Goal: Task Accomplishment & Management: Complete application form

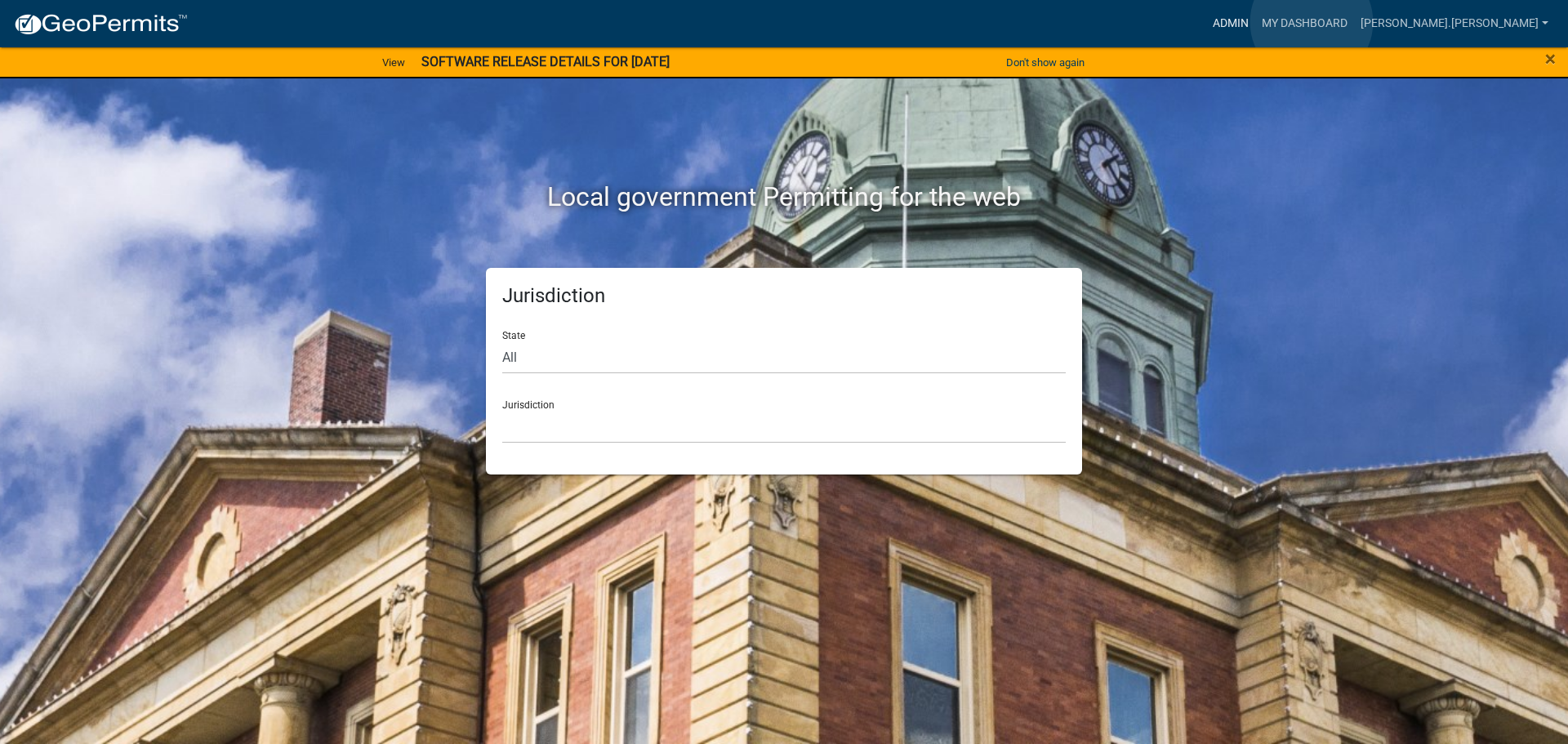
click at [1255, 22] on link "Admin" at bounding box center [1230, 23] width 49 height 31
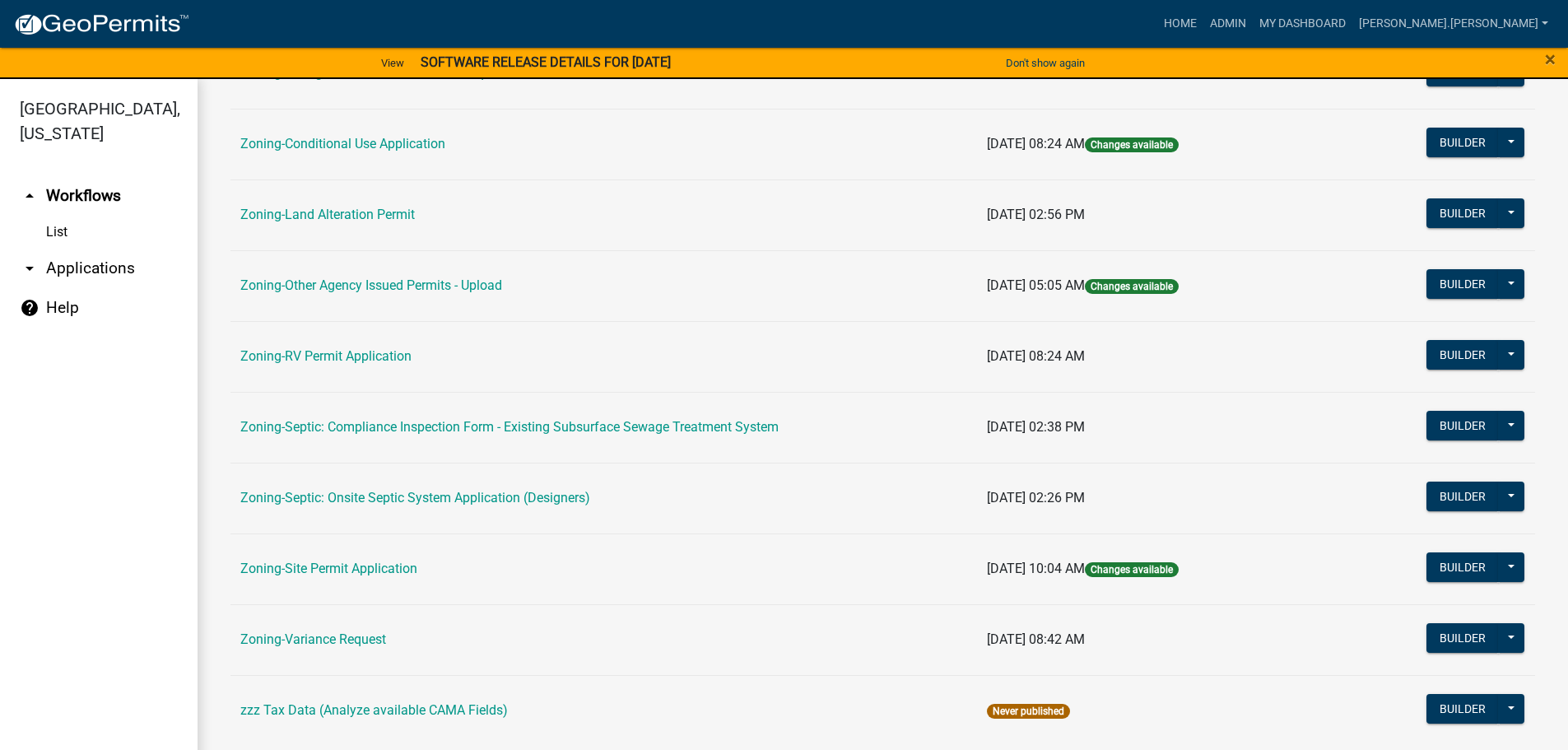
scroll to position [513, 0]
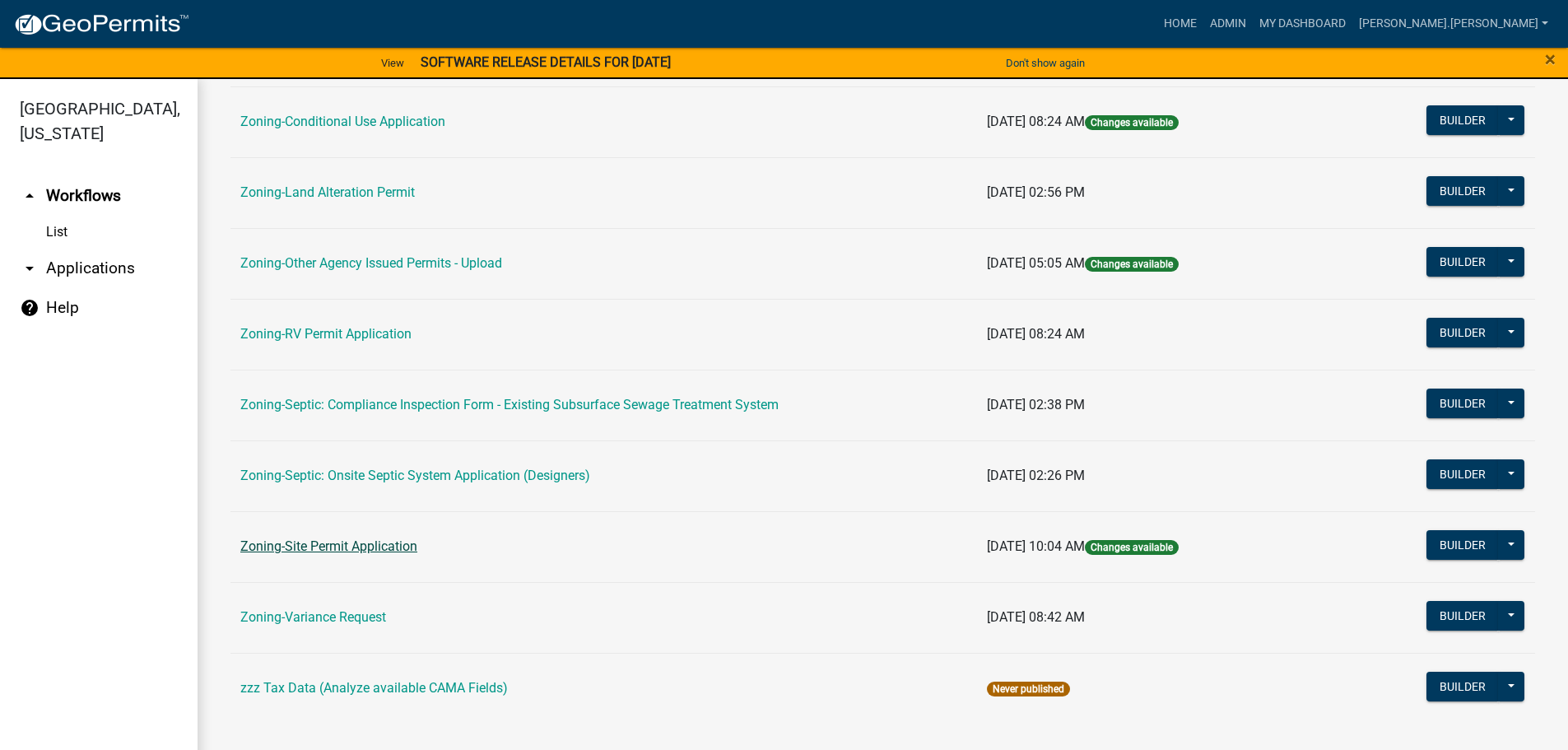
click at [317, 545] on link "Zoning-Site Permit Application" at bounding box center [329, 545] width 177 height 15
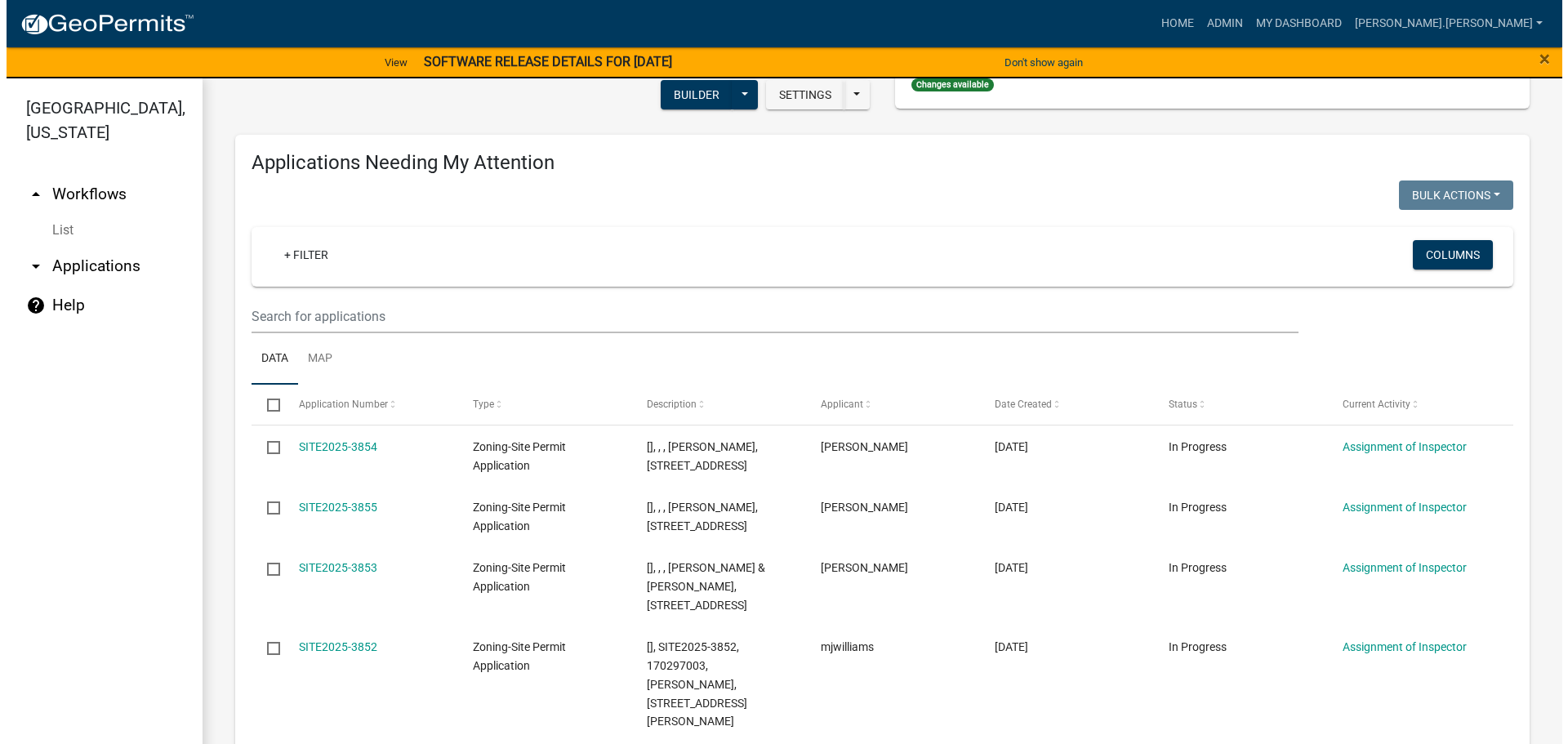
scroll to position [163, 0]
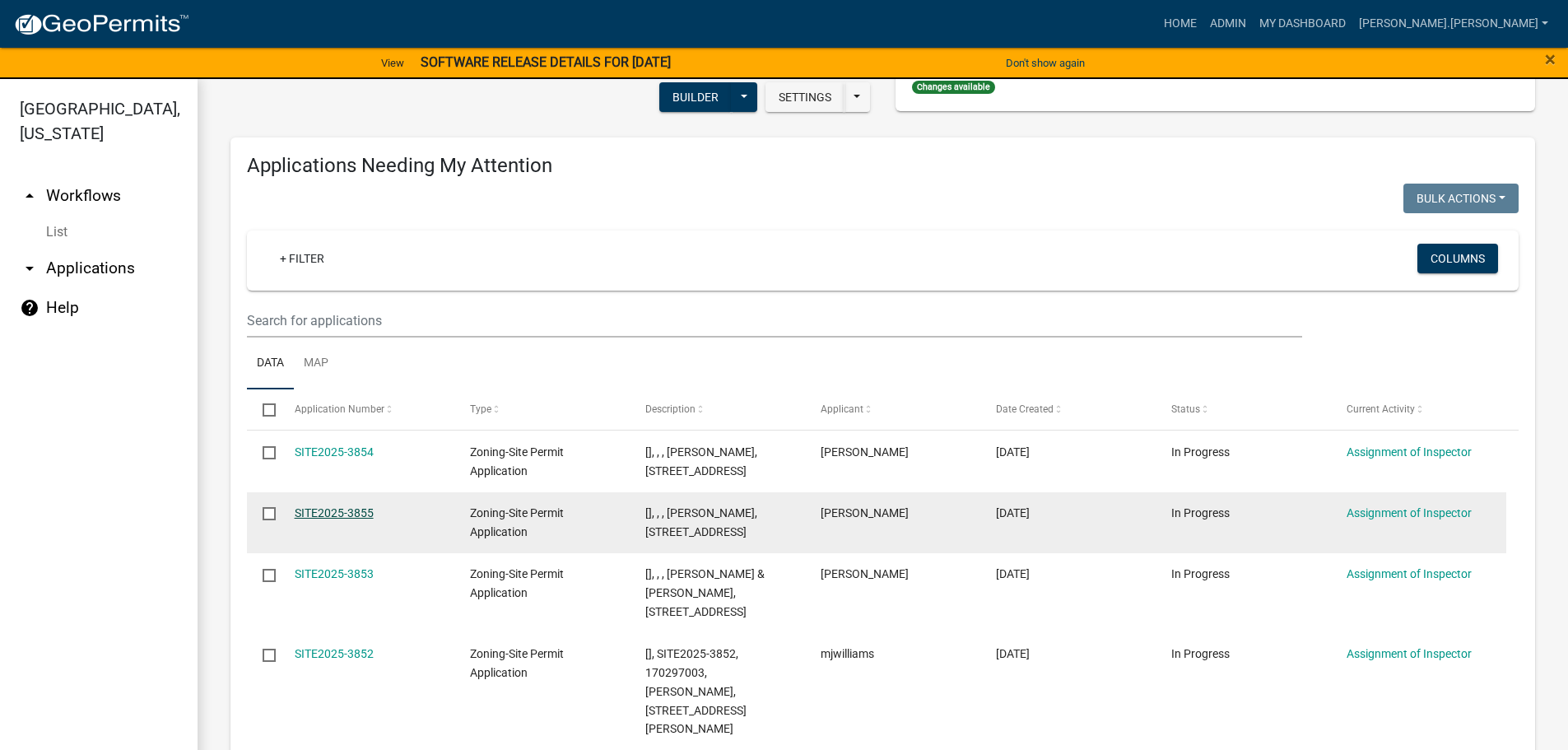
click at [306, 510] on link "SITE2025-3855" at bounding box center [334, 512] width 79 height 13
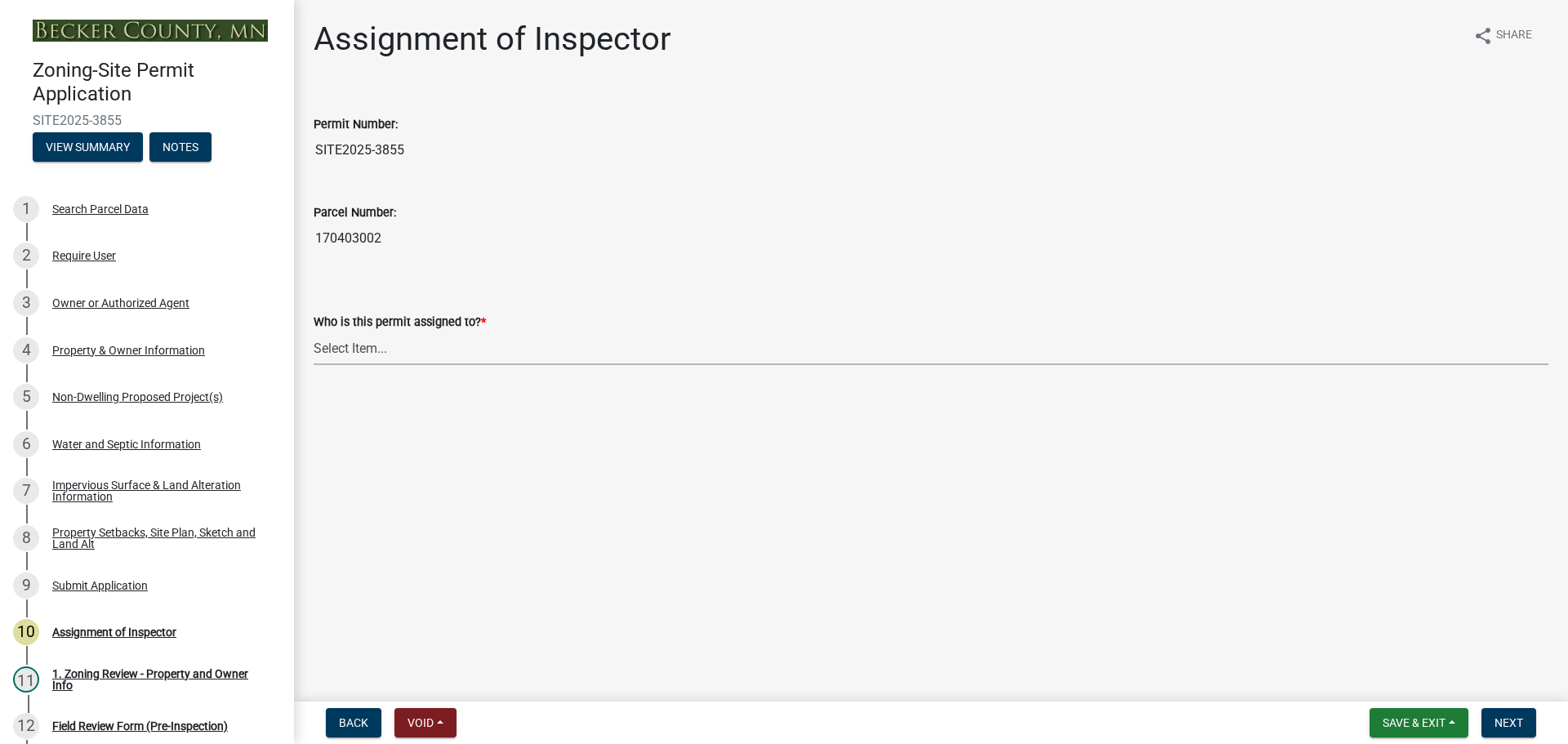
click at [409, 351] on select "Select Item... [PERSON_NAME] [PERSON_NAME] [PERSON_NAME] [PERSON_NAME] [PERSON_…" at bounding box center [931, 349] width 1235 height 34
click at [149, 525] on div "8 Property Setbacks, Site Plan, Sketch and Land Alt" at bounding box center [140, 537] width 255 height 26
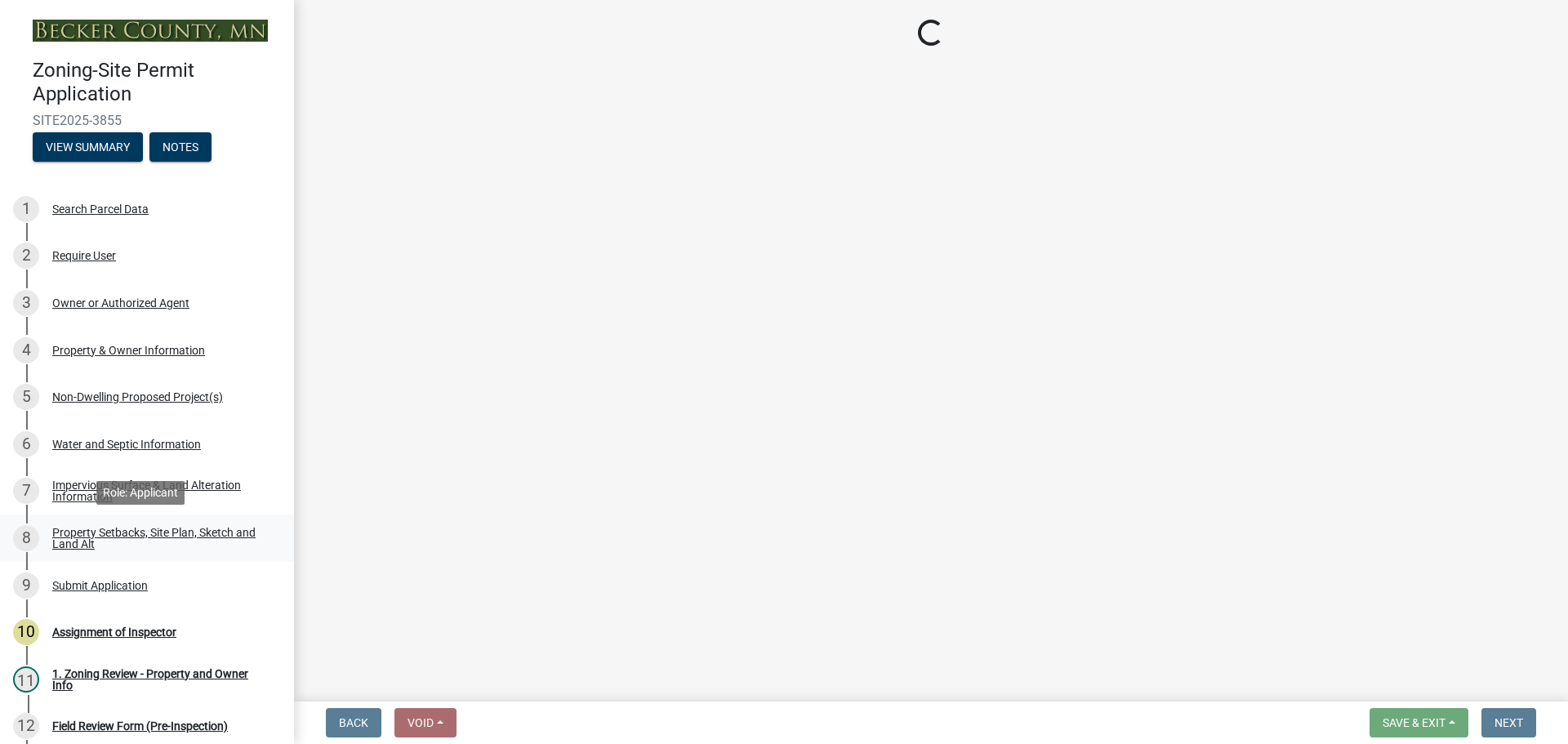
select select "d89fbfa0-1150-4954-b91c-9d482c9530a3"
select select "b56a4575-9846-47cf-8067-c59a4853da22"
select select "12f785fb-c378-4b18-841c-21c73dc99083"
select select "e8ab2dc3-aa3f-46f3-9b4a-37eb25ad84af"
select select "27b2a8b4-abf6-463e-8c0c-7c5d2b4fe26f"
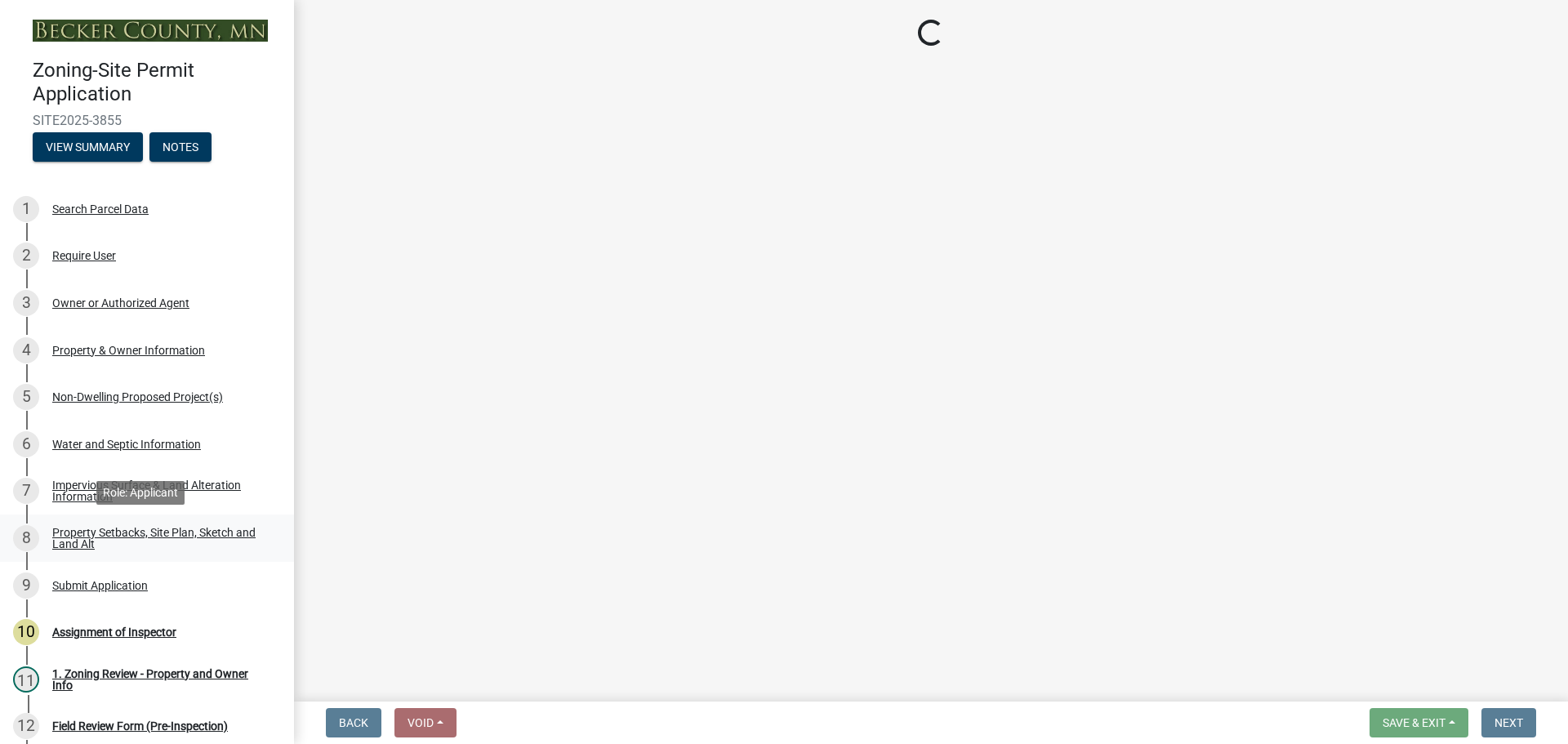
select select "28f6c7b2-2b88-4425-ae15-f67110f778a7"
select select "d61e3758-d187-40af-a435-5e09c3f3d509"
select select "c8b8ea71-7088-4e87-a493-7bc88cc2835b"
select select "d6c1d38b-8561-4345-845e-72dfbb0578a1"
select select "19d13e65-c93d-443e-910a-7a17299544cc"
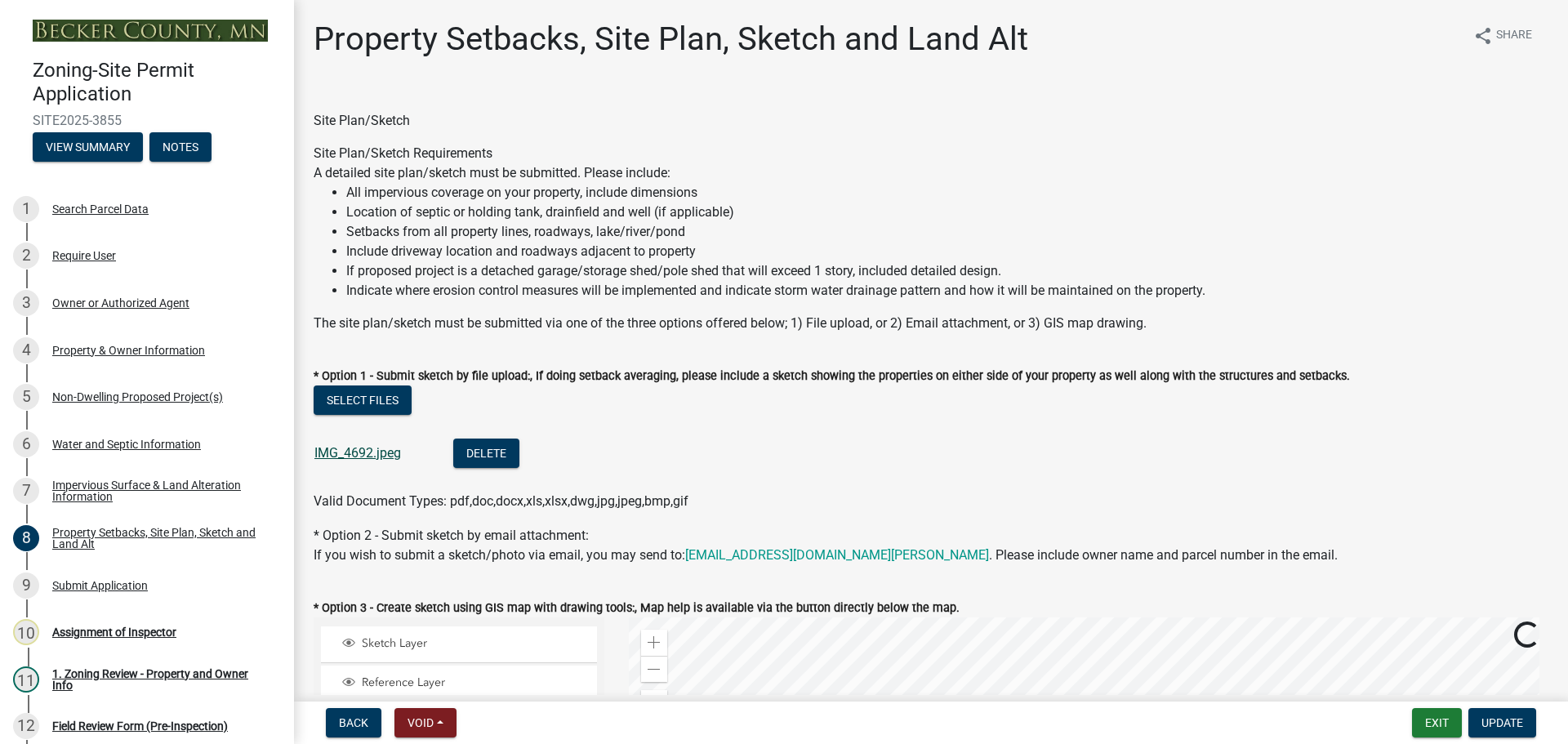
click at [343, 455] on link "IMG_4692.jpeg" at bounding box center [357, 452] width 87 height 15
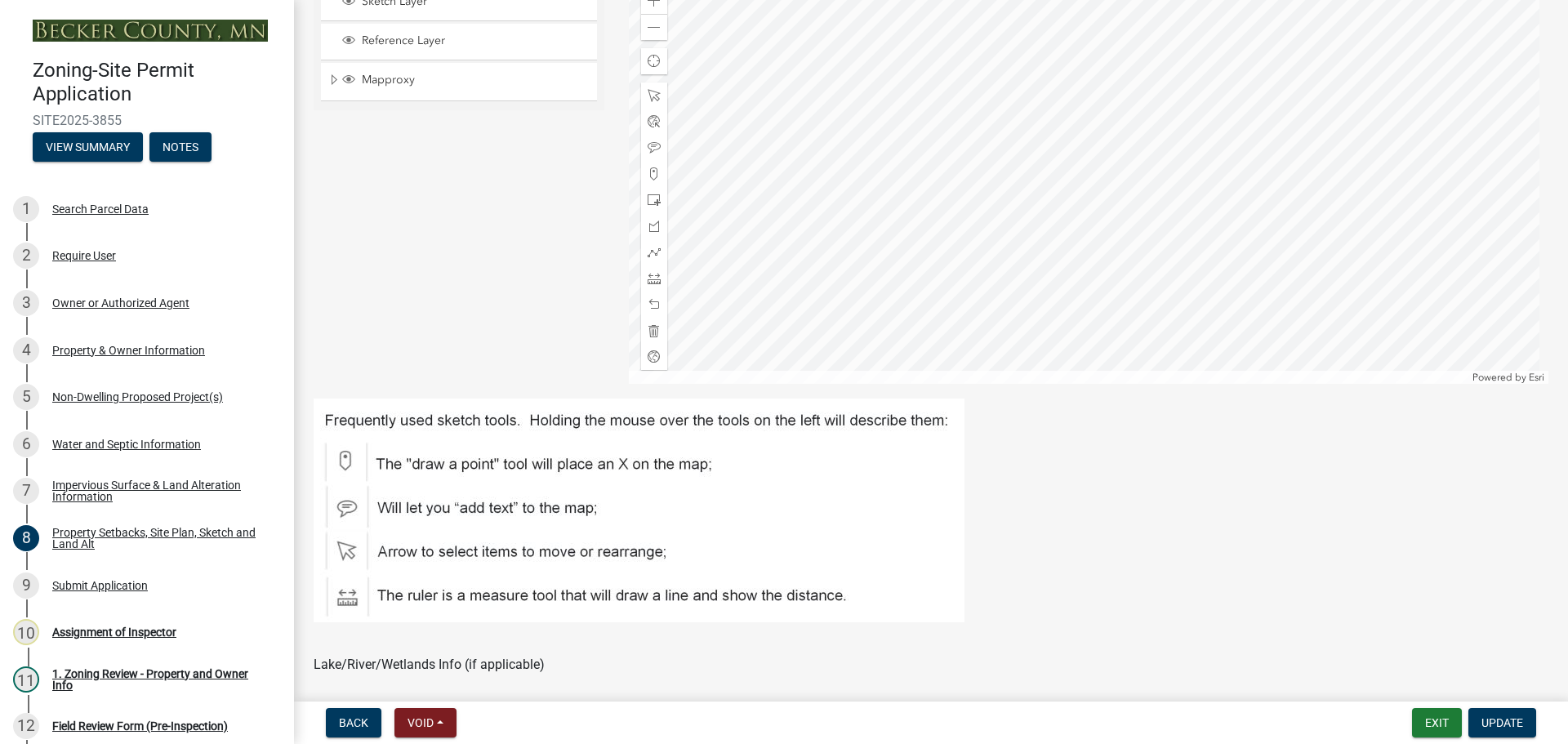
scroll to position [653, 0]
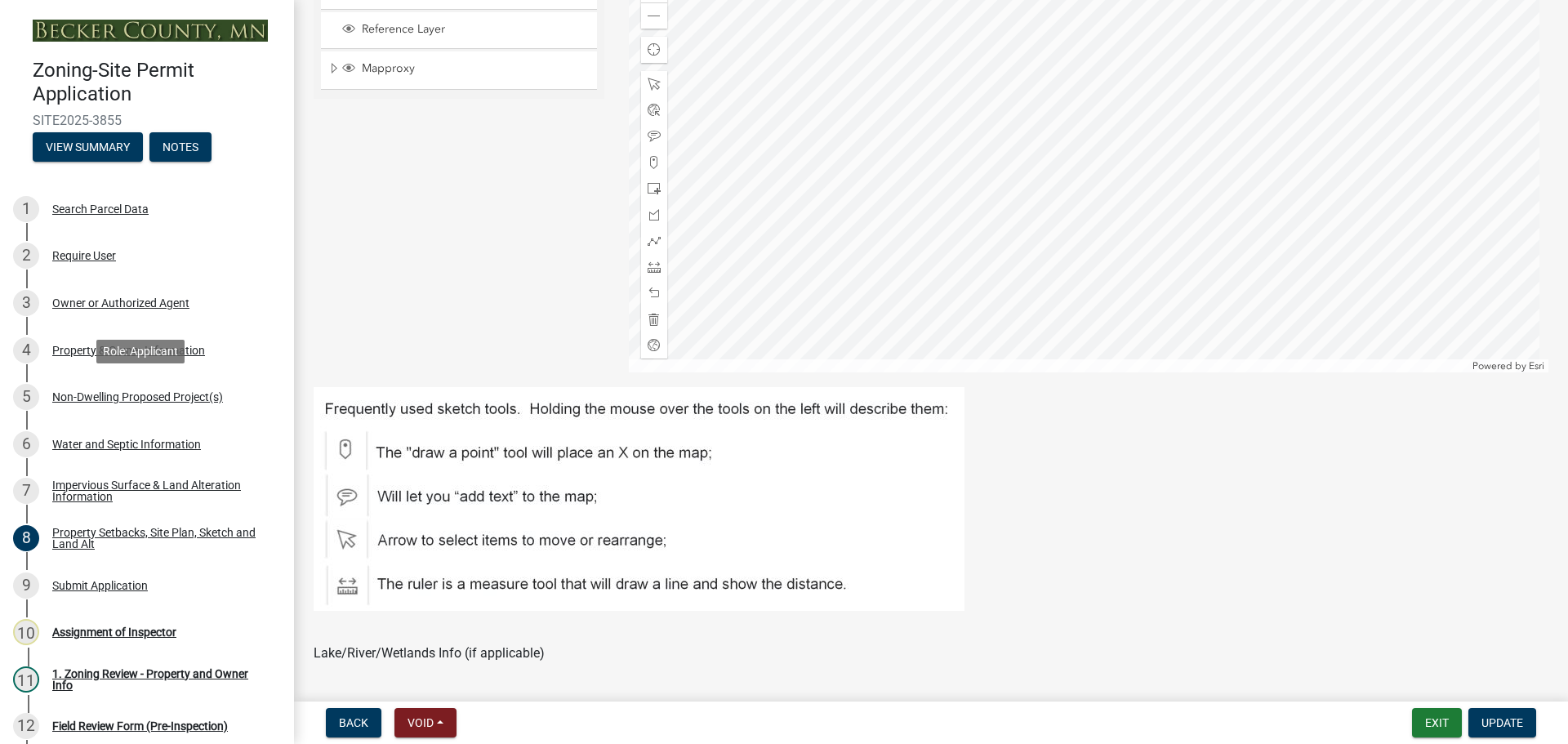
click at [124, 396] on div "Non-Dwelling Proposed Project(s)" at bounding box center [137, 396] width 170 height 12
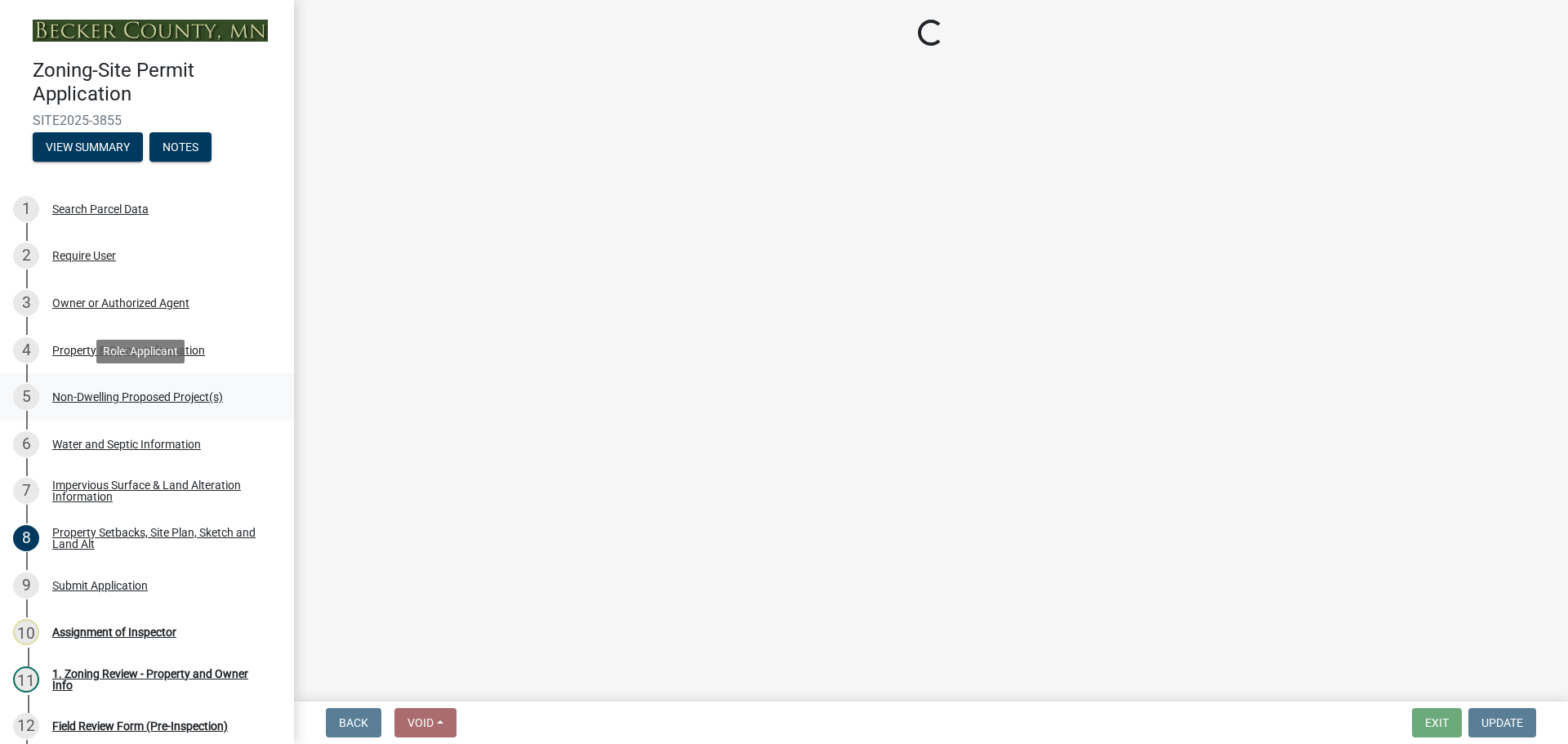
select select "6ced1b54-2913-4dbf-9776-23baa6524e46"
select select "3a2d96d3-fd69-4ed9-bae4-7a5aa03a7e58"
select select "c901b724-8e9a-499b-811d-f72064c7192a"
select select "d5258256-81e9-4688-bc84-b01445ee29b6"
select select "258cbdbc-8629-455d-9fed-6a57bf82144e"
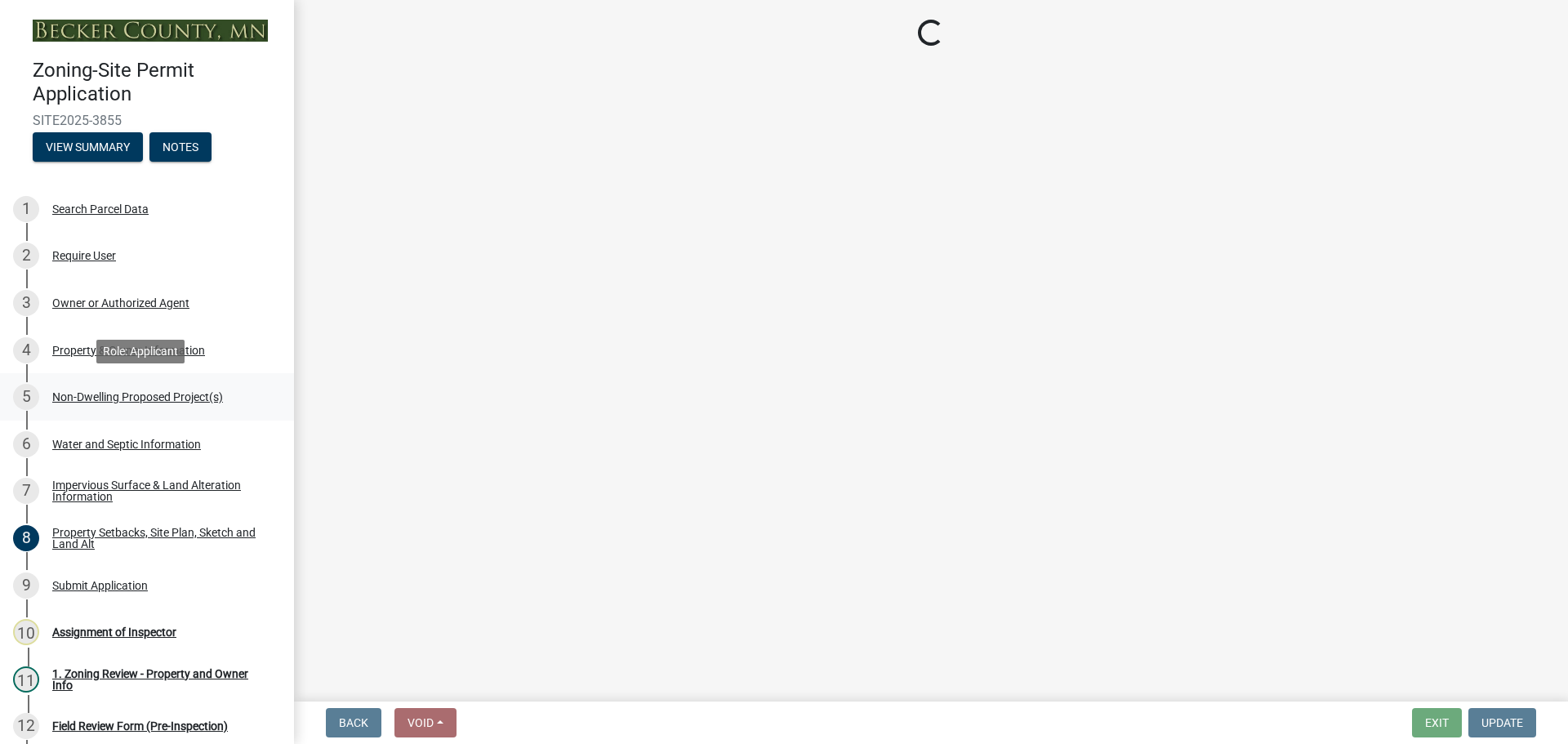
select select "a9a8393f-3c28-47b8-b6d9-84c94641c3fc"
select select "a7383203-7c65-42b7-93a7-fe526d73266a"
select select "e7c102df-bb25-48e4-a306-d740a3d6a2ce"
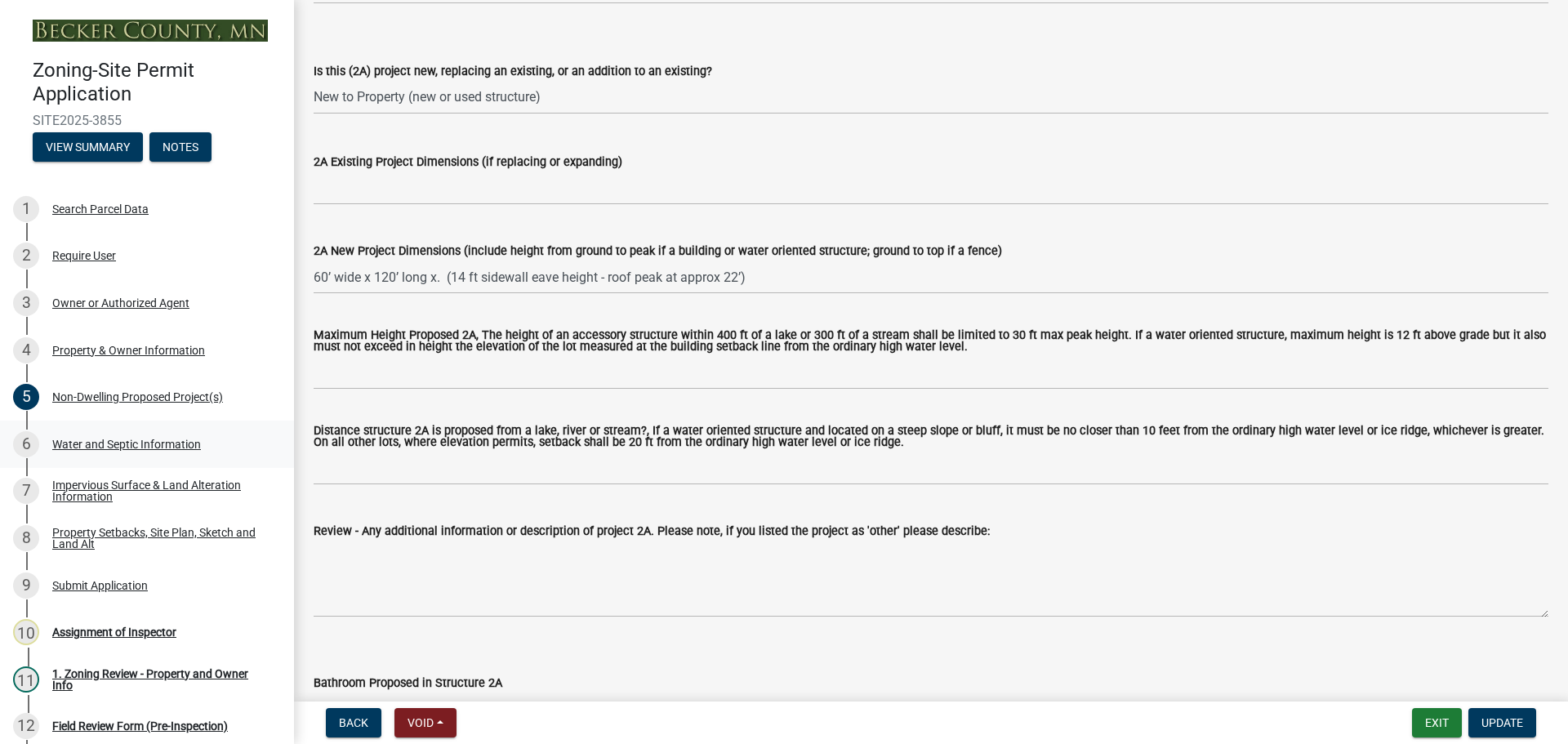
scroll to position [408, 0]
click at [148, 540] on div "Property Setbacks, Site Plan, Sketch and Land Alt" at bounding box center [160, 538] width 216 height 23
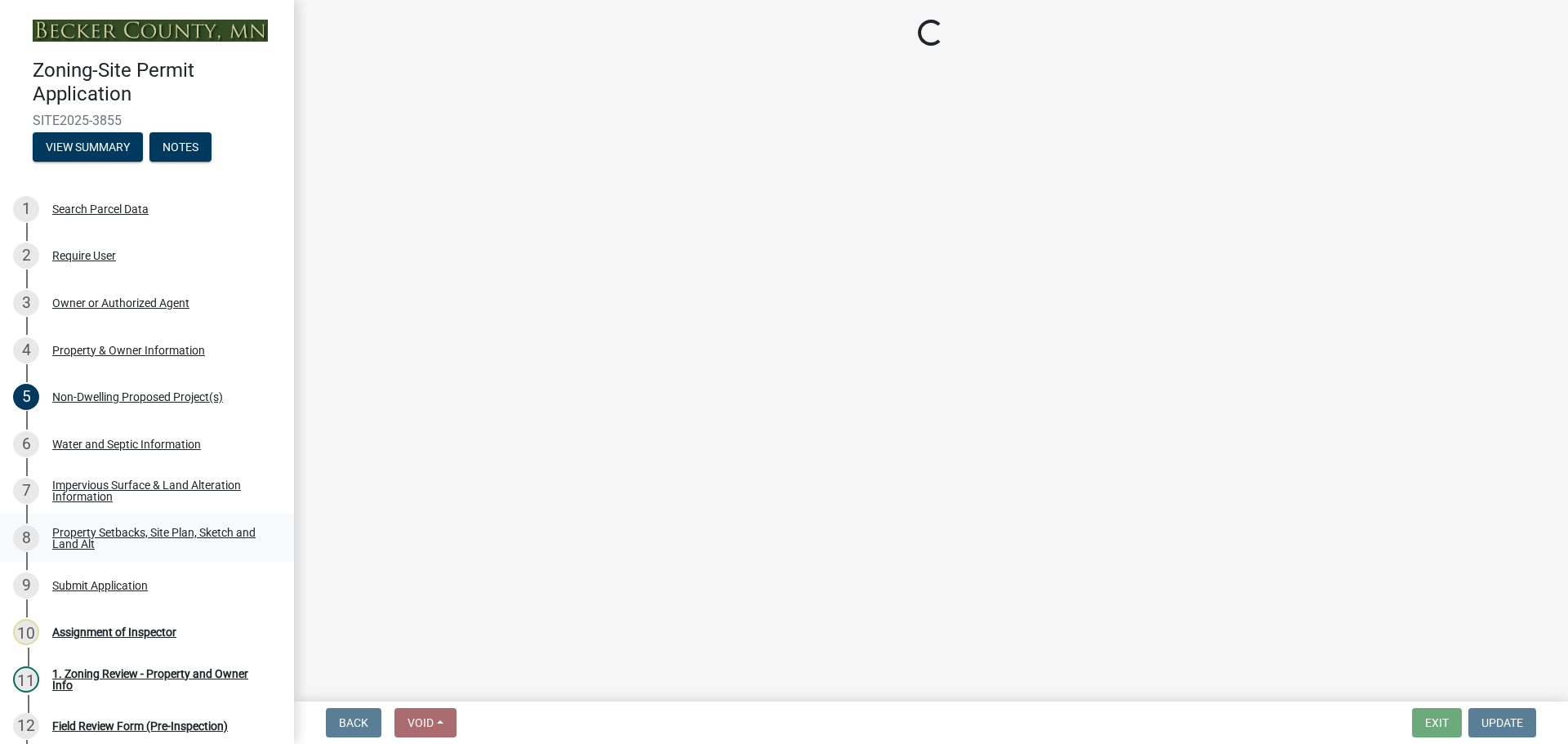
scroll to position [0, 0]
select select "d89fbfa0-1150-4954-b91c-9d482c9530a3"
select select "b56a4575-9846-47cf-8067-c59a4853da22"
select select "12f785fb-c378-4b18-841c-21c73dc99083"
select select "e8ab2dc3-aa3f-46f3-9b4a-37eb25ad84af"
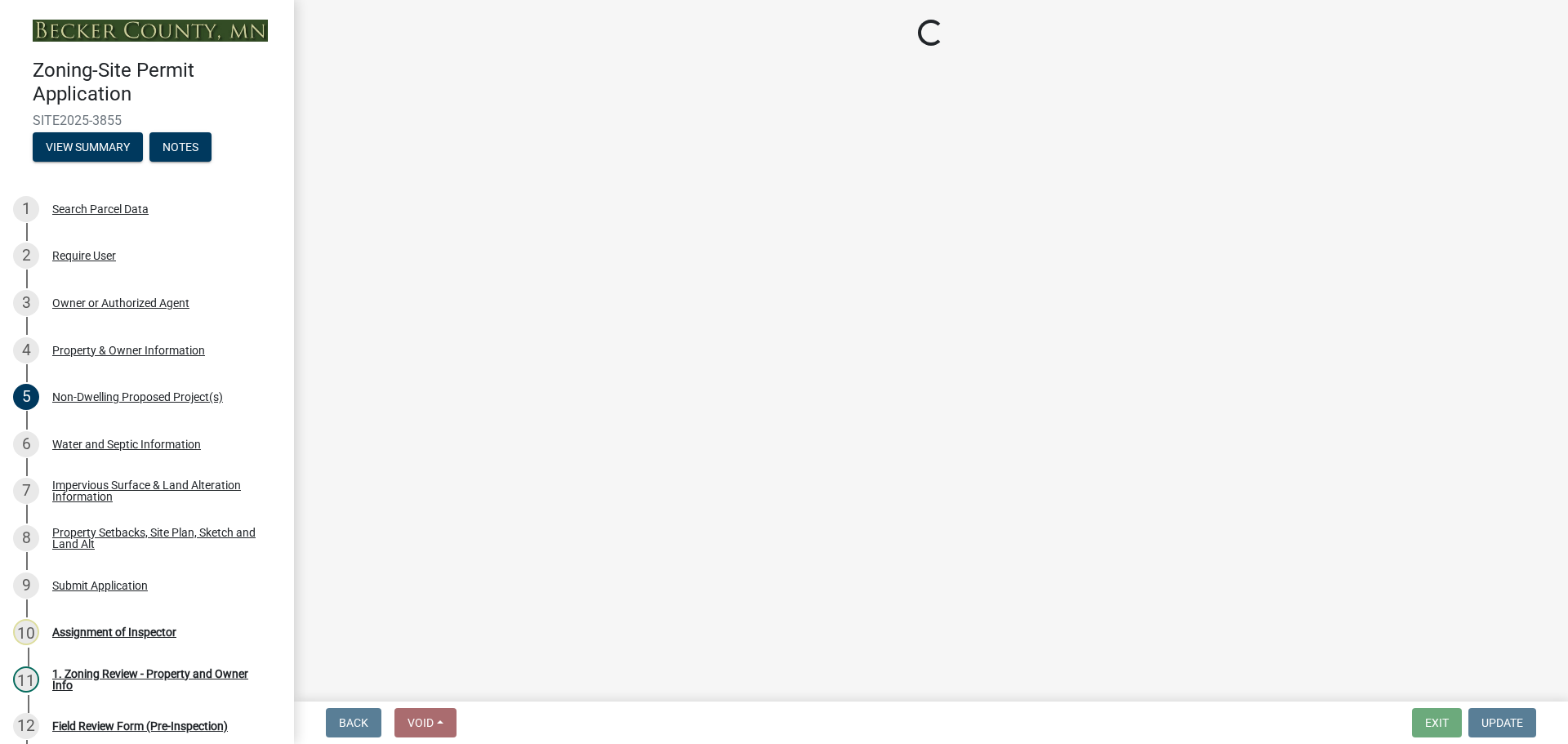
select select "27b2a8b4-abf6-463e-8c0c-7c5d2b4fe26f"
select select "28f6c7b2-2b88-4425-ae15-f67110f778a7"
select select "d61e3758-d187-40af-a435-5e09c3f3d509"
select select "c8b8ea71-7088-4e87-a493-7bc88cc2835b"
select select "d6c1d38b-8561-4345-845e-72dfbb0578a1"
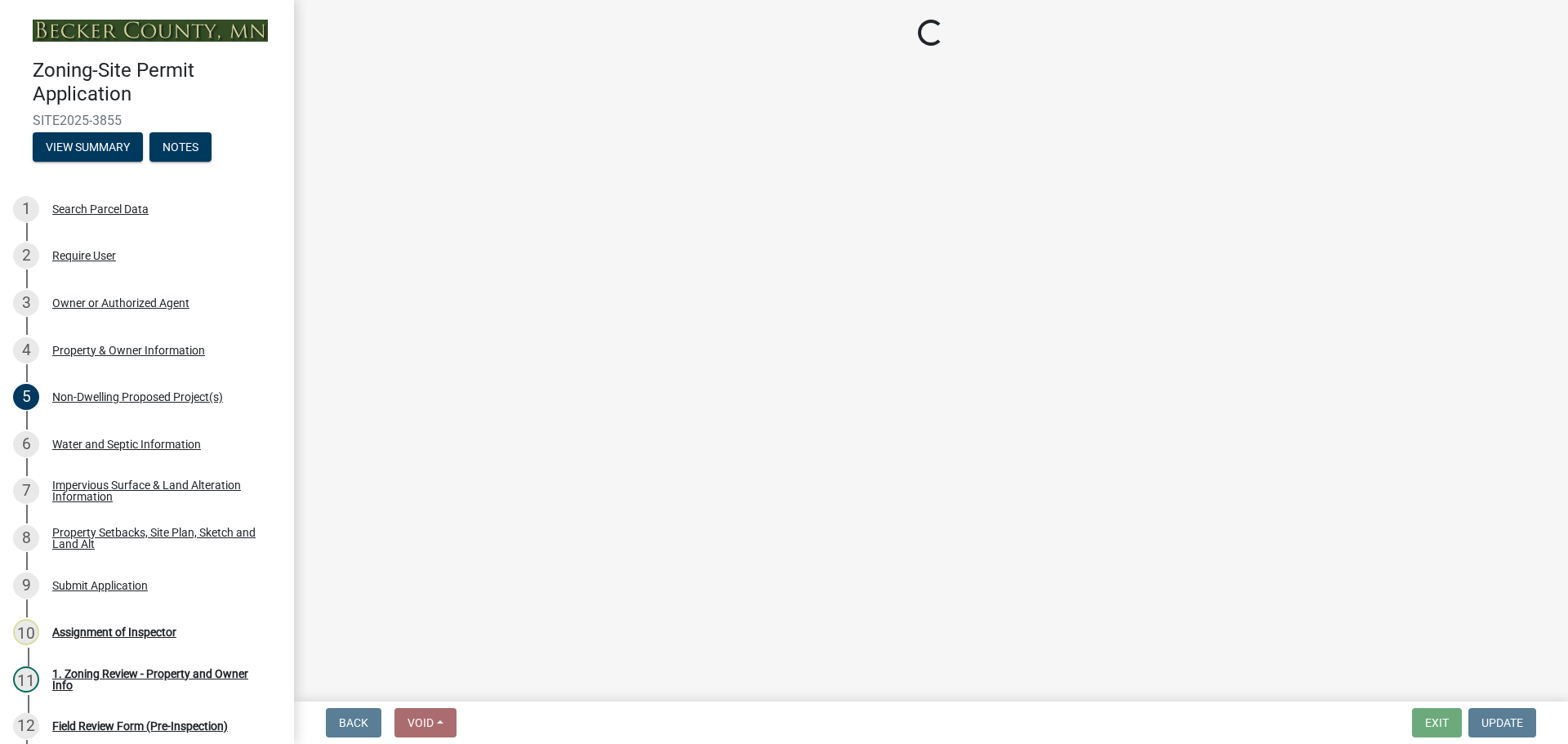
select select "19d13e65-c93d-443e-910a-7a17299544cc"
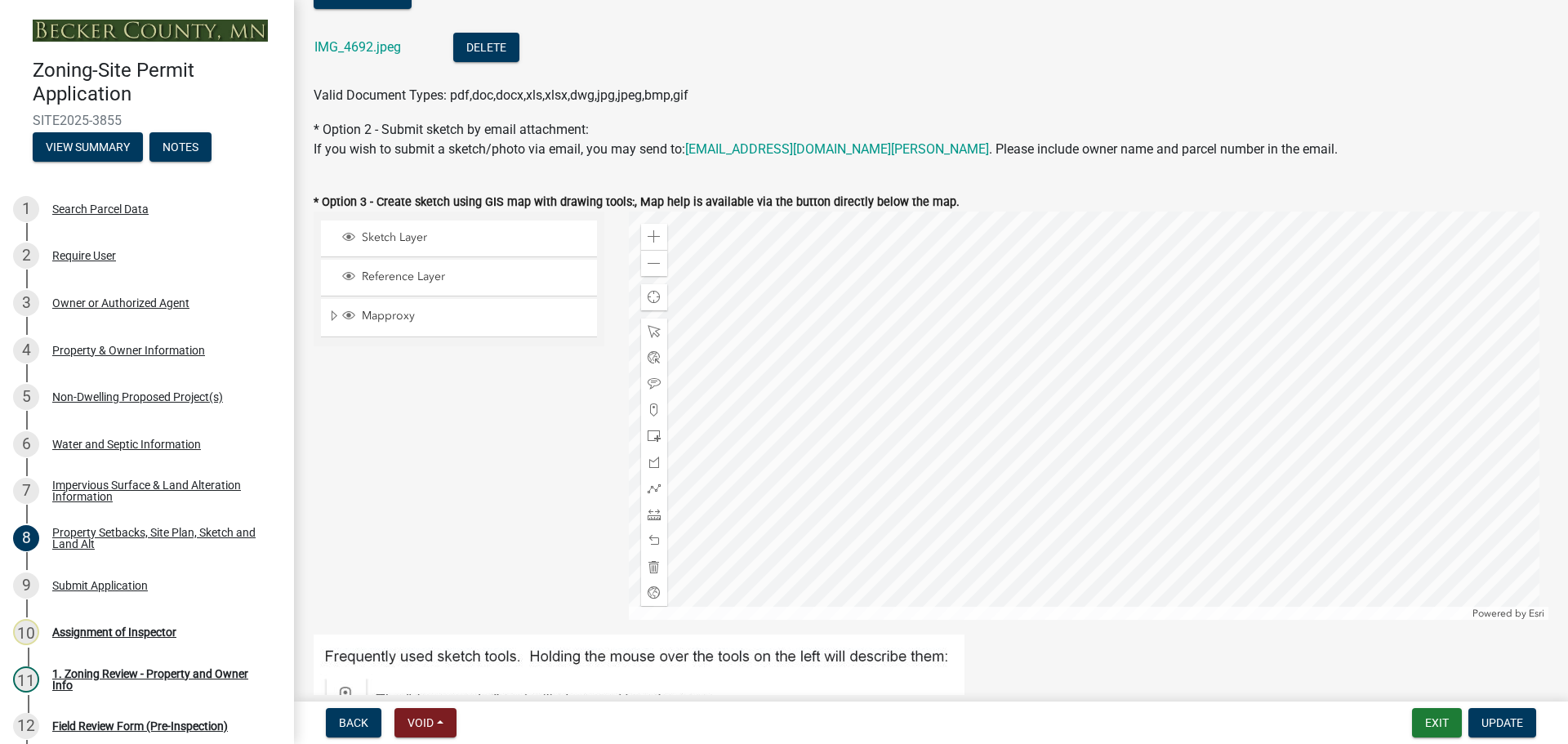
scroll to position [408, 0]
click at [663, 262] on div at bounding box center [1089, 413] width 921 height 408
click at [652, 263] on span at bounding box center [654, 261] width 13 height 13
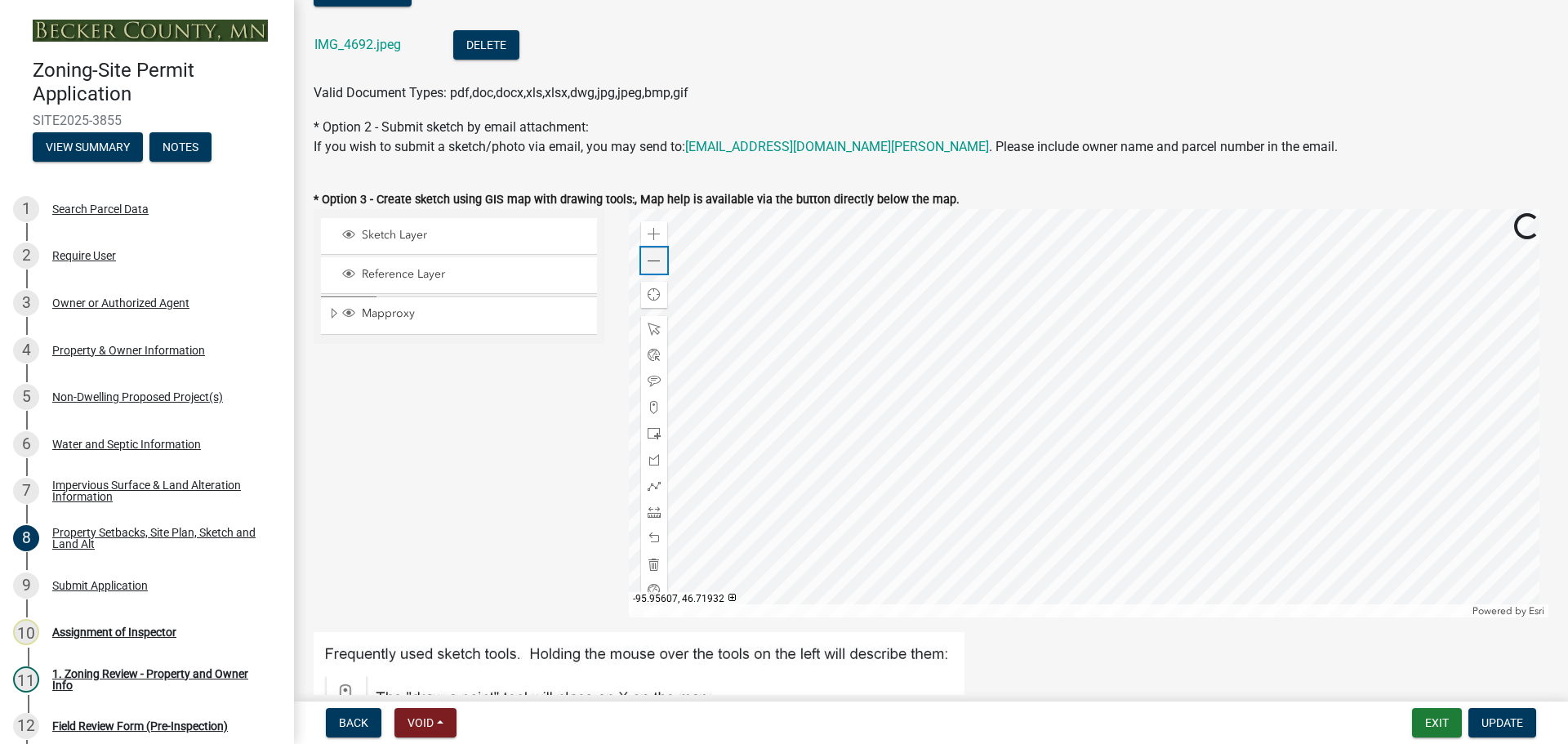
click at [652, 263] on span at bounding box center [654, 261] width 13 height 13
drag, startPoint x: 588, startPoint y: 386, endPoint x: 549, endPoint y: 494, distance: 114.8
click at [549, 494] on div "Sketch Layer Reference Layer Mapproxy Roads Parcels Lakes Towns Sections Townsh…" at bounding box center [459, 413] width 315 height 408
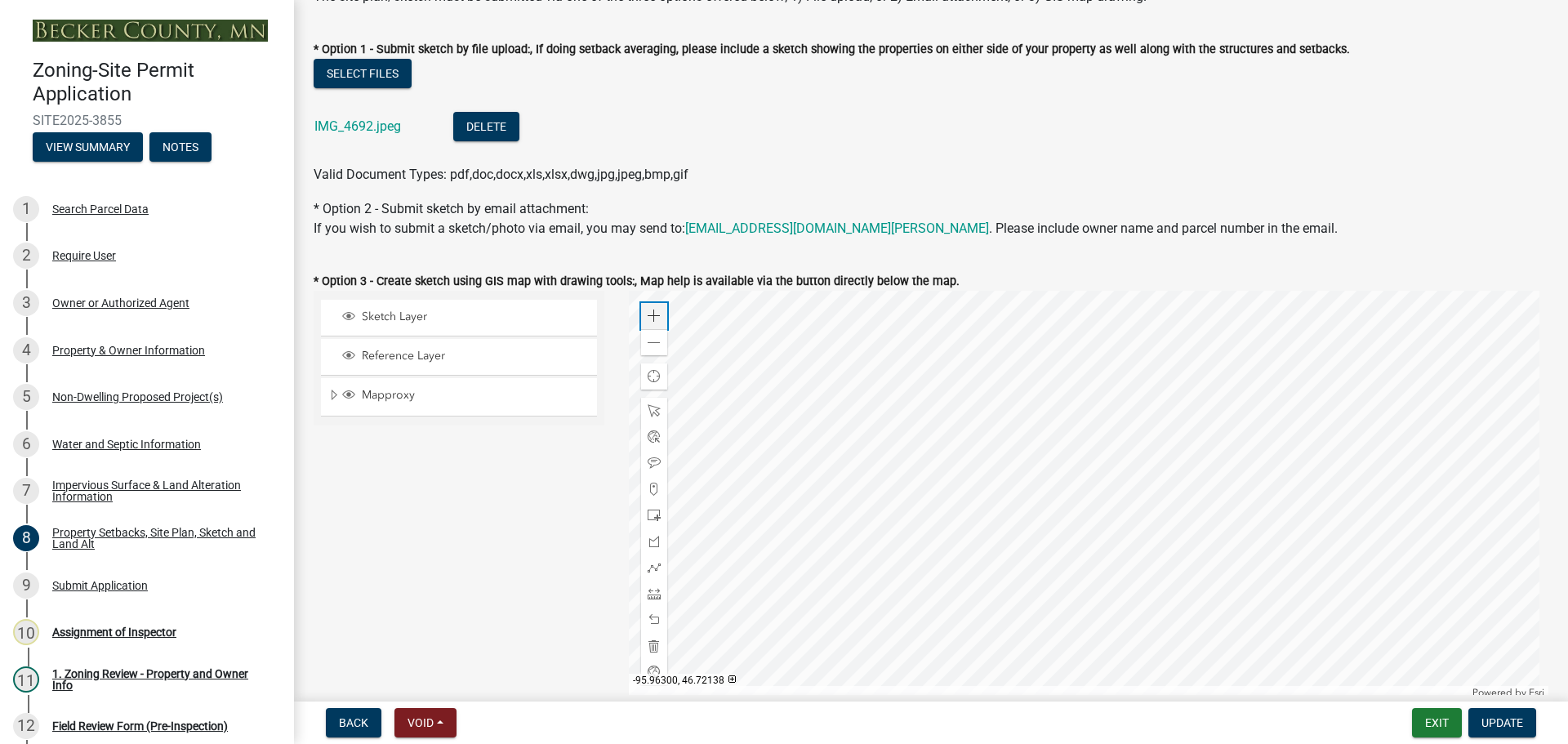
click at [654, 311] on span at bounding box center [654, 316] width 13 height 13
click at [648, 313] on span at bounding box center [654, 316] width 13 height 13
click at [869, 421] on div at bounding box center [1089, 495] width 921 height 408
click at [169, 345] on div "Property & Owner Information" at bounding box center [129, 350] width 153 height 12
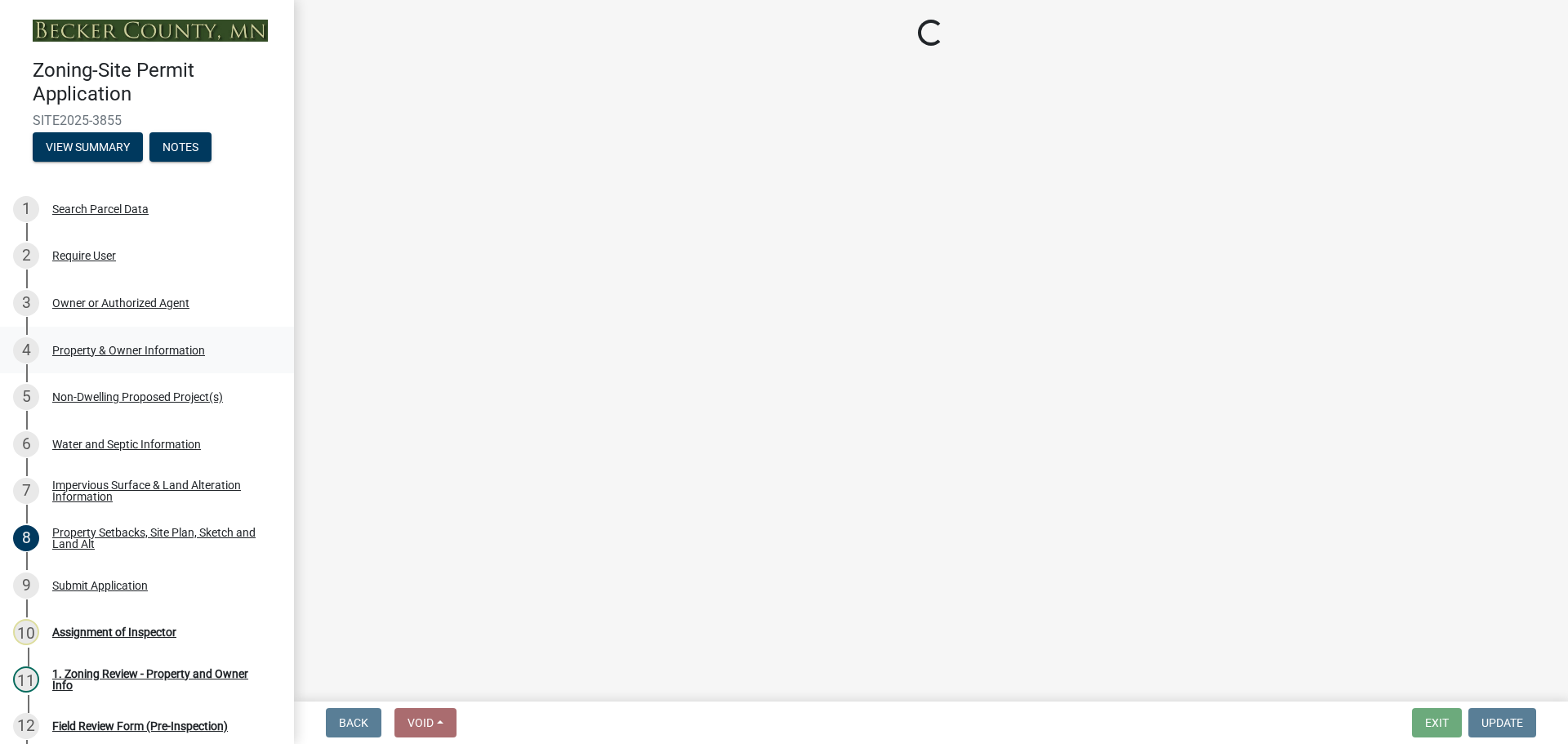
select select "a752e4d6-14bd-4f0f-bfe8-5b67ead45659"
select select "9bce286e-d536-49ff-bab3-4b7d67f0814c"
select select "fcf6d223-6c57-4dc5-b63a-a94704169022"
select select "5a5634ed-f11e-4c7b-90e1-096e6cfd17b9"
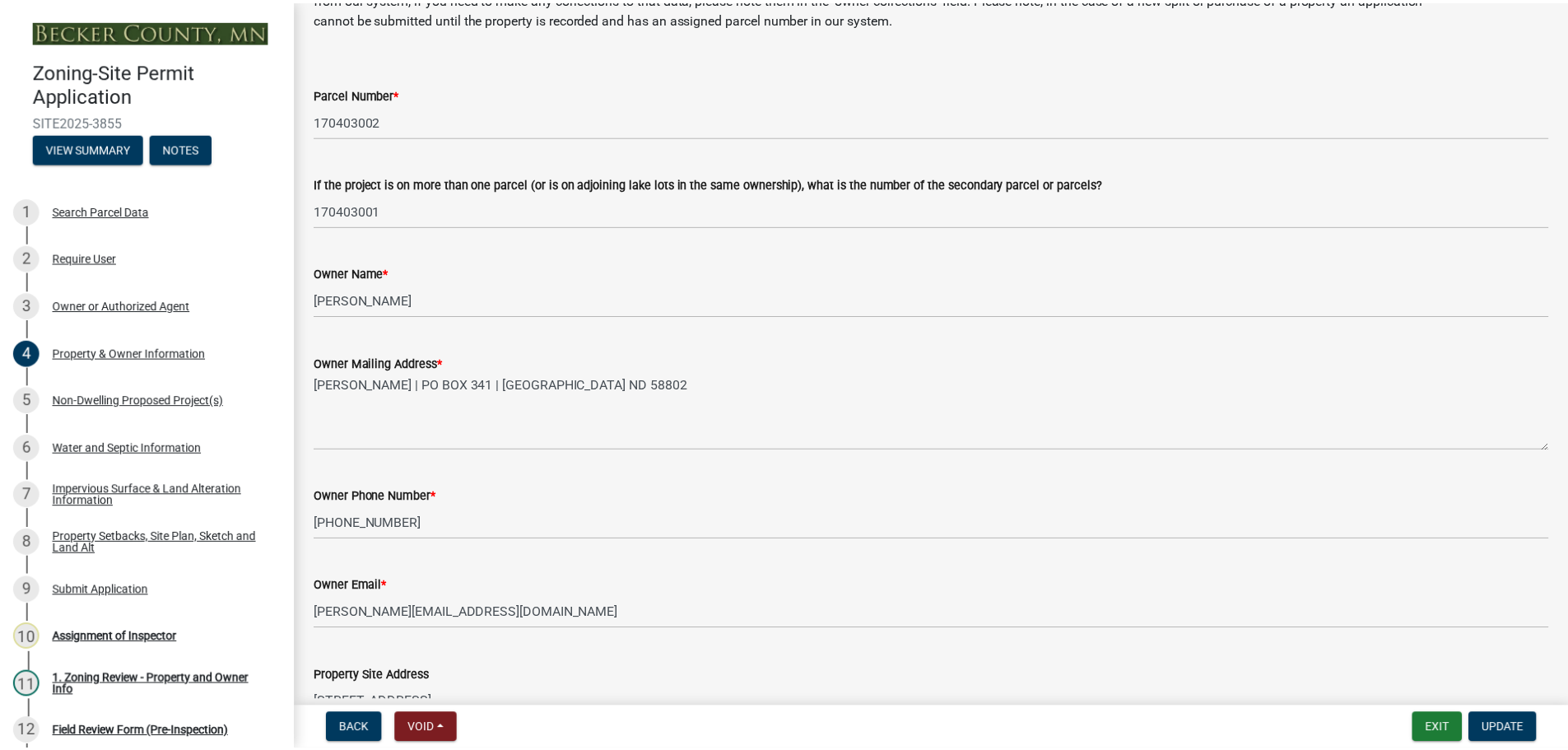
scroll to position [329, 0]
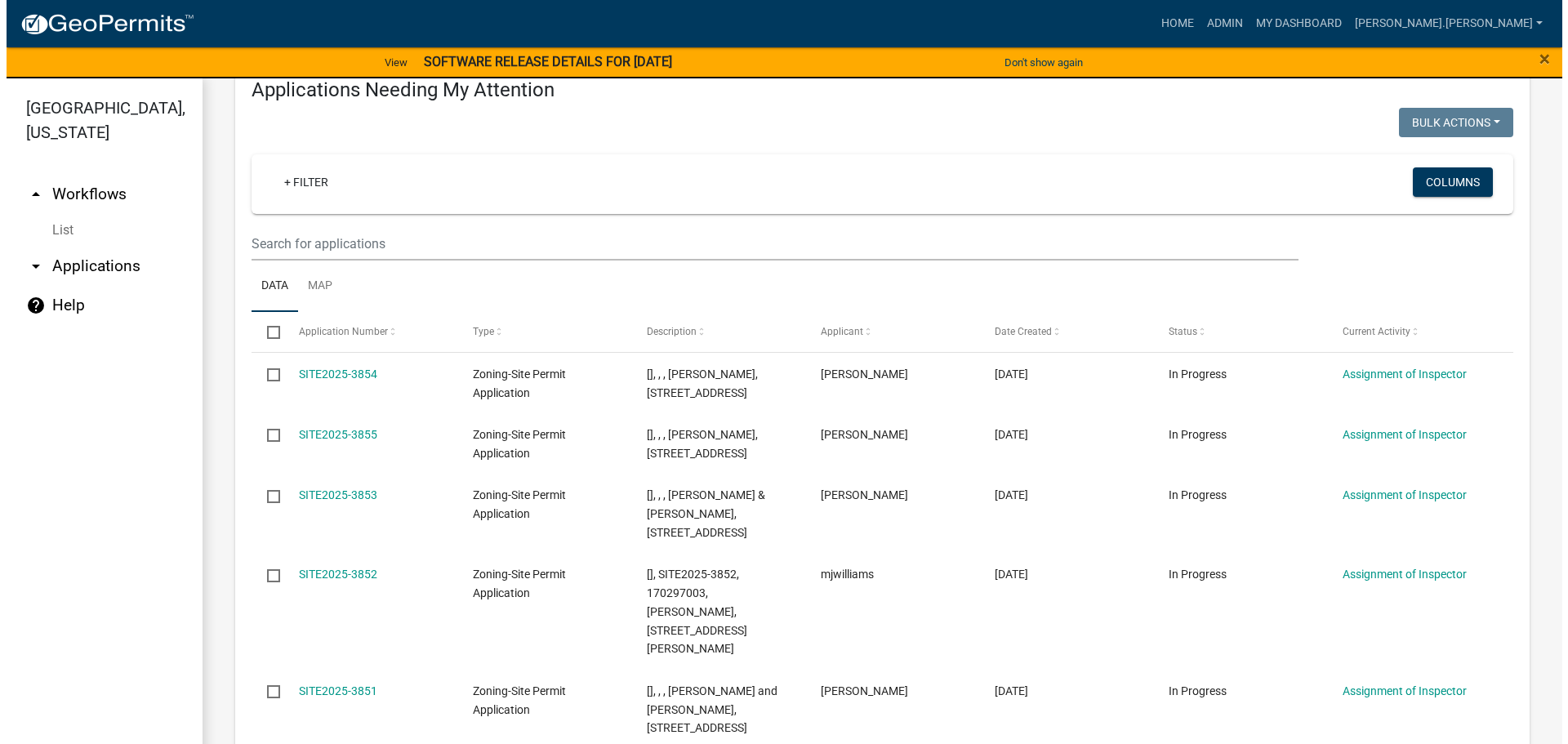
scroll to position [245, 0]
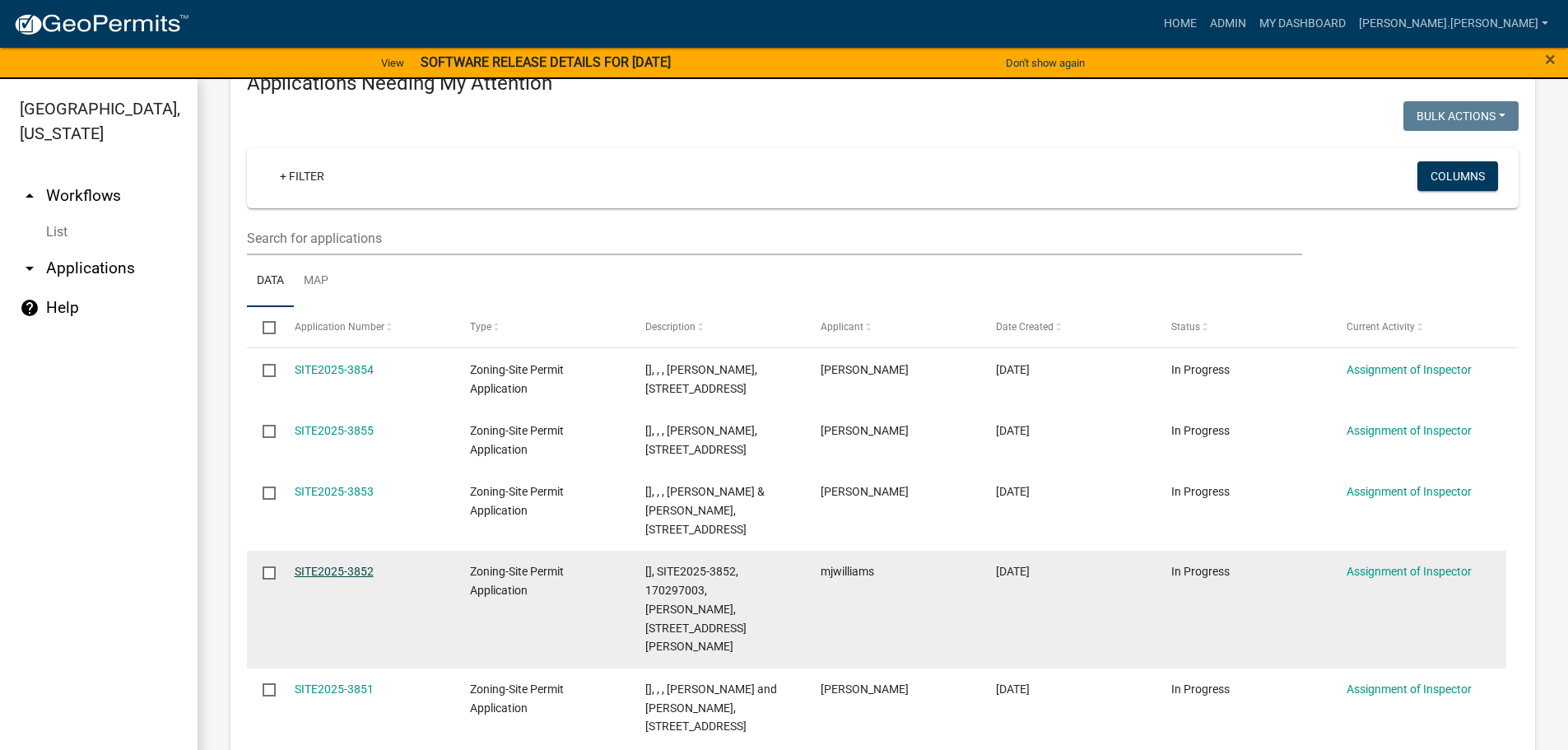
click at [349, 565] on link "SITE2025-3852" at bounding box center [334, 571] width 79 height 13
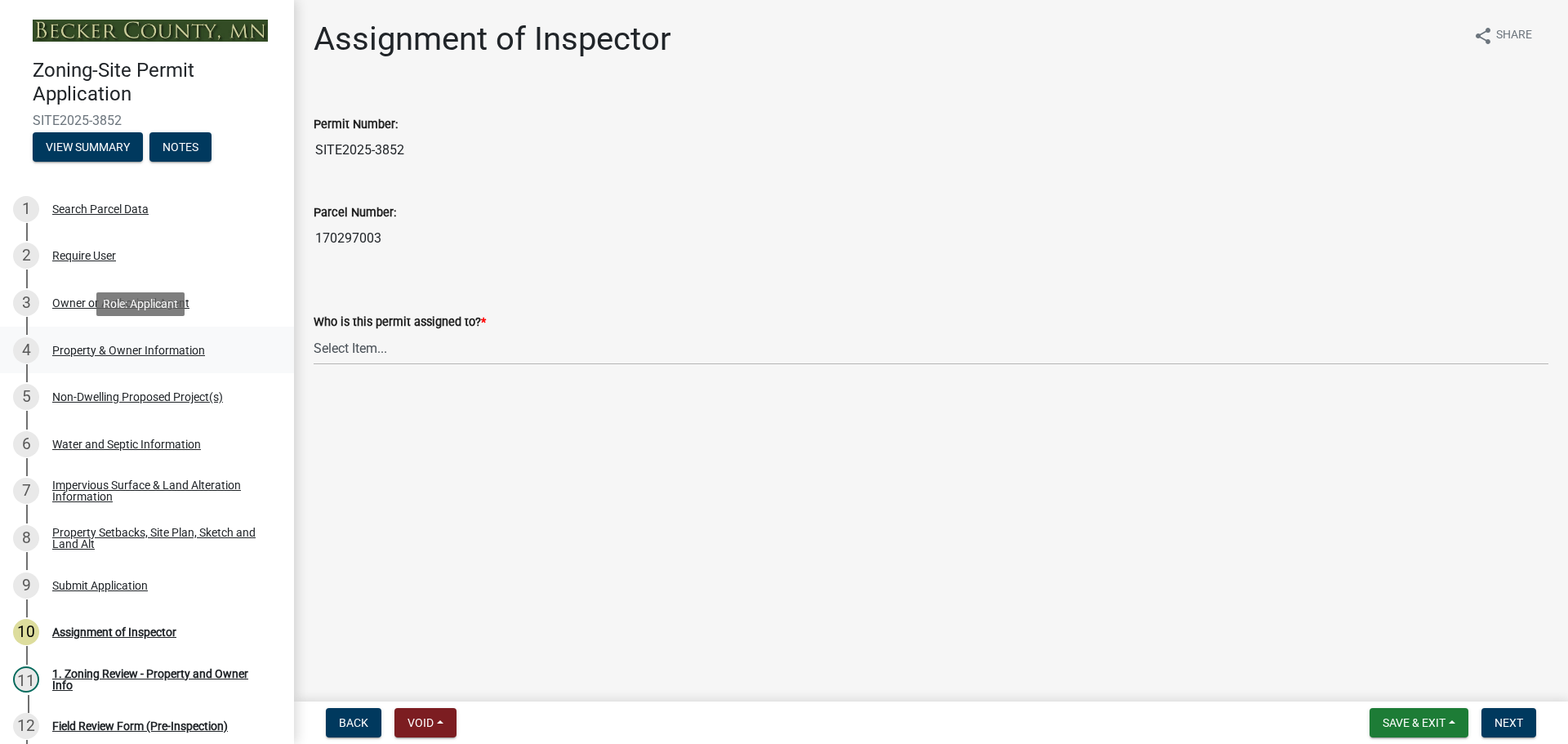
click at [115, 341] on div "4 Property & Owner Information" at bounding box center [140, 349] width 255 height 26
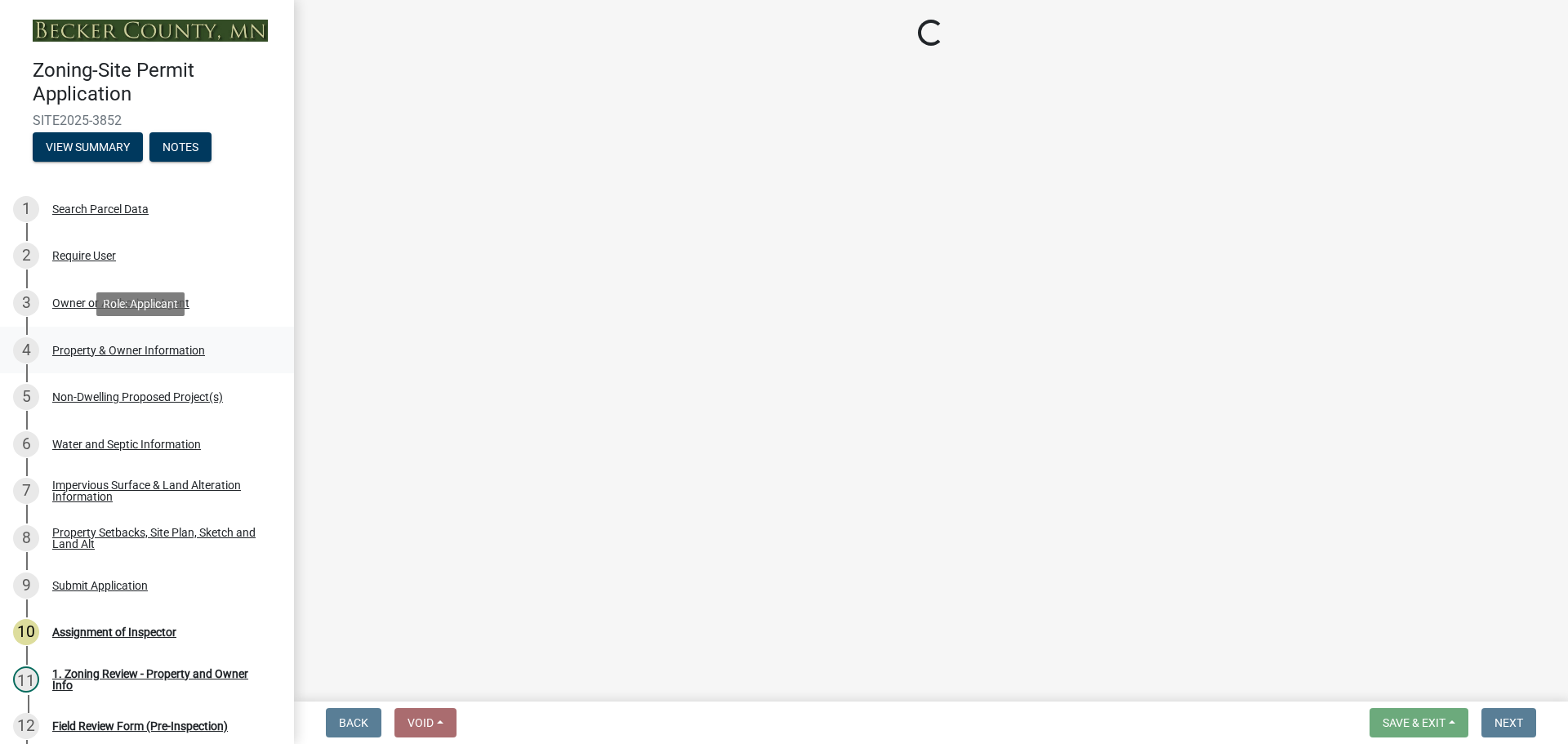
select select "9bce286e-d536-49ff-bab3-4b7d67f0814c"
select select "fcf6d223-6c57-4dc5-b63a-a94704169022"
select select "5a5634ed-f11e-4c7b-90e1-096e6cfd17b9"
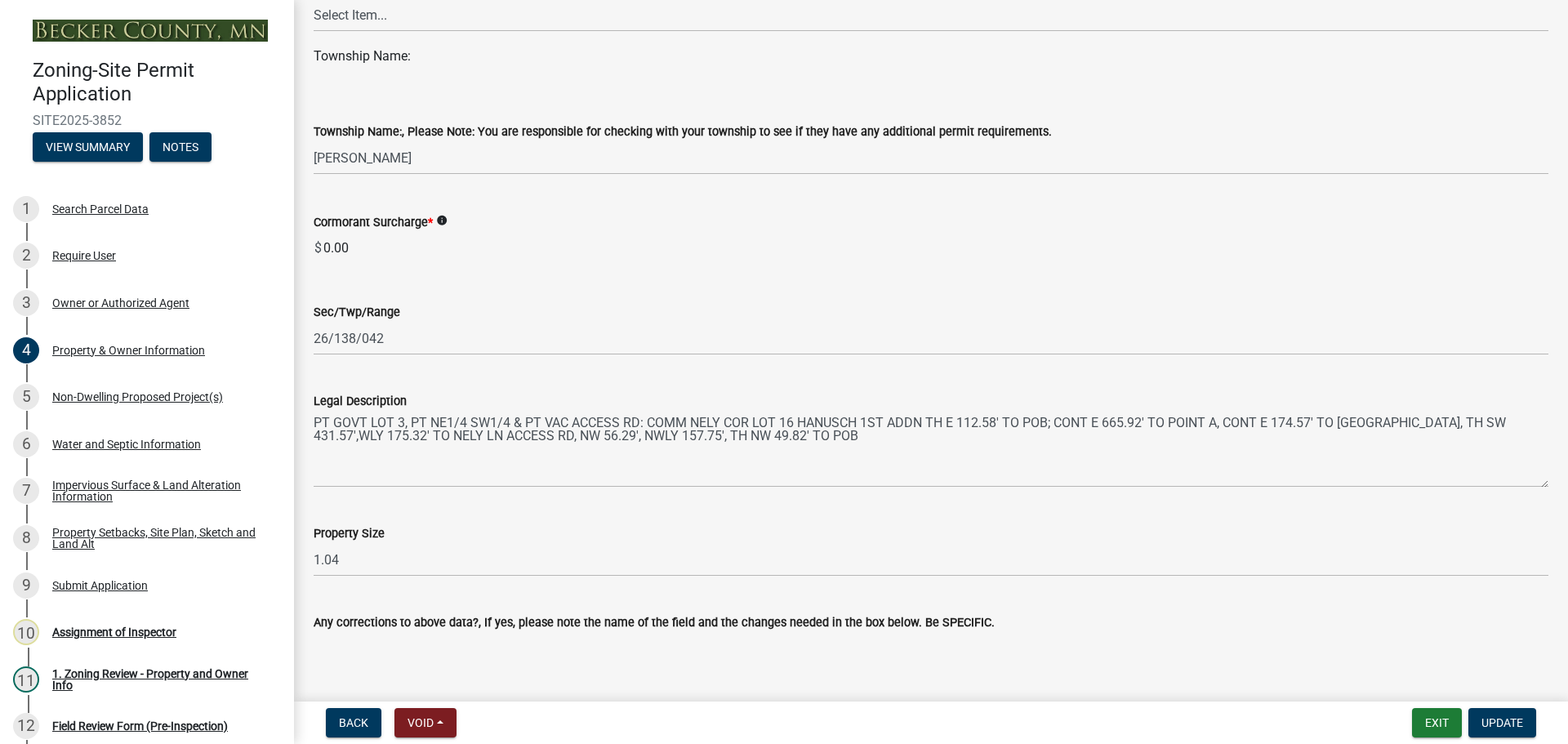
scroll to position [1061, 0]
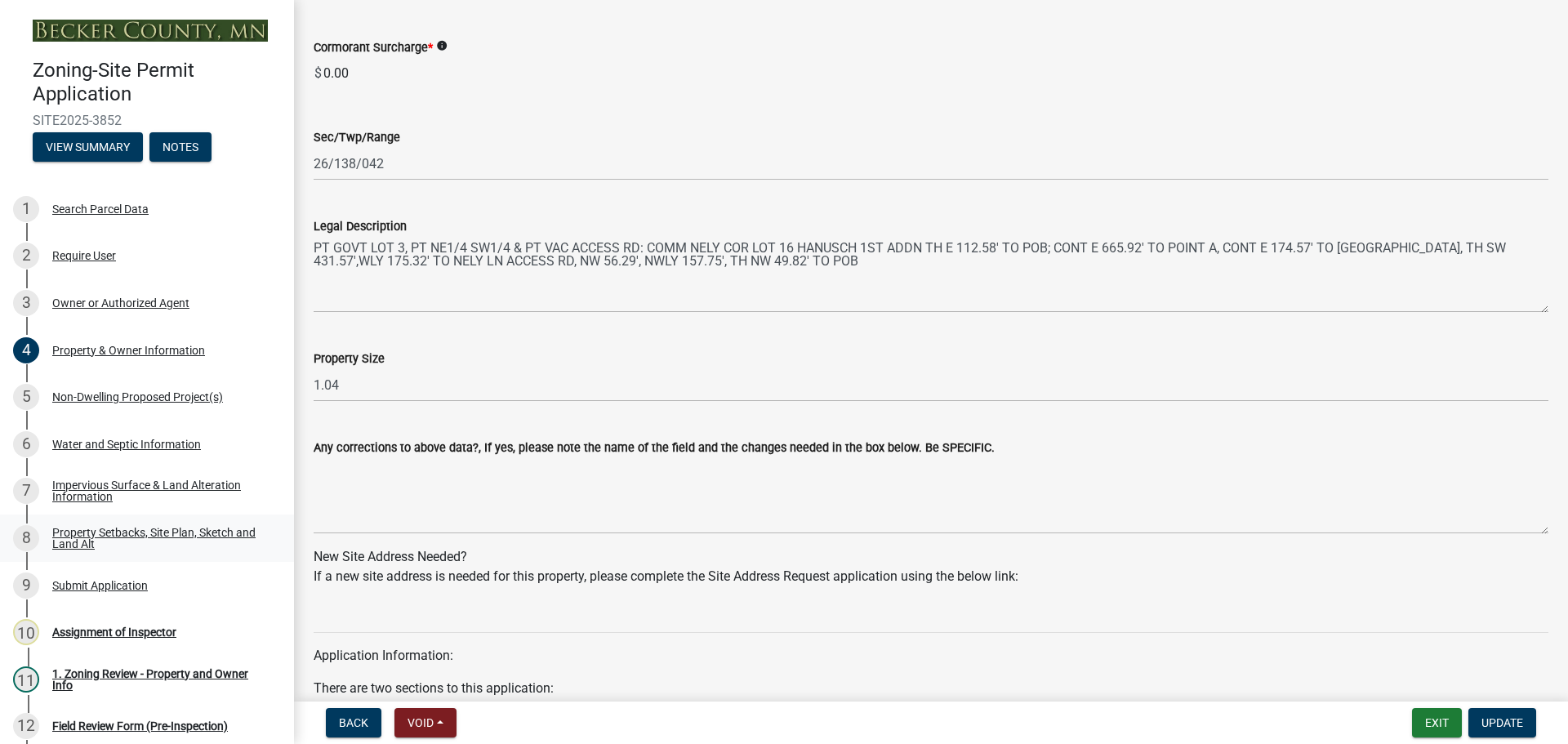
click at [120, 540] on div "Property Setbacks, Site Plan, Sketch and Land Alt" at bounding box center [160, 538] width 216 height 23
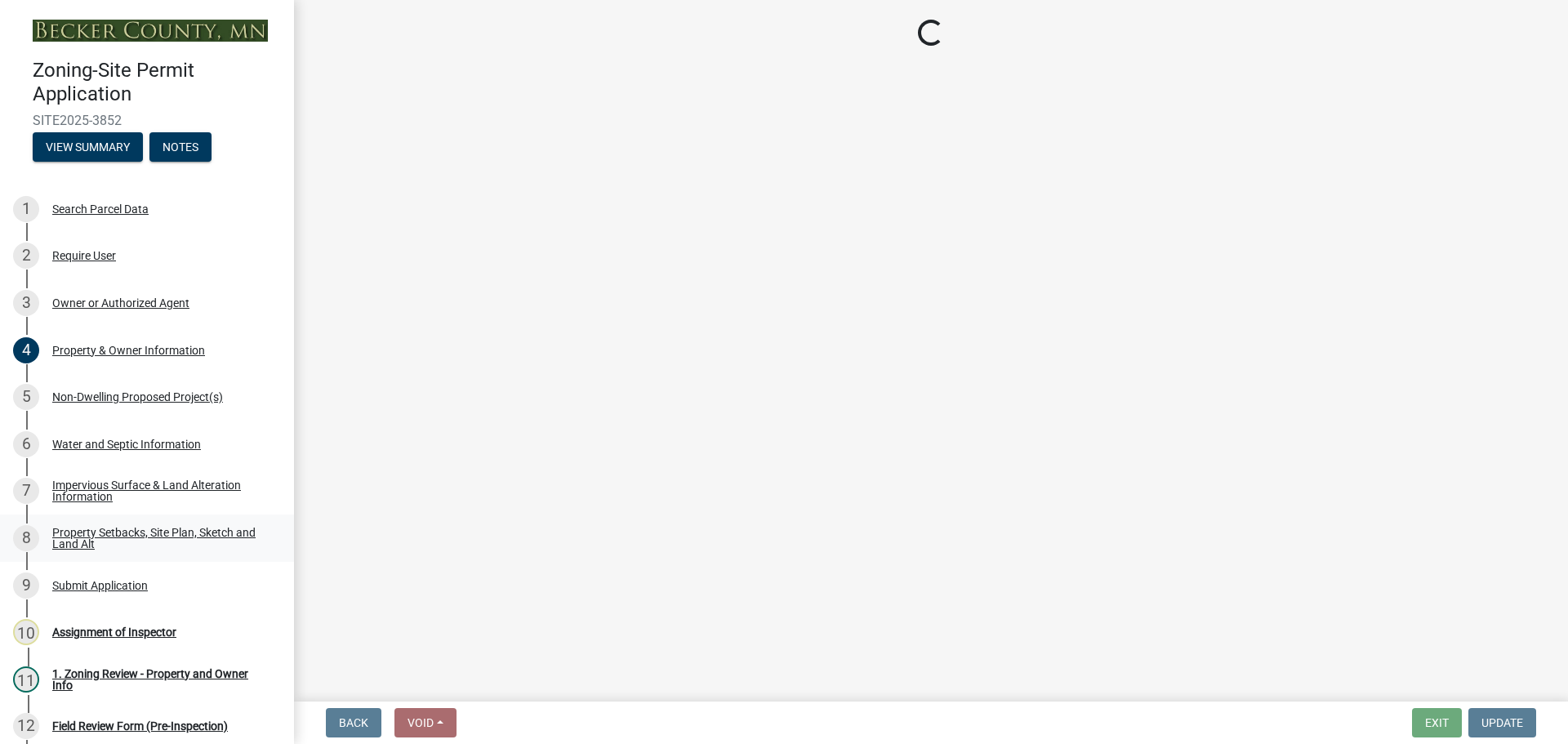
select select "bc359128-44fe-43a6-b559-d4174f4d38cf"
select select "b56a4575-9846-47cf-8067-c59a4853da22"
select select "12f785fb-c378-4b18-841c-21c73dc99083"
select select "12da6293-5841-4f5c-bd92-3658833964cd"
select select "b98836ba-4715-455d-97ab-be9a9df498a8"
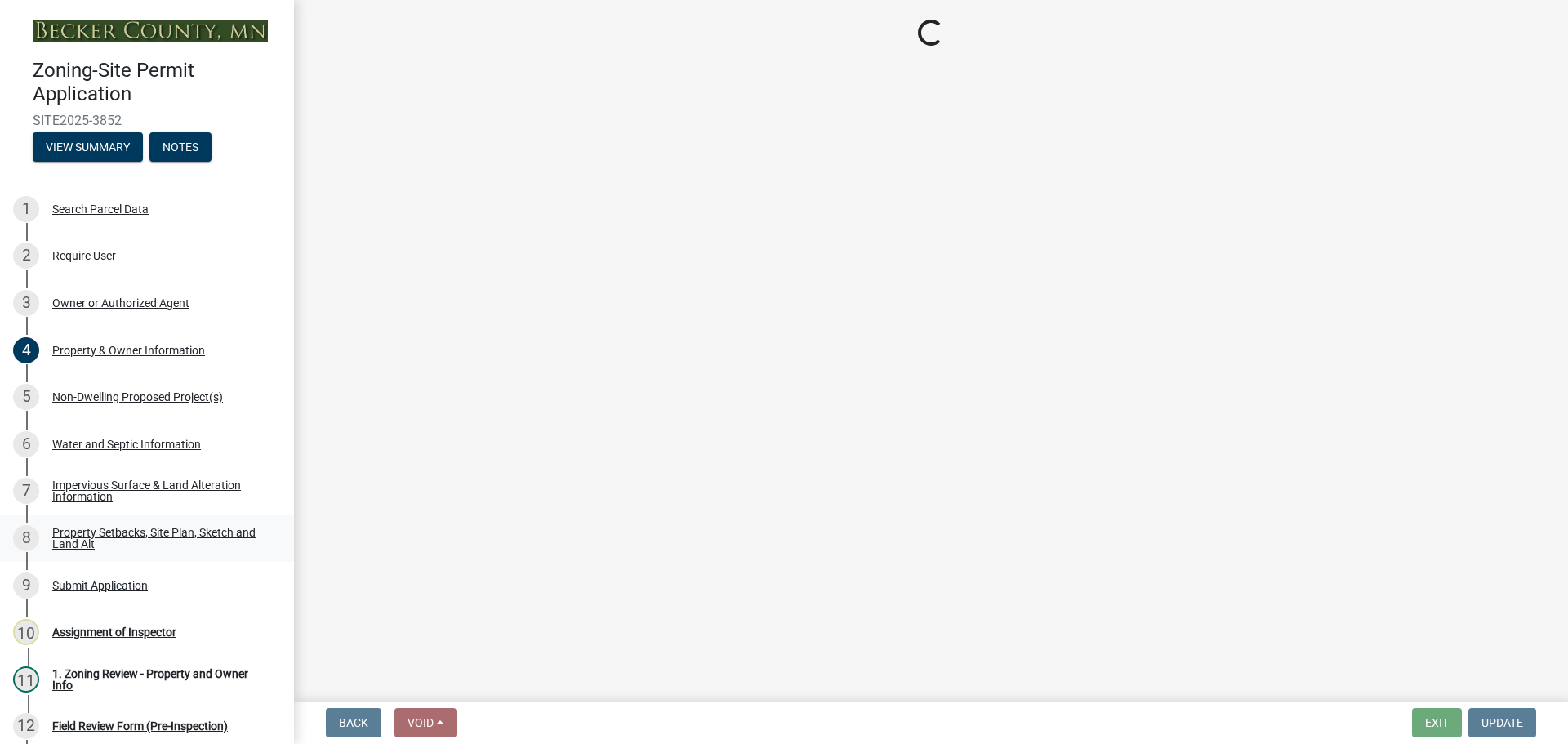
select select "c8b8ea71-7088-4e87-a493-7bc88cc2835b"
select select "1418c7e3-4054-4b00-84b5-d09b9560f30a"
select select "19d13e65-c93d-443e-910a-7a17299544cc"
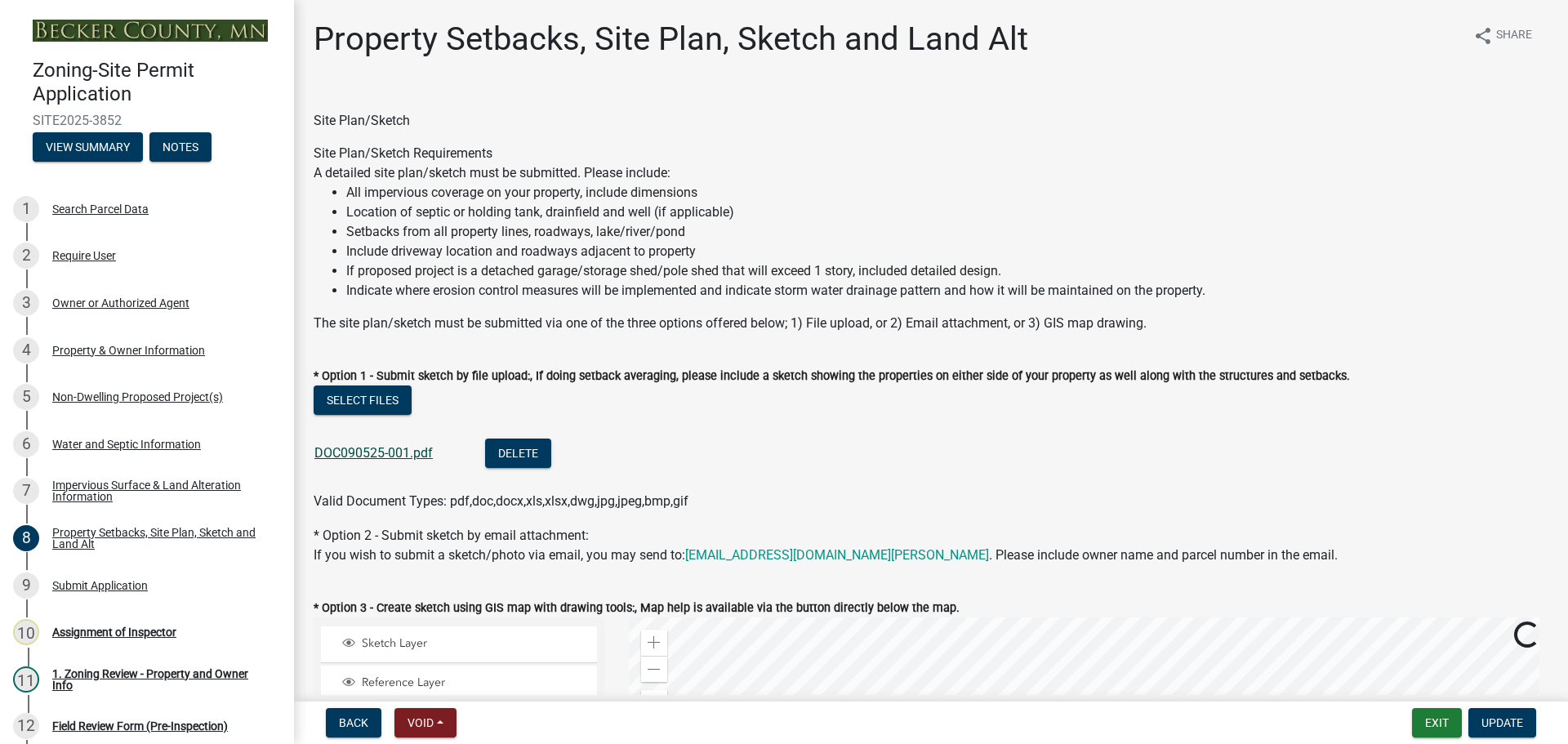
click at [398, 449] on link "DOC090525-001.pdf" at bounding box center [372, 452] width 118 height 15
click at [96, 591] on div "9 Submit Application" at bounding box center [140, 584] width 255 height 26
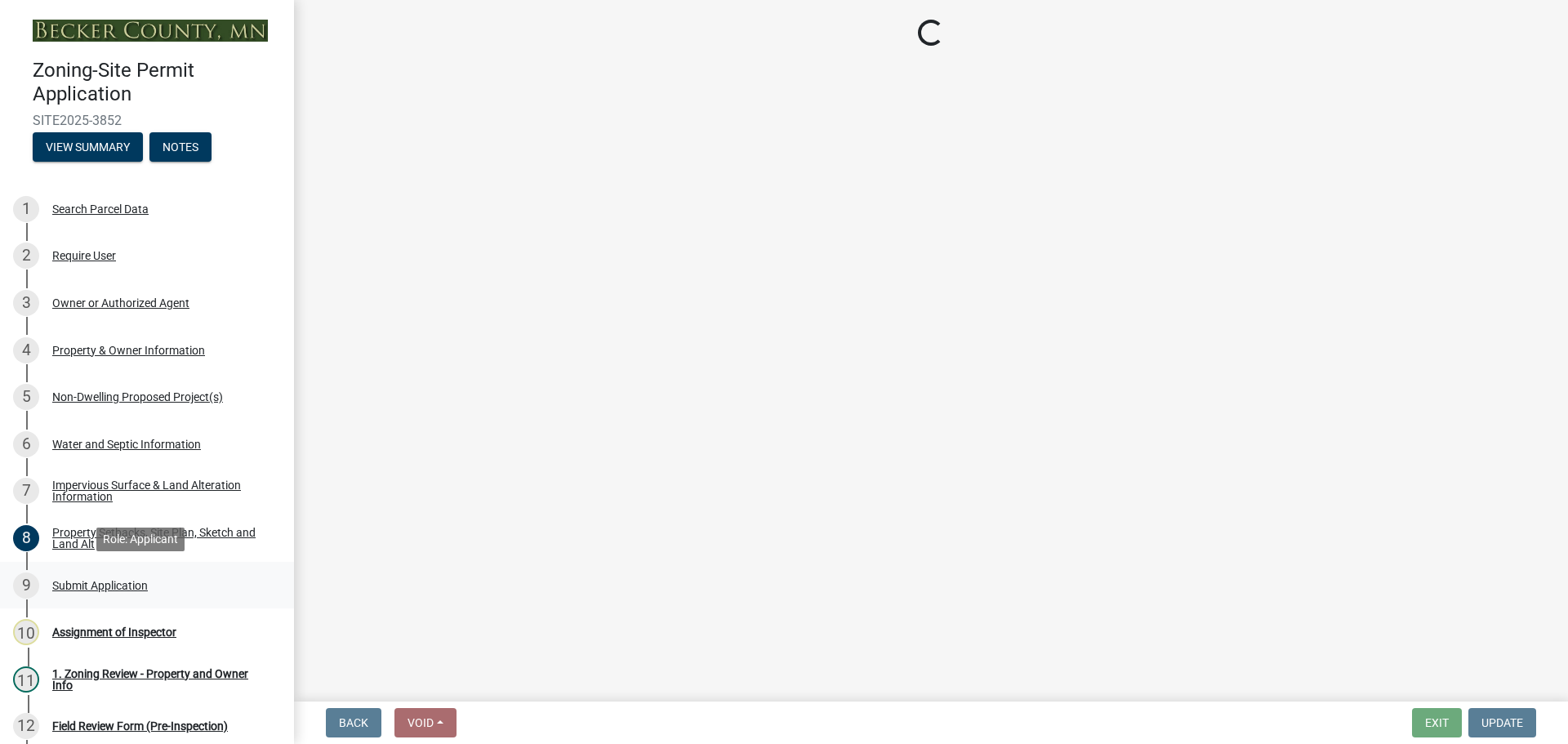
select select "46a4e5dd-5e54-4833-a695-492bd64ca2bd"
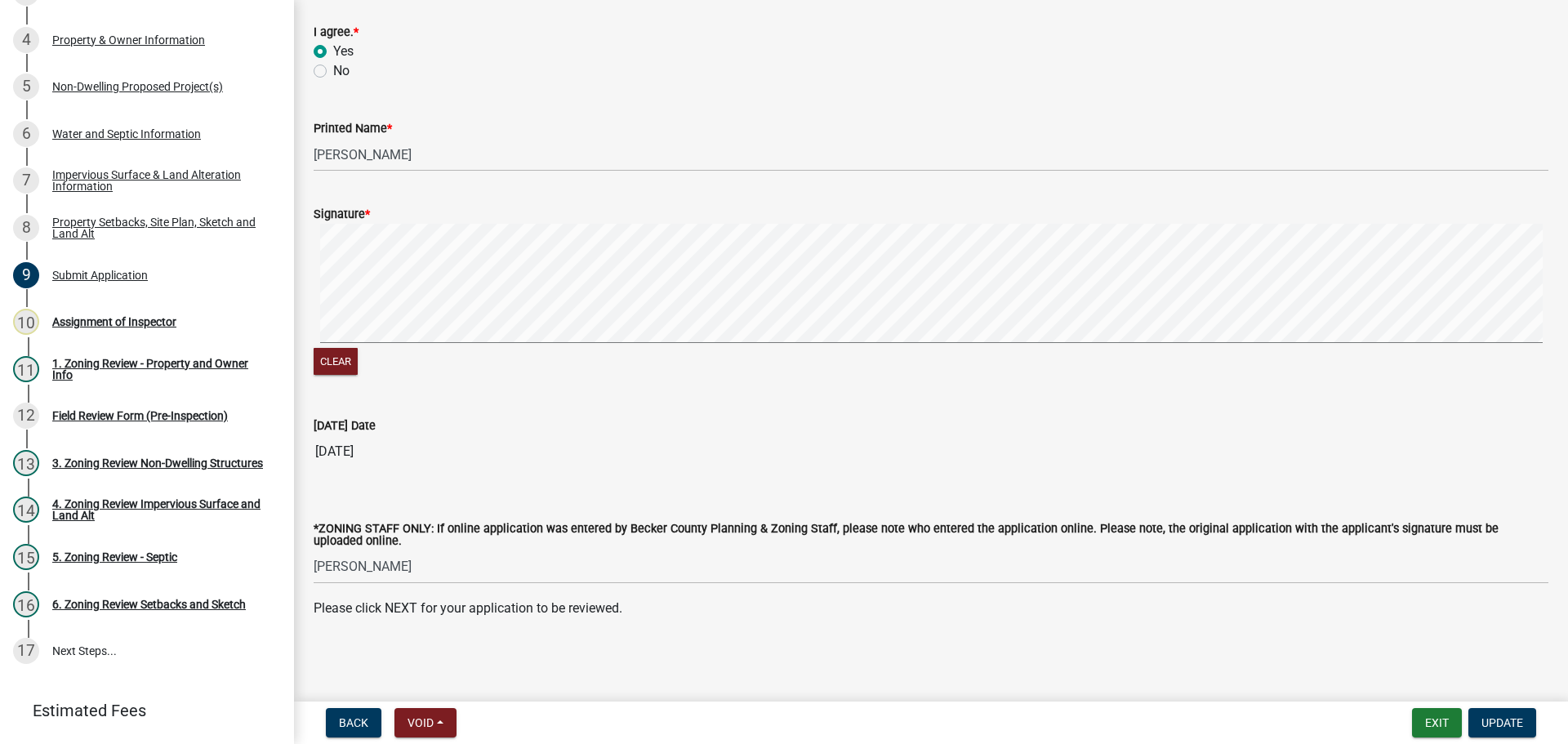
scroll to position [326, 0]
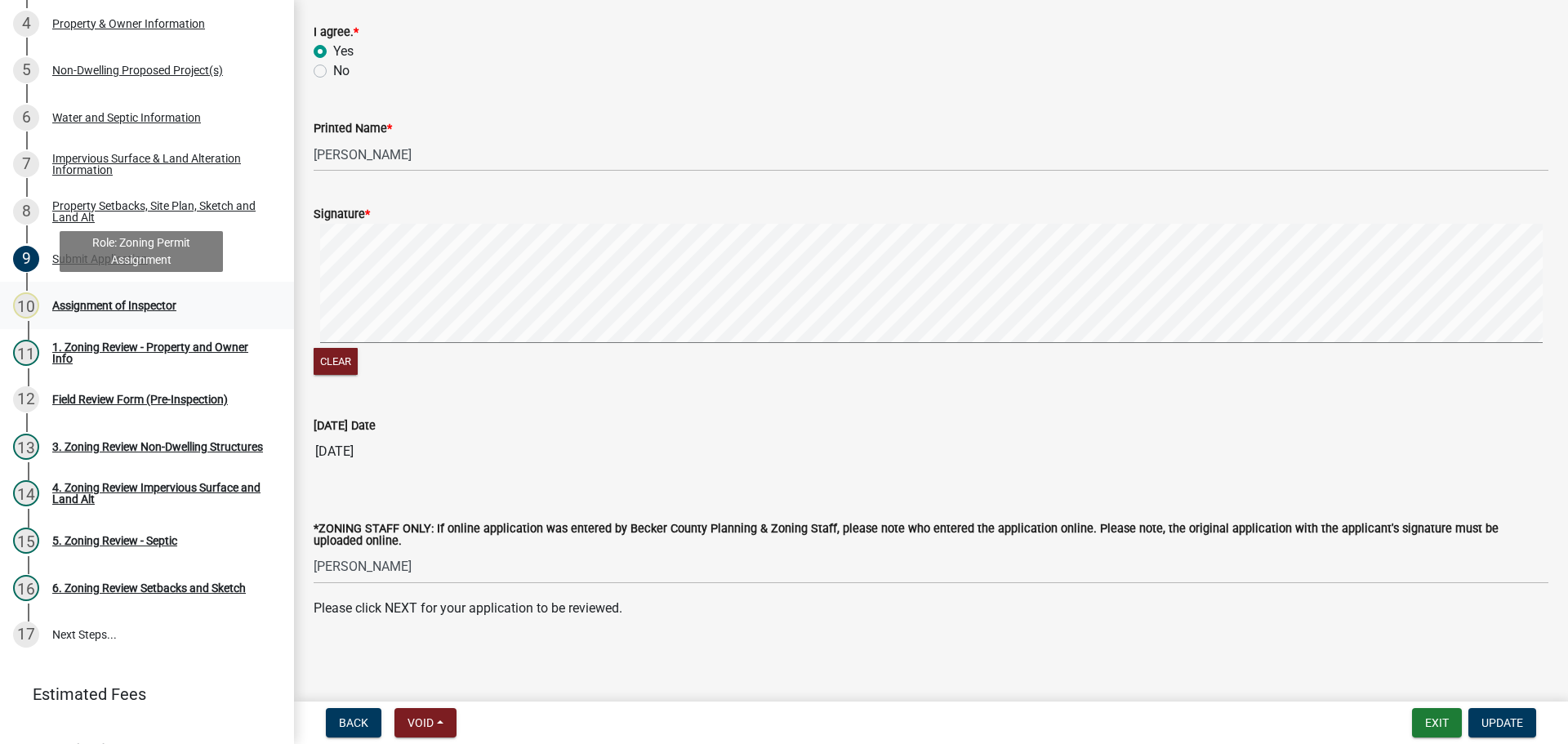
click at [118, 308] on div "Assignment of Inspector" at bounding box center [114, 305] width 124 height 12
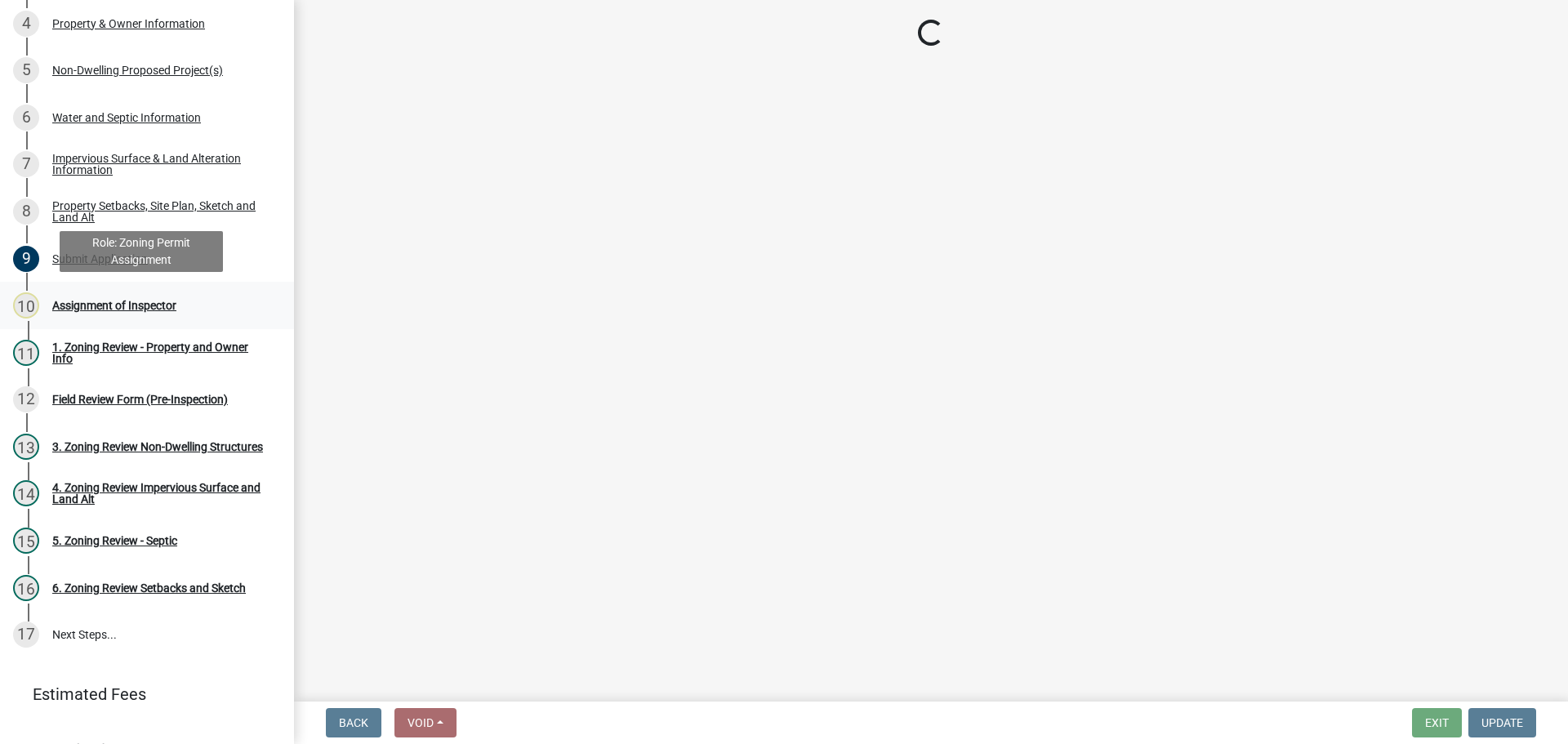
scroll to position [0, 0]
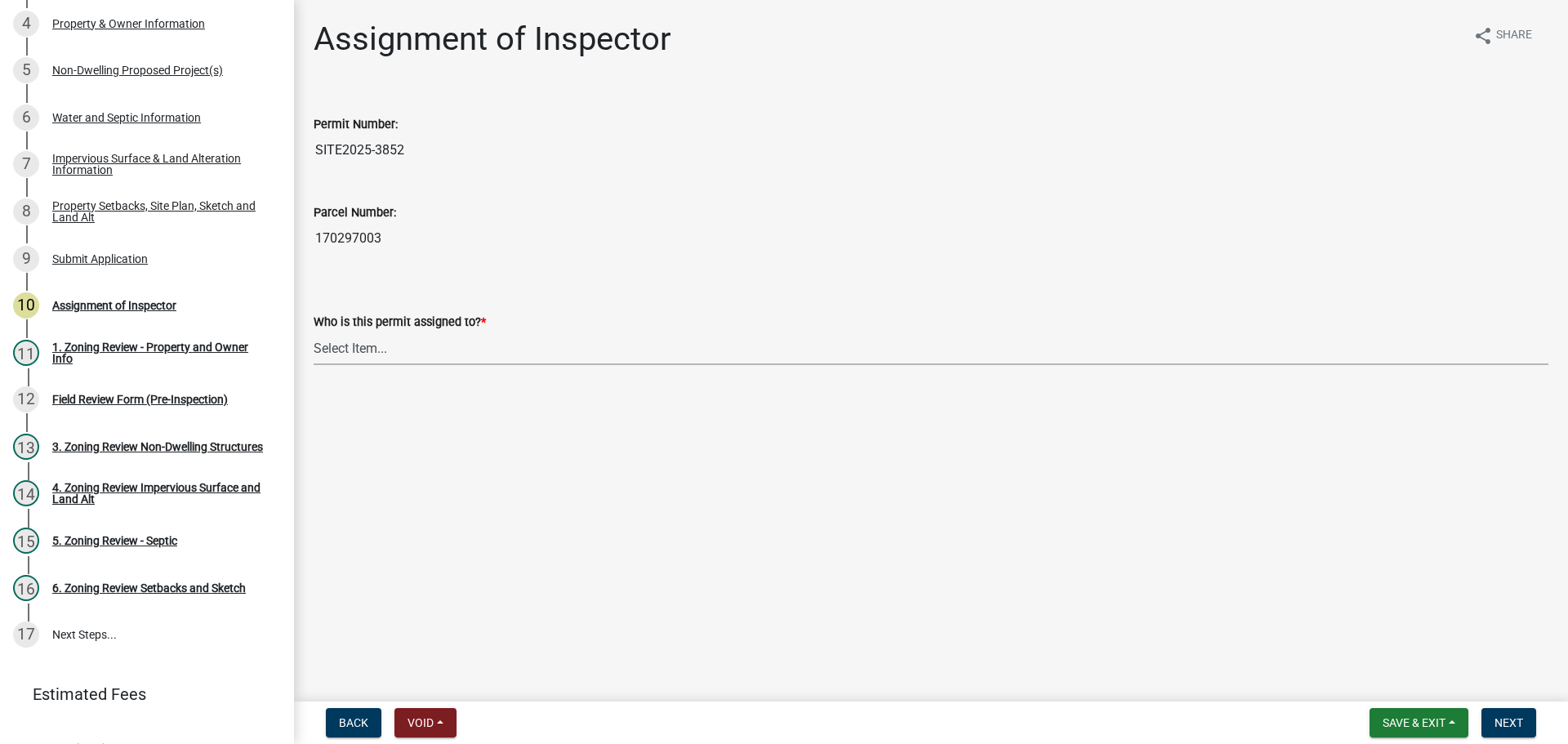
click at [372, 345] on select "Select Item... [PERSON_NAME] [PERSON_NAME] [PERSON_NAME] [PERSON_NAME] [PERSON_…" at bounding box center [931, 349] width 1235 height 34
click at [314, 332] on select "Select Item... [PERSON_NAME] [PERSON_NAME] [PERSON_NAME] [PERSON_NAME] [PERSON_…" at bounding box center [931, 349] width 1235 height 34
select select "c0b6e50c-983d-48c1-a910-e8bd43c13b77"
click at [1513, 724] on span "Next" at bounding box center [1509, 722] width 28 height 13
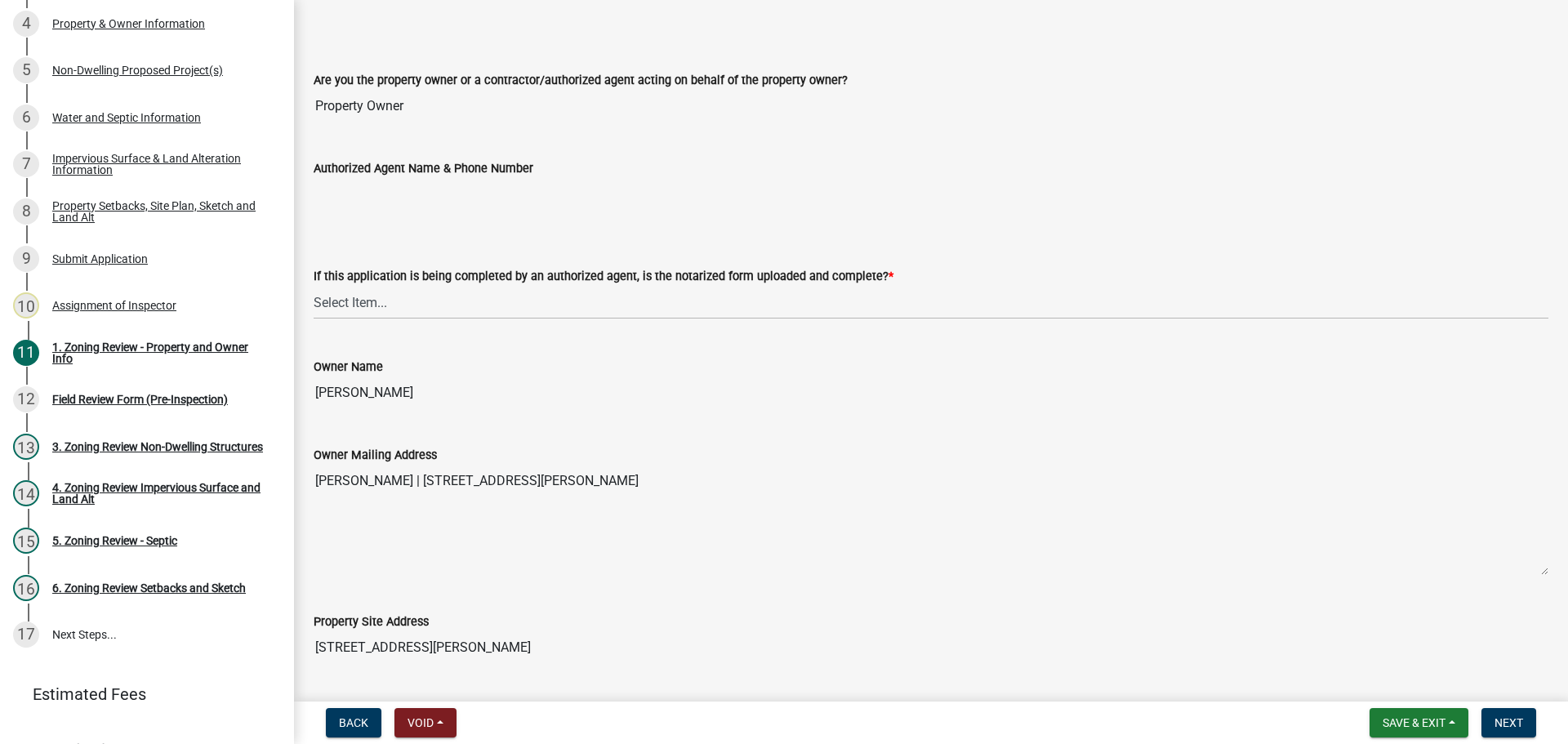
scroll to position [326, 0]
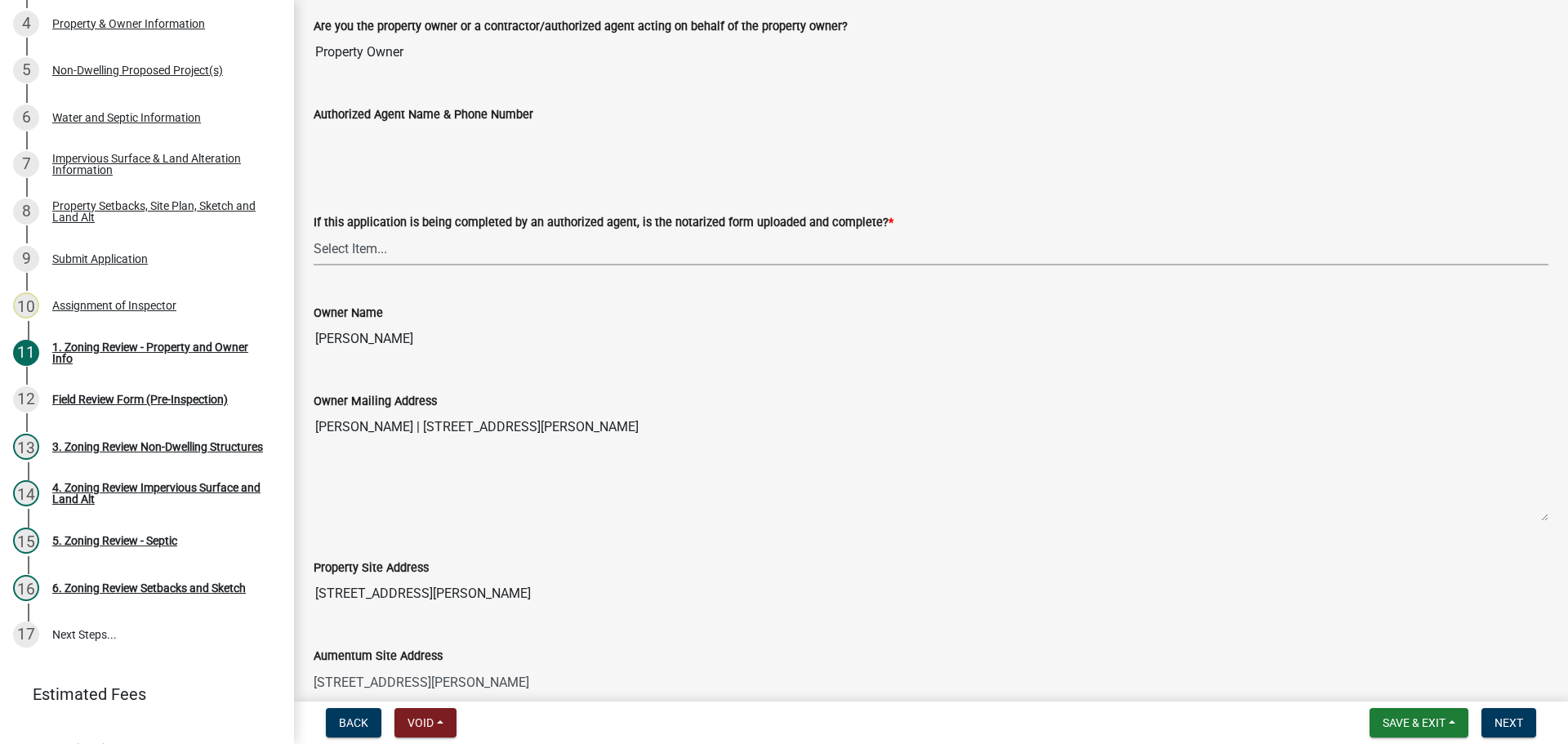
click at [386, 247] on select "Select Item... Yes No N/A" at bounding box center [931, 248] width 1235 height 34
click at [314, 231] on select "Select Item... Yes No N/A" at bounding box center [931, 248] width 1235 height 34
select select "b279cdb4-a9c7-4e65-a8bd-797316f5be14"
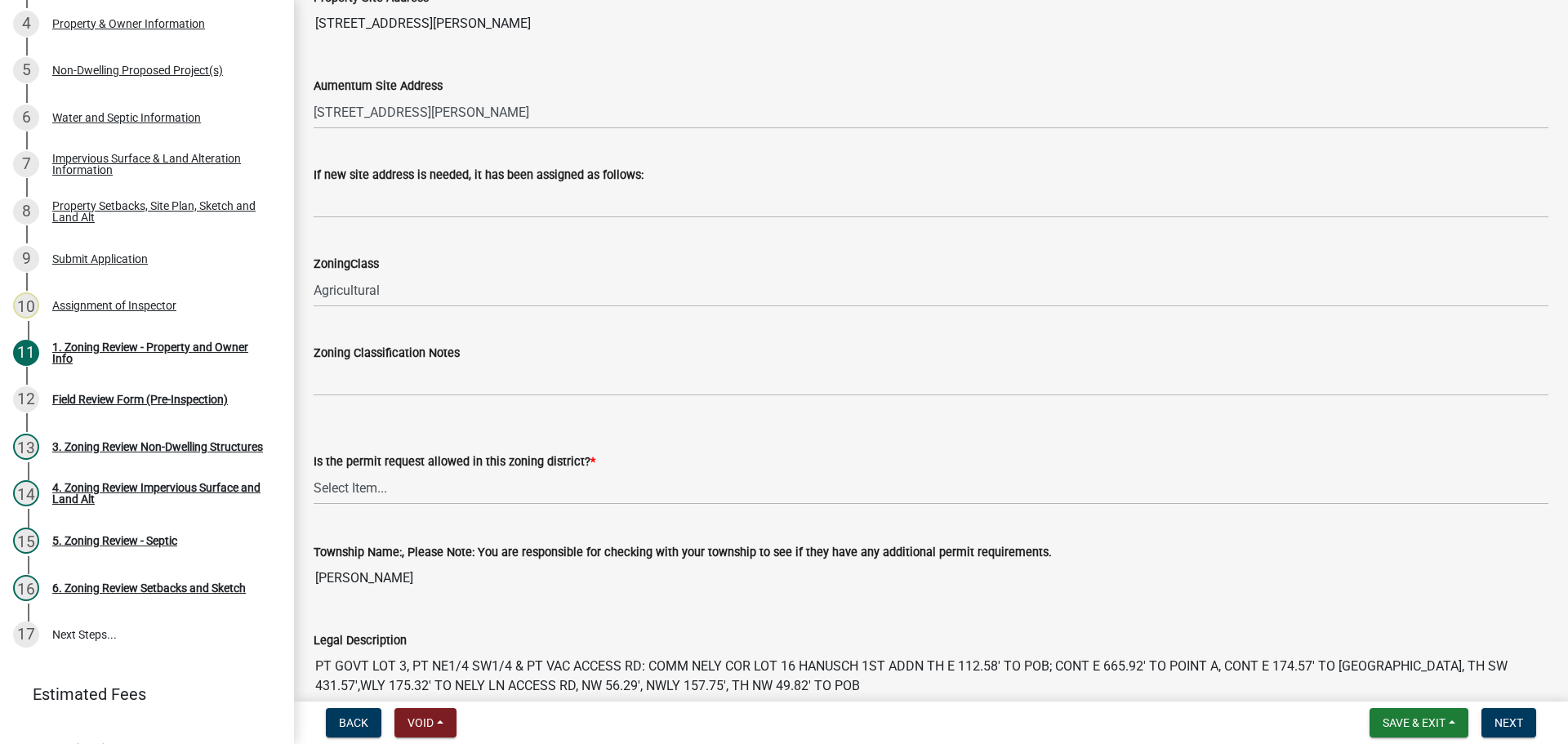
scroll to position [898, 0]
click at [388, 489] on select "Select Item... Yes No" at bounding box center [931, 486] width 1235 height 34
click at [314, 469] on select "Select Item... Yes No" at bounding box center [931, 486] width 1235 height 34
select select "b4f32c46-6248-4748-b47c-fa4933858724"
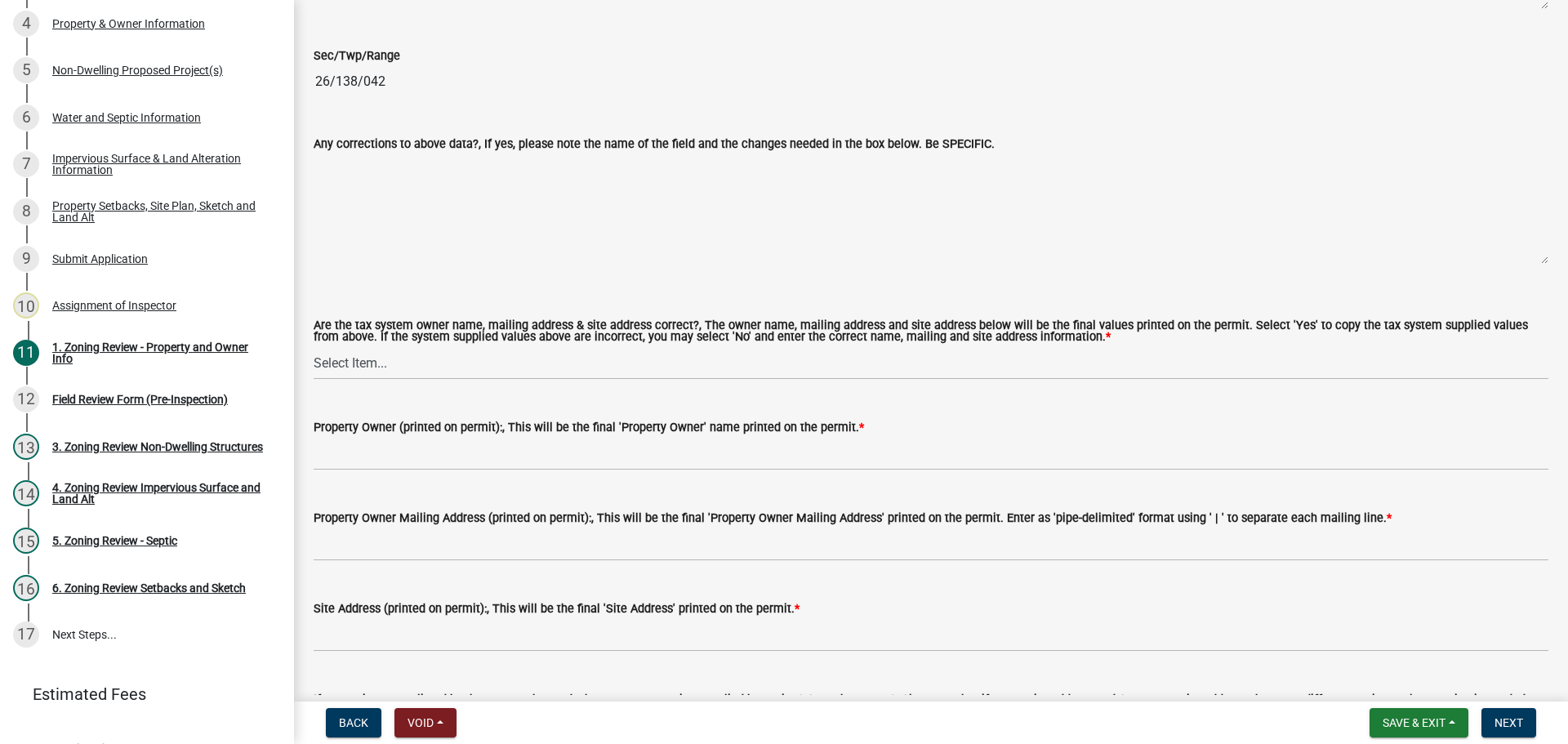
scroll to position [1796, 0]
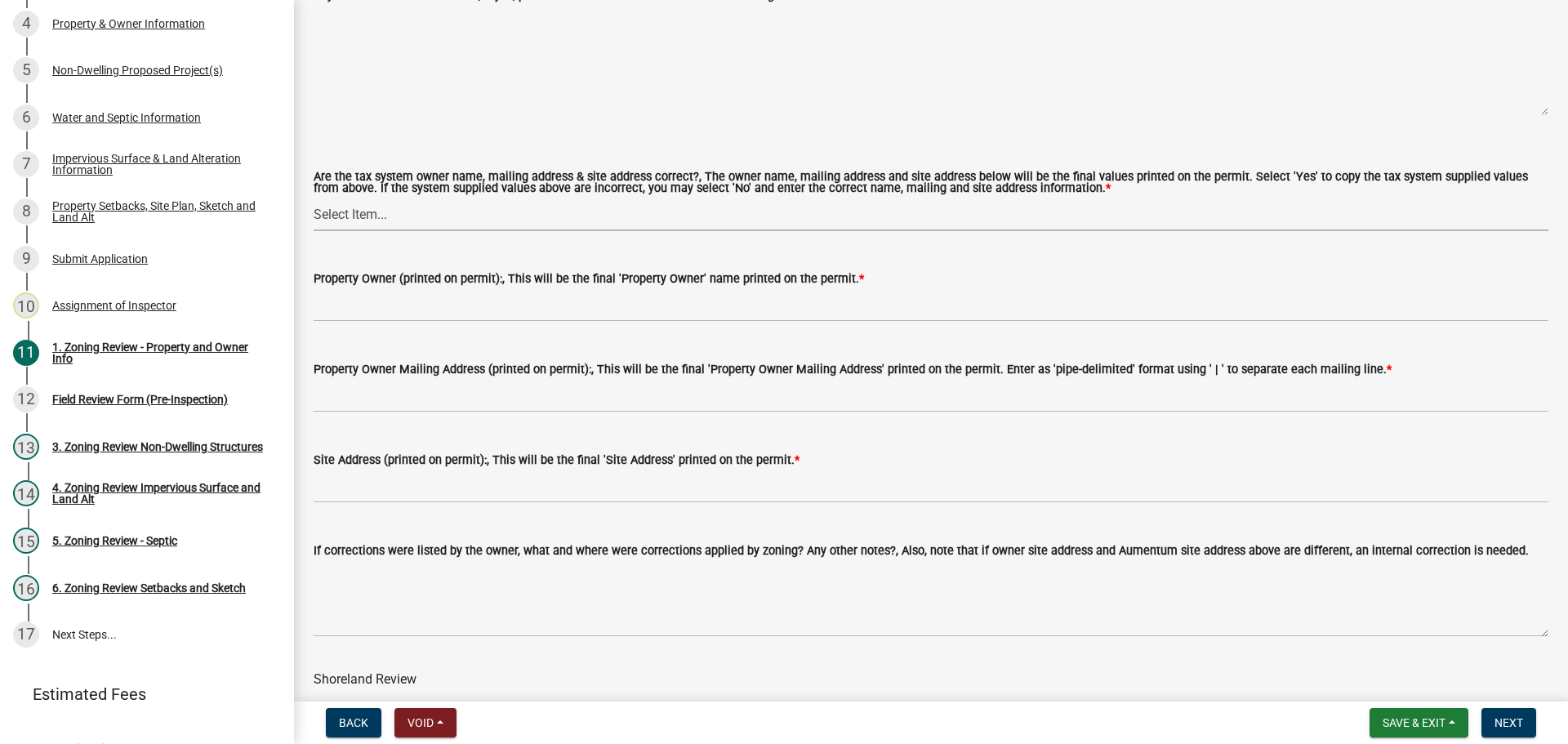
click at [350, 213] on select "Select Item... Yes No" at bounding box center [931, 215] width 1235 height 34
click at [314, 199] on select "Select Item... Yes No" at bounding box center [931, 215] width 1235 height 34
select select "ab6c2257-4786-48e5-86d0-1194833f57c8"
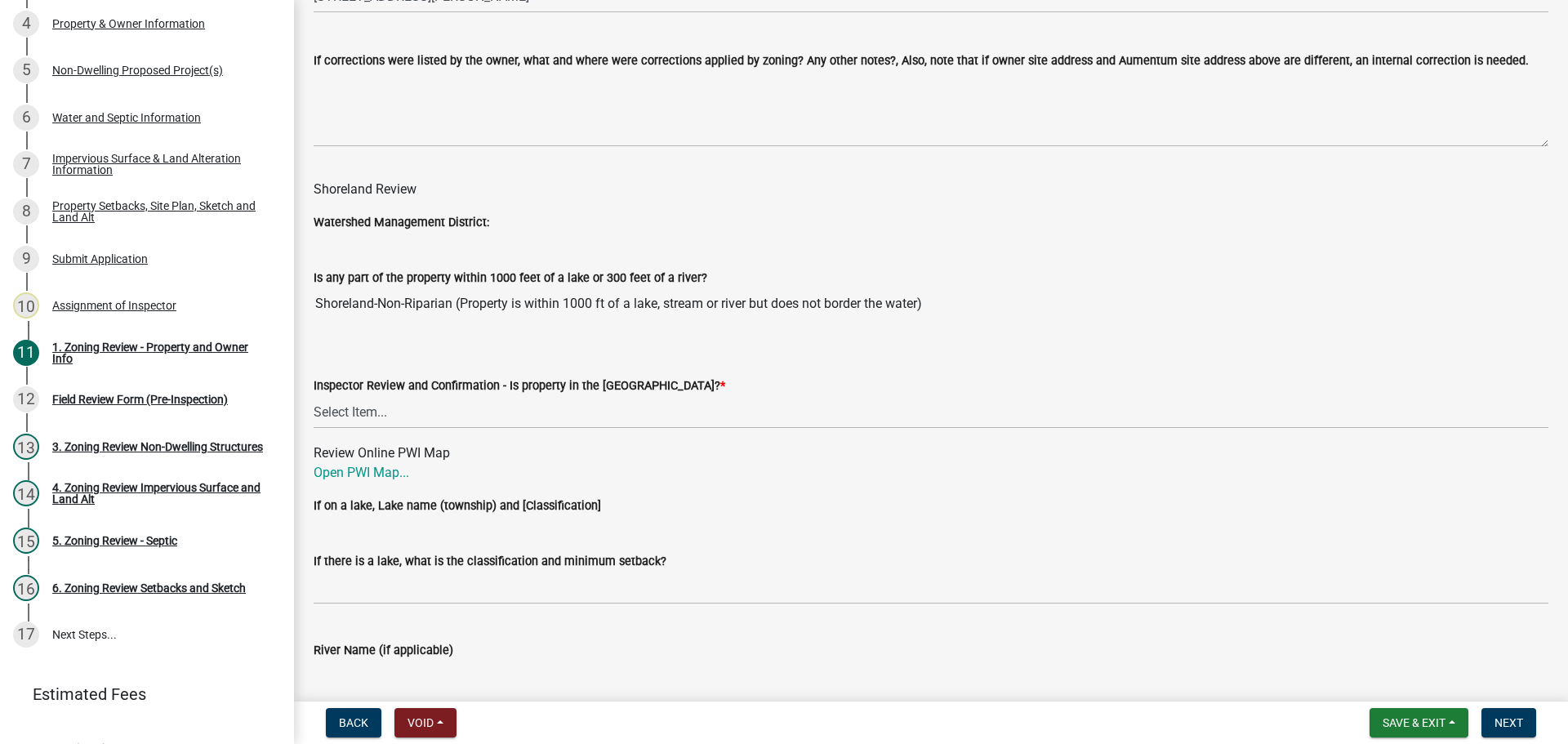
scroll to position [2368, 0]
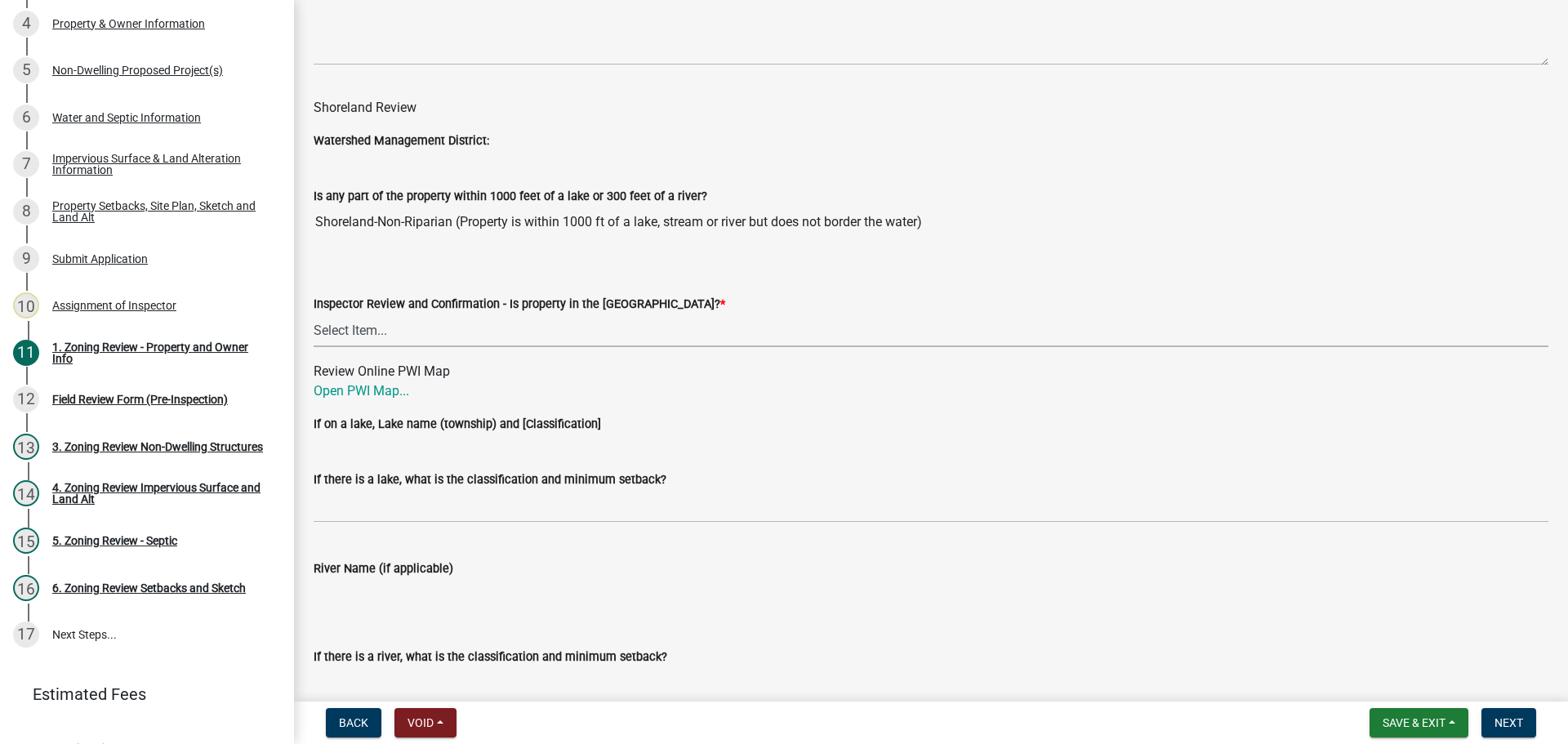
click at [374, 333] on select "Select Item... Within [GEOGRAPHIC_DATA] (SD) Not in [GEOGRAPHIC_DATA] (NOTSL)" at bounding box center [931, 331] width 1235 height 34
click at [314, 314] on select "Select Item... Within [GEOGRAPHIC_DATA] (SD) Not in [GEOGRAPHIC_DATA] (NOTSL)" at bounding box center [931, 331] width 1235 height 34
select select "de99b201-fb85-4000-88f5-6f49f4ff2101"
click at [365, 398] on link "Open PWI Map..." at bounding box center [362, 390] width 96 height 15
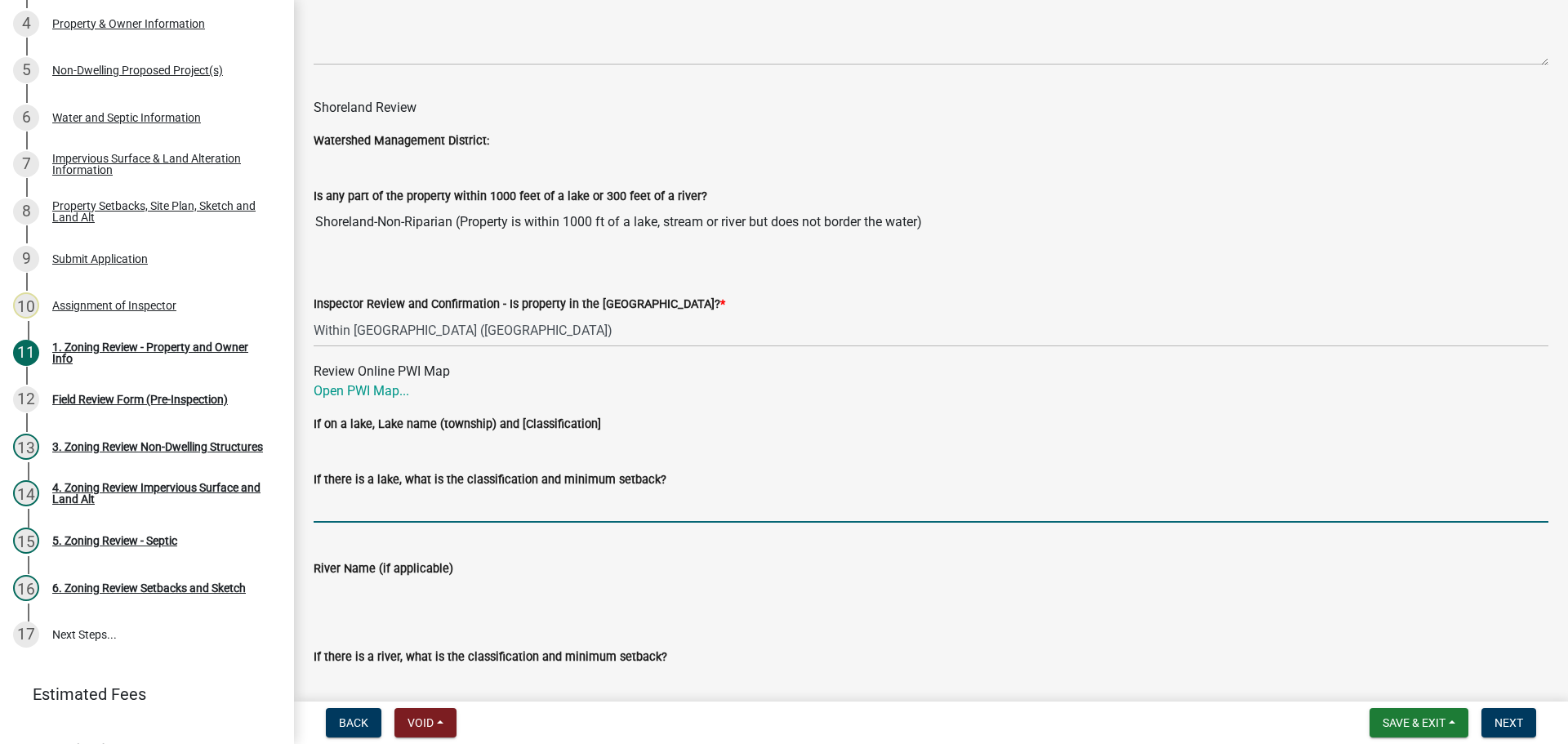
click at [392, 504] on input "If there is a lake, what is the classification and minimum setback?" at bounding box center [931, 505] width 1235 height 34
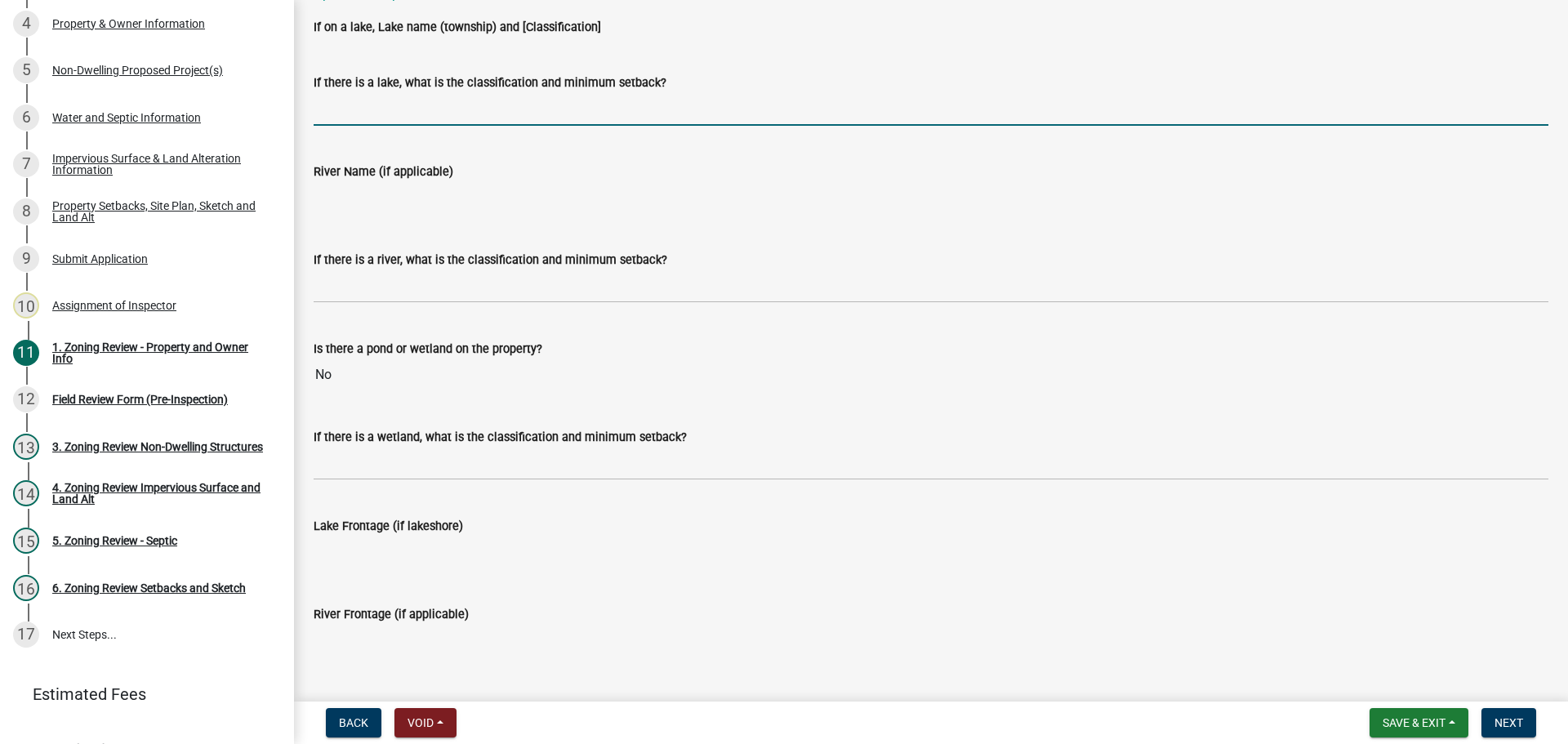
scroll to position [2776, 0]
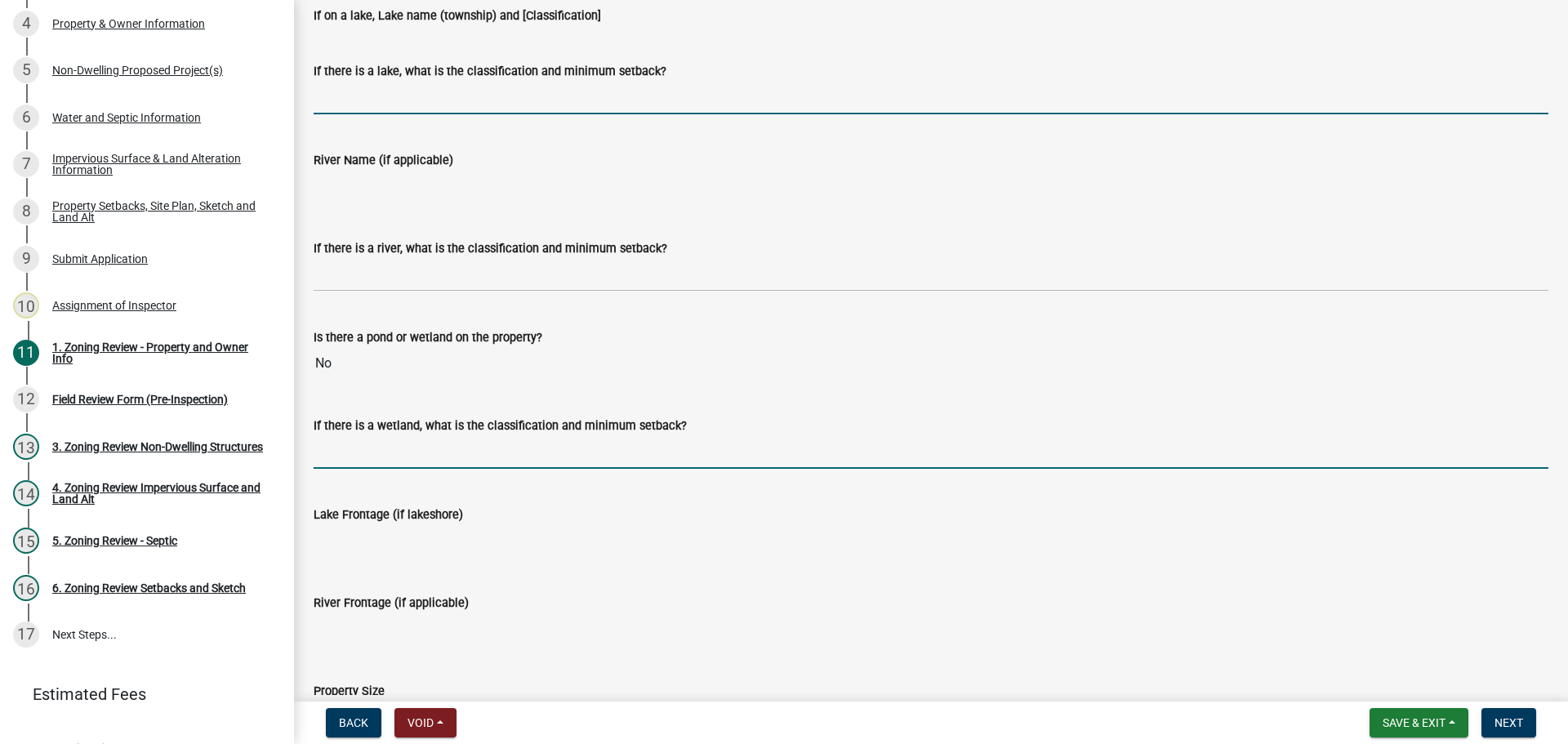
click at [402, 443] on input "If there is a wetland, what is the classification and minimum setback?" at bounding box center [931, 452] width 1235 height 34
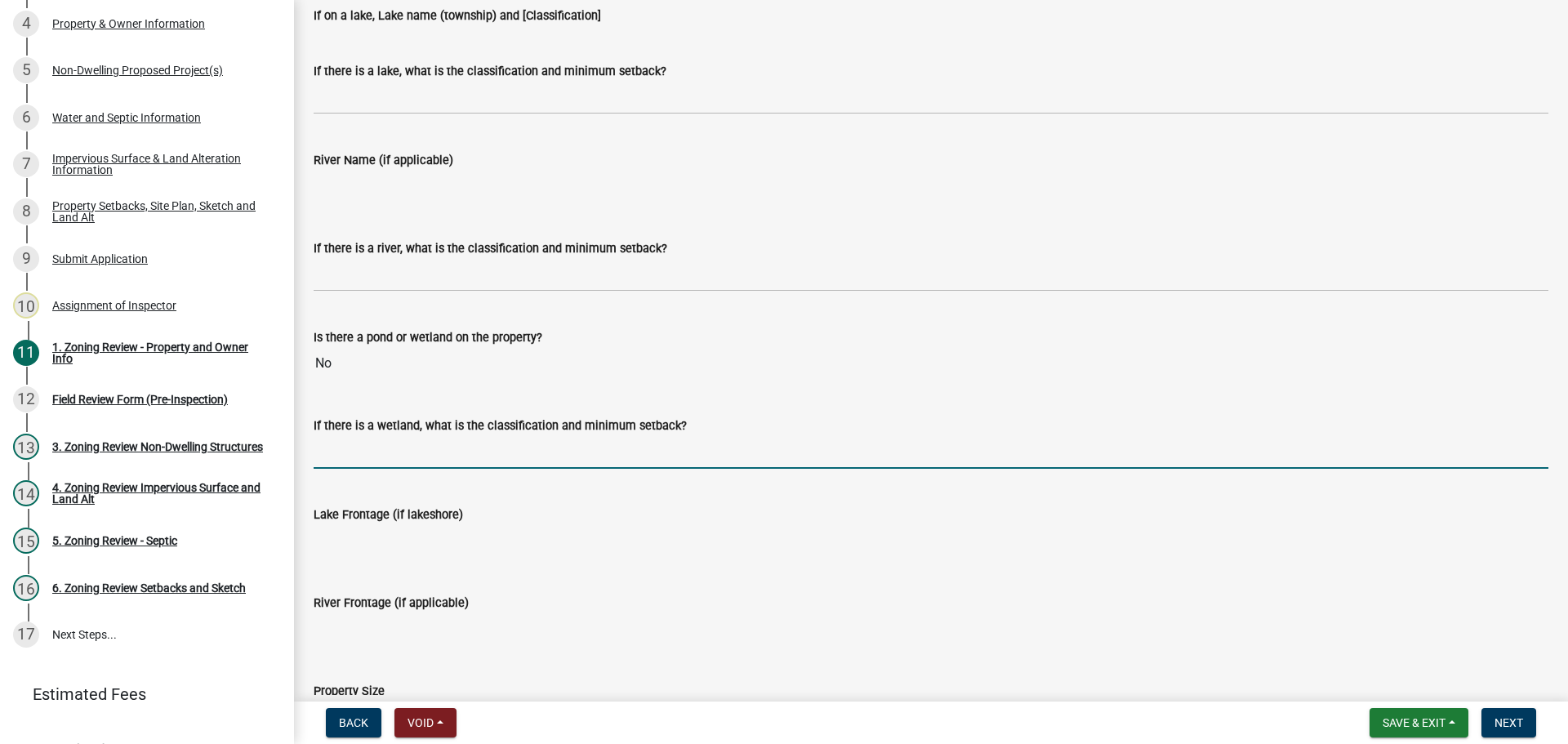
type input "N/A"
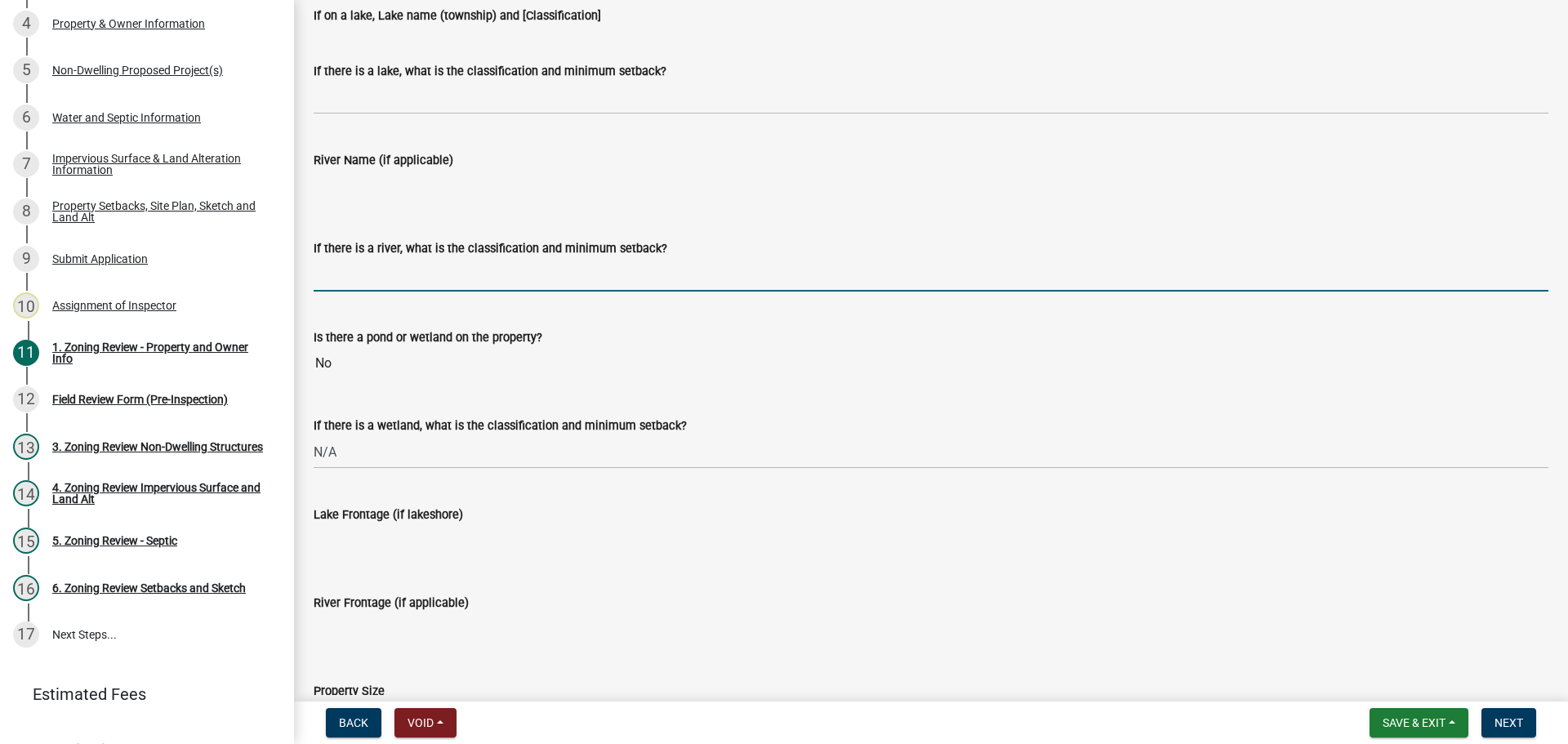
click at [486, 264] on input "If there is a river, what is the classification and minimum setback?" at bounding box center [931, 275] width 1235 height 34
type input "N/A"
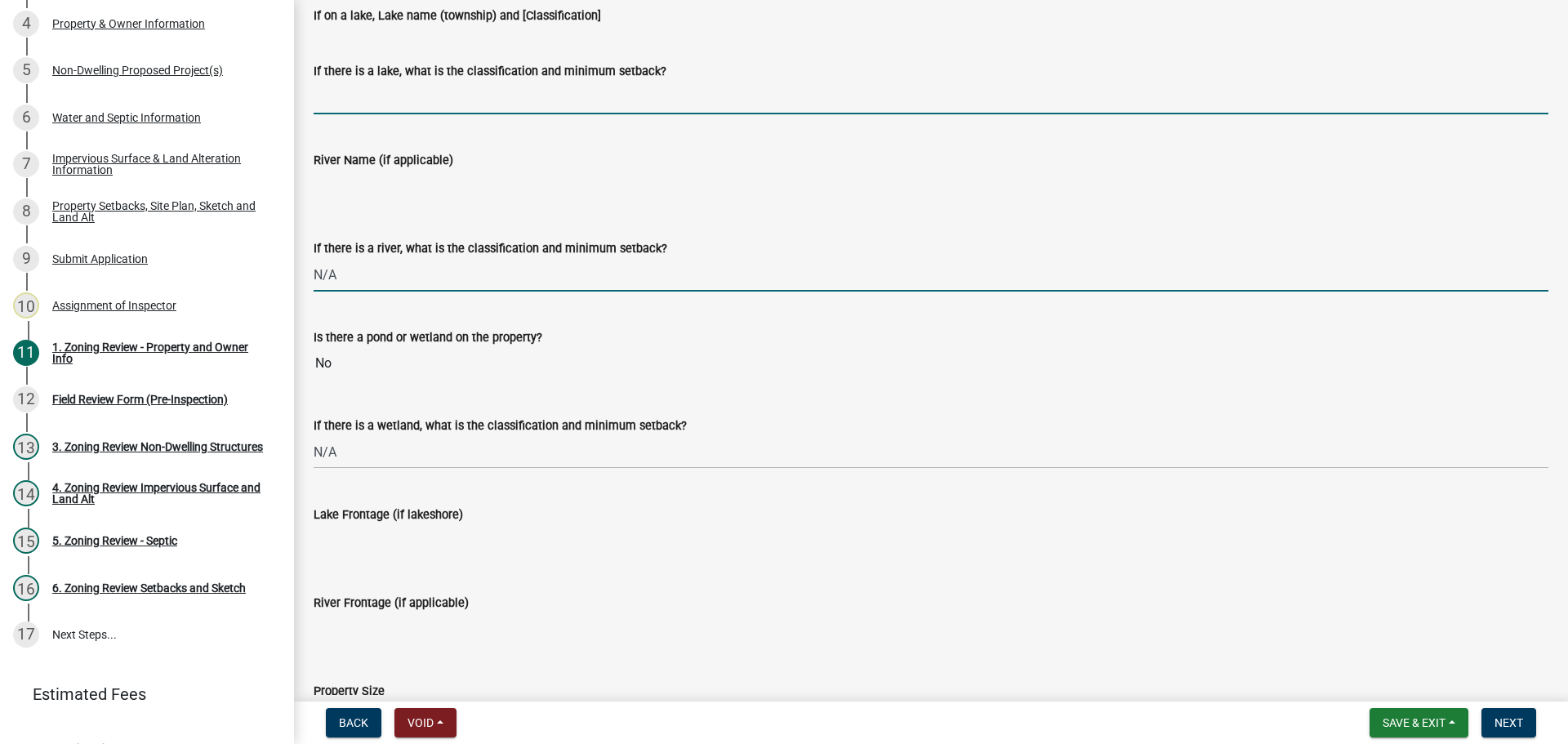
click at [437, 88] on input "If there is a lake, what is the classification and minimum setback?" at bounding box center [931, 98] width 1235 height 34
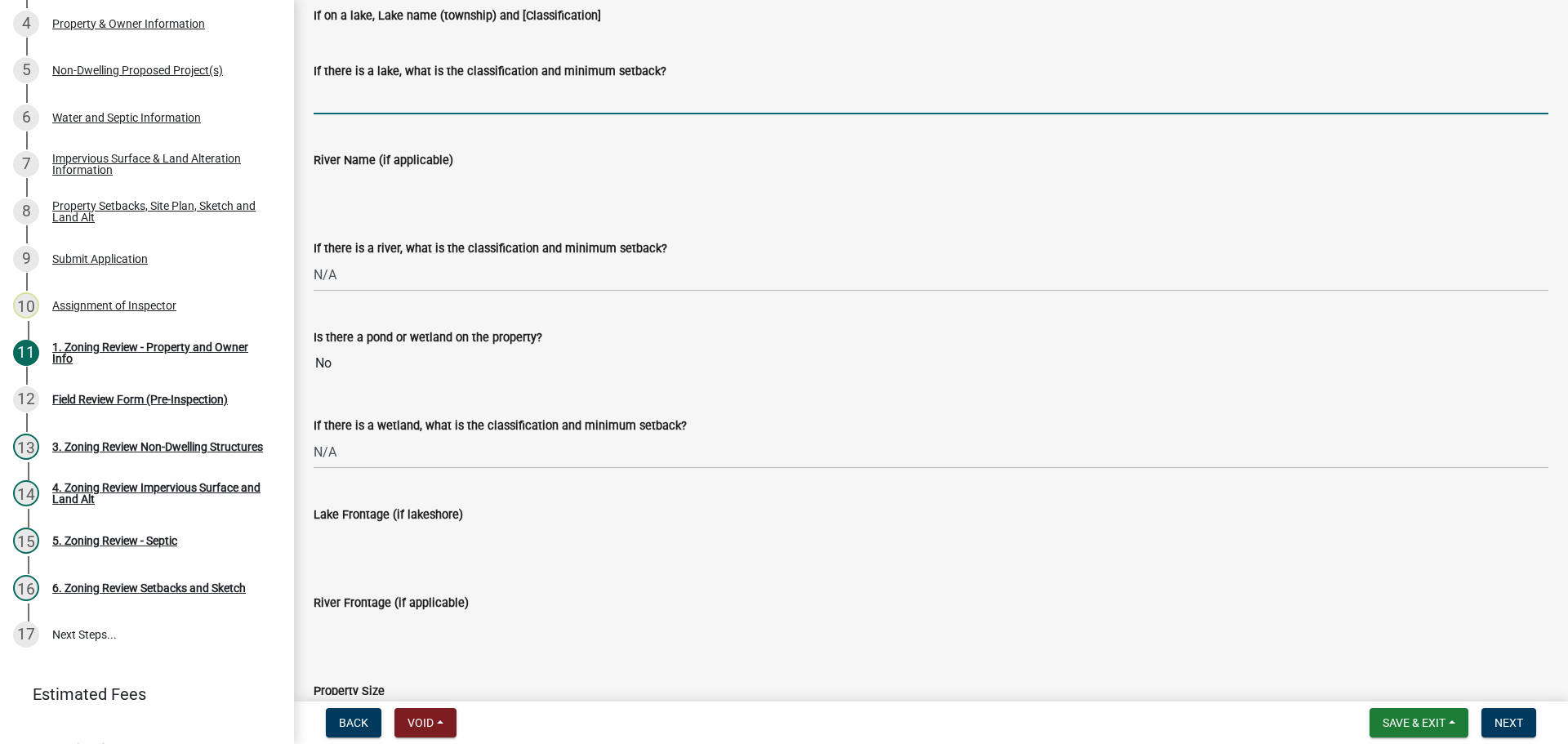
type input "N/A"
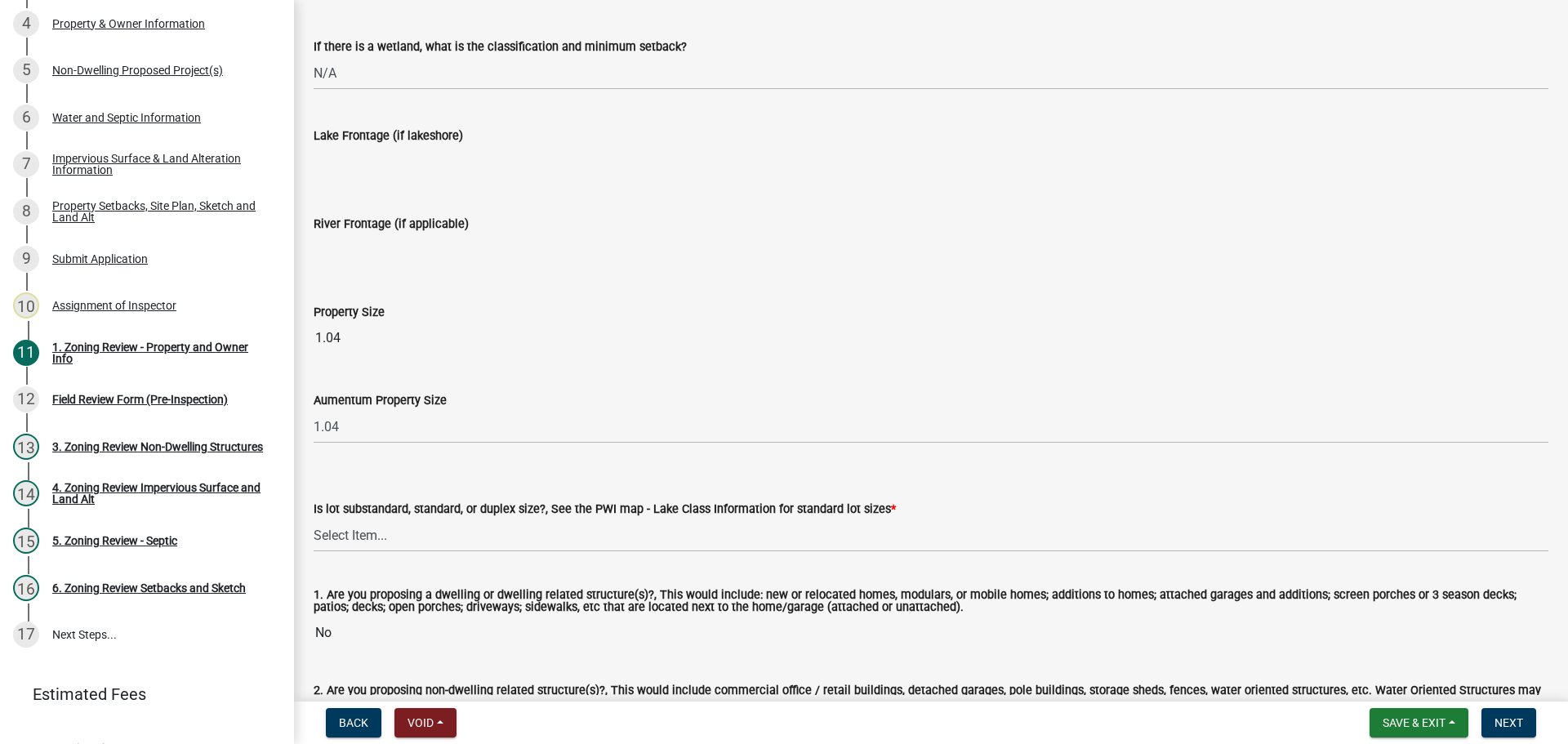
scroll to position [3265, 0]
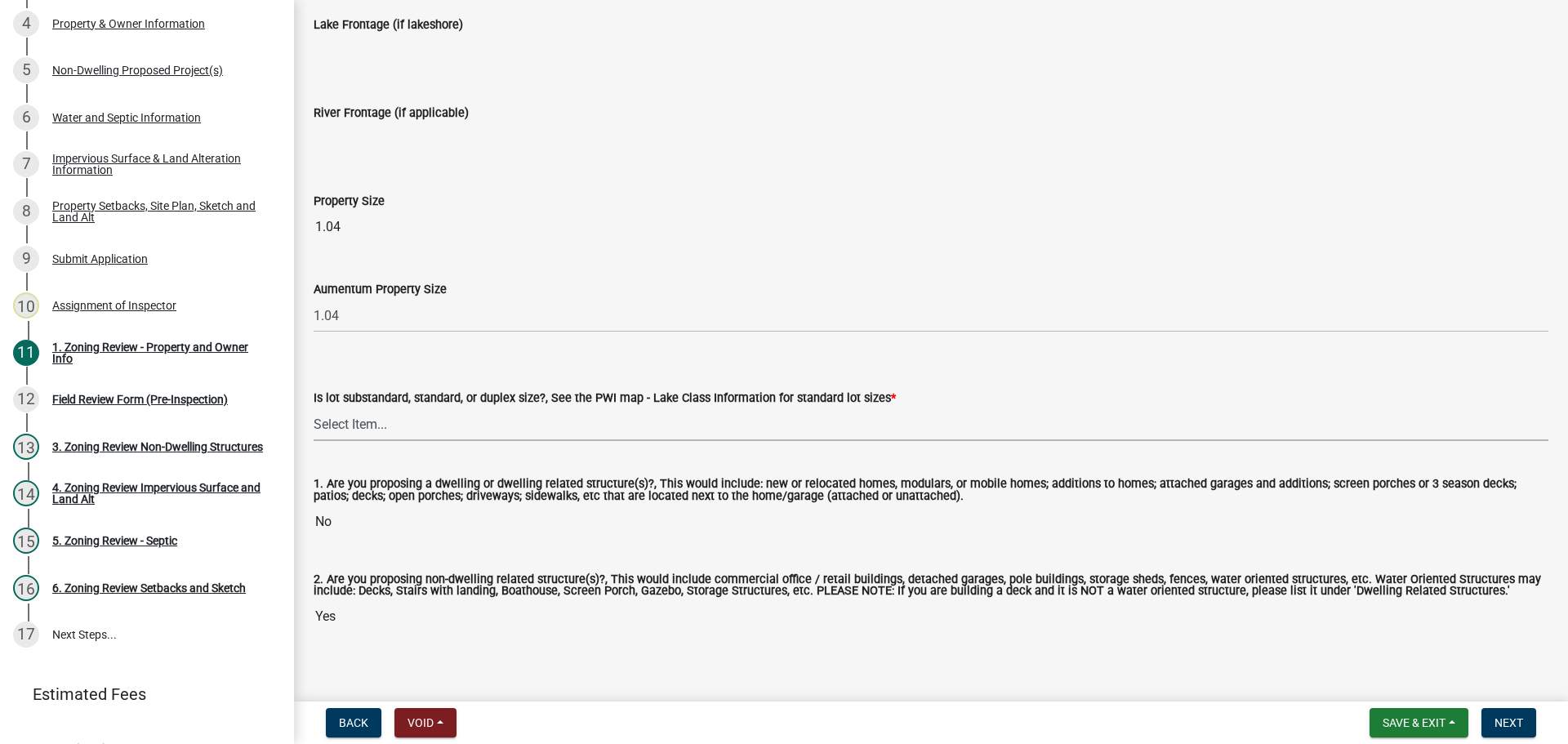
click at [372, 421] on select "Select Item... Non-Riparian and not back lot Substandard Non-Riparian Backlot S…" at bounding box center [931, 424] width 1235 height 34
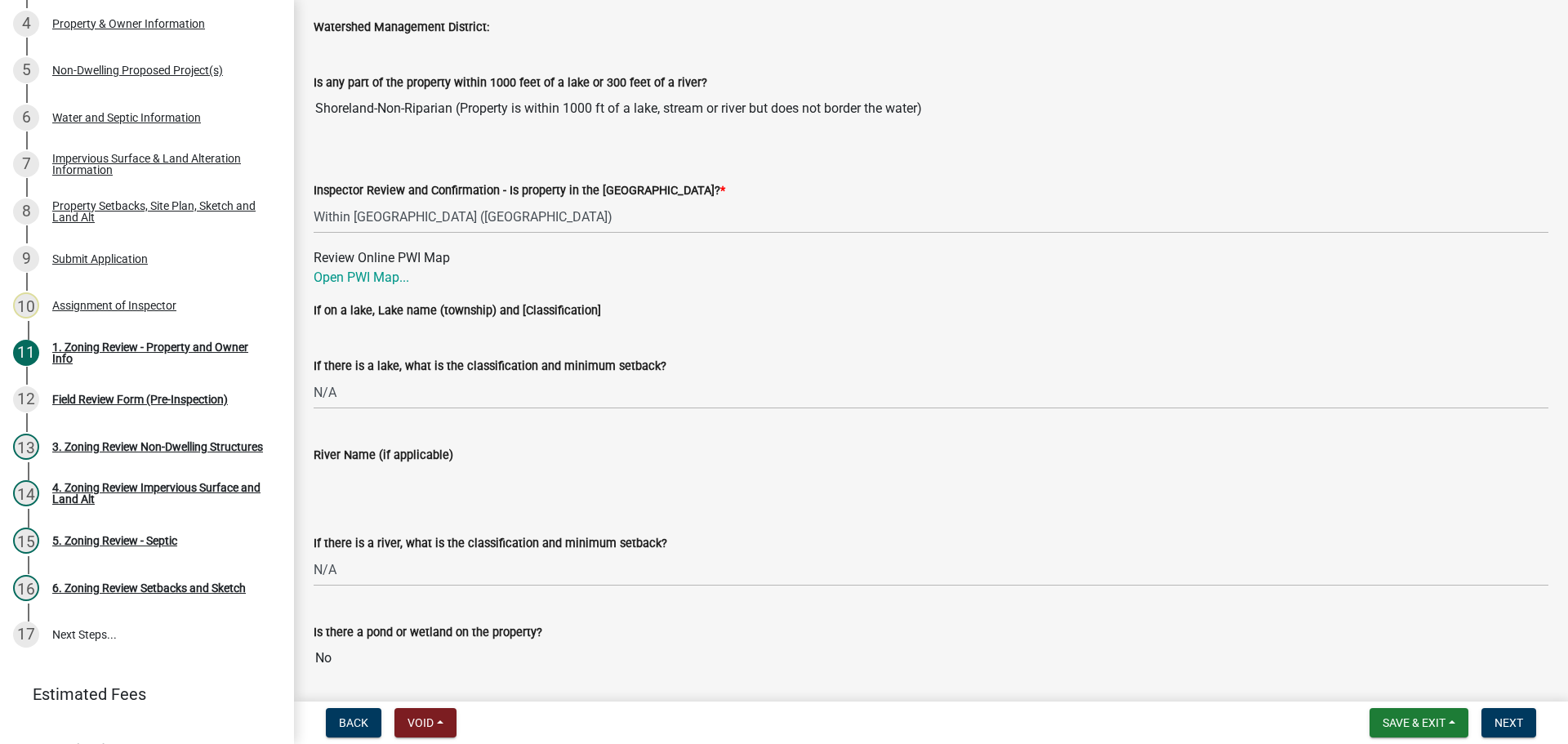
scroll to position [0, 0]
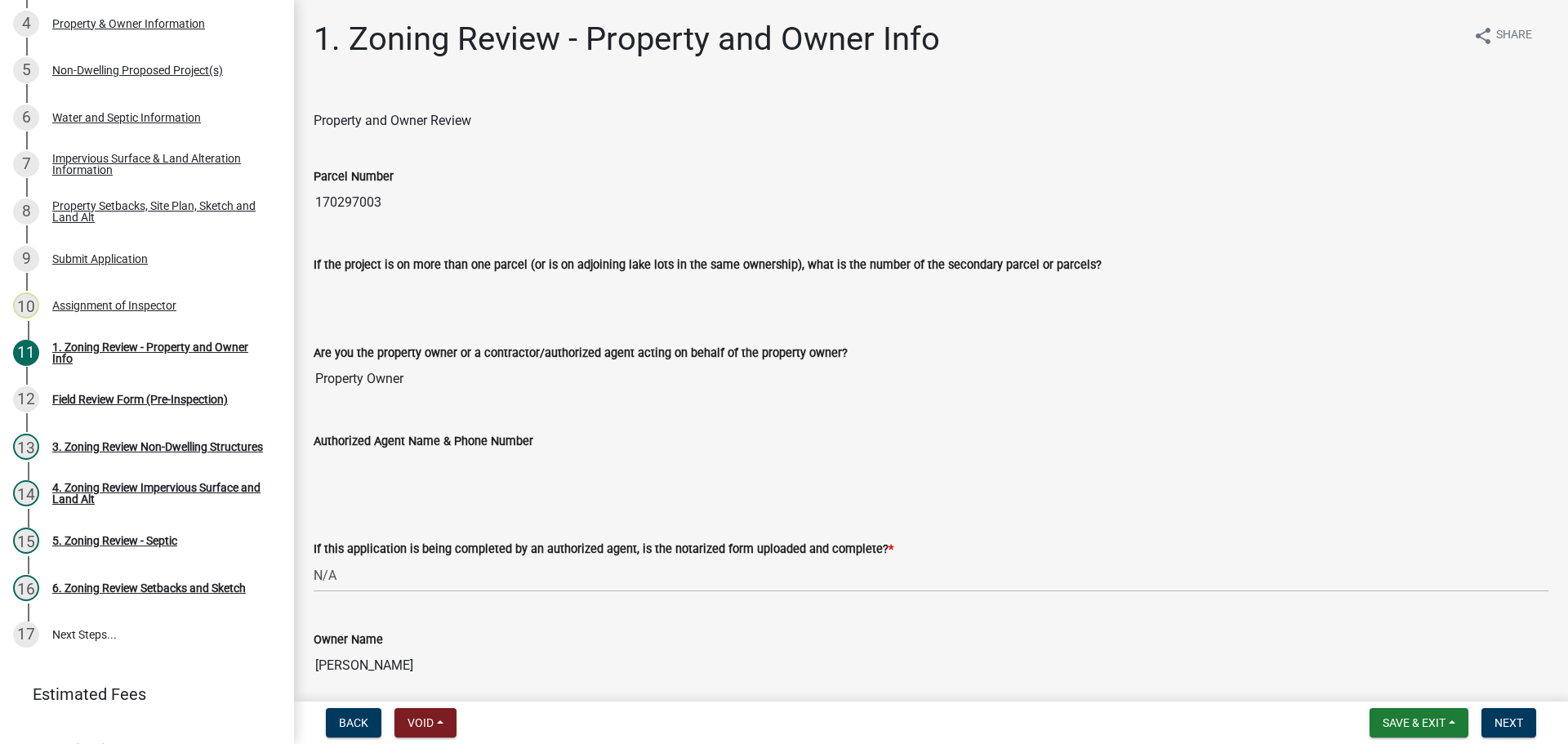
drag, startPoint x: 607, startPoint y: 513, endPoint x: 402, endPoint y: 55, distance: 501.8
click at [370, 204] on input "170297003" at bounding box center [931, 202] width 1235 height 33
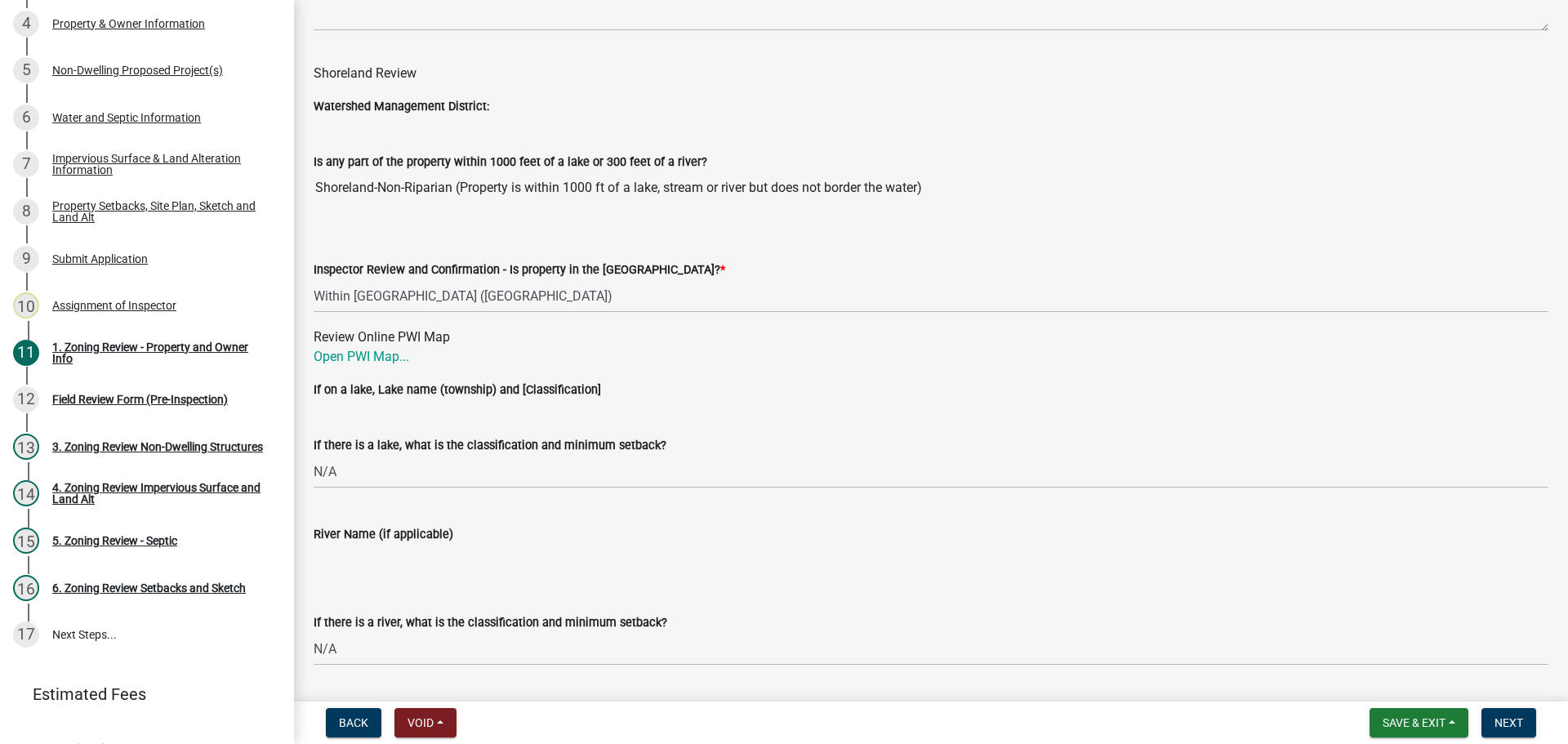
scroll to position [3316, 0]
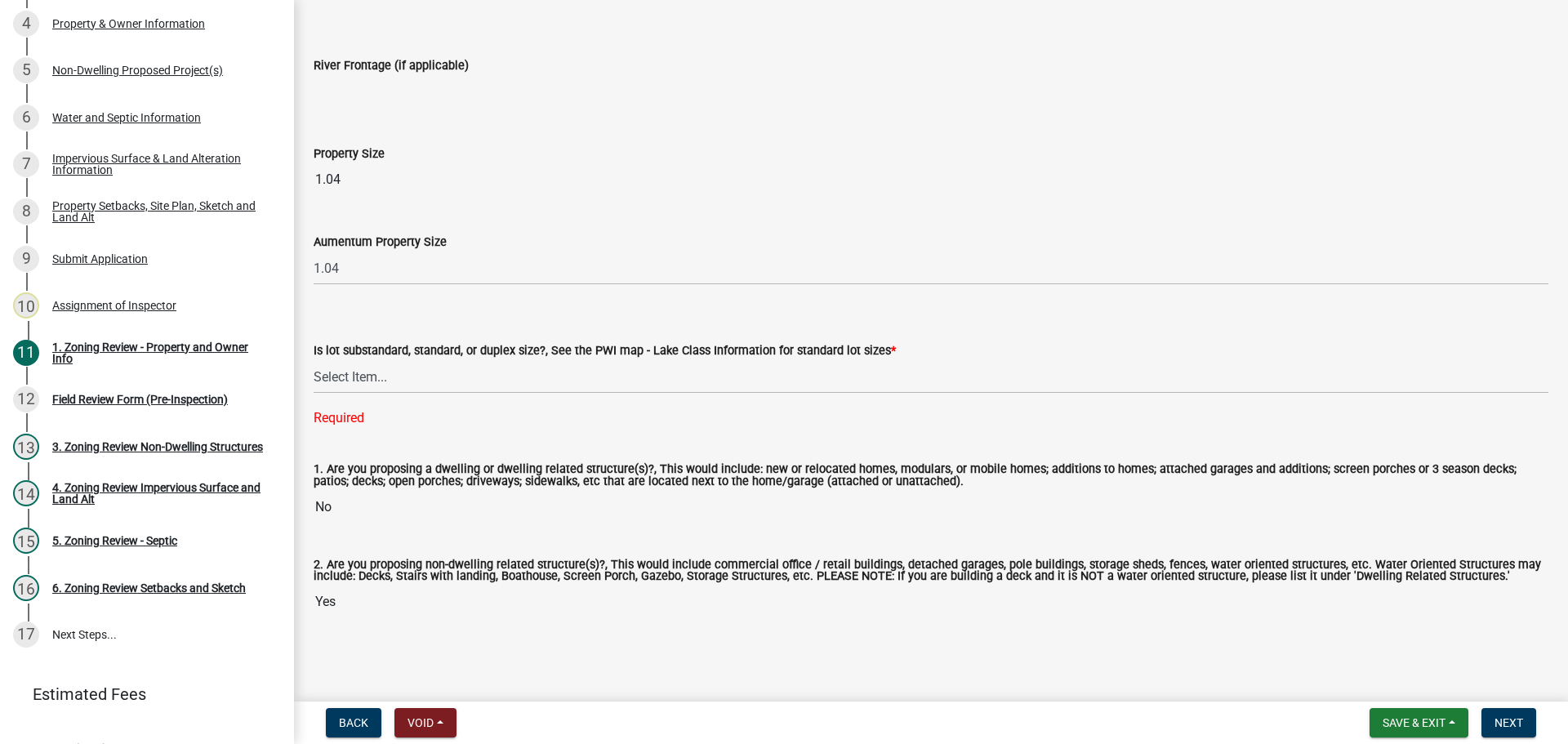
drag, startPoint x: 470, startPoint y: 214, endPoint x: 478, endPoint y: 463, distance: 249.1
click at [375, 370] on select "Select Item... Non-Riparian and not back lot Substandard Non-Riparian Backlot S…" at bounding box center [931, 377] width 1235 height 34
click at [314, 391] on select "Select Item... Non-Riparian and not back lot Substandard Non-Riparian Backlot S…" at bounding box center [931, 377] width 1235 height 34
select select "5fa4d893-afd4-4815-a7bf-0bd12e9eb601"
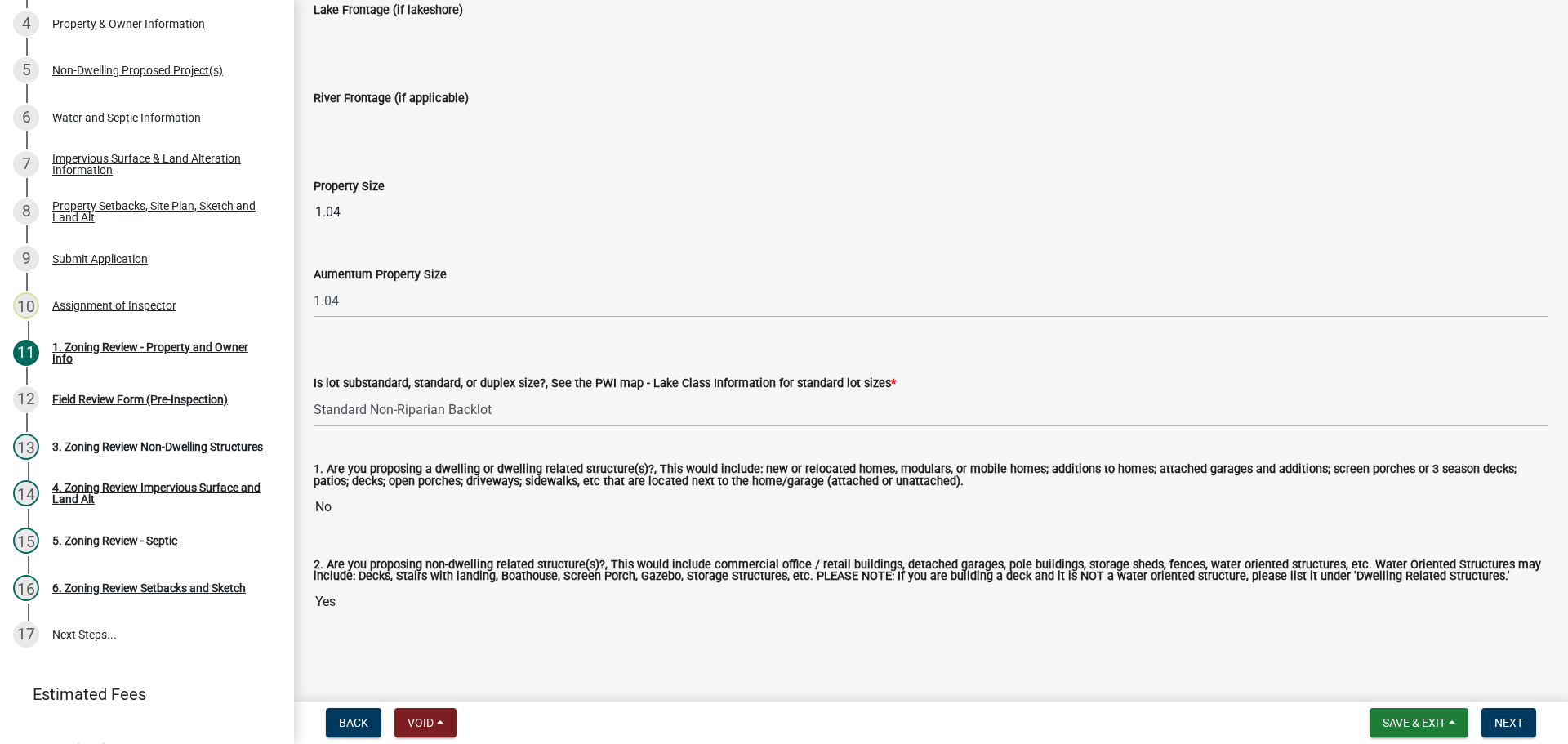
scroll to position [3283, 0]
click at [1509, 733] on button "Next" at bounding box center [1509, 722] width 55 height 29
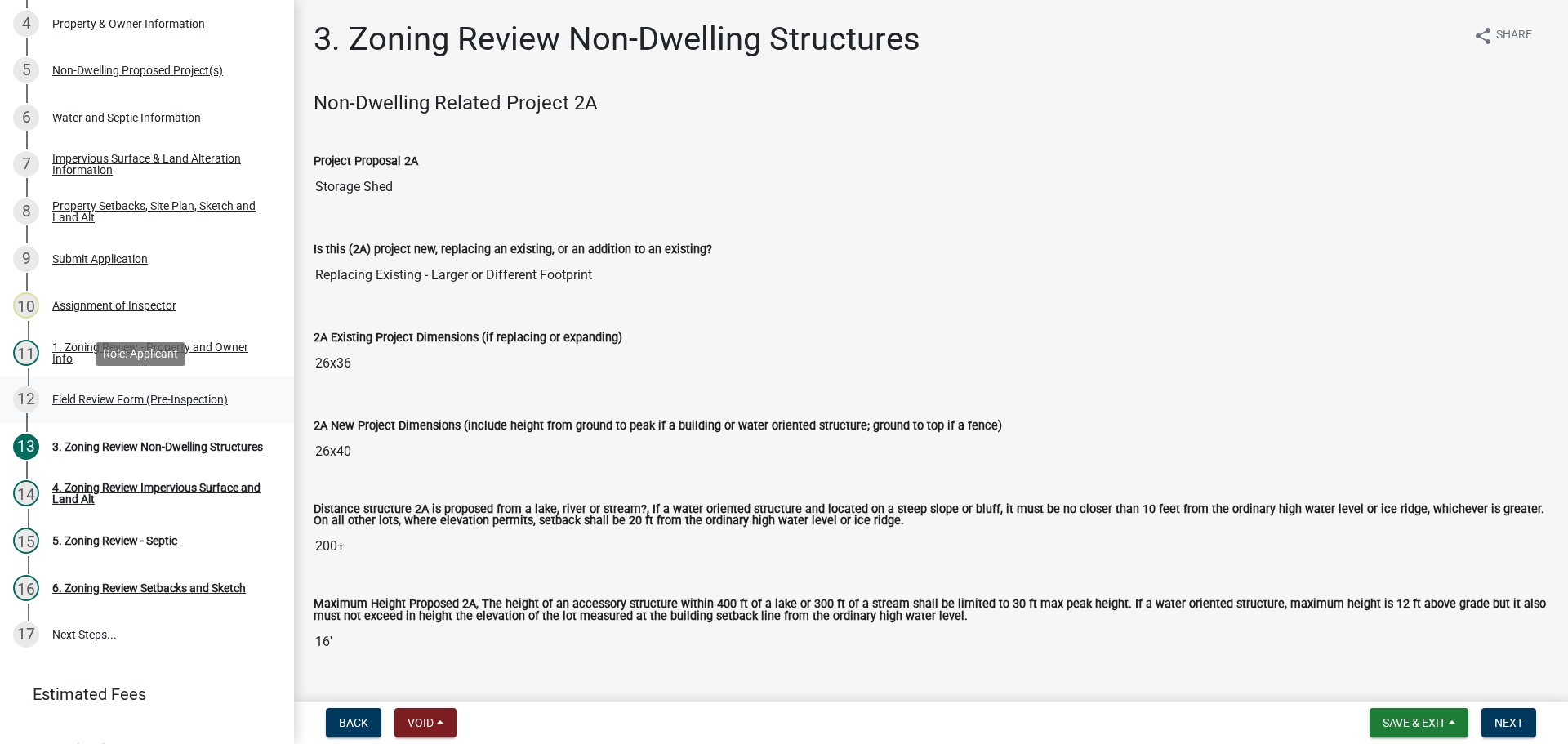
click at [159, 406] on div "12 Field Review Form (Pre-Inspection)" at bounding box center [140, 398] width 255 height 26
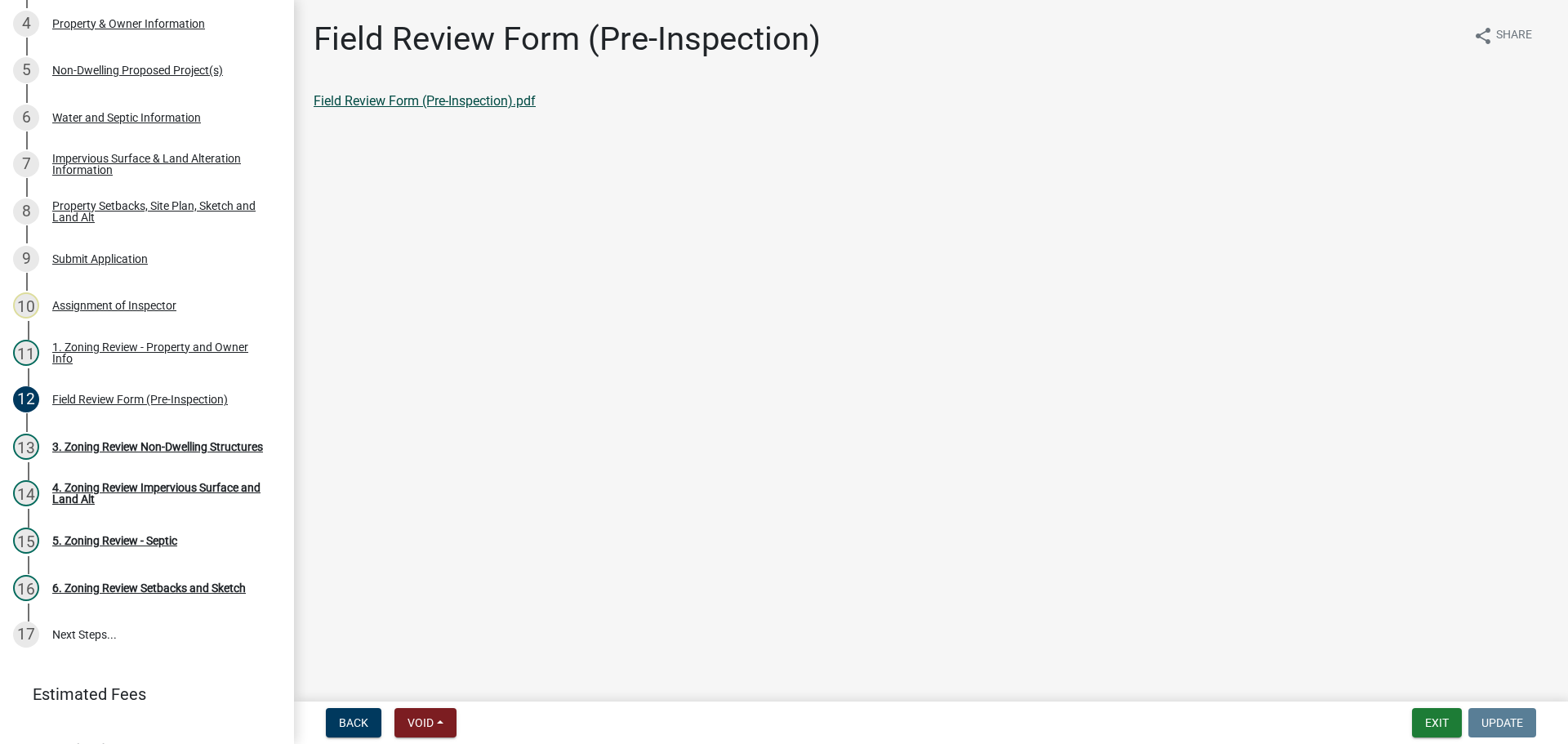
click at [433, 105] on link "Field Review Form (Pre-Inspection).pdf" at bounding box center [425, 100] width 222 height 15
click at [108, 210] on div "Property Setbacks, Site Plan, Sketch and Land Alt" at bounding box center [160, 212] width 216 height 23
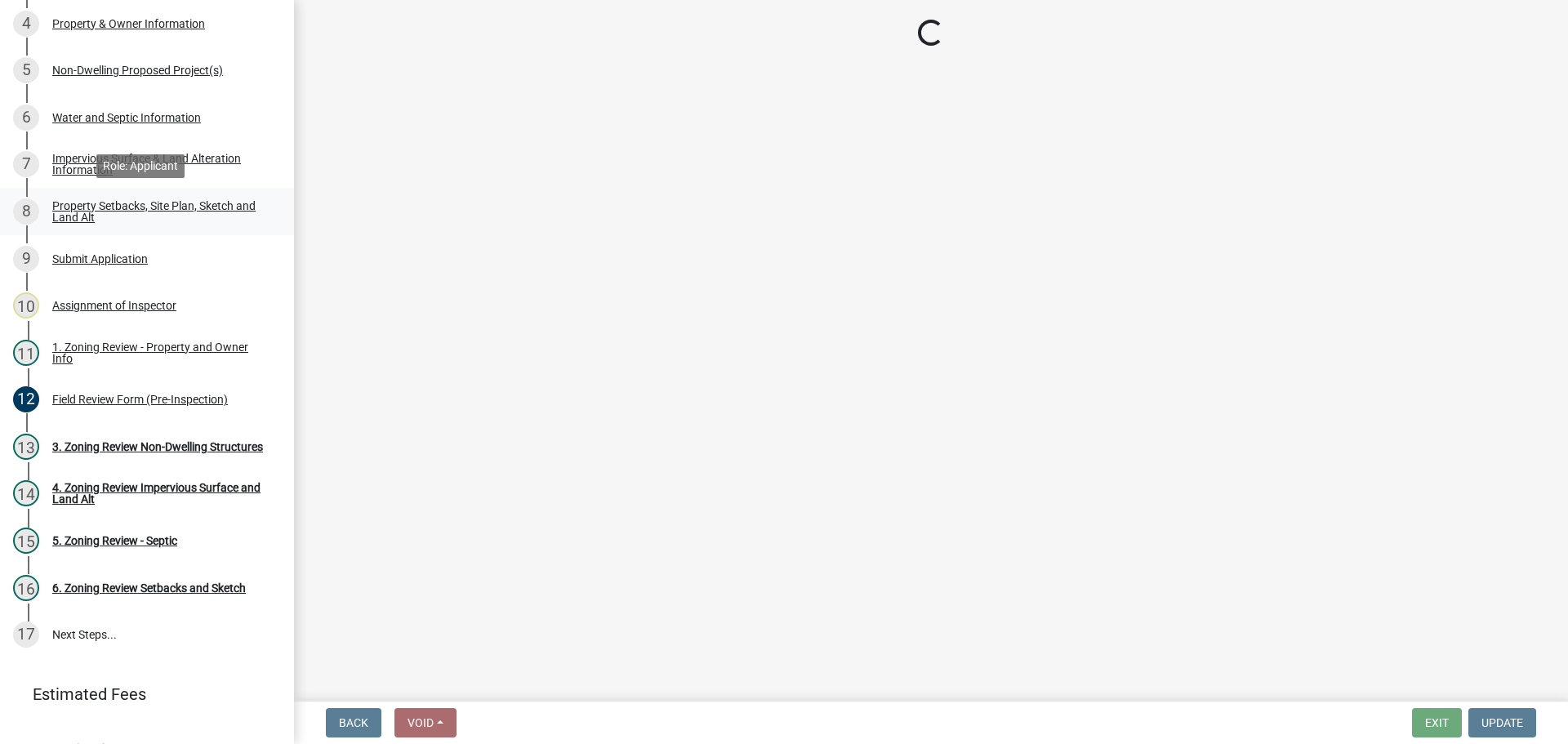
select select "bc359128-44fe-43a6-b559-d4174f4d38cf"
select select "b56a4575-9846-47cf-8067-c59a4853da22"
select select "12f785fb-c378-4b18-841c-21c73dc99083"
select select "12da6293-5841-4f5c-bd92-3658833964cd"
select select "b98836ba-4715-455d-97ab-be9a9df498a8"
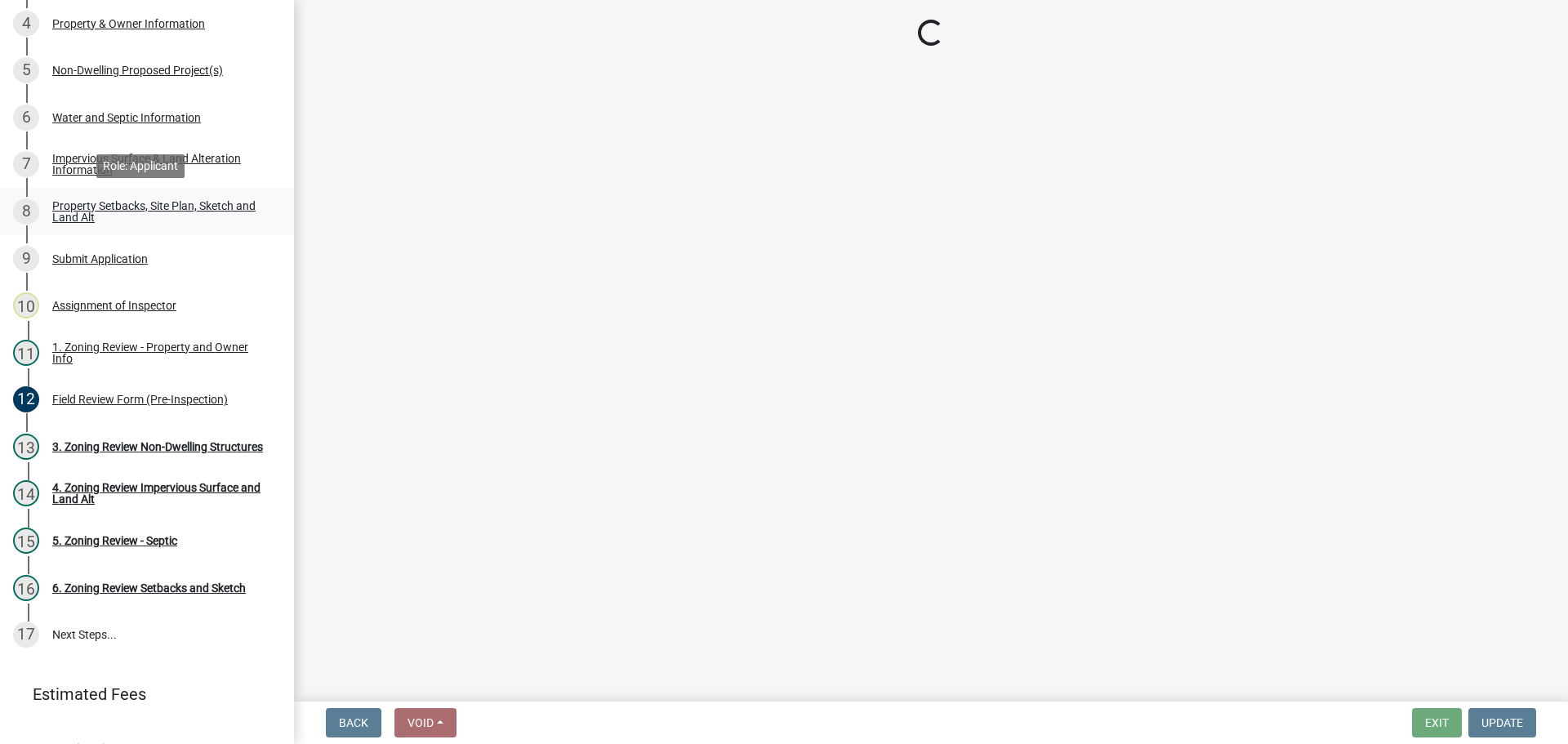
select select "c8b8ea71-7088-4e87-a493-7bc88cc2835b"
select select "1418c7e3-4054-4b00-84b5-d09b9560f30a"
select select "19d13e65-c93d-443e-910a-7a17299544cc"
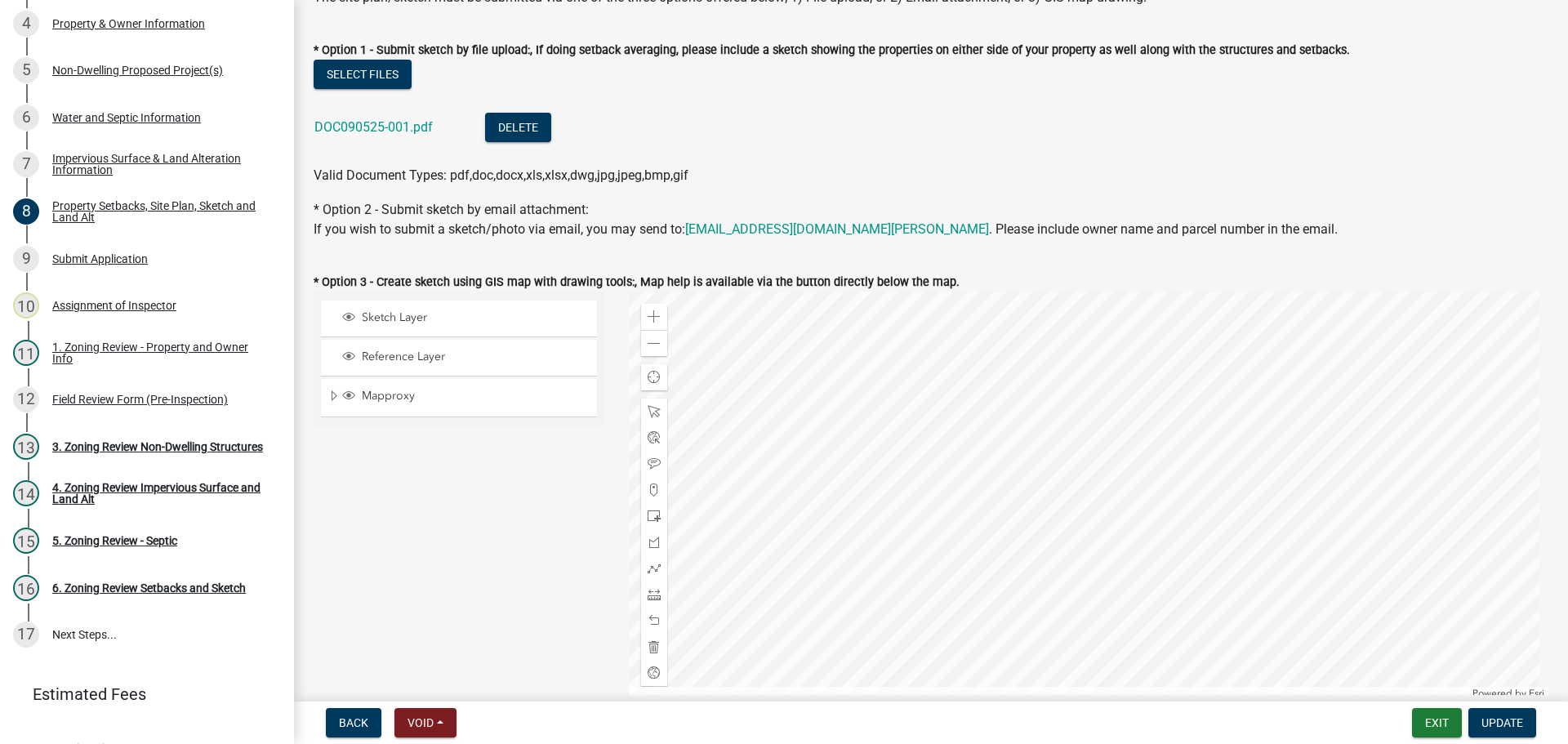
scroll to position [326, 0]
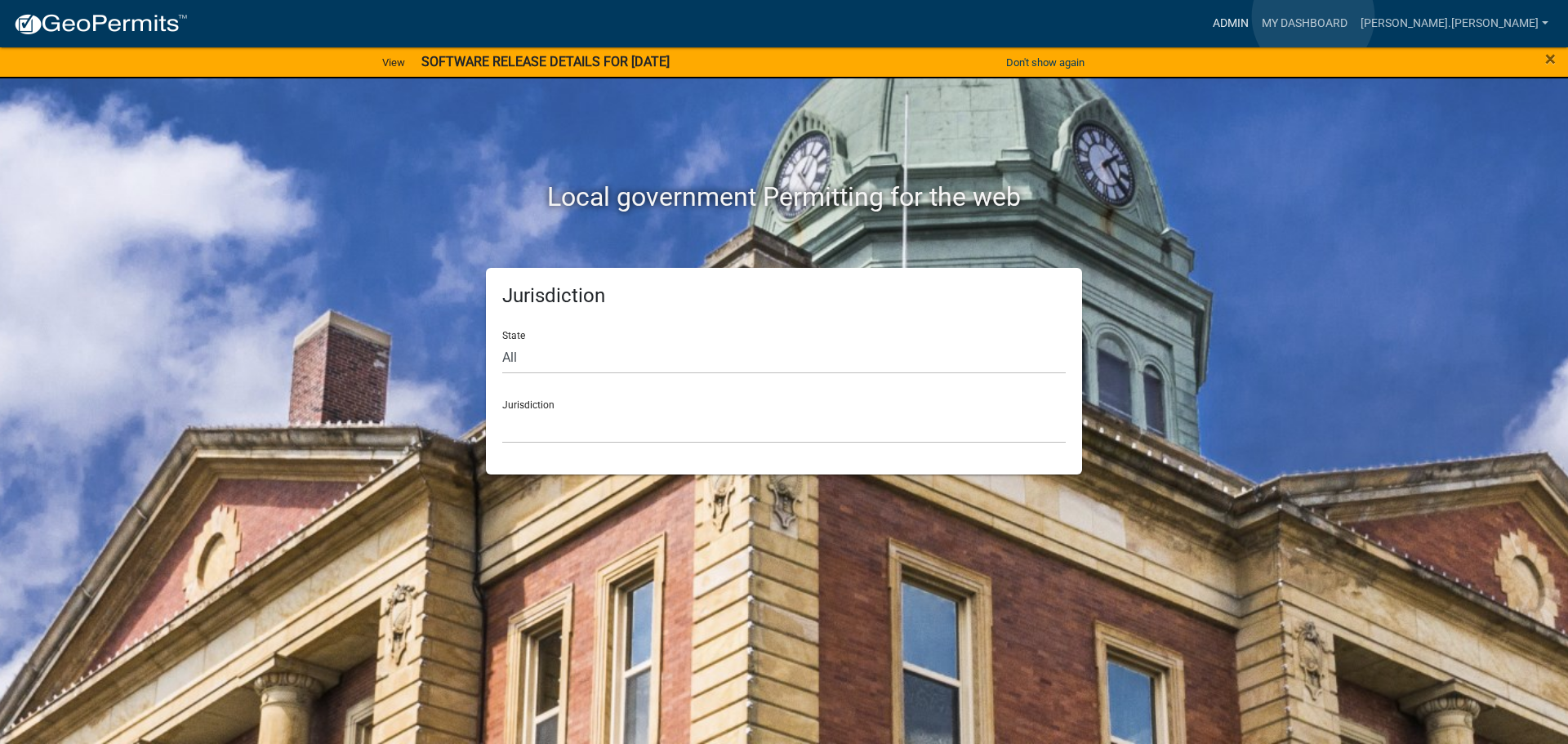
click at [1255, 16] on link "Admin" at bounding box center [1230, 23] width 49 height 31
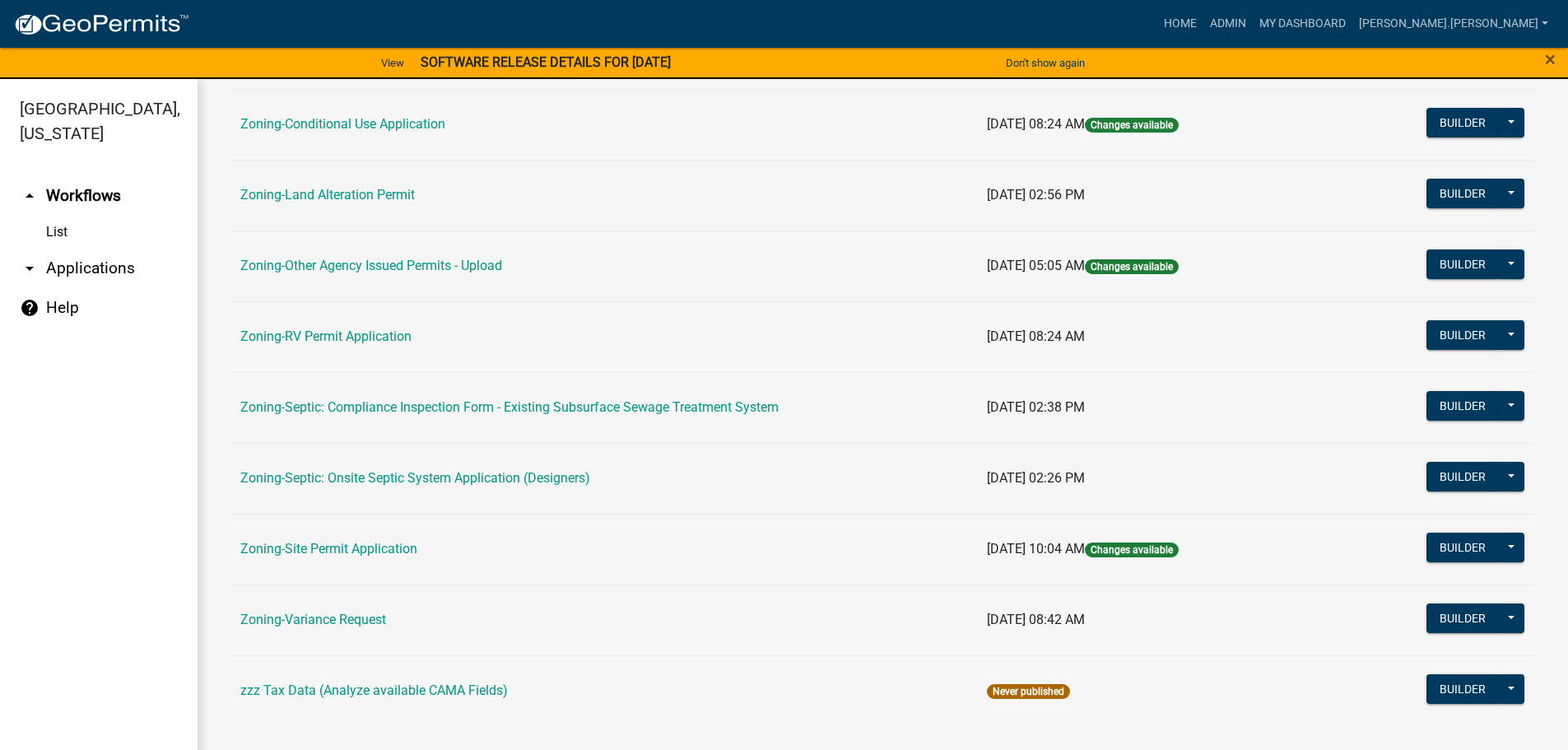
scroll to position [513, 0]
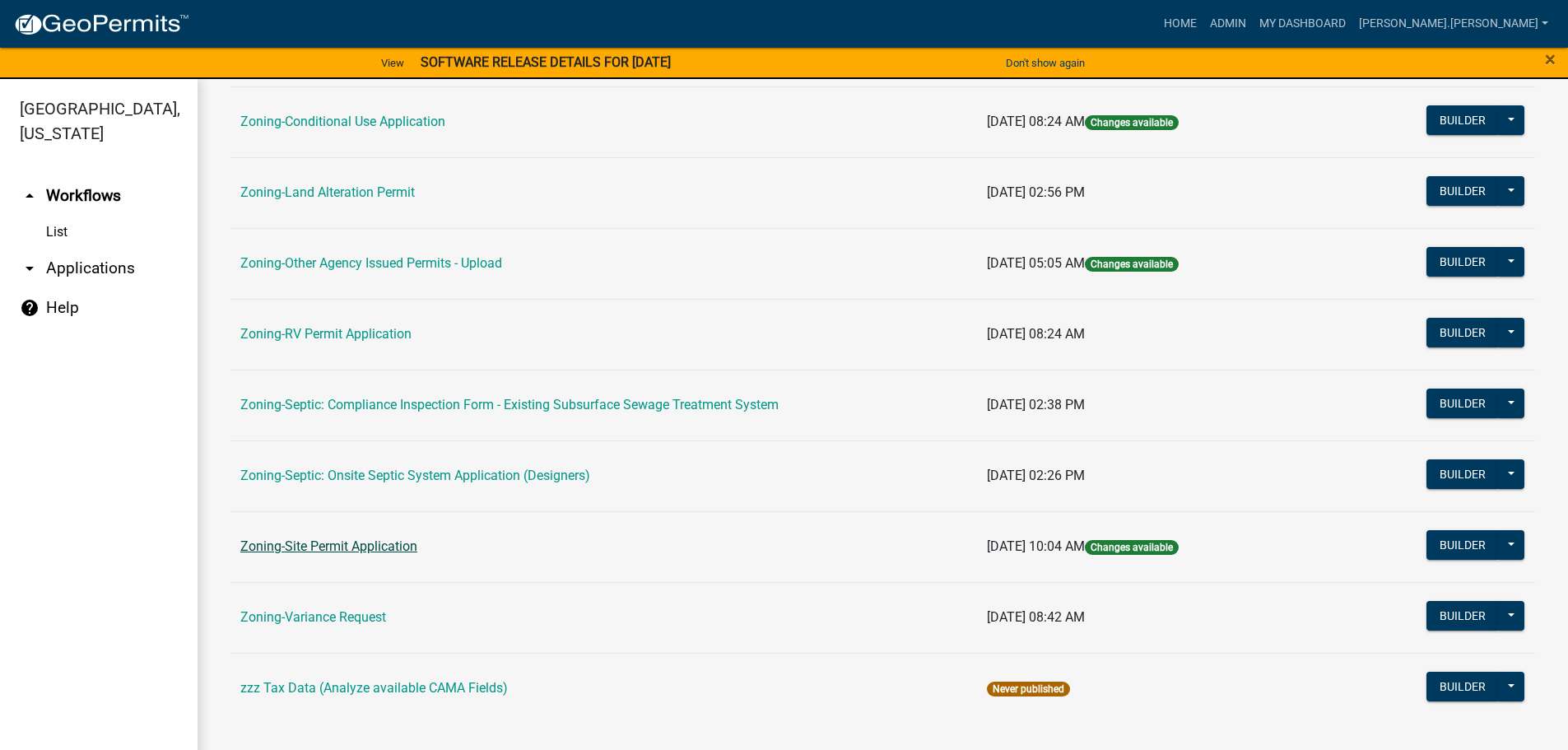
click at [325, 552] on link "Zoning-Site Permit Application" at bounding box center [329, 545] width 177 height 15
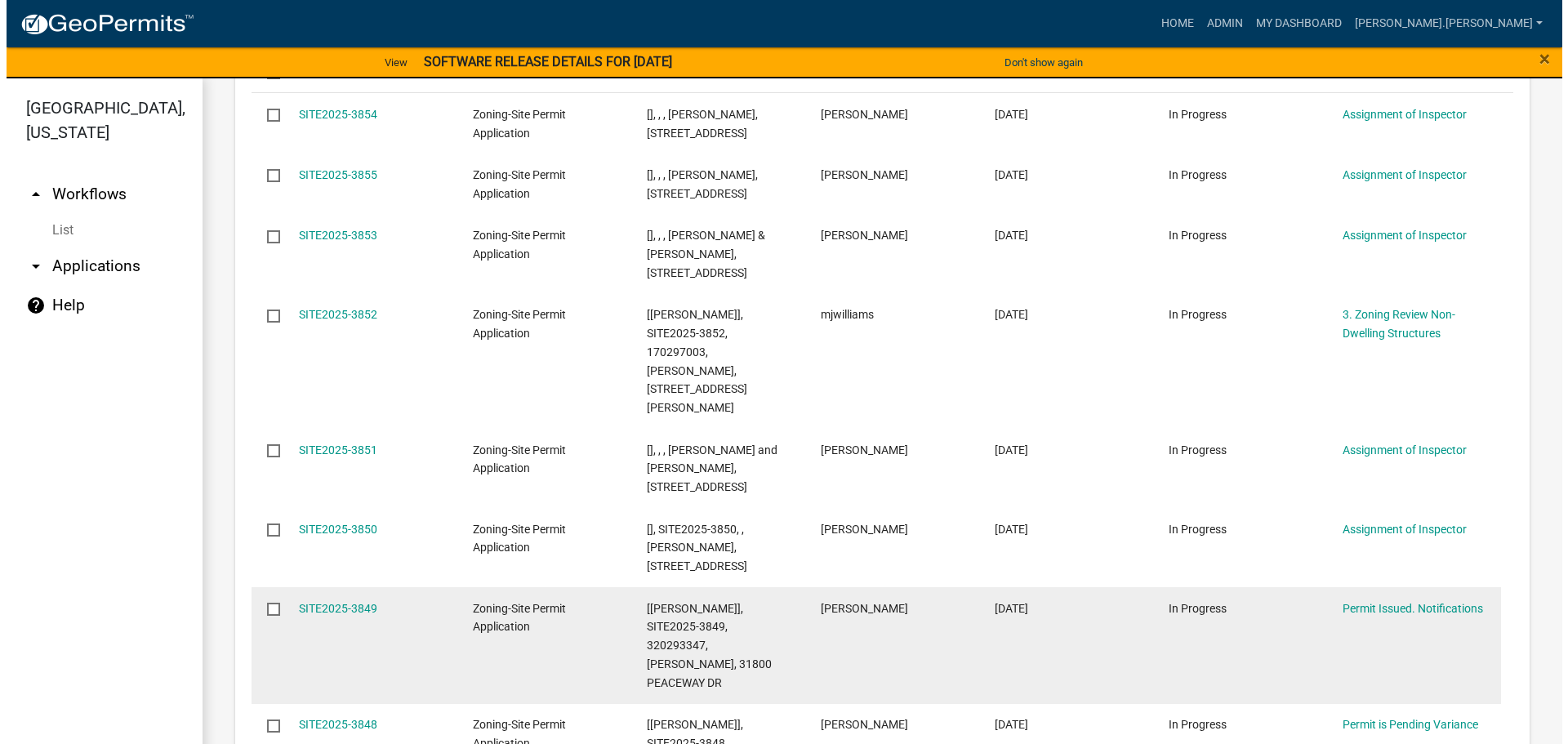
scroll to position [408, 0]
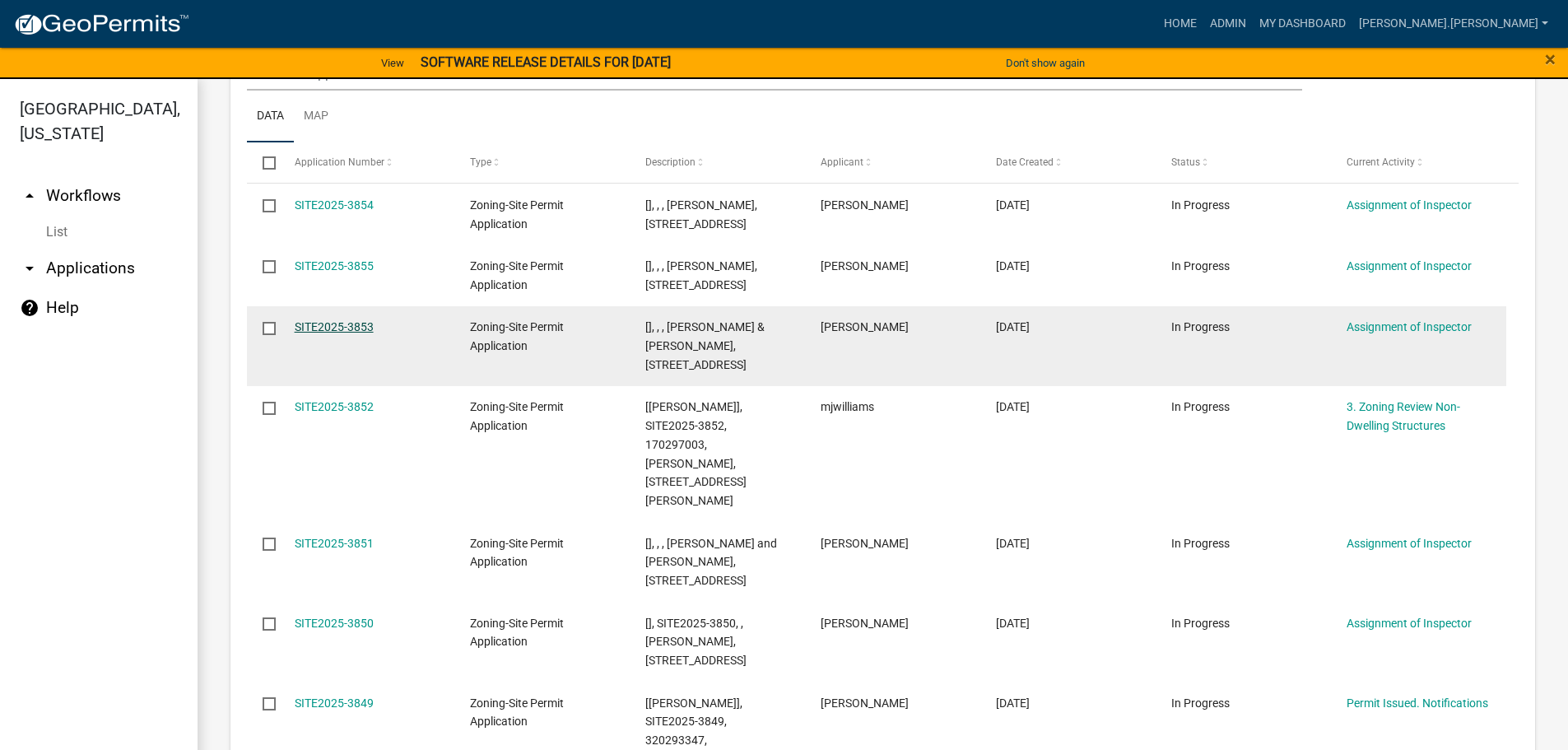
click at [341, 327] on link "SITE2025-3853" at bounding box center [334, 326] width 79 height 13
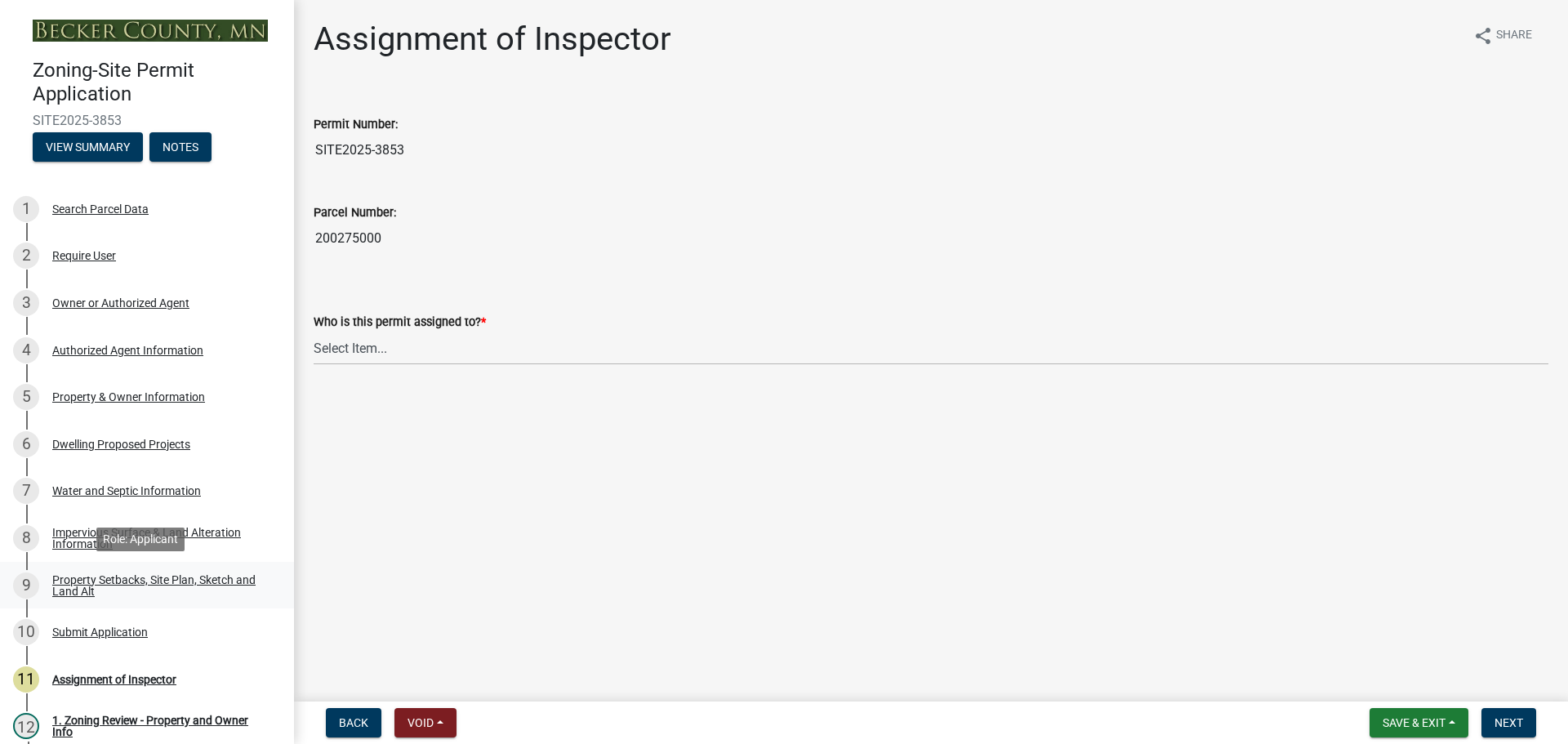
click at [128, 584] on div "Property Setbacks, Site Plan, Sketch and Land Alt" at bounding box center [160, 585] width 216 height 23
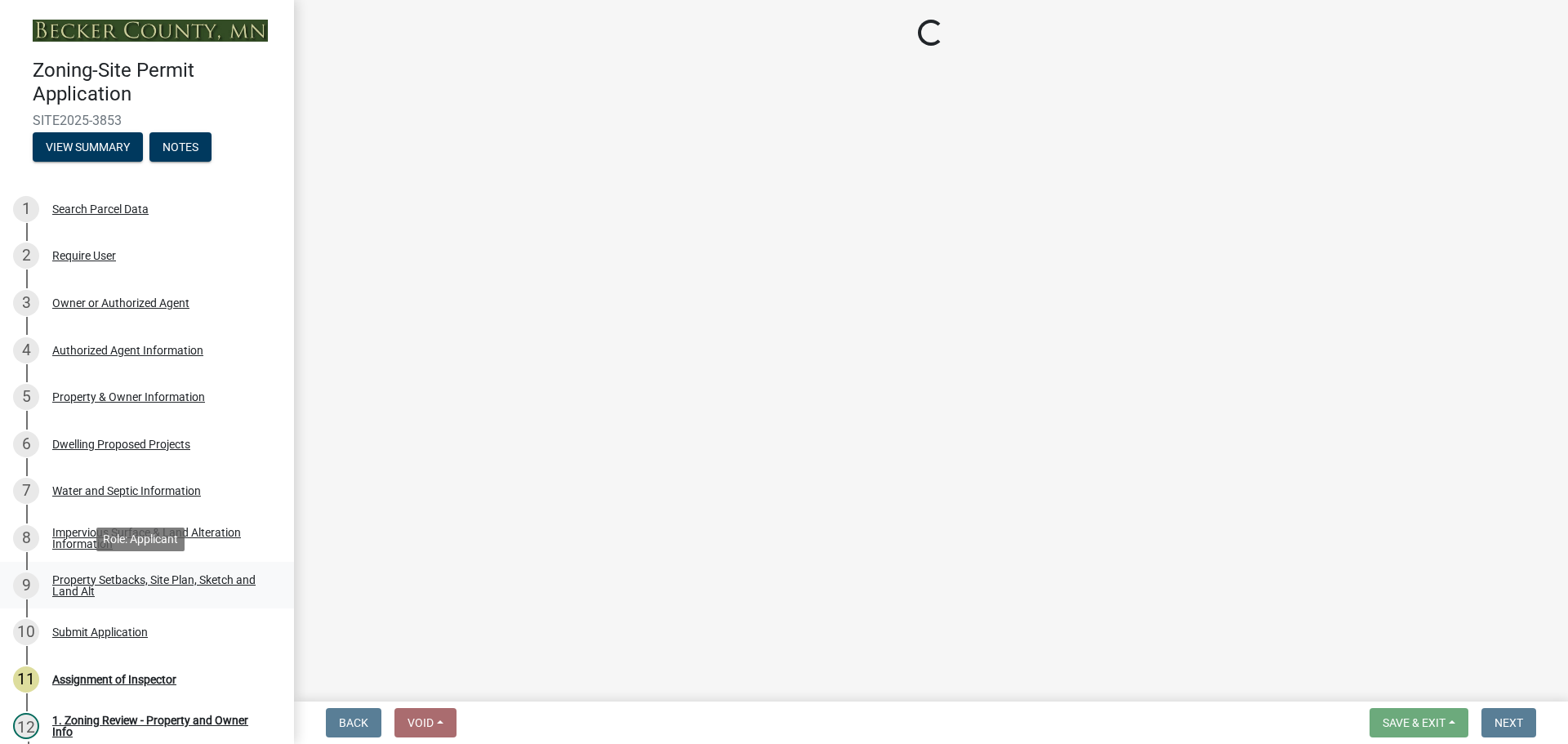
select select "7b13c63f-e699-4112-b373-98fbd28ec536"
select select "87640abb-5130-4065-bced-0c1b260ce984"
select select "b56a4575-9846-47cf-8067-c59a4853da22"
select select "b9185151-7fec-488a-a719-f11a93338dbd"
select select "e8ab2dc3-aa3f-46f3-9b4a-37eb25ad84af"
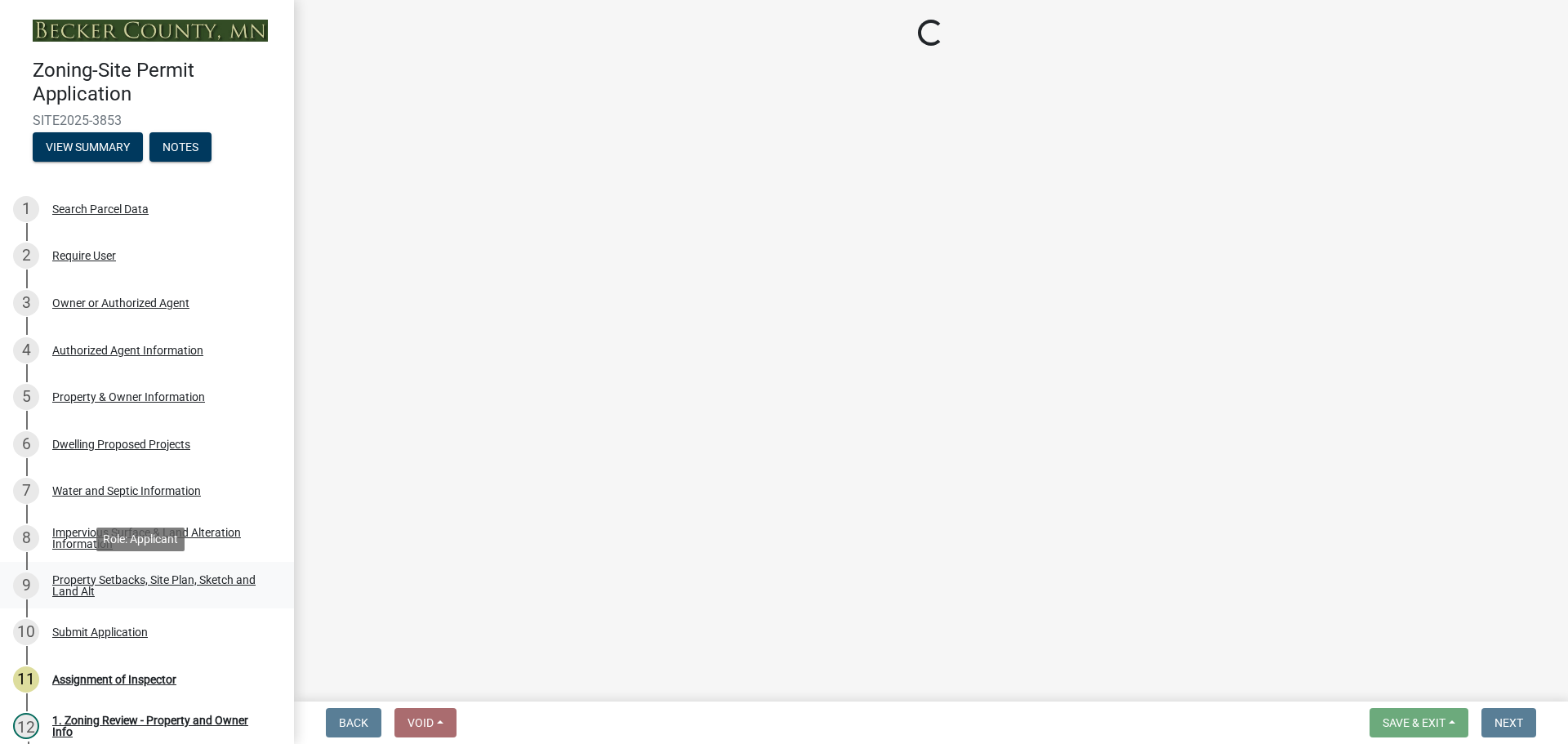
select select "5ad4ab64-b44e-481c-9000-9e5907aa74e1"
select select "e019de12-4845-45f2-ad10-5fb76eee0e55"
select select "c8b8ea71-7088-4e87-a493-7bc88cc2835b"
select select "133211ff-91ce-4a0a-9235-b48a7e2069a0"
select select "19d13e65-c93d-443e-910a-7a17299544cc"
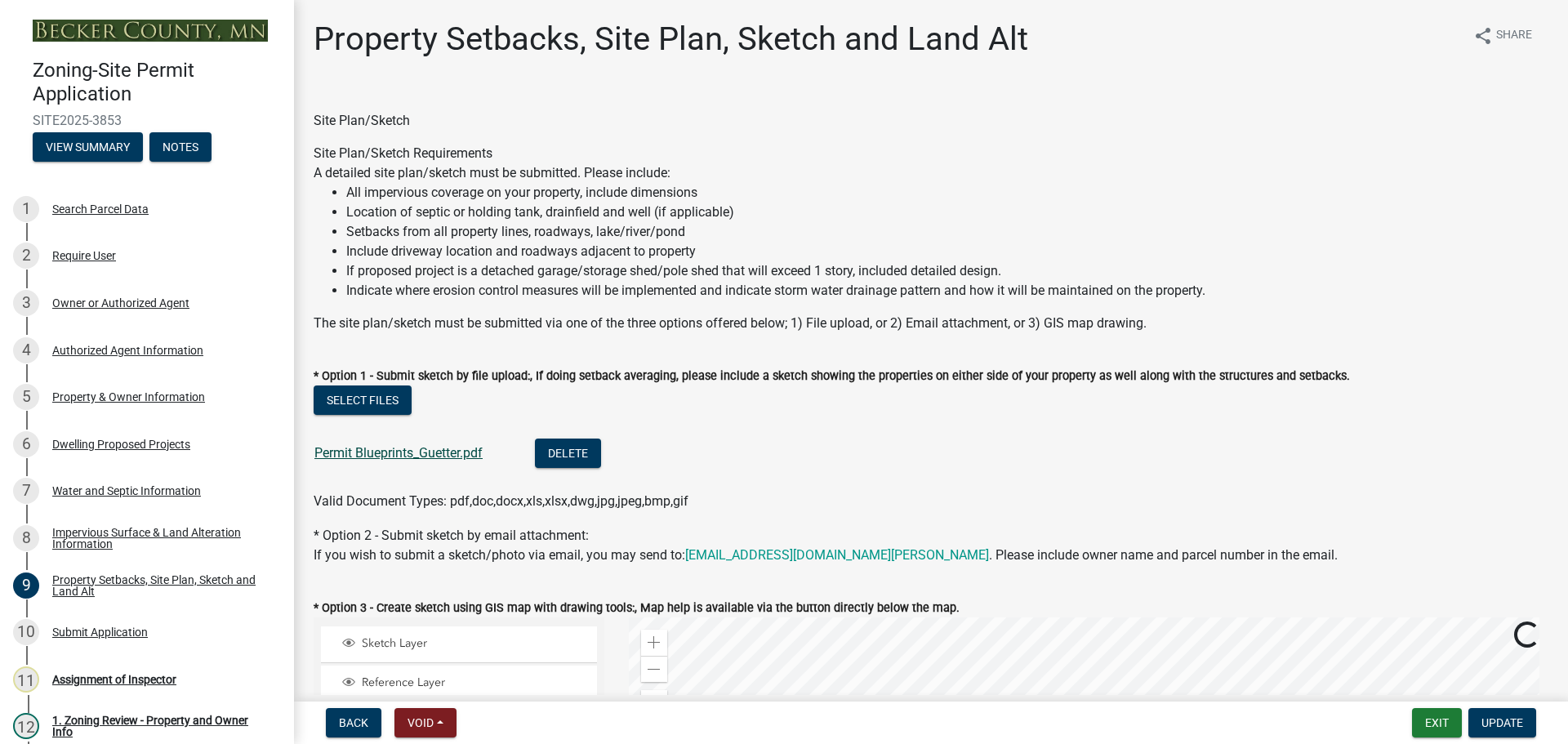
click at [359, 458] on link "Permit Blueprints_Guetter.pdf" at bounding box center [398, 452] width 169 height 15
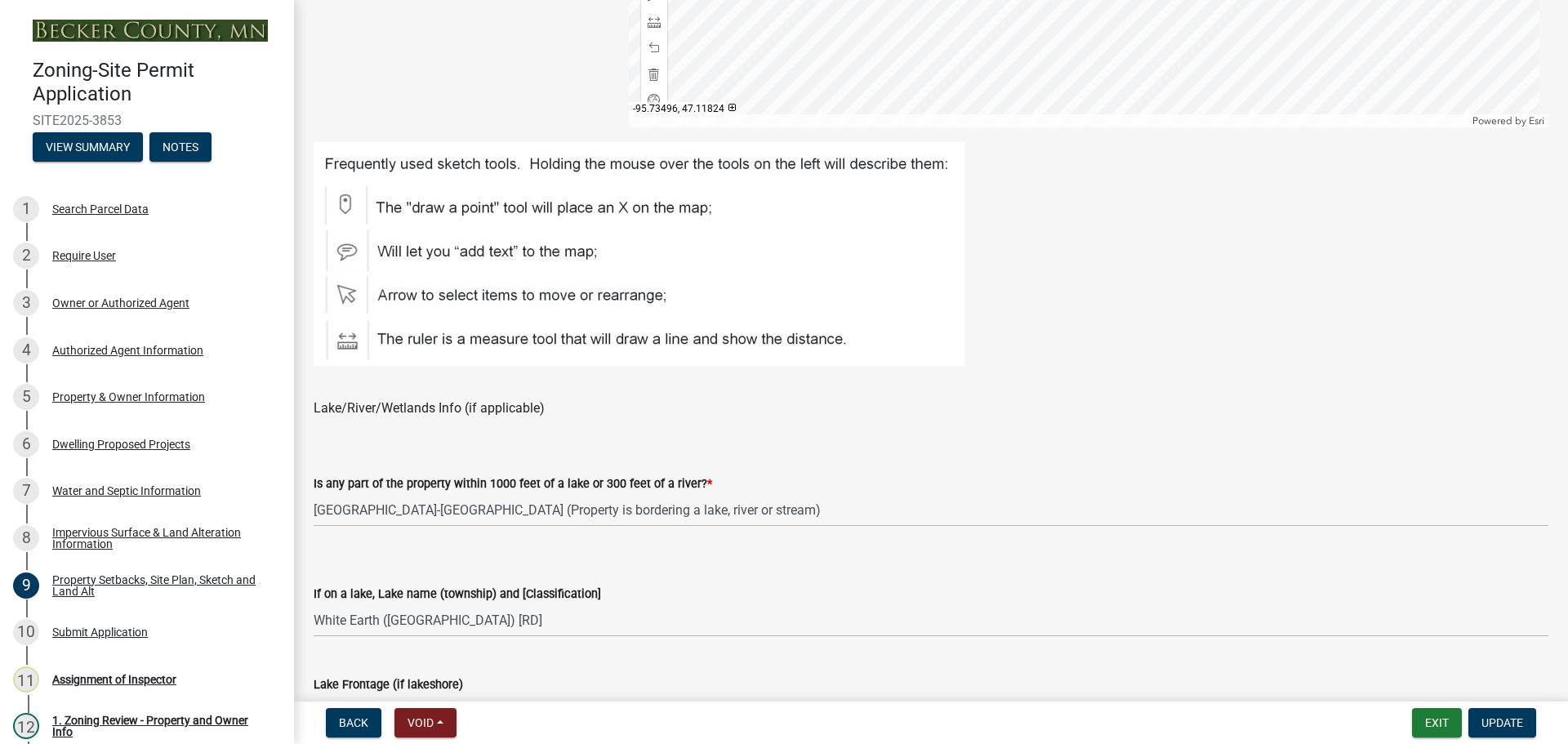
scroll to position [1061, 0]
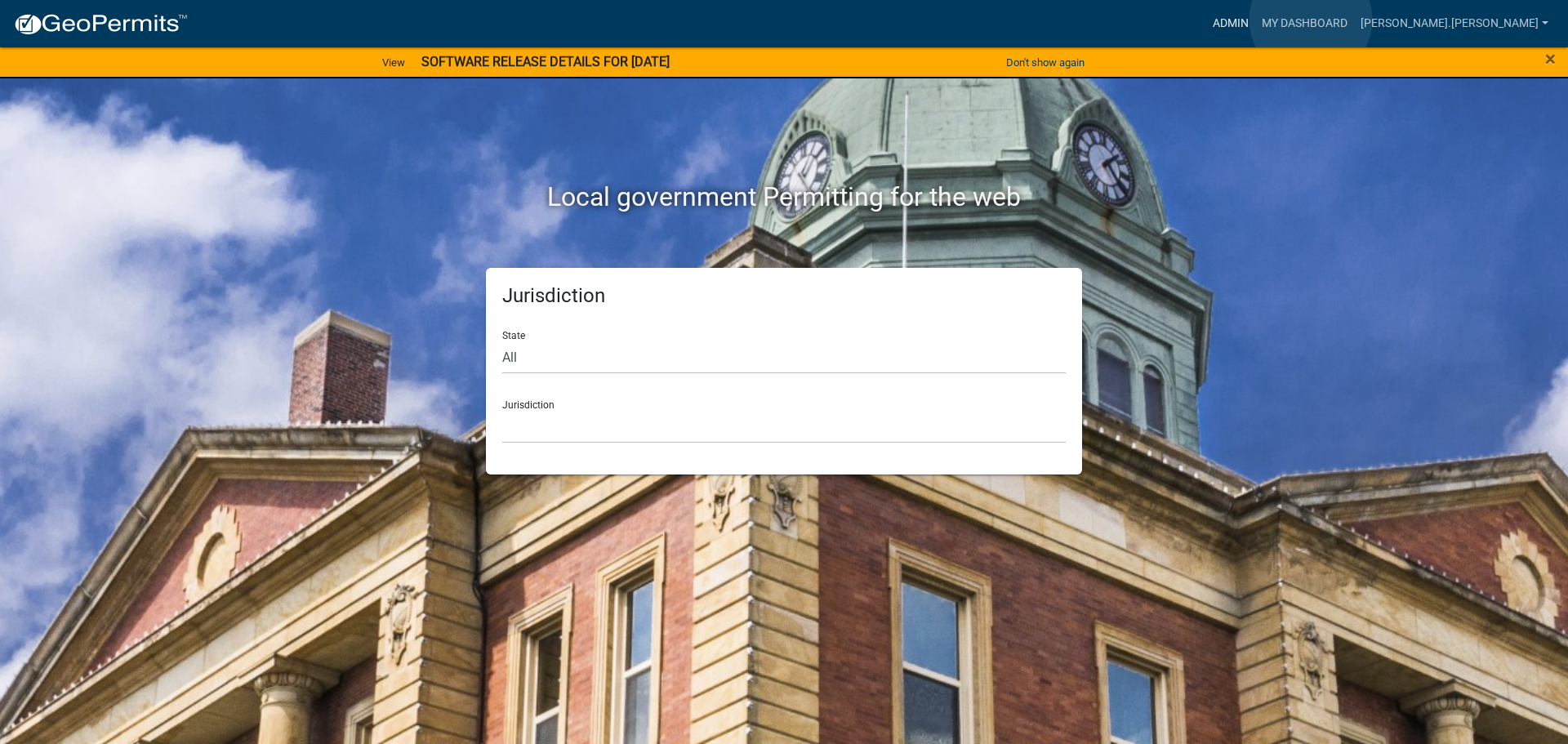
click at [1255, 20] on link "Admin" at bounding box center [1230, 23] width 49 height 31
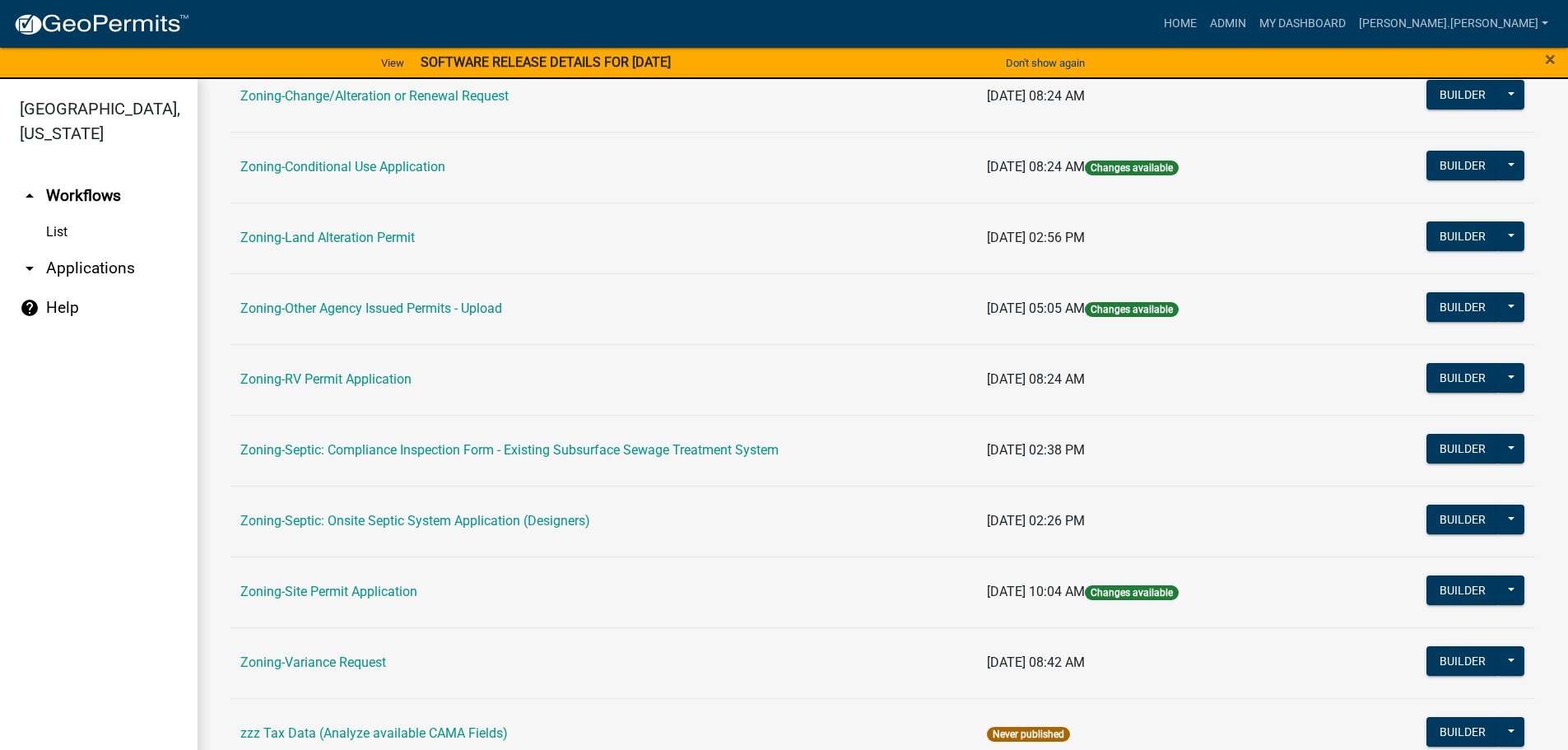
scroll to position [513, 0]
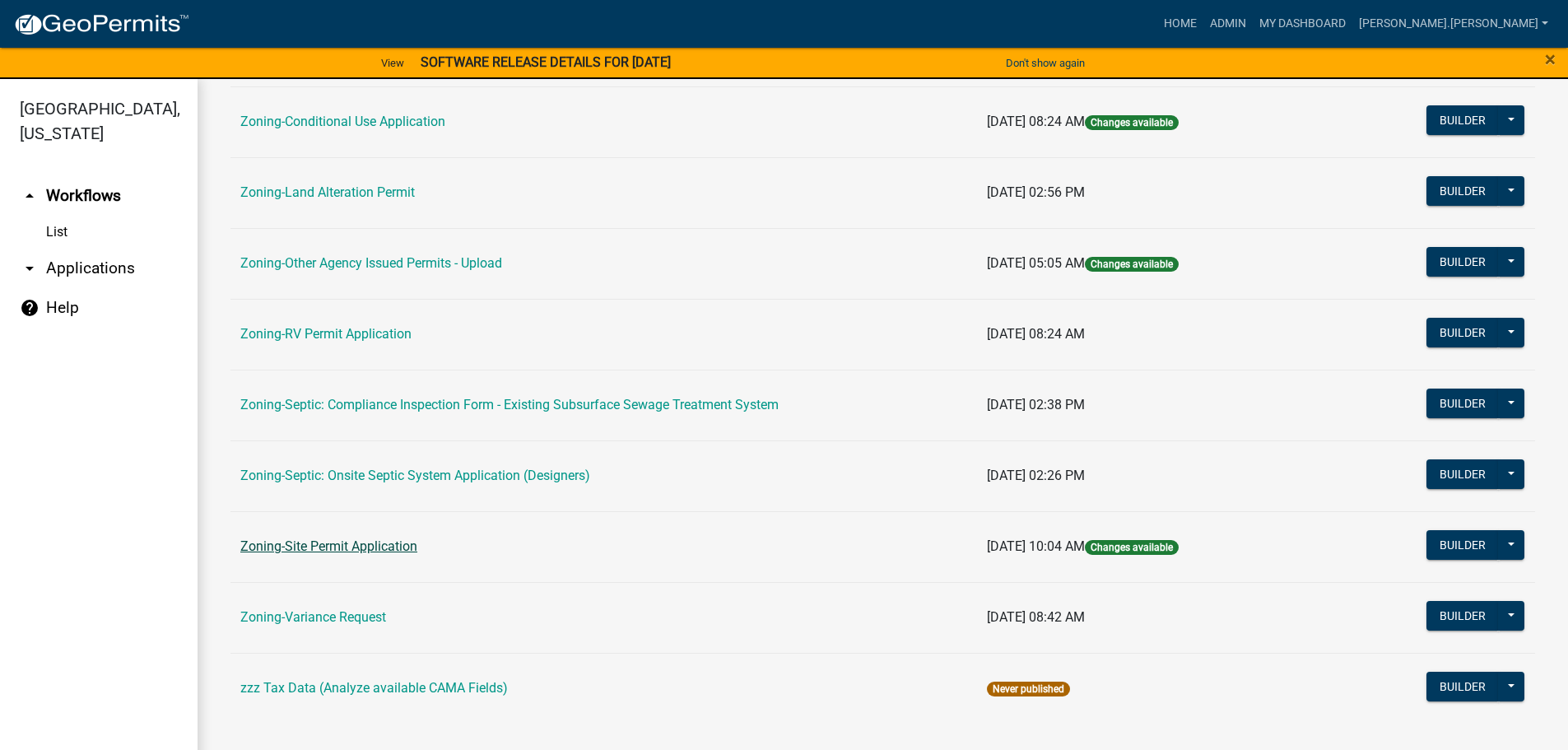
click at [328, 544] on link "Zoning-Site Permit Application" at bounding box center [329, 545] width 177 height 15
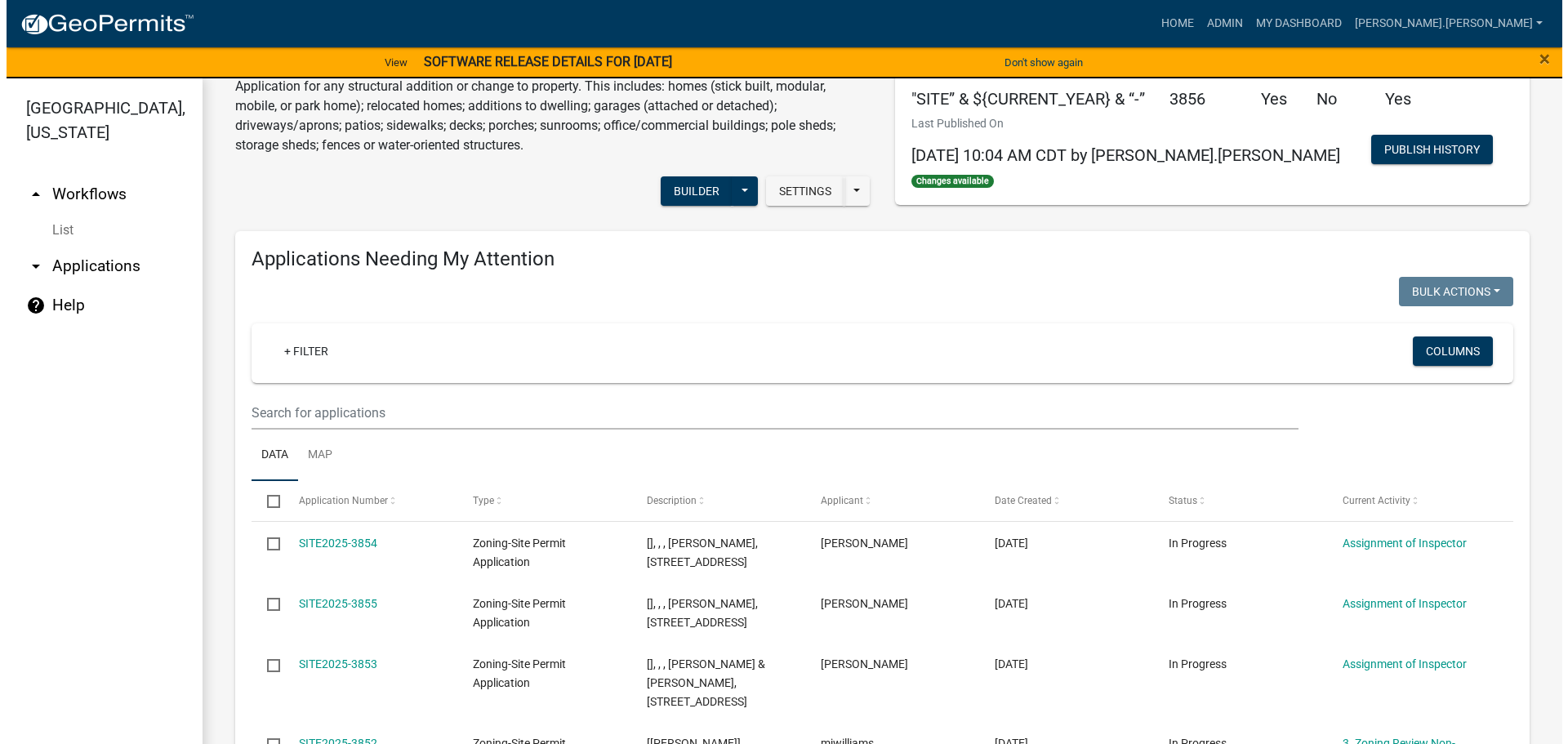
scroll to position [245, 0]
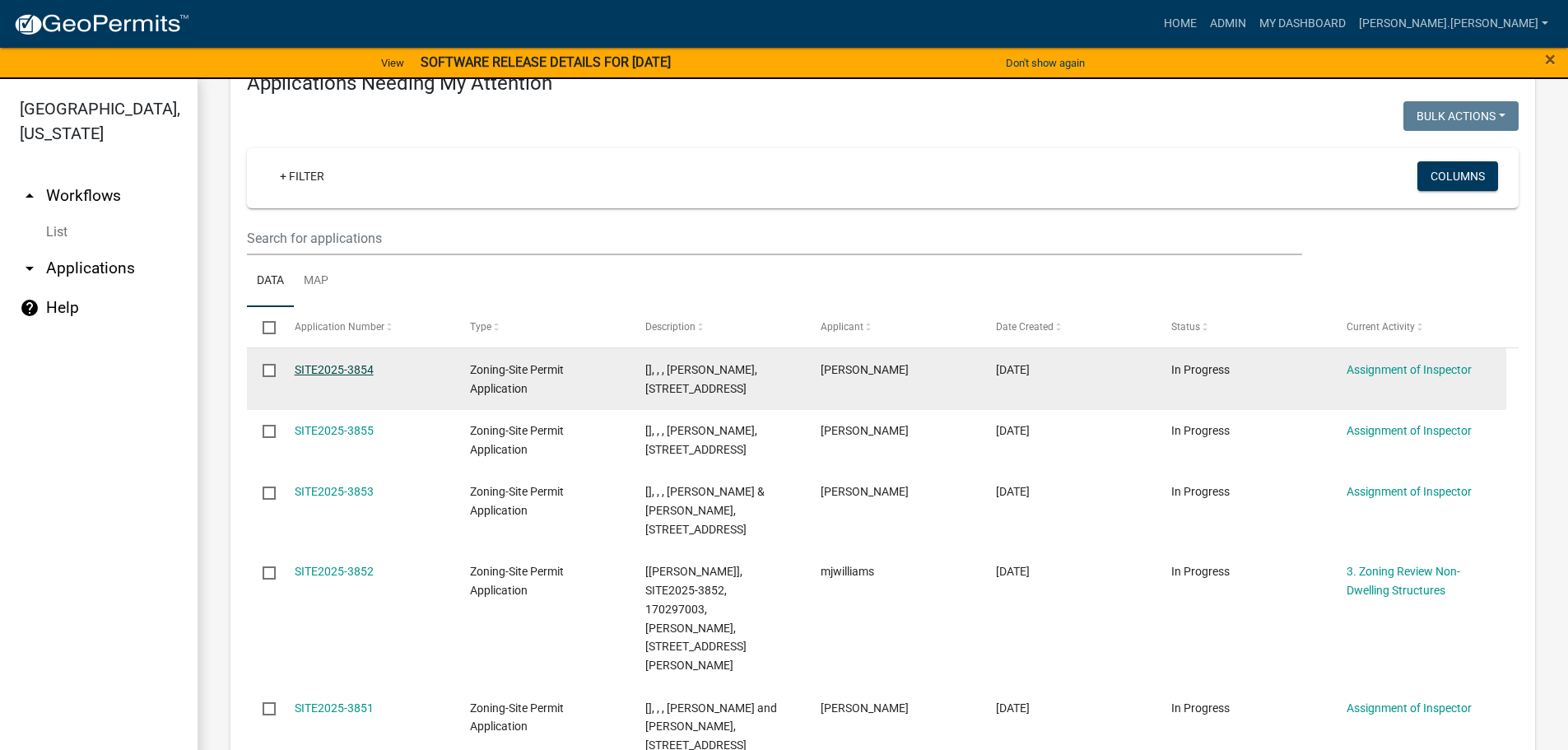
click at [325, 374] on link "SITE2025-3854" at bounding box center [334, 369] width 79 height 13
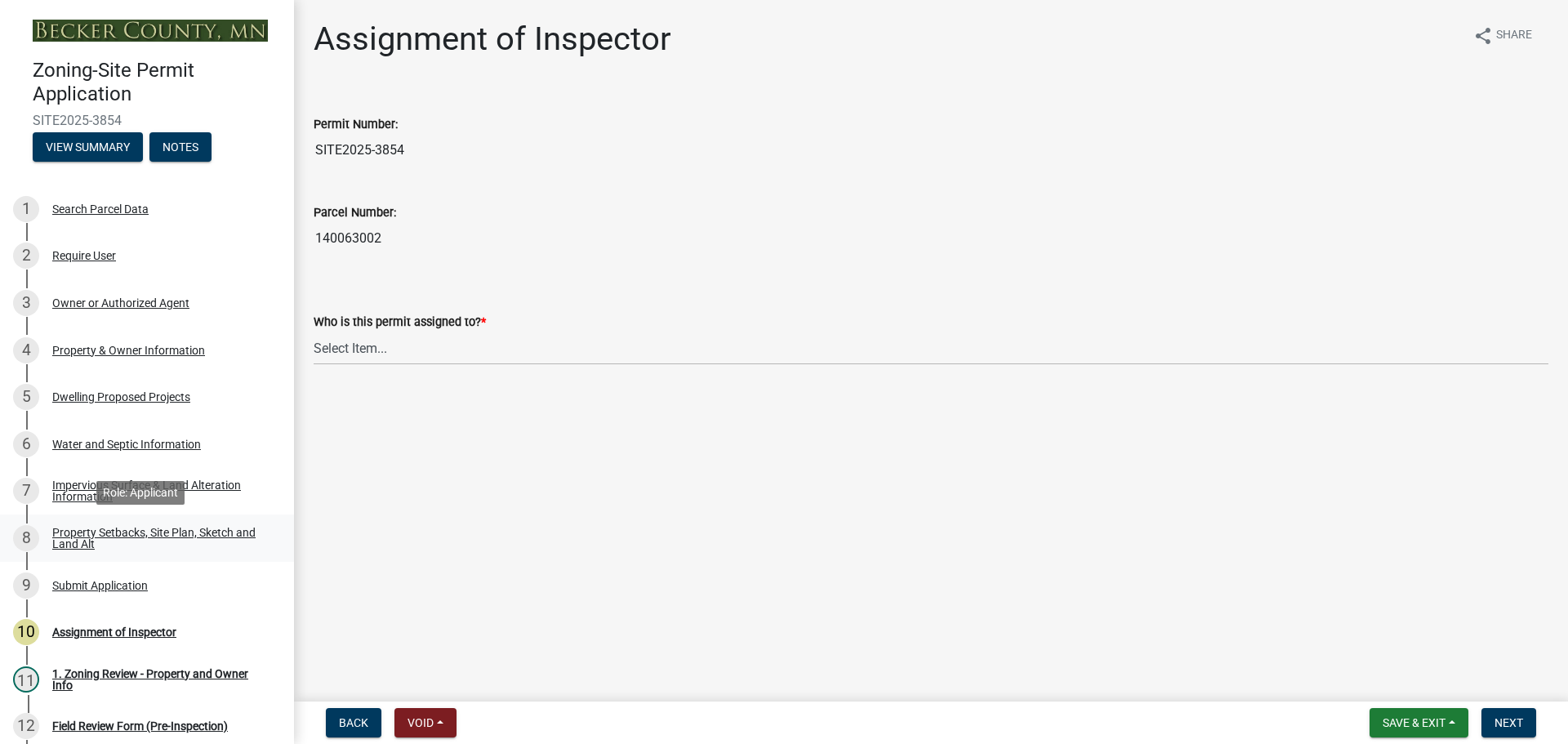
click at [197, 527] on div "Property Setbacks, Site Plan, Sketch and Land Alt" at bounding box center [160, 538] width 216 height 23
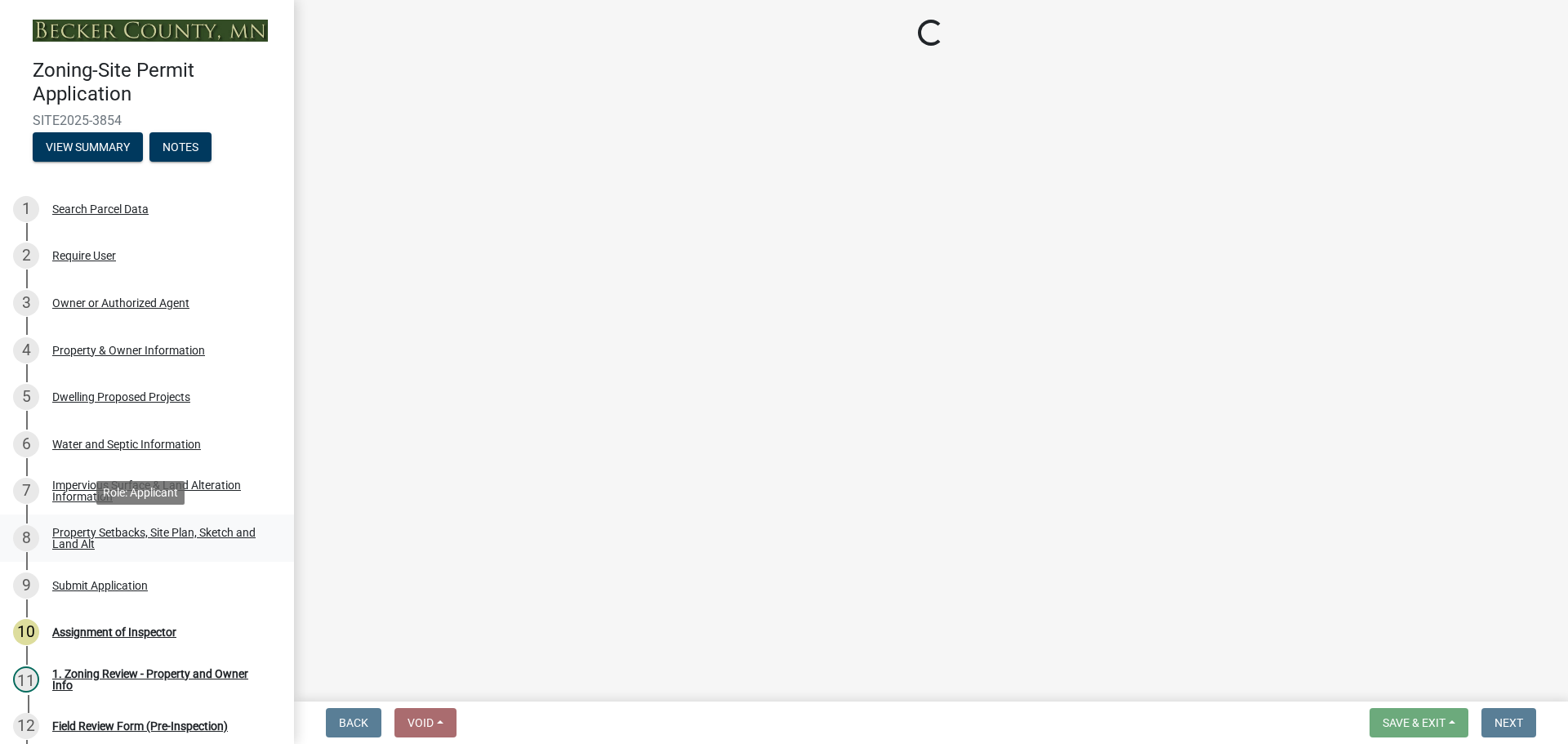
select select "d89fbfa0-1150-4954-b91c-9d482c9530a3"
select select "fd58f24c-a096-4195-863e-b494ea1fd324"
select select "12f785fb-c378-4b18-841c-21c73dc99083"
select select "12da6293-5841-4f5c-bd92-3658833964cd"
select select "27b2a8b4-abf6-463e-8c0c-7c5d2b4fe26f"
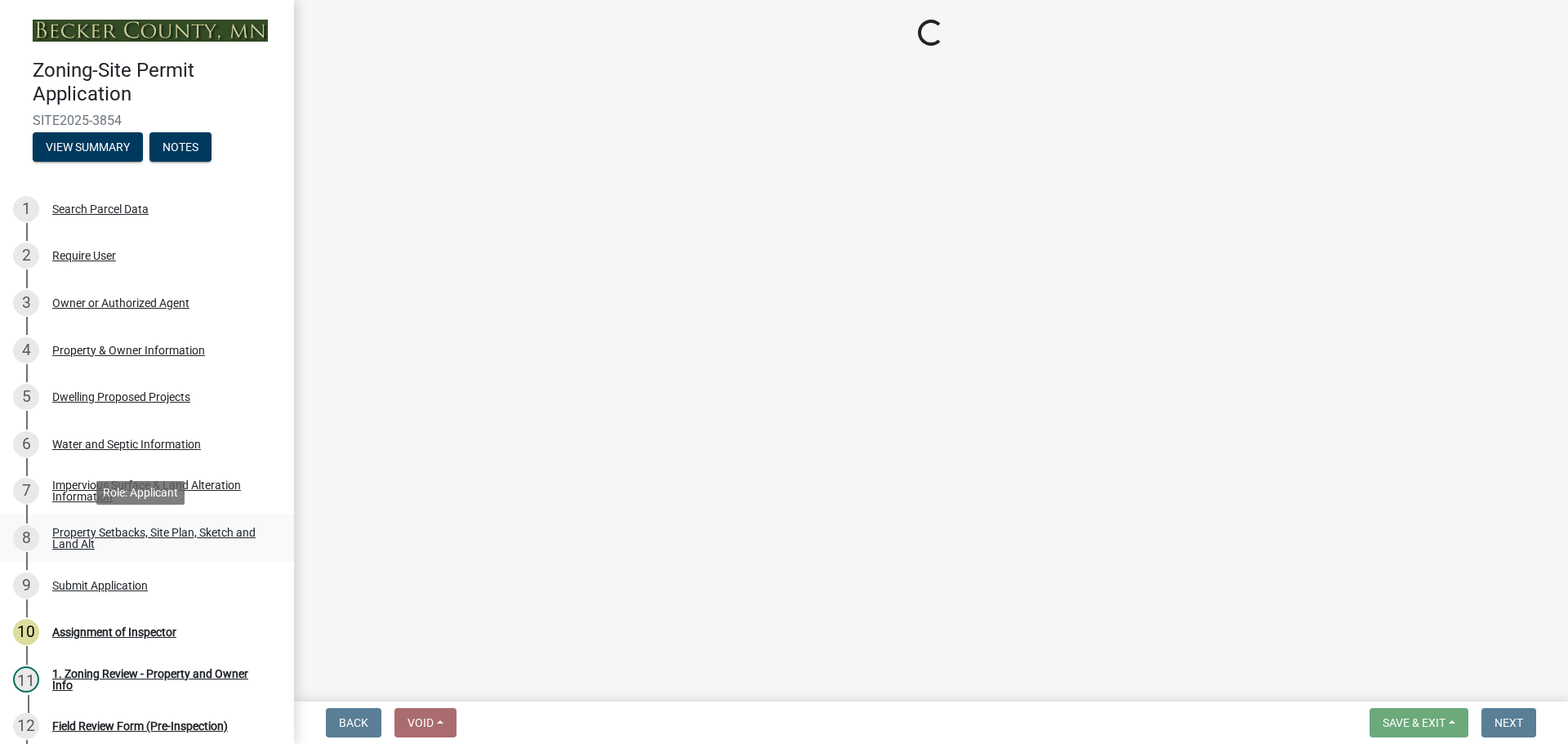
select select "28f6c7b2-2b88-4425-ae15-f67110f778a7"
select select "d61e3758-d187-40af-a435-5e09c3f3d509"
select select "c8b8ea71-7088-4e87-a493-7bc88cc2835b"
select select "a4ce8fad-3c47-4e2b-9375-28a8f2ee630b"
select select "19d13e65-c93d-443e-910a-7a17299544cc"
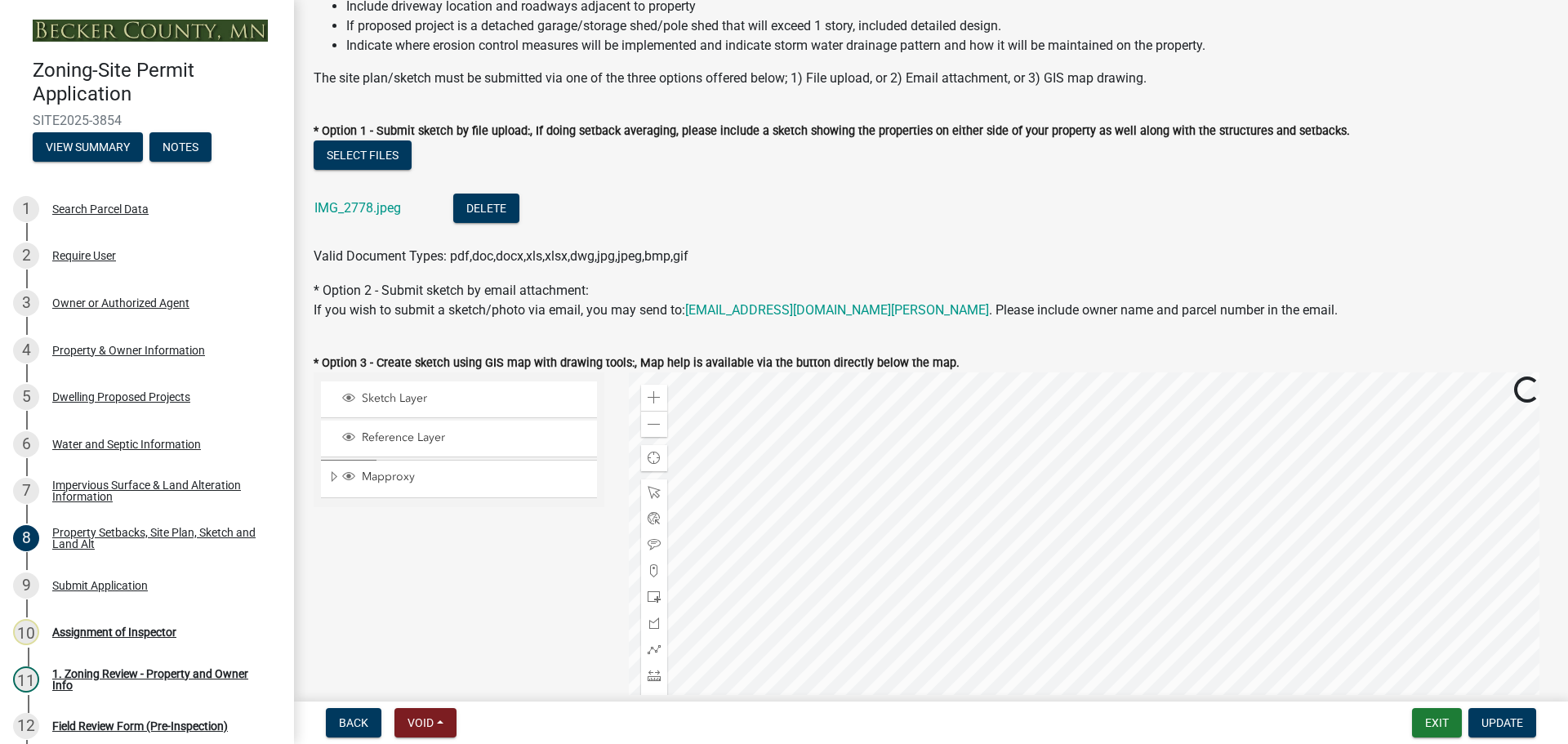
scroll to position [489, 0]
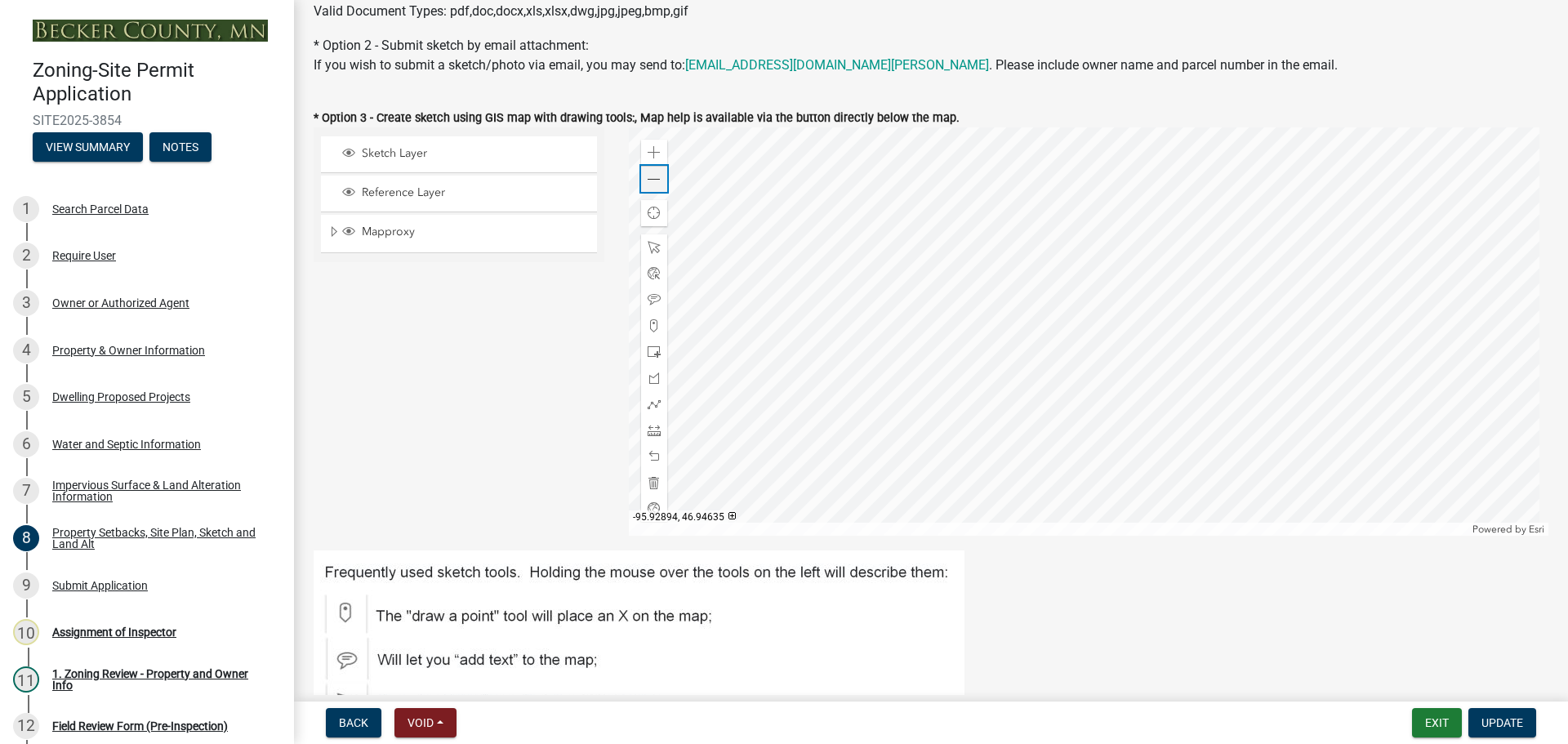
click at [642, 186] on div "Zoom out" at bounding box center [654, 178] width 26 height 26
click at [65, 401] on div "Dwelling Proposed Projects" at bounding box center [122, 396] width 138 height 12
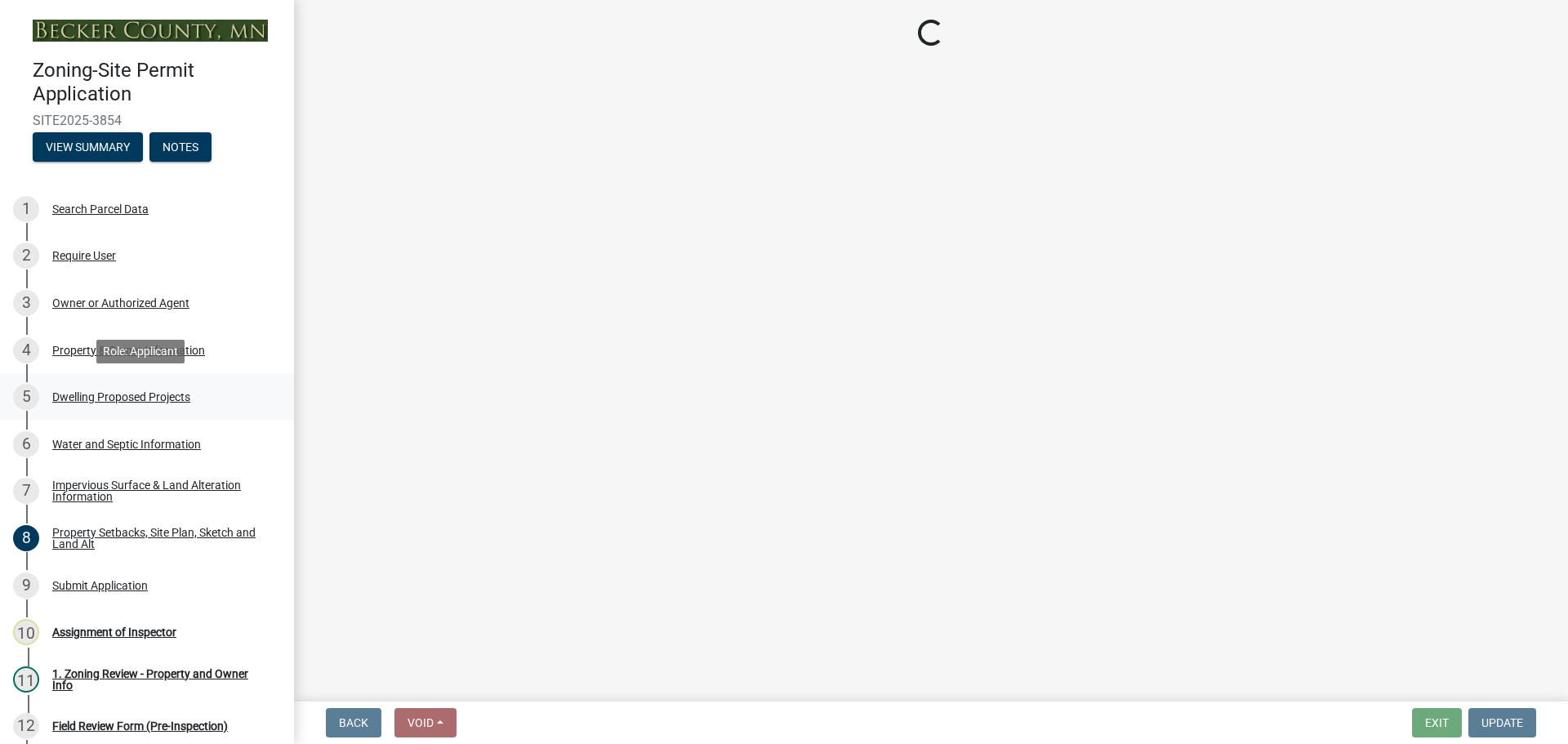
scroll to position [0, 0]
select select "5b8abcc6-67f7-49fb-8f25-c295ccc2b339"
select select "566f81cc-4b3f-4ecb-9f16-a2b313352c61"
select select "f4ae0446-41fa-4afd-99aa-409617c58827"
select select "e13aacd2-5b16-46a8-9c16-26b3d7b1c810"
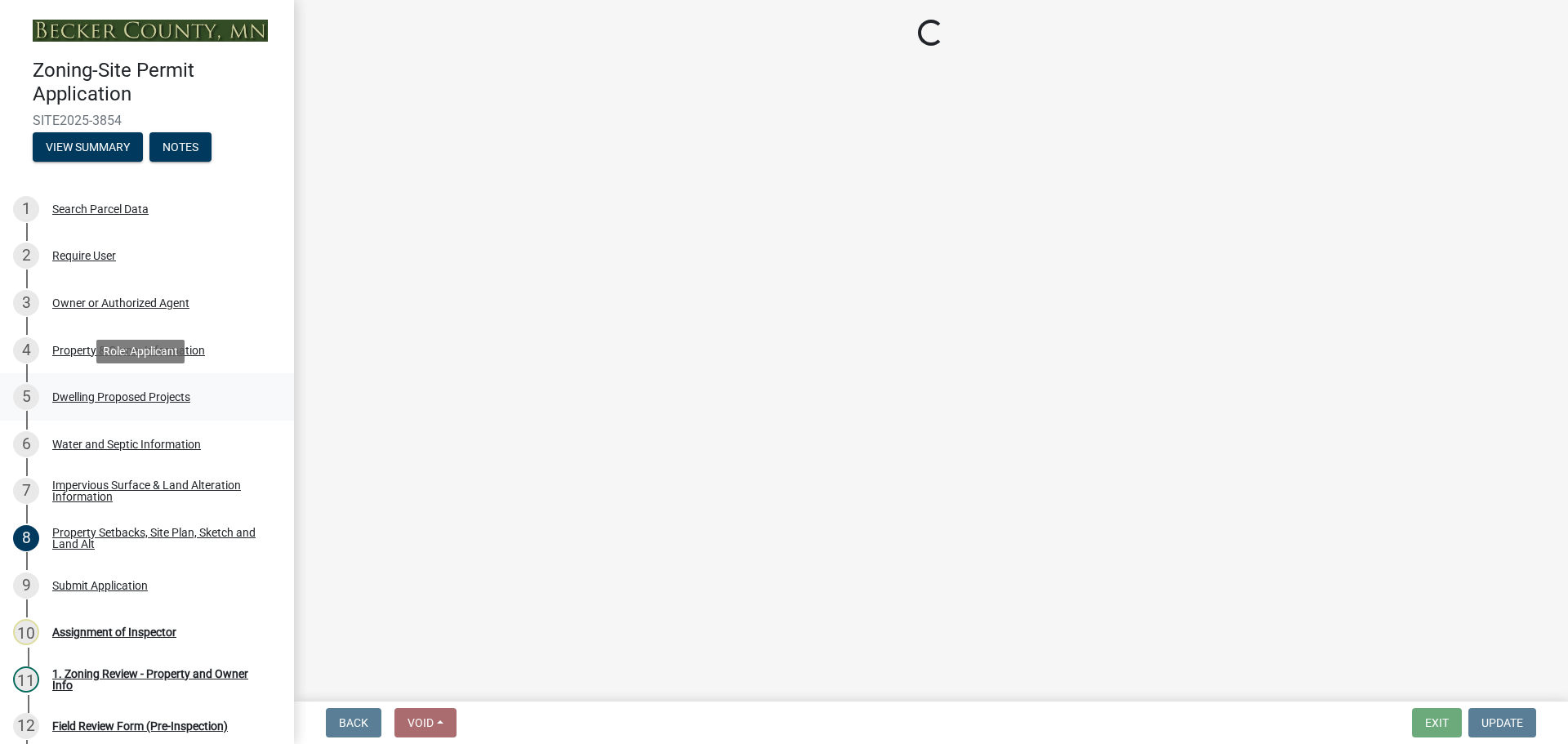
select select "a045e8de-0125-48b5-a52c-0705e3235ca5"
select select "247d334f-ddb5-435c-9042-0e10186c5422"
select select "c6a0a915-8859-4117-97a8-42e675f9bace"
select select "638dddef-31f4-4d73-b0b5-0ffc7b344434"
select select "43dc438e-12cf-4fa6-b4ef-a236ffc627d7"
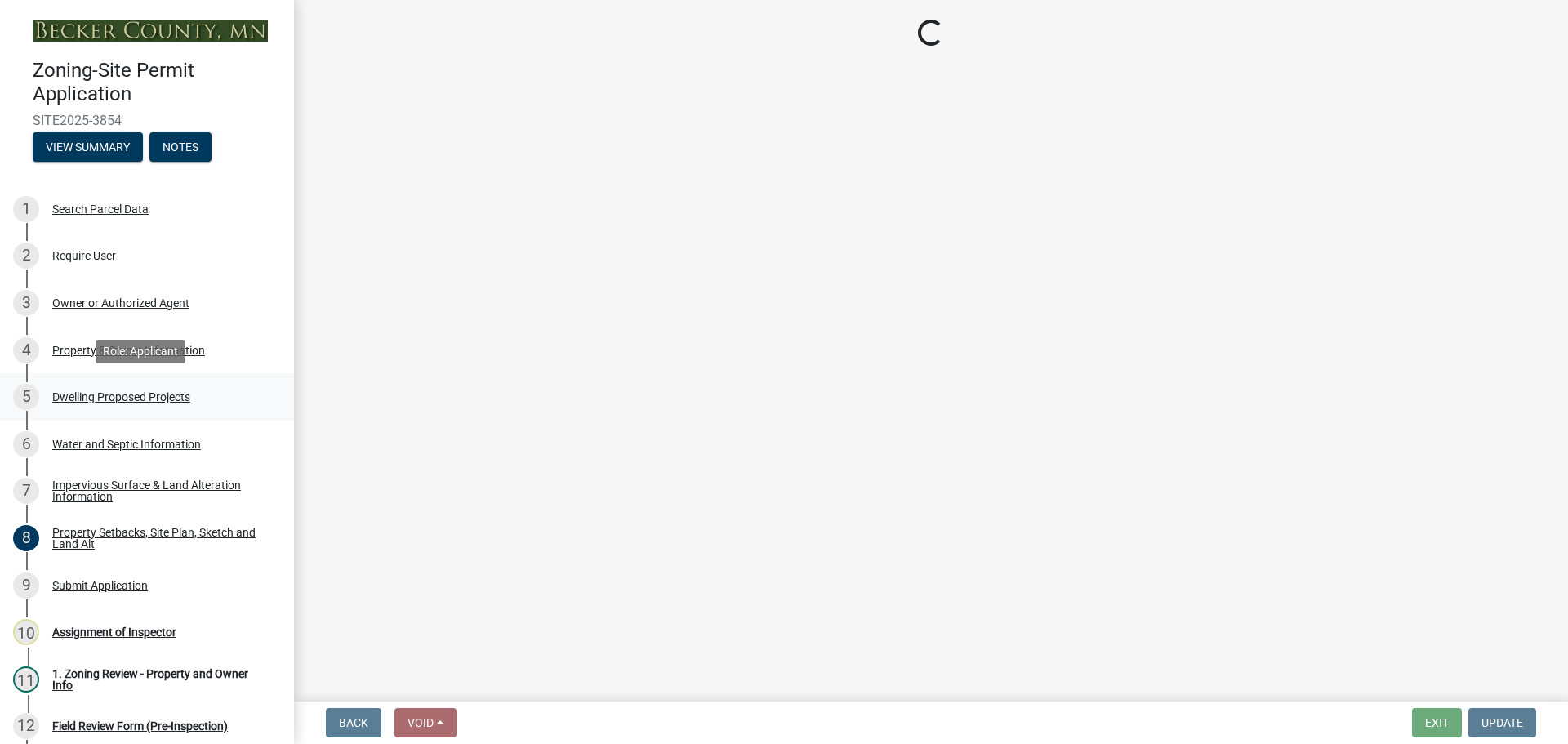
select select "8786fdd2-7f96-462d-8069-e958fae6b9a0"
select select "59dc9cee-723e-448c-a454-fe3238b55aba"
select select "75cb6c0c-1bab-4101-a7ce-eb87cbd598c1"
select select "cbc699c5-a6de-4f3d-a533-ae678b946106"
select select "ccffca41-e831-49b7-aa82-b1e91cc22ff5"
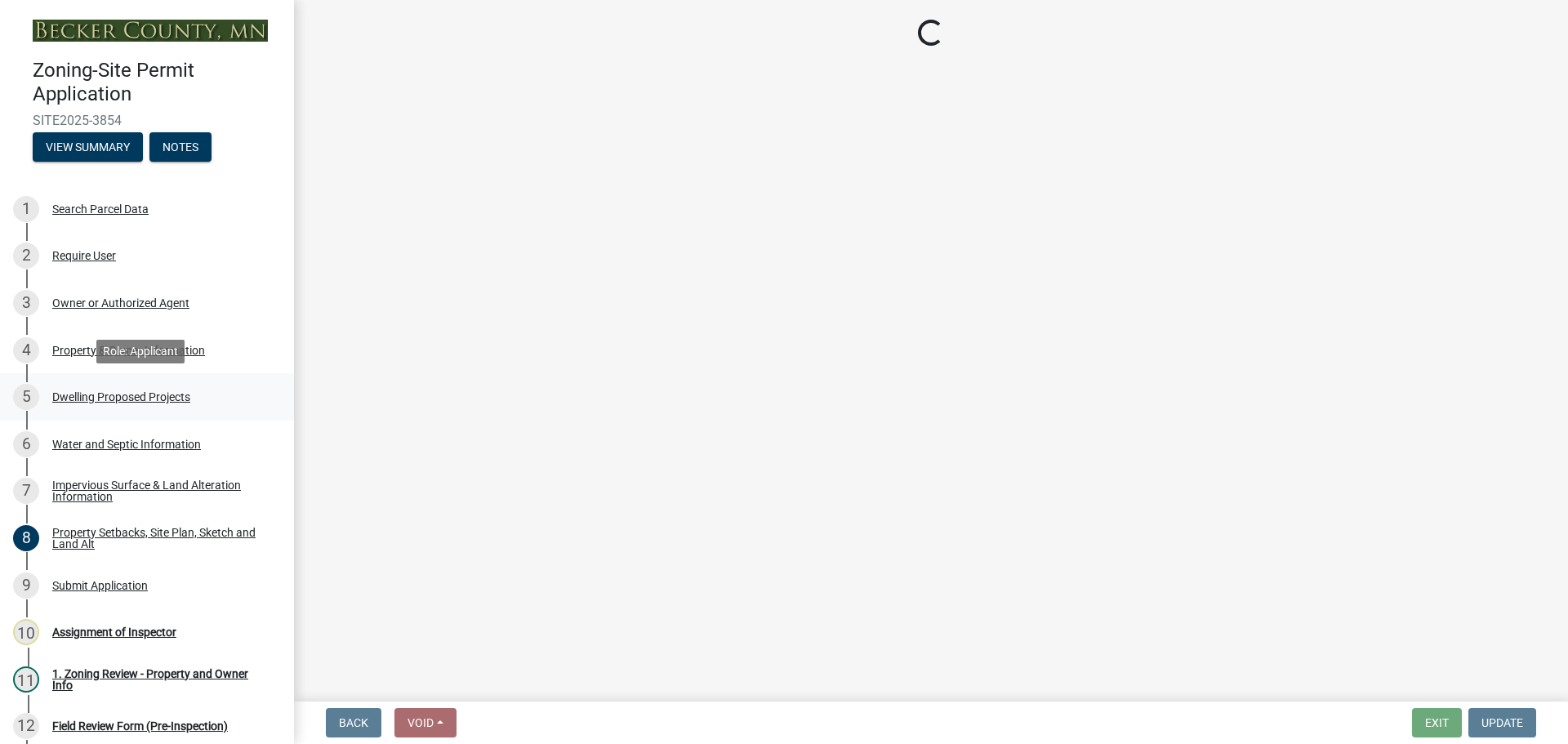
select select "107cbe59-677b-44f2-96fc-816b282ebb79"
select select "ab9119d1-7da9-49c4-9fac-8c142204c89d"
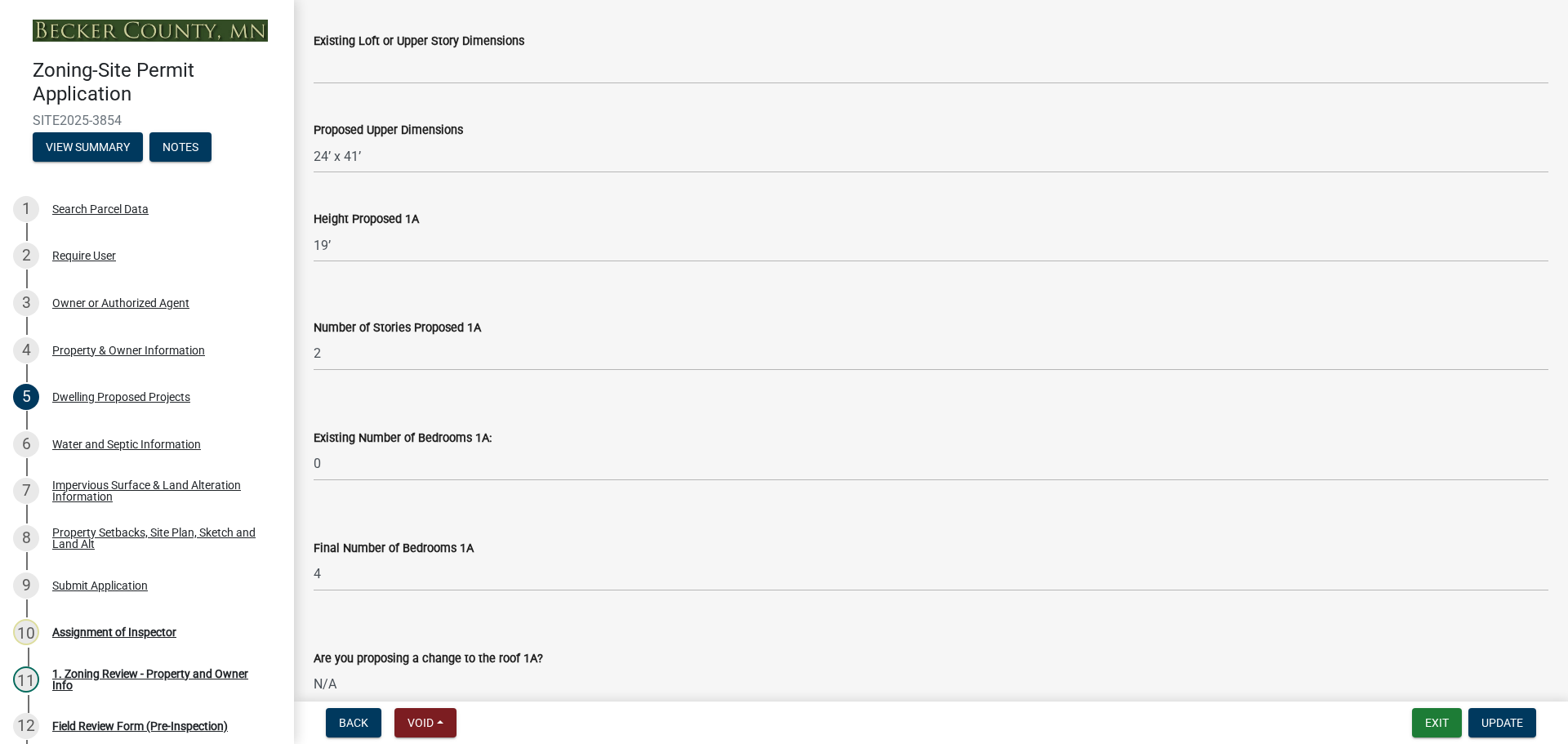
scroll to position [1469, 0]
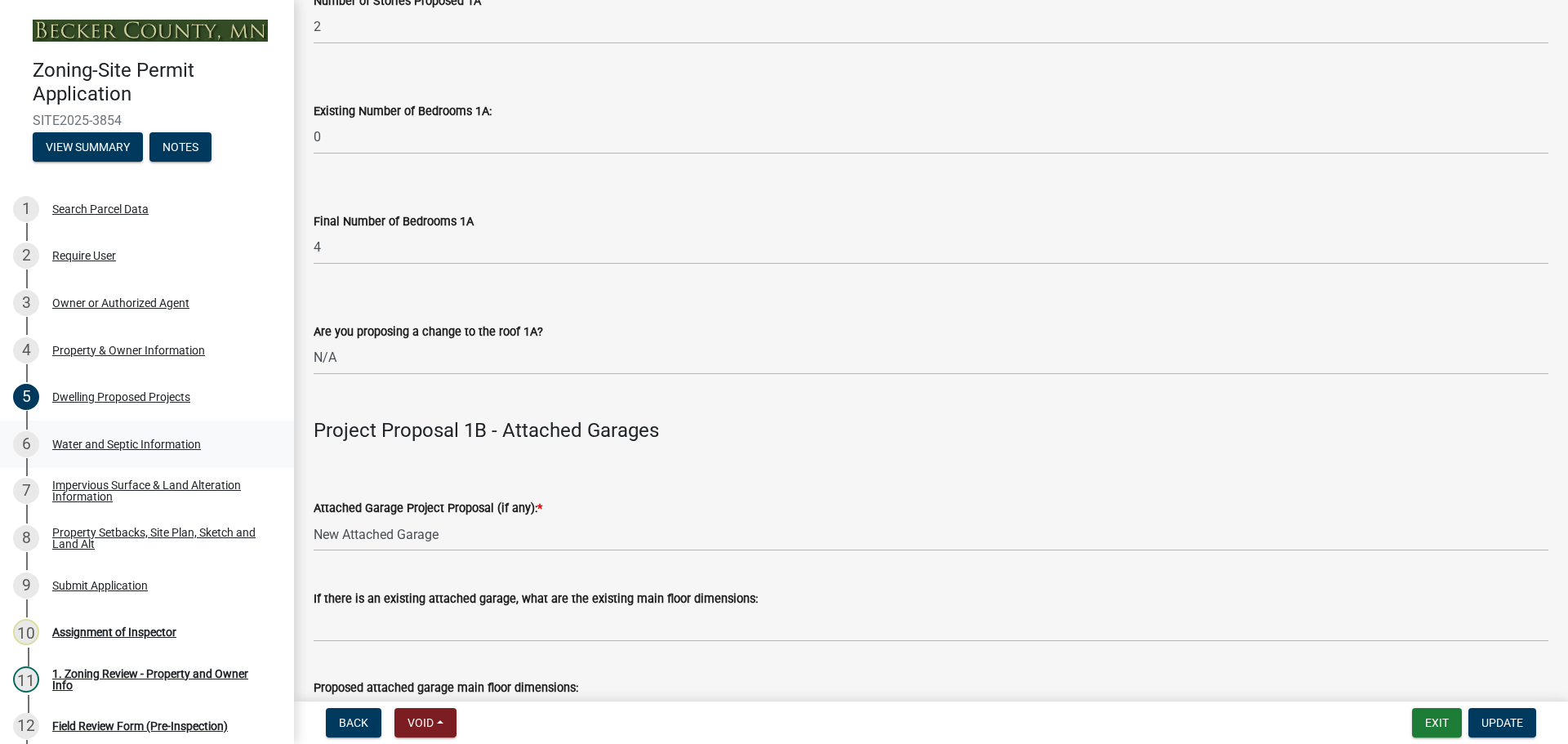
click at [122, 444] on div "Water and Septic Information" at bounding box center [127, 443] width 149 height 12
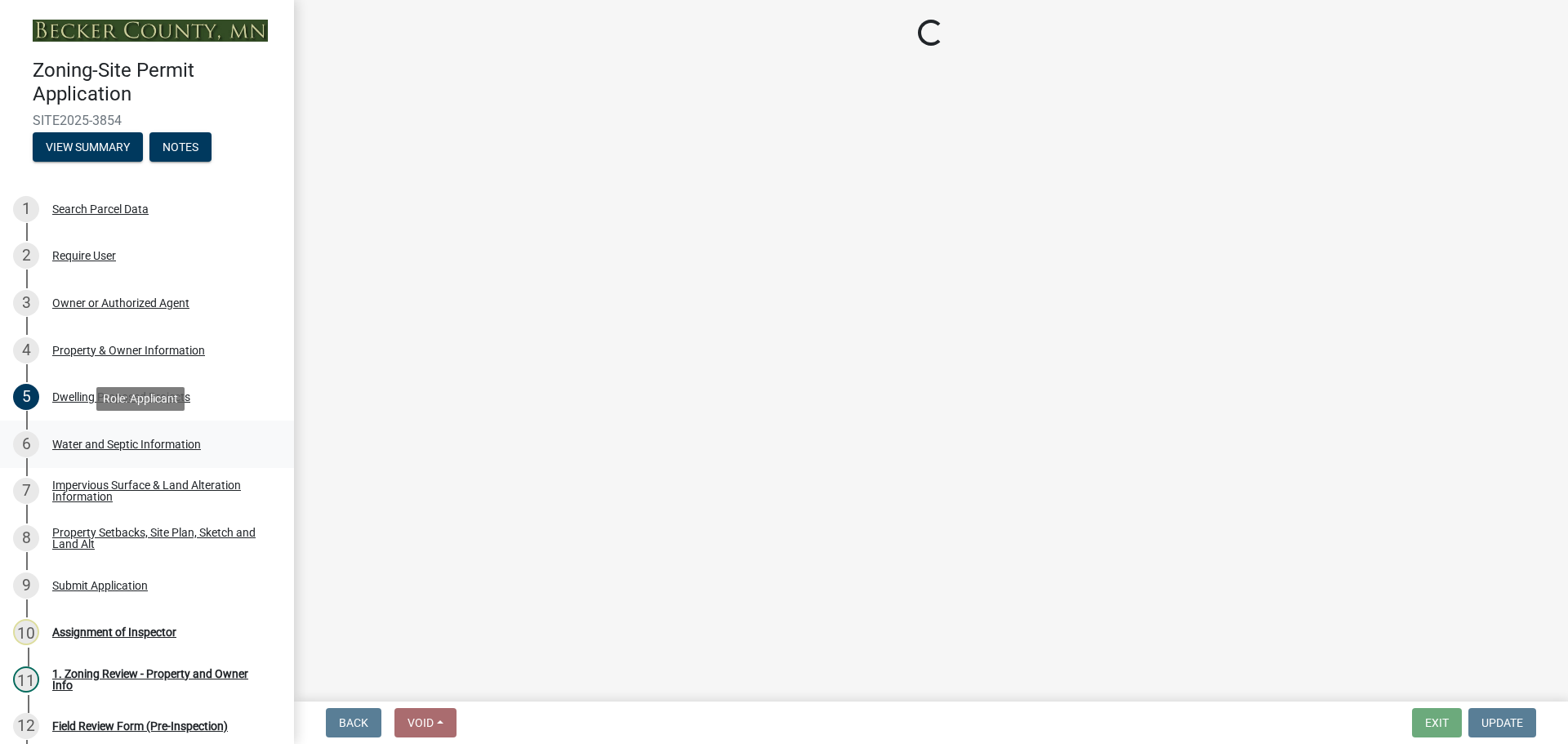
scroll to position [0, 0]
select select "9c51a48b-0bee-4836-8d5c-beab6e77ad2a"
select select "25b8aef2-9eed-4c0f-8836-08d4b8d082b1"
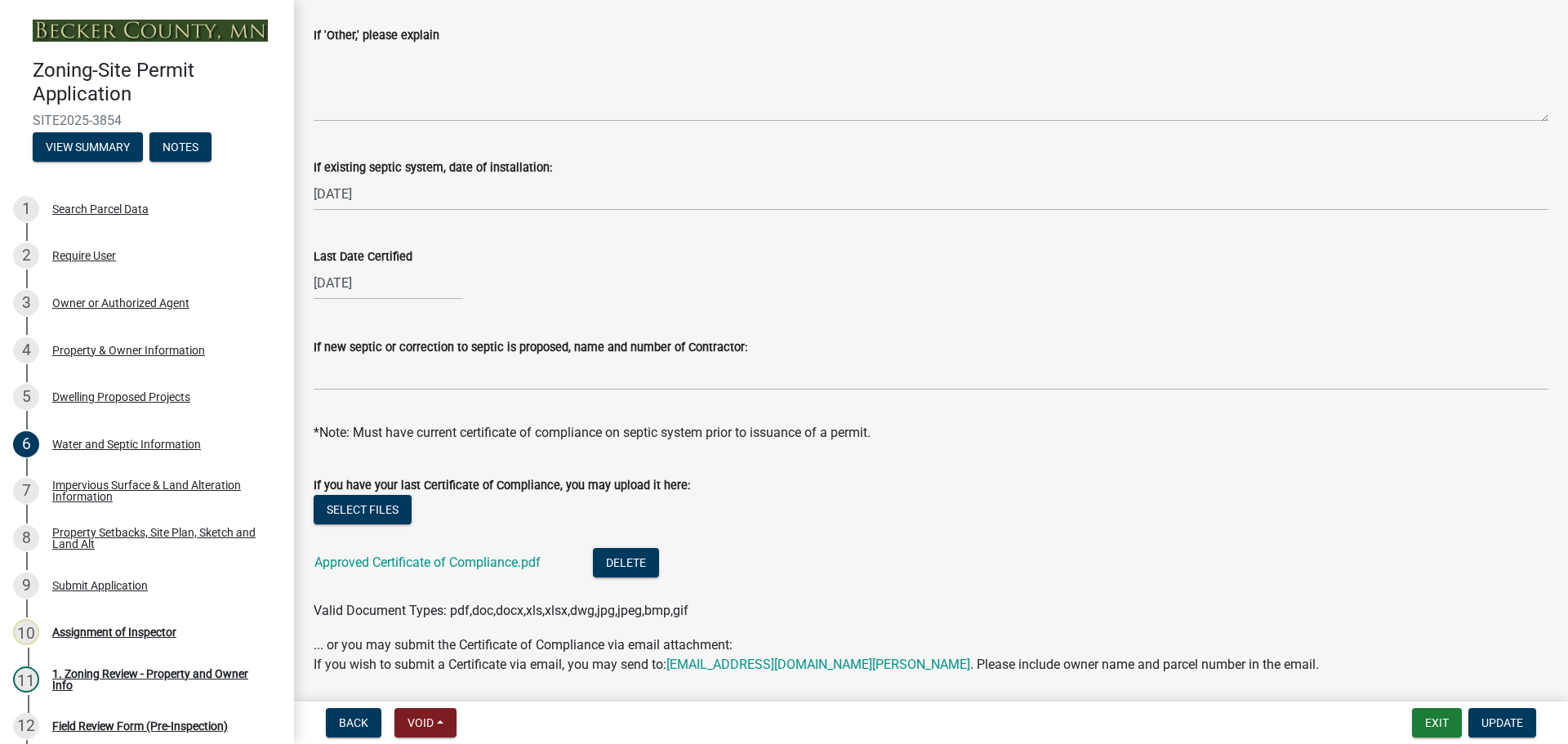
scroll to position [533, 0]
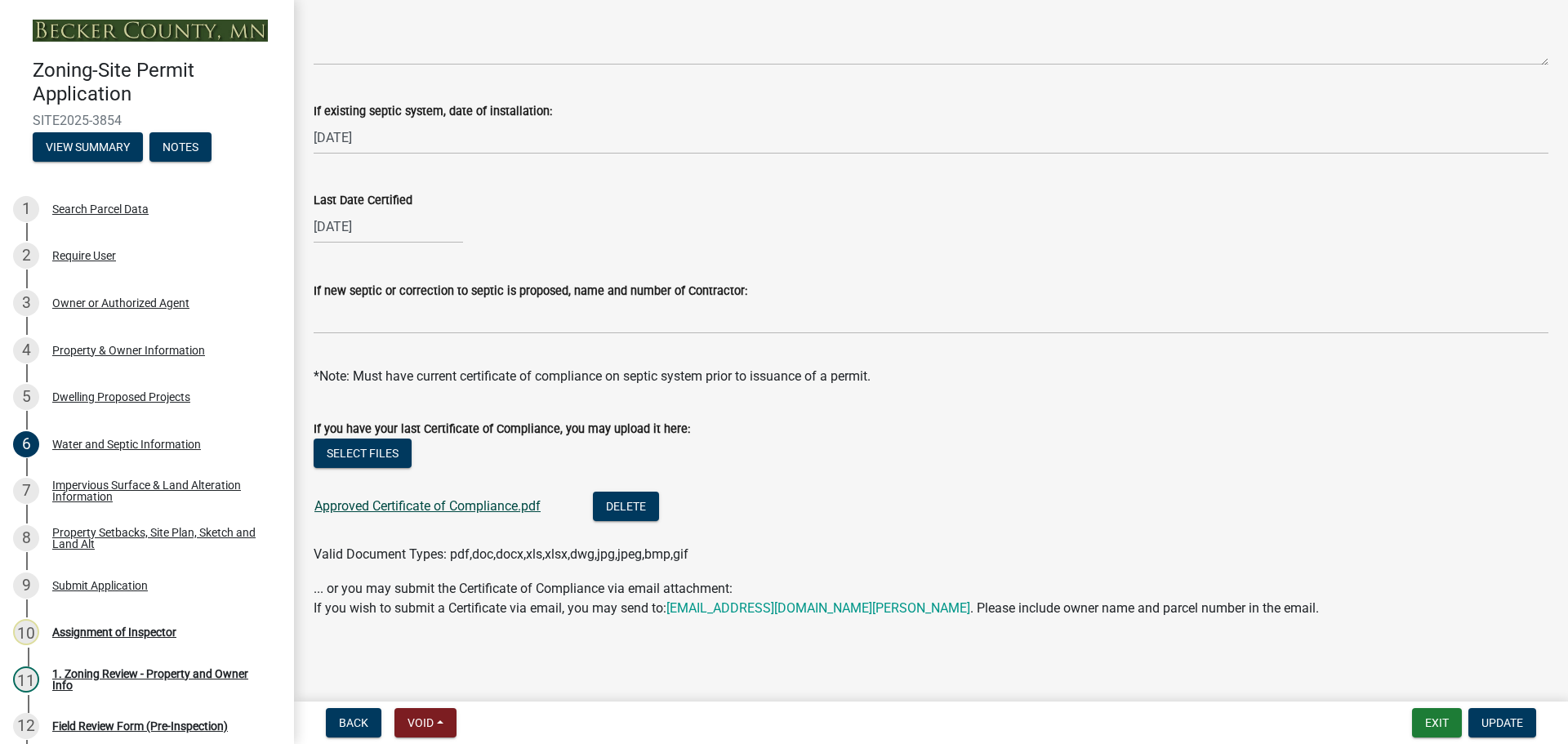
click at [415, 501] on link "Approved Certificate of Compliance.pdf" at bounding box center [427, 505] width 226 height 15
click at [114, 484] on div "Impervious Surface & Land Alteration Information" at bounding box center [160, 490] width 216 height 23
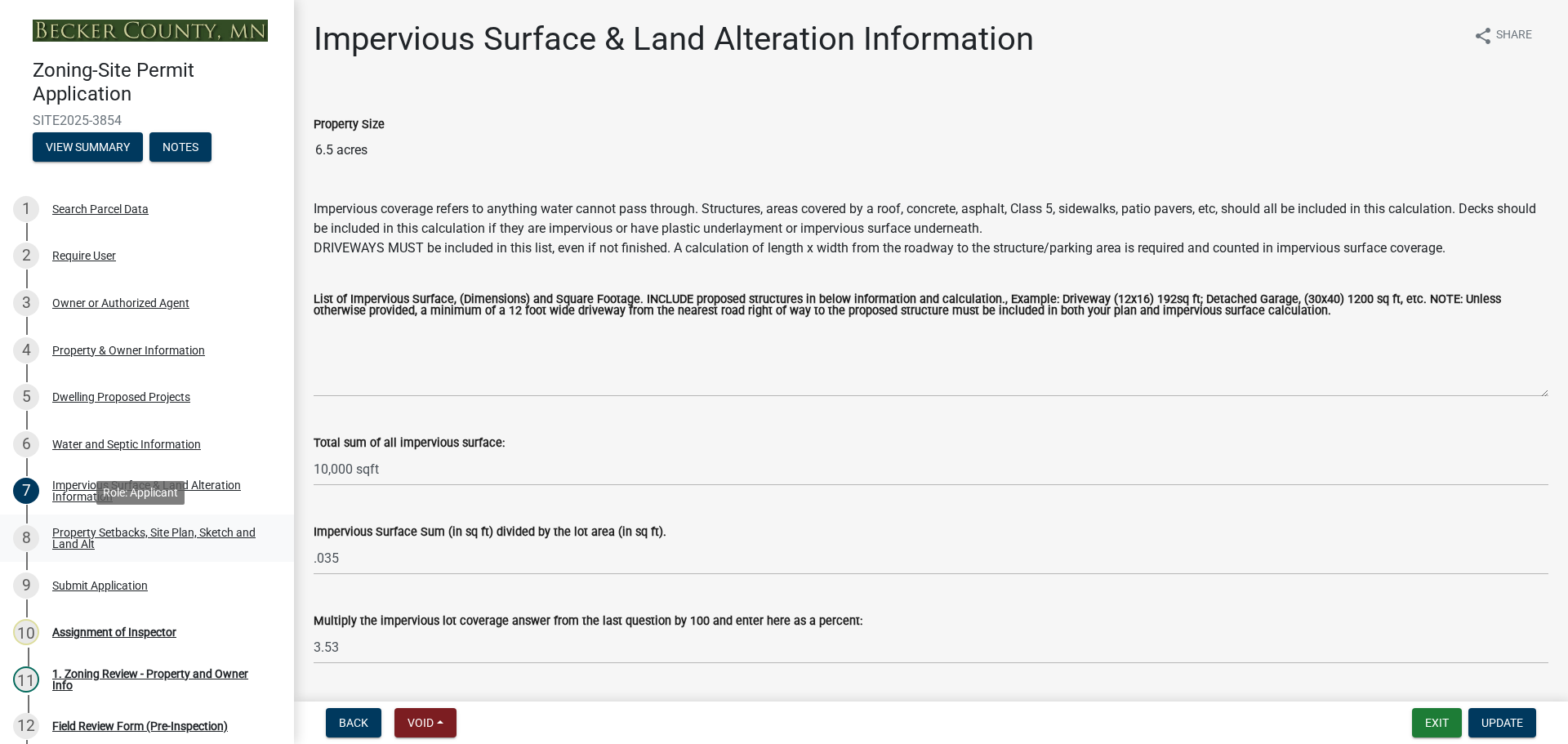
click at [137, 538] on div "Property Setbacks, Site Plan, Sketch and Land Alt" at bounding box center [160, 538] width 216 height 23
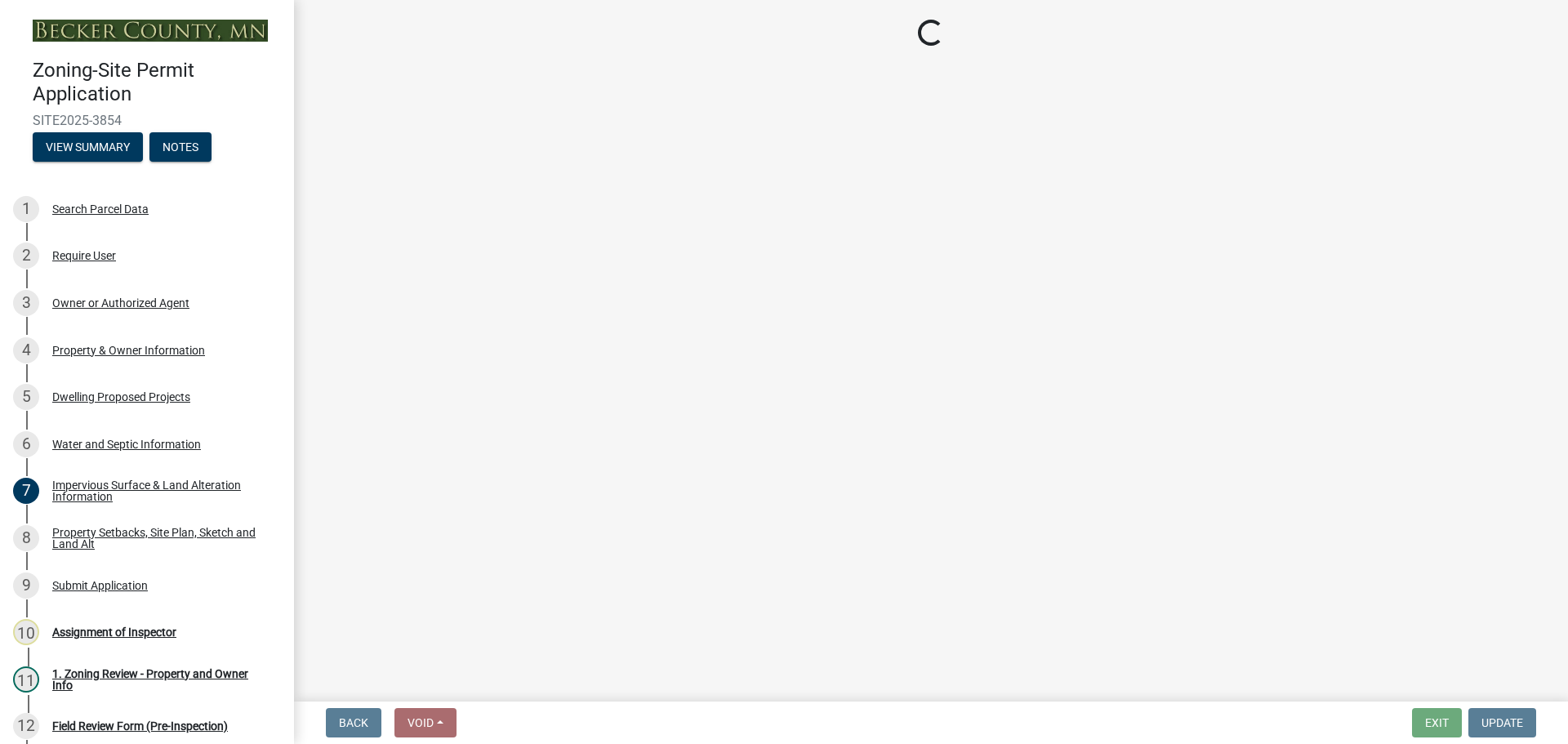
select select "d89fbfa0-1150-4954-b91c-9d482c9530a3"
select select "fd58f24c-a096-4195-863e-b494ea1fd324"
select select "12f785fb-c378-4b18-841c-21c73dc99083"
select select "12da6293-5841-4f5c-bd92-3658833964cd"
select select "27b2a8b4-abf6-463e-8c0c-7c5d2b4fe26f"
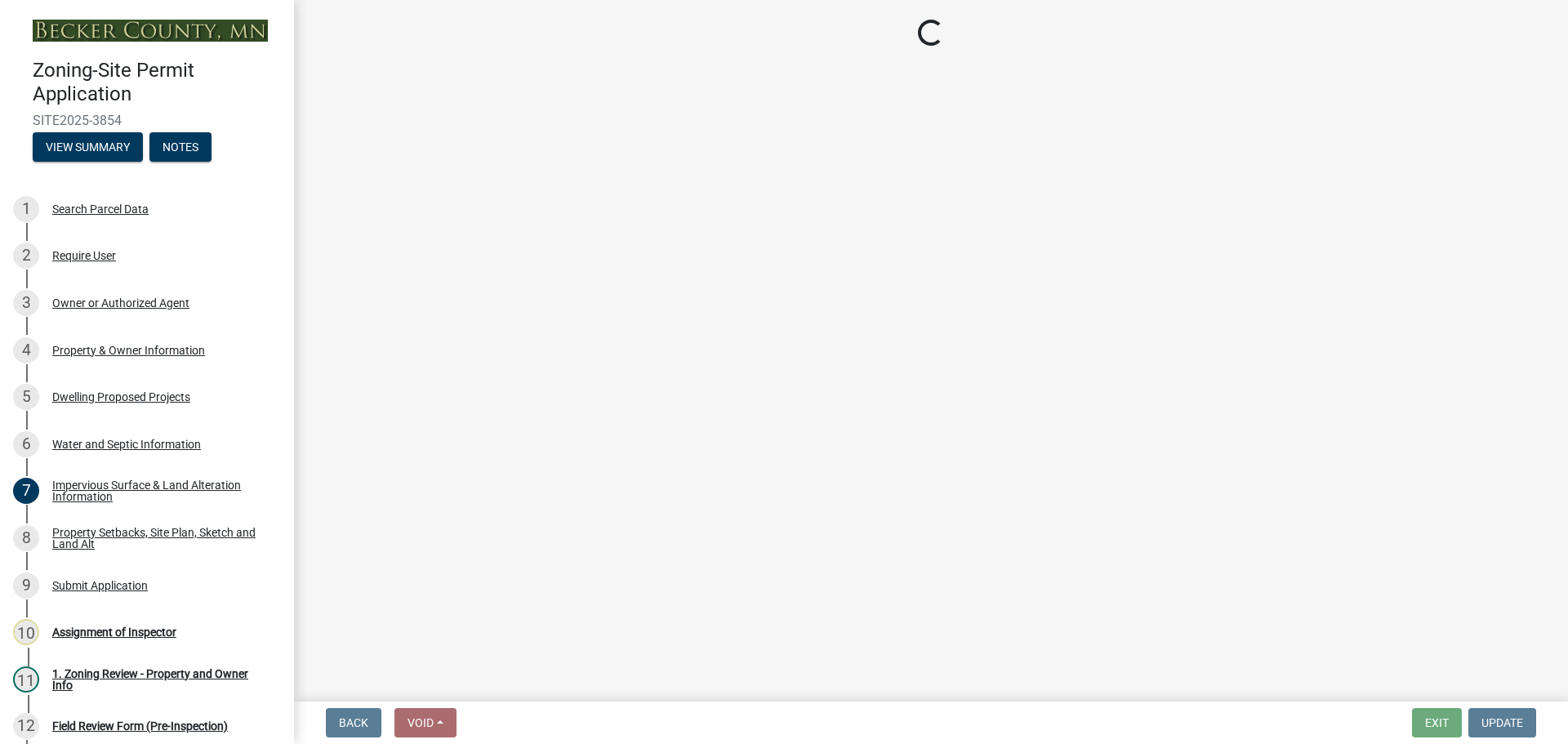
select select "28f6c7b2-2b88-4425-ae15-f67110f778a7"
select select "d61e3758-d187-40af-a435-5e09c3f3d509"
select select "c8b8ea71-7088-4e87-a493-7bc88cc2835b"
select select "a4ce8fad-3c47-4e2b-9375-28a8f2ee630b"
select select "19d13e65-c93d-443e-910a-7a17299544cc"
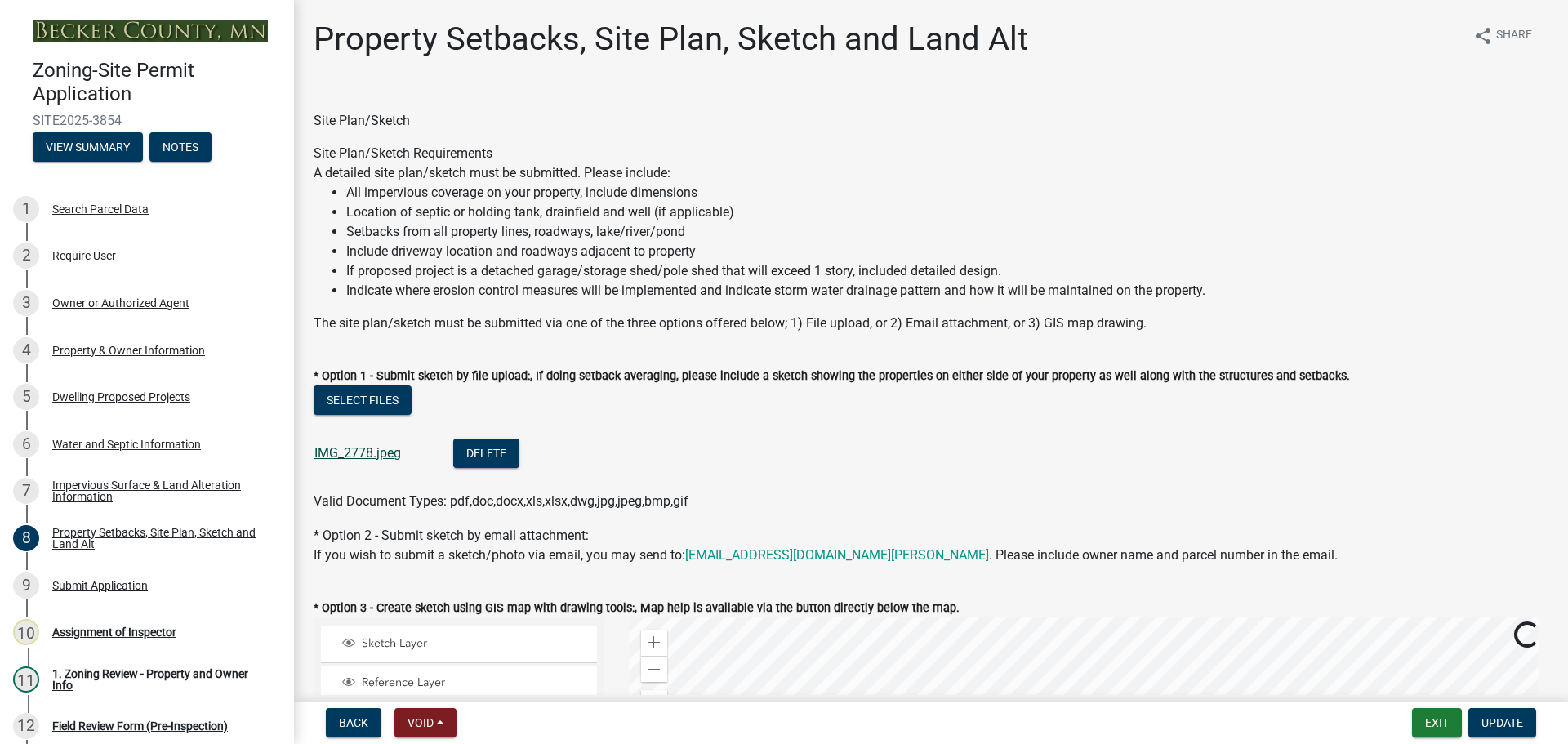
click at [352, 450] on link "IMG_2778.jpeg" at bounding box center [357, 452] width 87 height 15
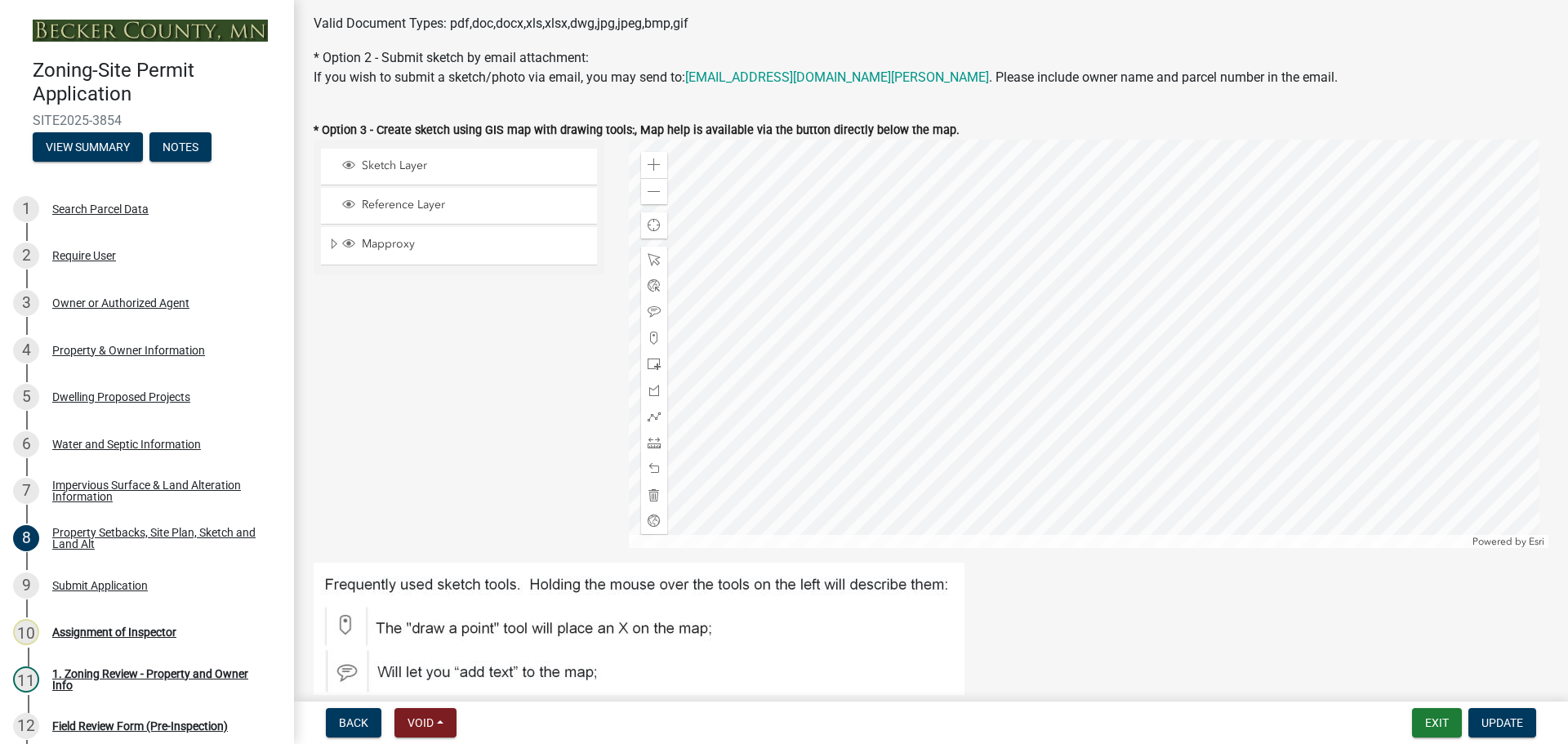
scroll to position [489, 0]
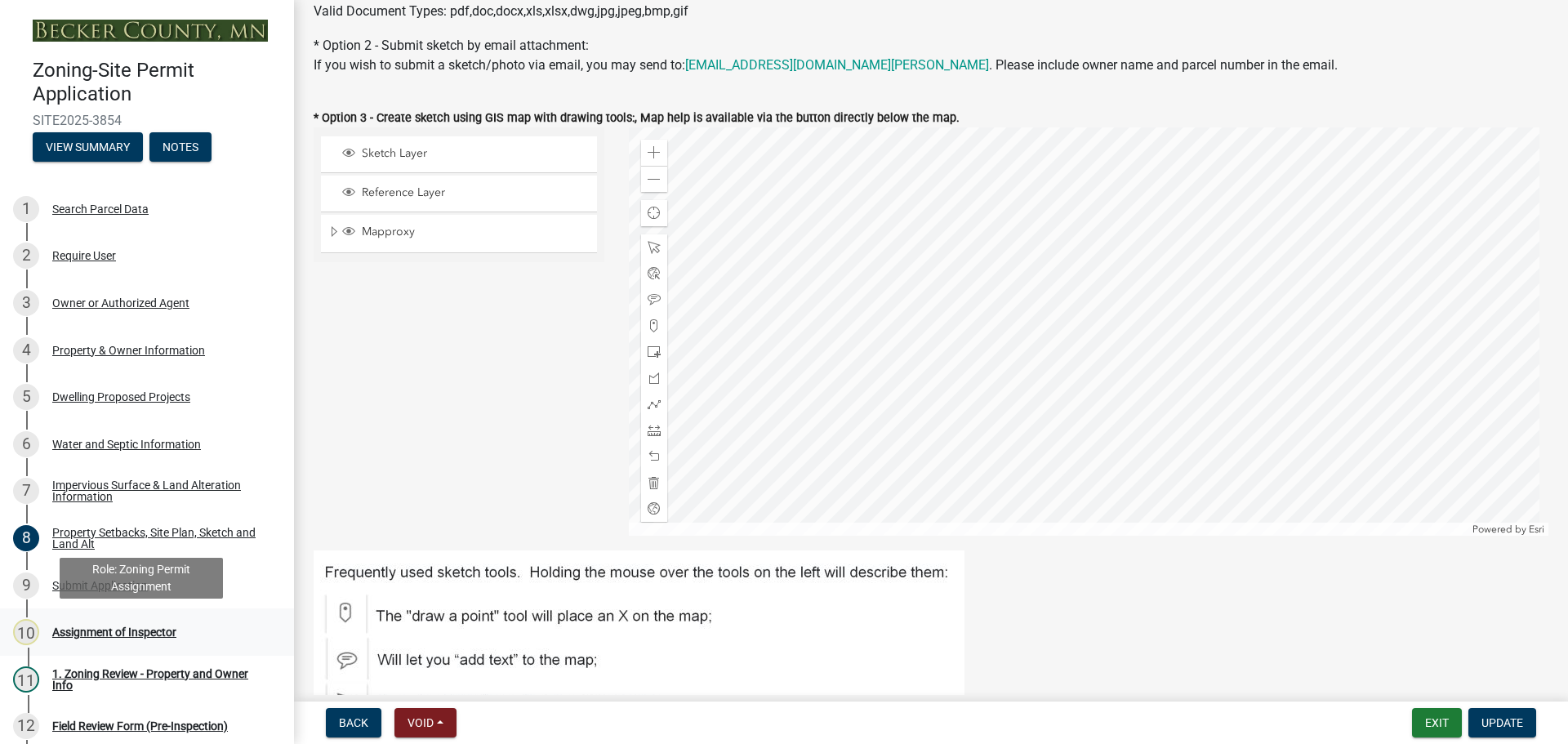
click at [96, 629] on div "Assignment of Inspector" at bounding box center [114, 631] width 124 height 12
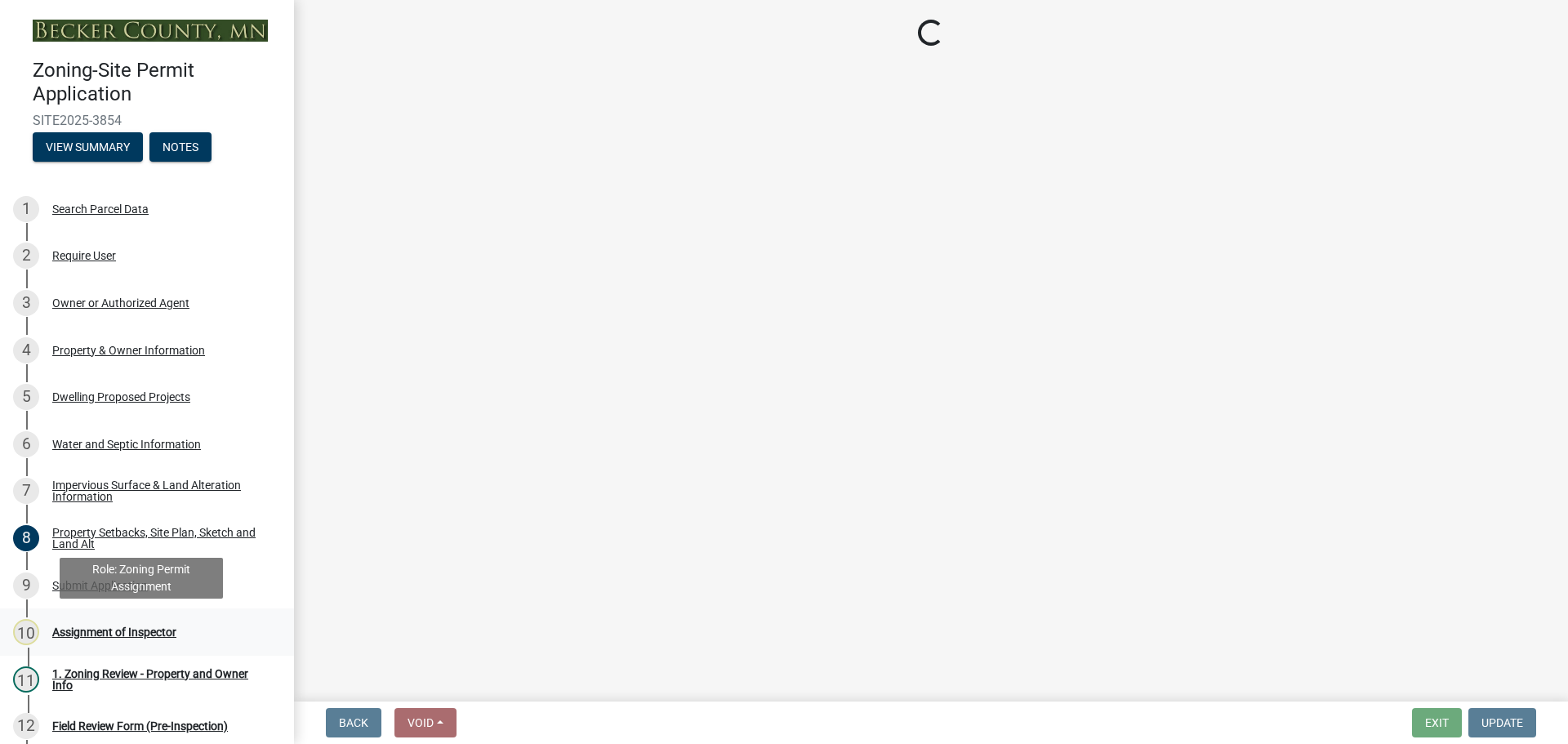
scroll to position [0, 0]
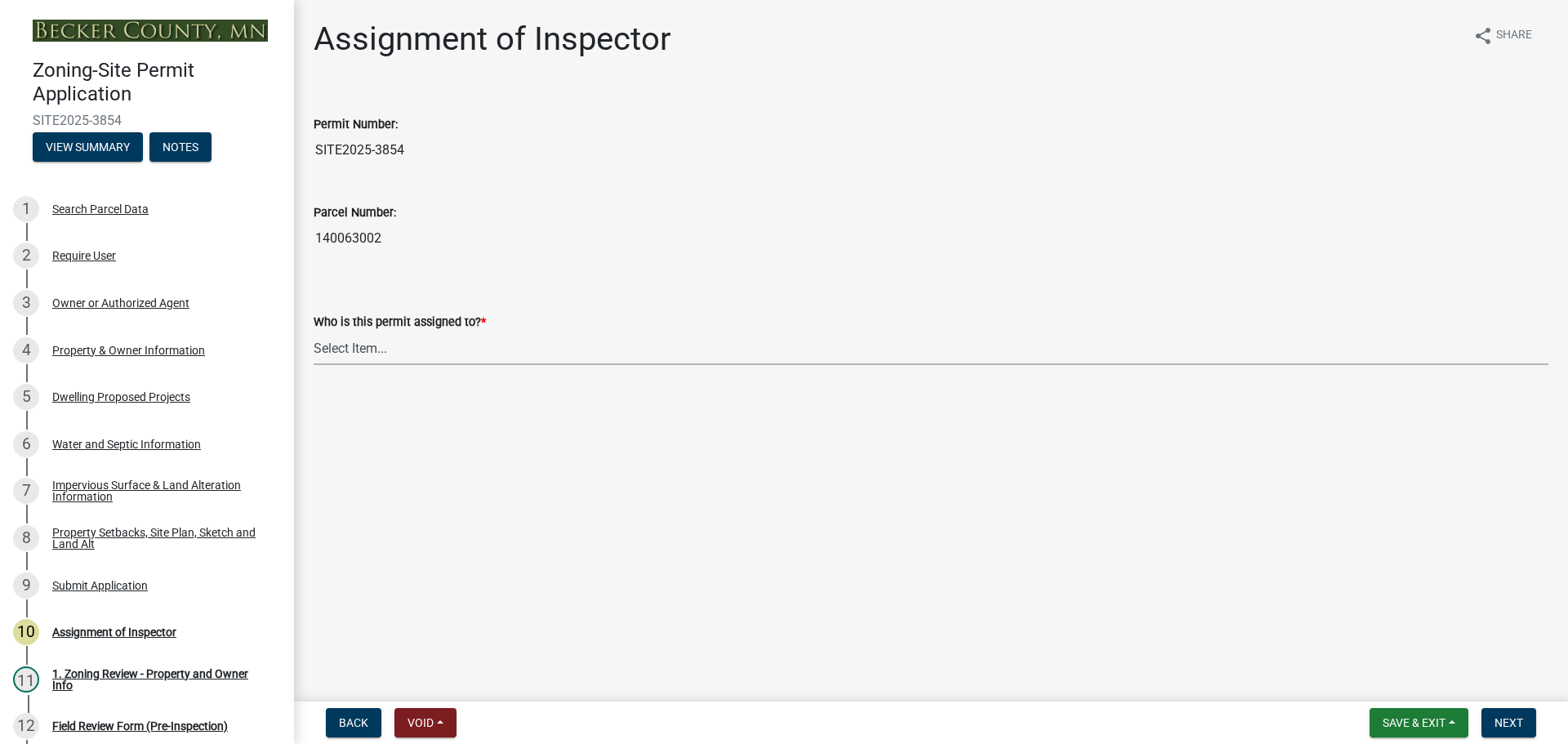
click at [355, 340] on select "Select Item... [PERSON_NAME] [PERSON_NAME] [PERSON_NAME] [PERSON_NAME] [PERSON_…" at bounding box center [931, 349] width 1235 height 34
click at [314, 332] on select "Select Item... [PERSON_NAME] [PERSON_NAME] [PERSON_NAME] [PERSON_NAME] [PERSON_…" at bounding box center [931, 349] width 1235 height 34
select select "c0b6e50c-983d-48c1-a910-e8bd43c13b77"
click at [1502, 718] on span "Next" at bounding box center [1509, 722] width 28 height 13
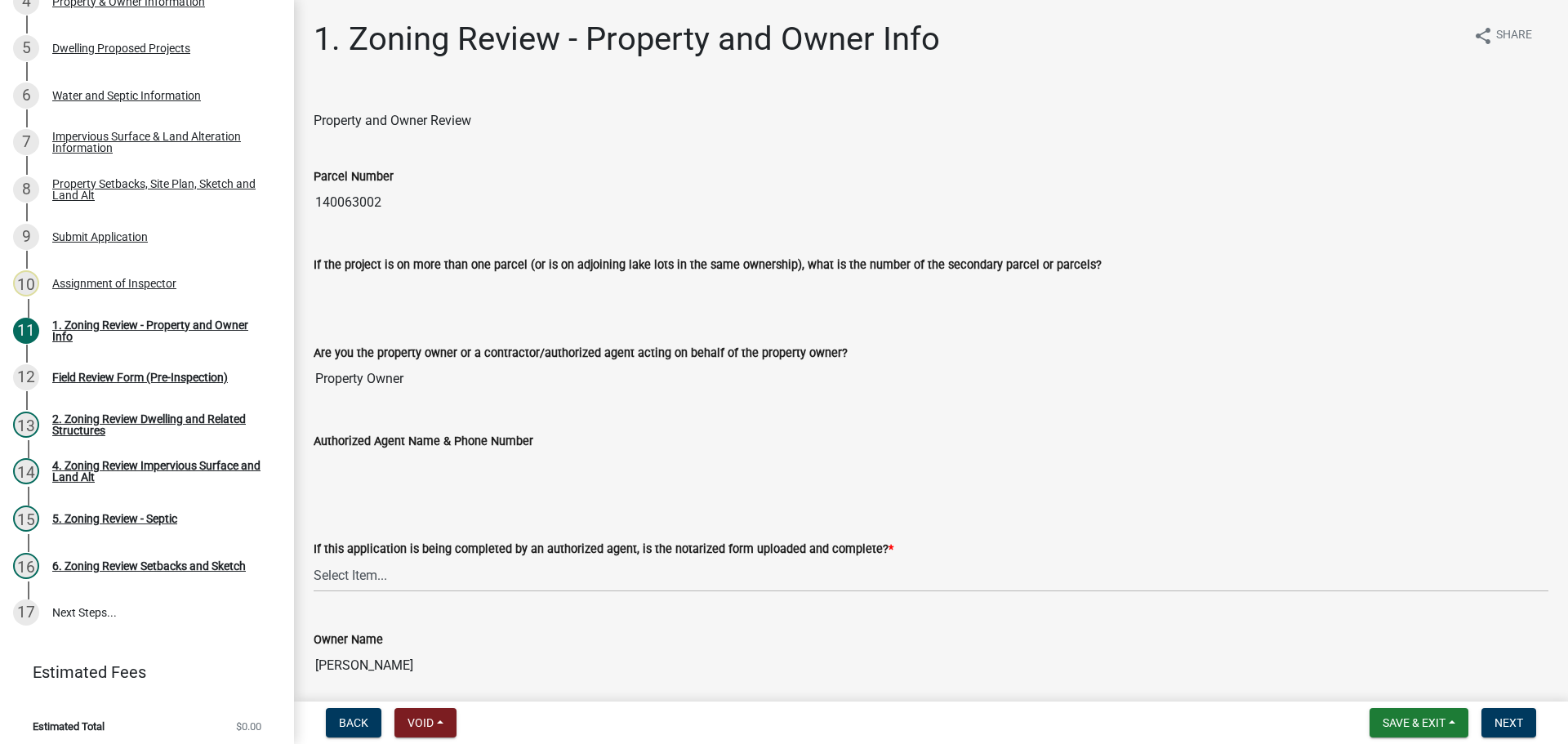
scroll to position [356, 0]
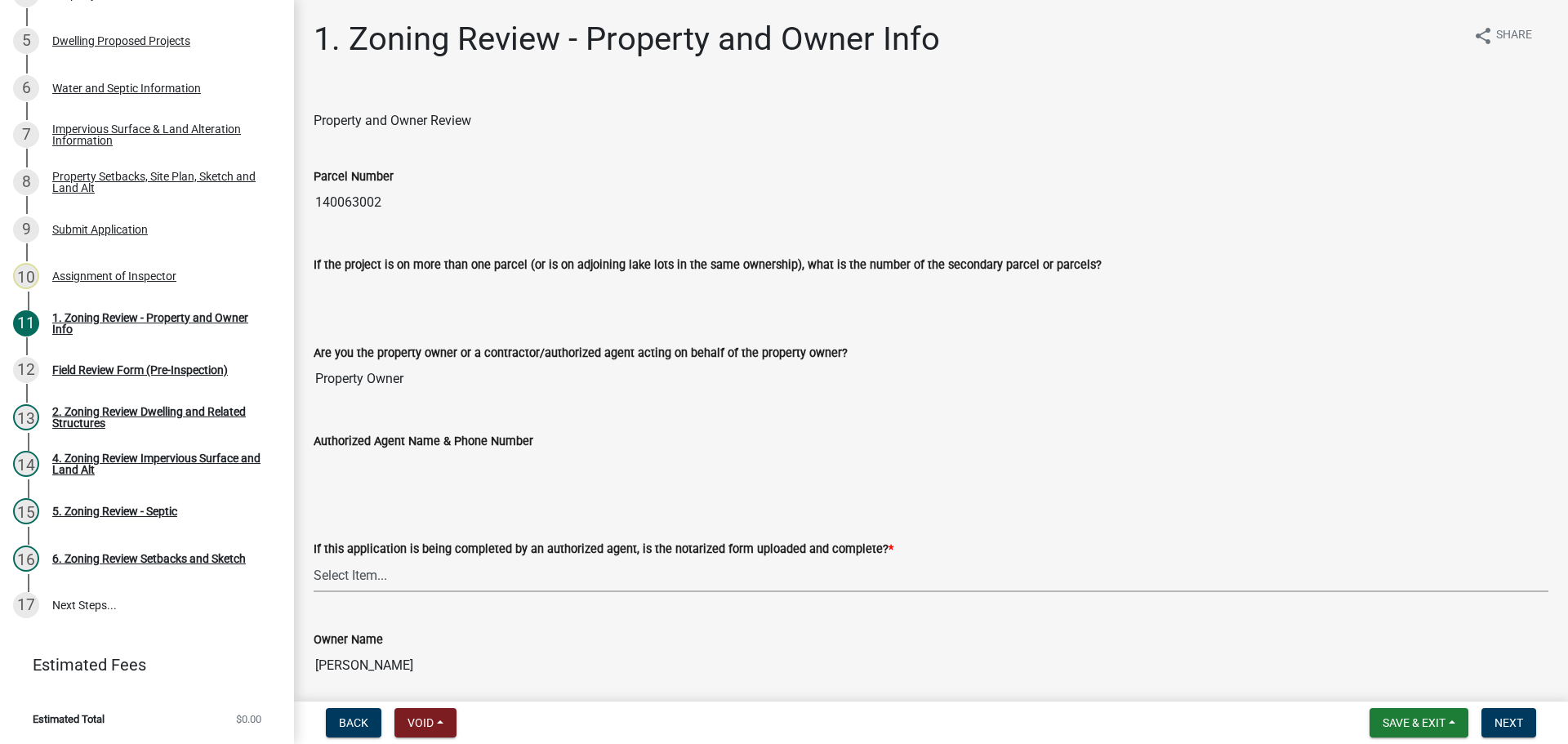
click at [419, 571] on select "Select Item... Yes No N/A" at bounding box center [931, 576] width 1235 height 34
click at [314, 559] on select "Select Item... Yes No N/A" at bounding box center [931, 576] width 1235 height 34
select select "b279cdb4-a9c7-4e65-a8bd-797316f5be14"
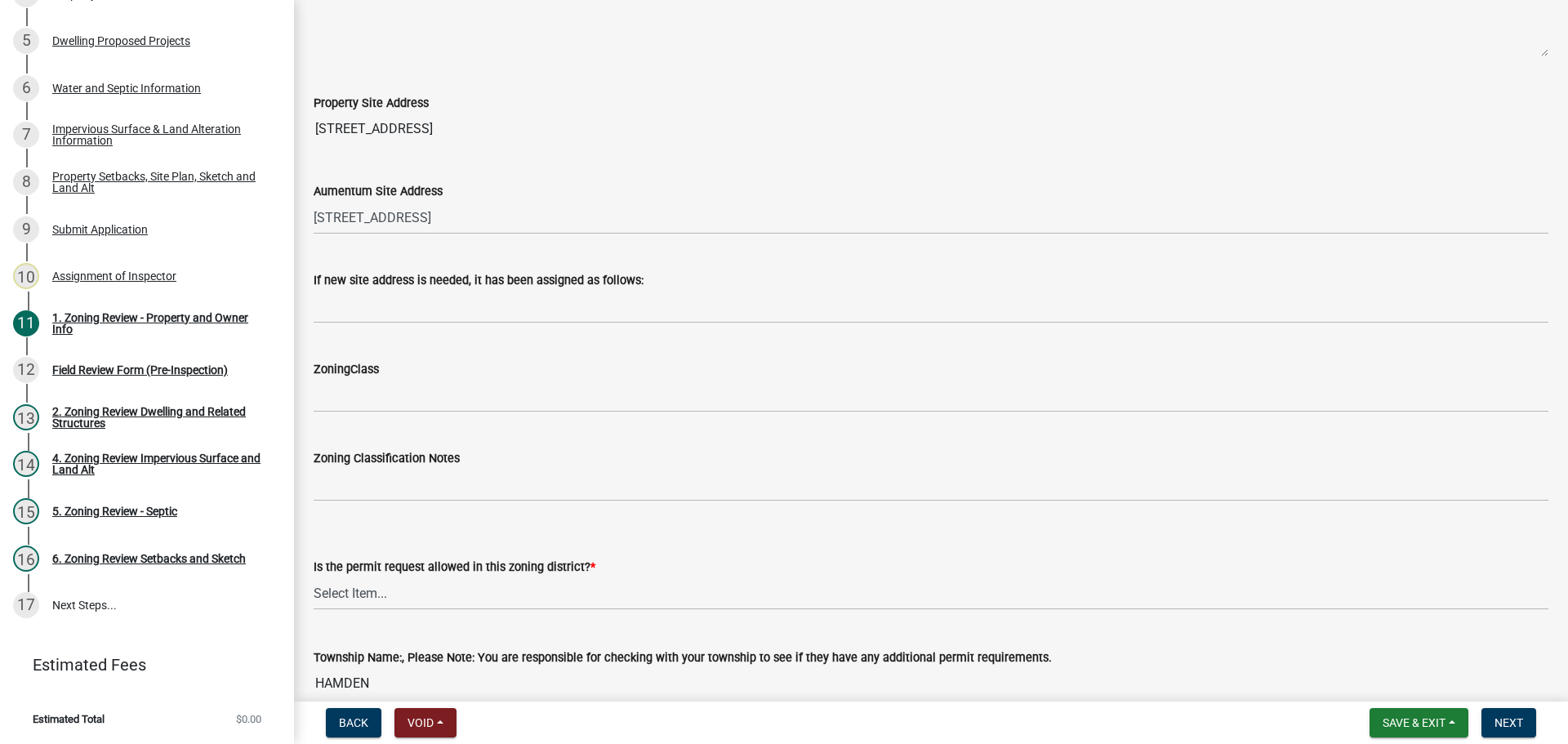
scroll to position [817, 0]
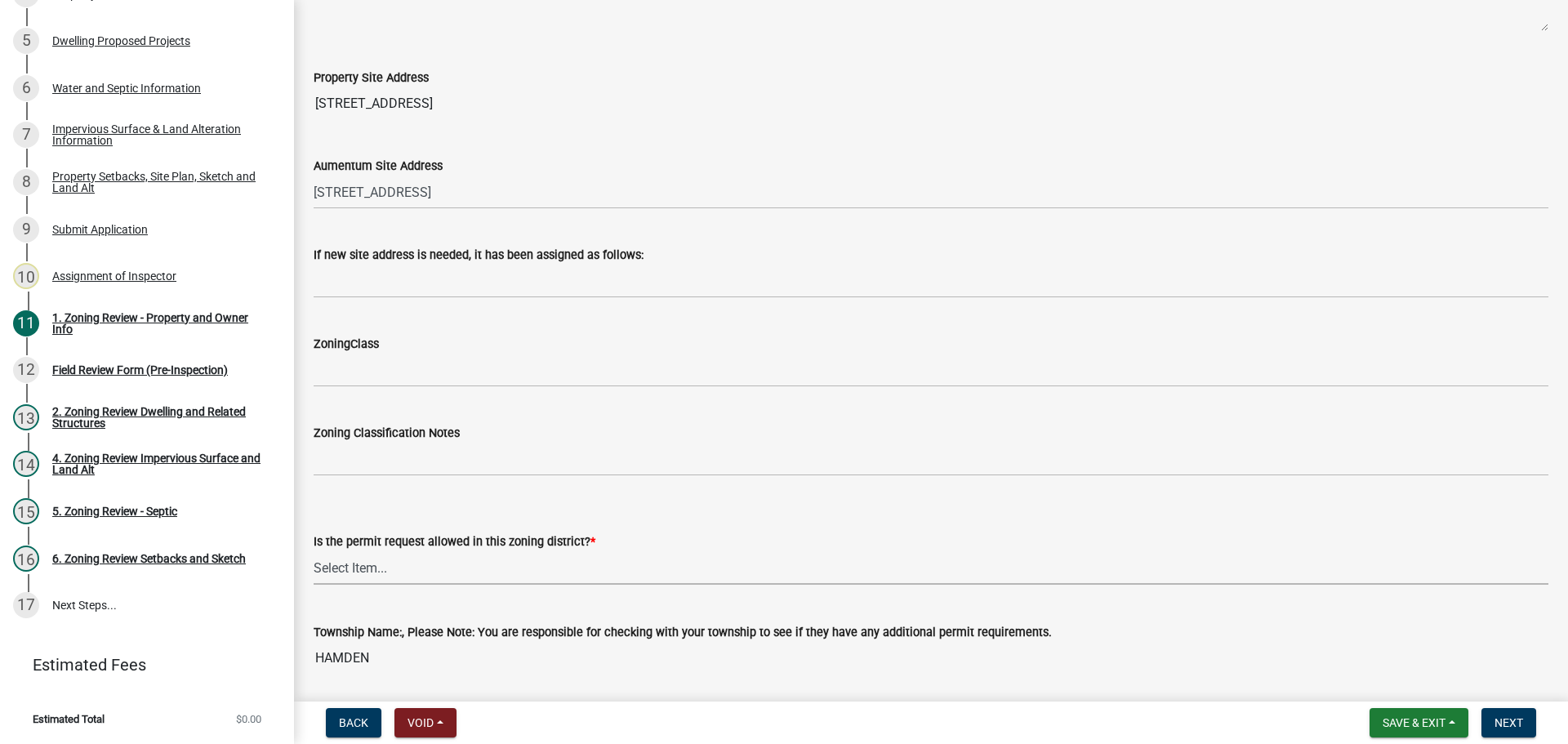
click at [401, 562] on select "Select Item... Yes No" at bounding box center [931, 568] width 1235 height 34
click at [314, 551] on select "Select Item... Yes No" at bounding box center [931, 568] width 1235 height 34
select select "b4f32c46-6248-4748-b47c-fa4933858724"
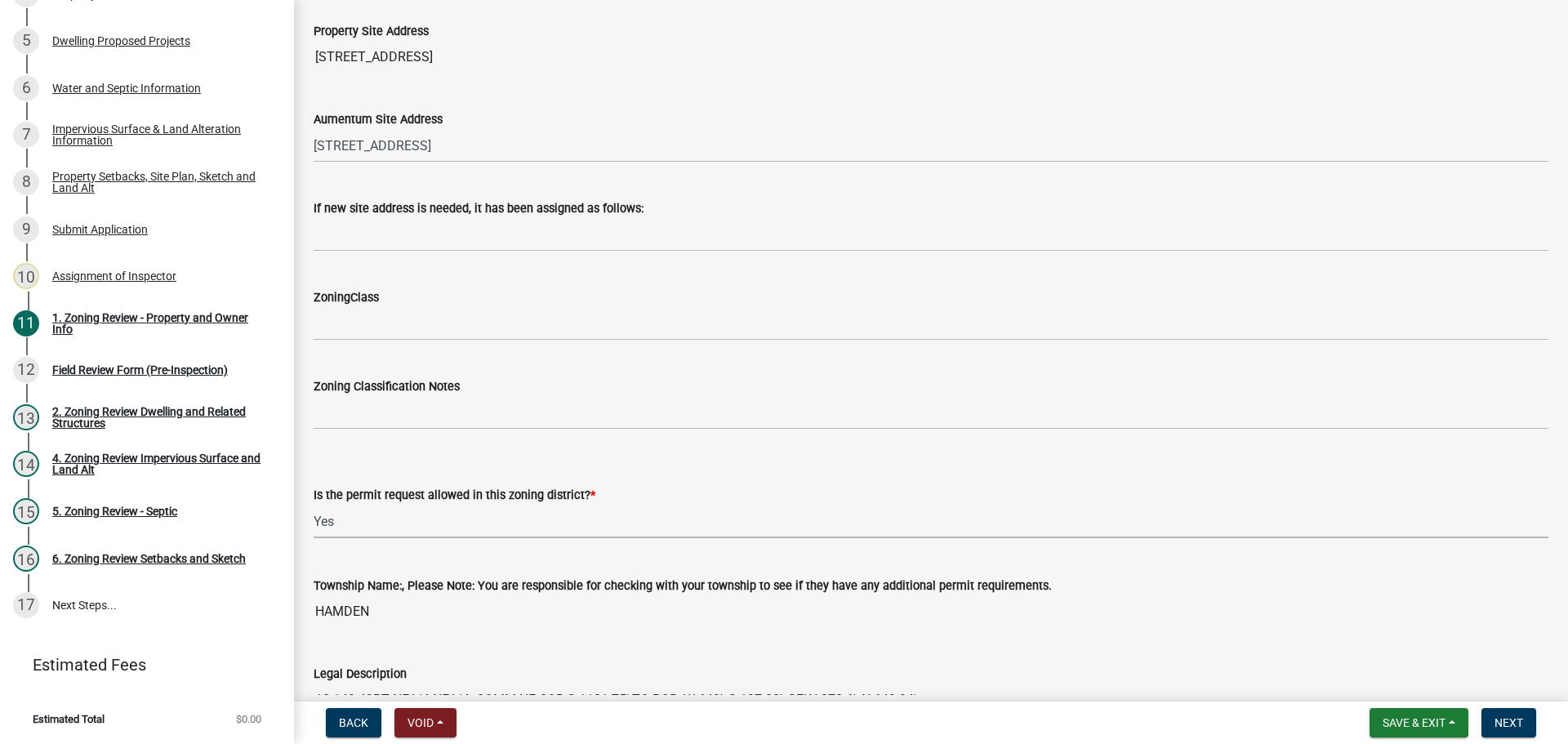
scroll to position [898, 0]
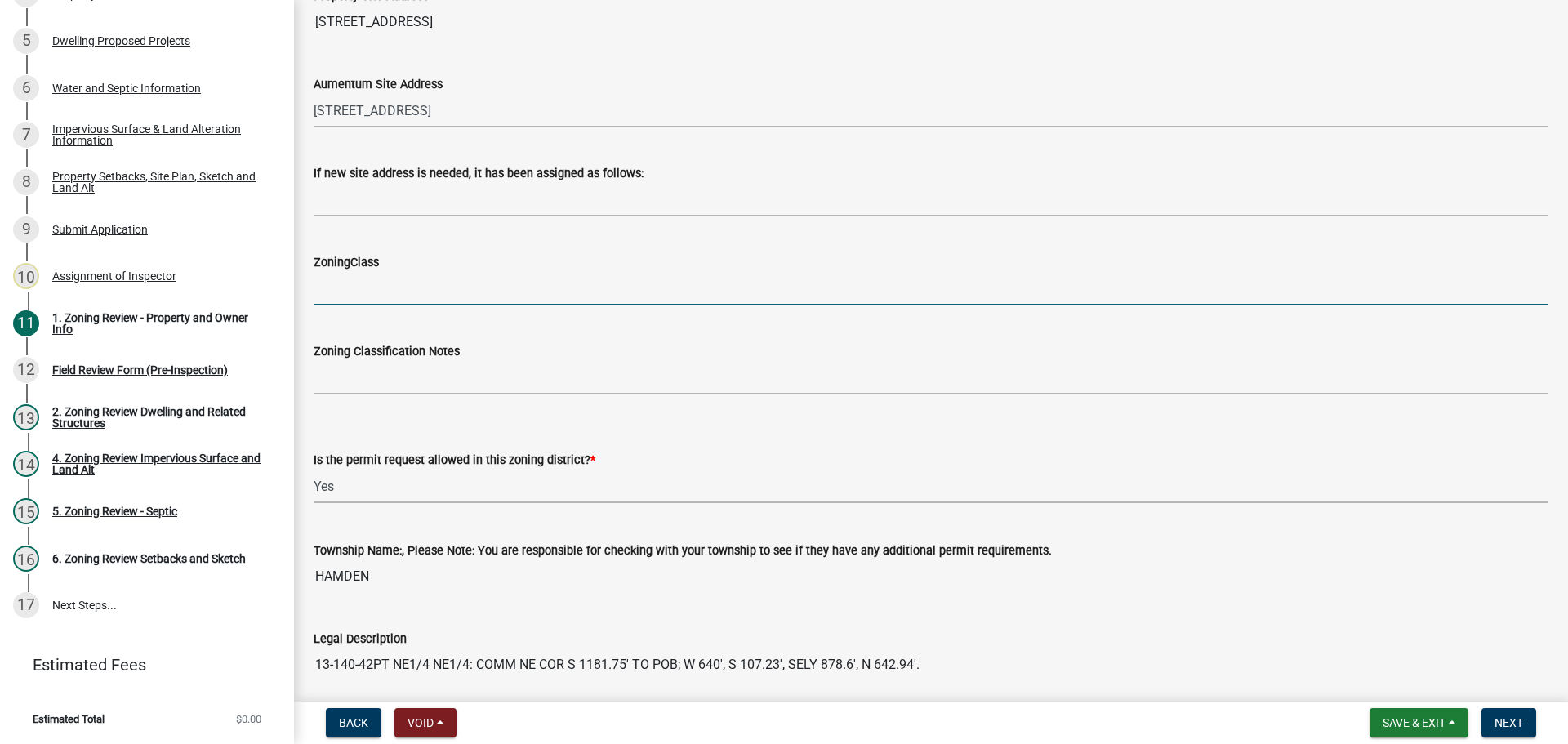
click at [396, 288] on input "ZoningClass" at bounding box center [931, 289] width 1235 height 34
type input "Agricultural"
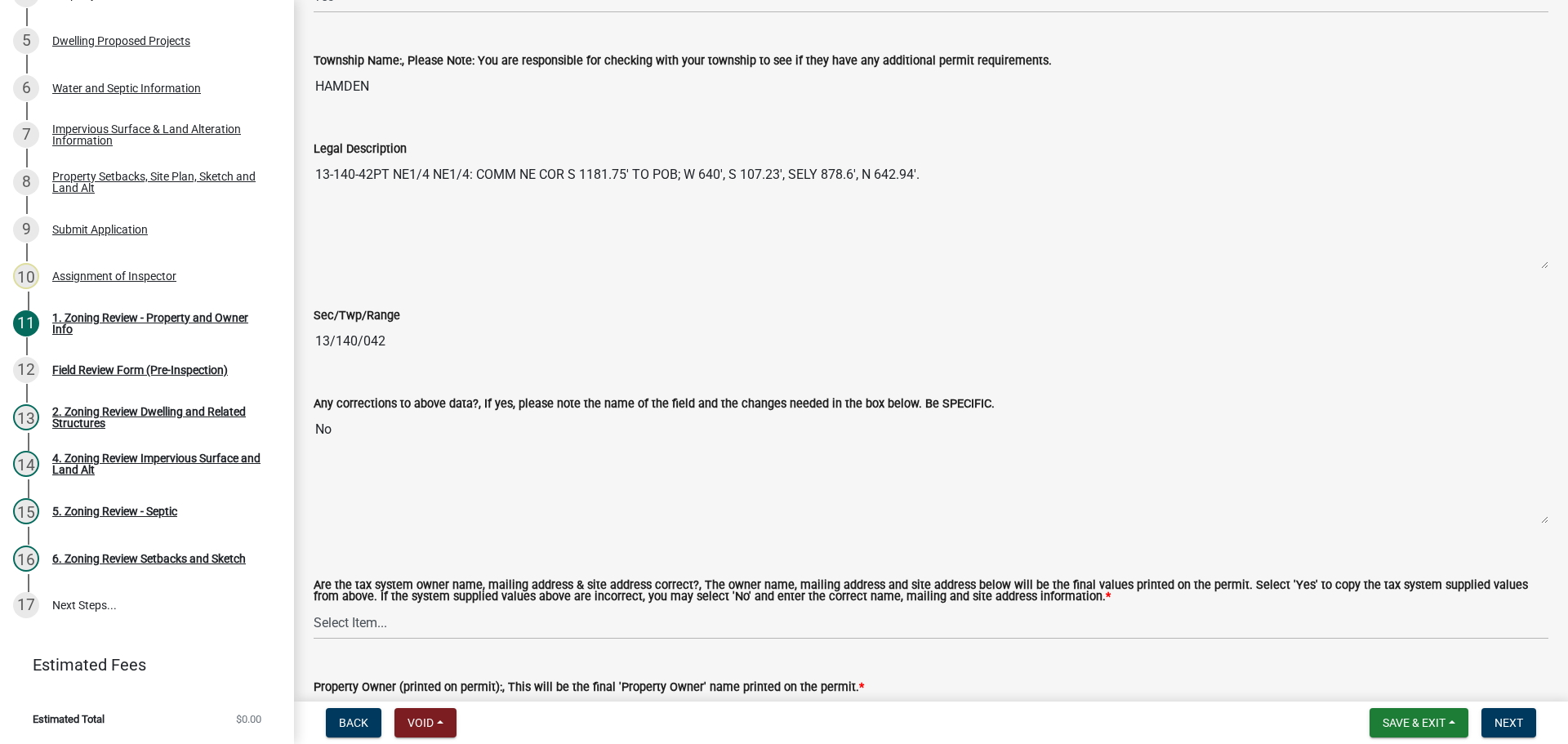
scroll to position [1714, 0]
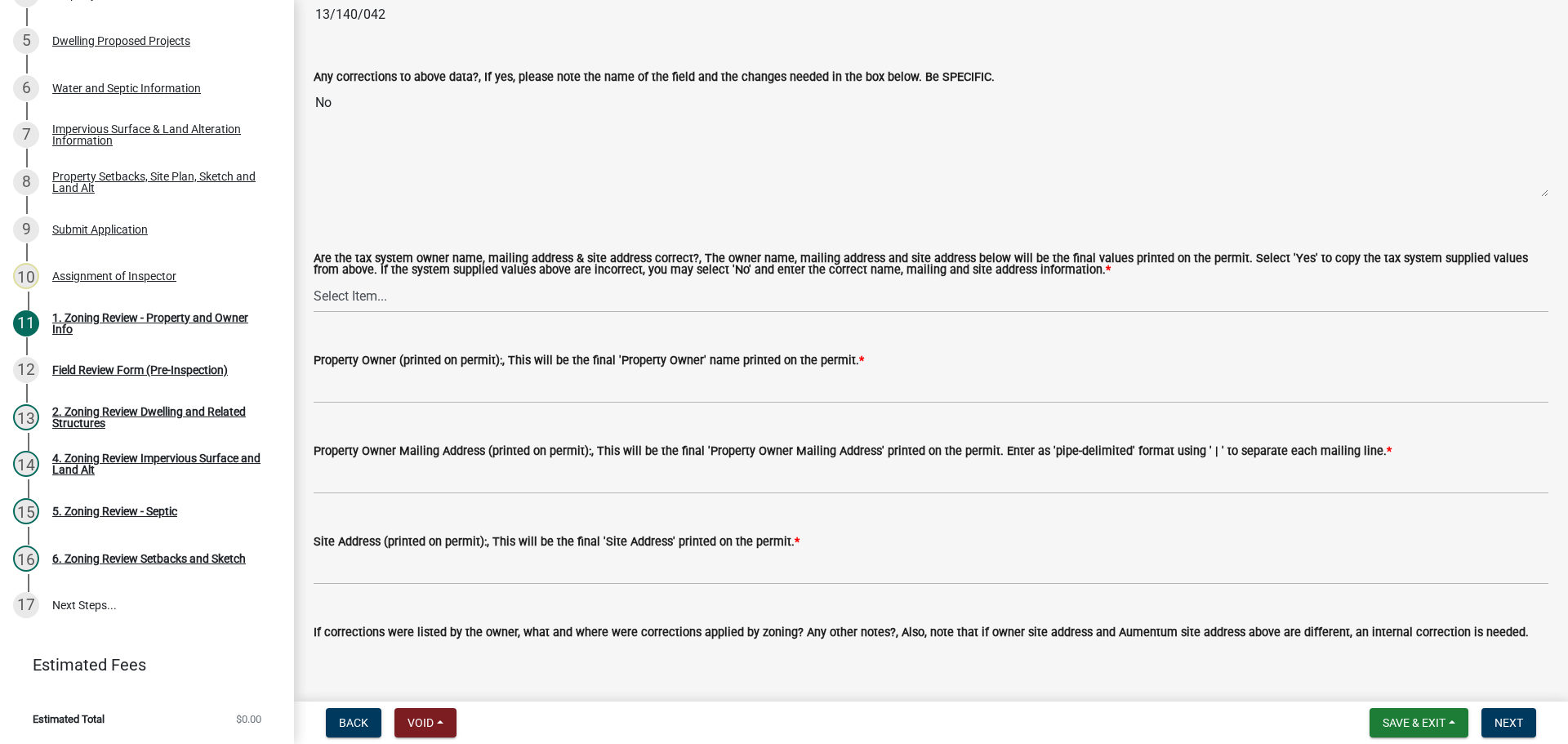
click at [380, 276] on label "Are the tax system owner name, mailing address & site address correct?, The own…" at bounding box center [931, 264] width 1235 height 24
click at [380, 279] on select "Select Item... Yes No" at bounding box center [931, 296] width 1235 height 34
click at [387, 293] on select "Select Item... Yes No" at bounding box center [931, 296] width 1235 height 34
click at [314, 280] on select "Select Item... Yes No" at bounding box center [931, 296] width 1235 height 34
select select "ab6c2257-4786-48e5-86d0-1194833f57c8"
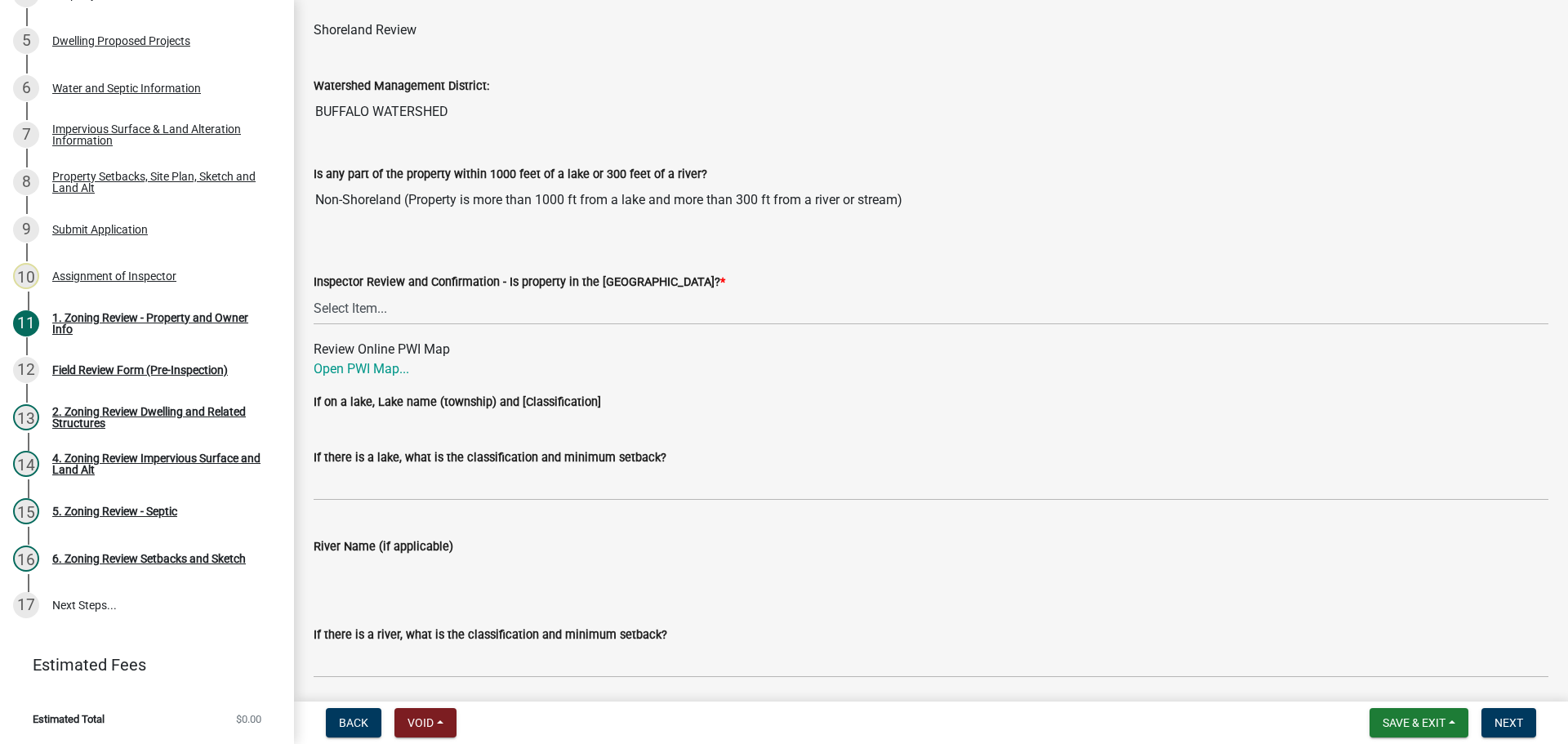
scroll to position [2449, 0]
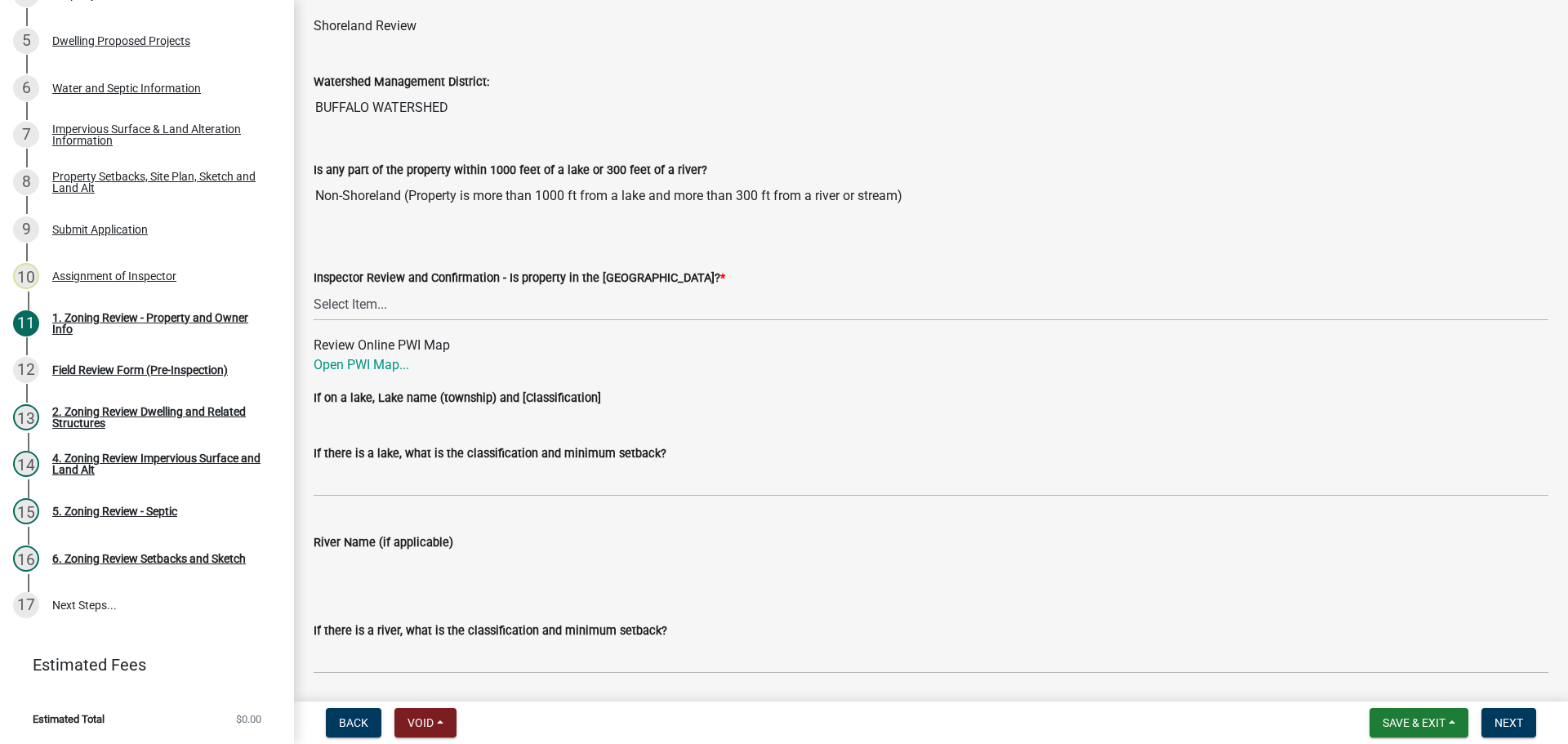
click at [412, 287] on div "Inspector Review and Confirmation - Is property in the [GEOGRAPHIC_DATA]? *" at bounding box center [931, 278] width 1235 height 20
click at [412, 312] on select "Select Item... Within [GEOGRAPHIC_DATA] (SD) Not in [GEOGRAPHIC_DATA] (NOTSL)" at bounding box center [931, 304] width 1235 height 34
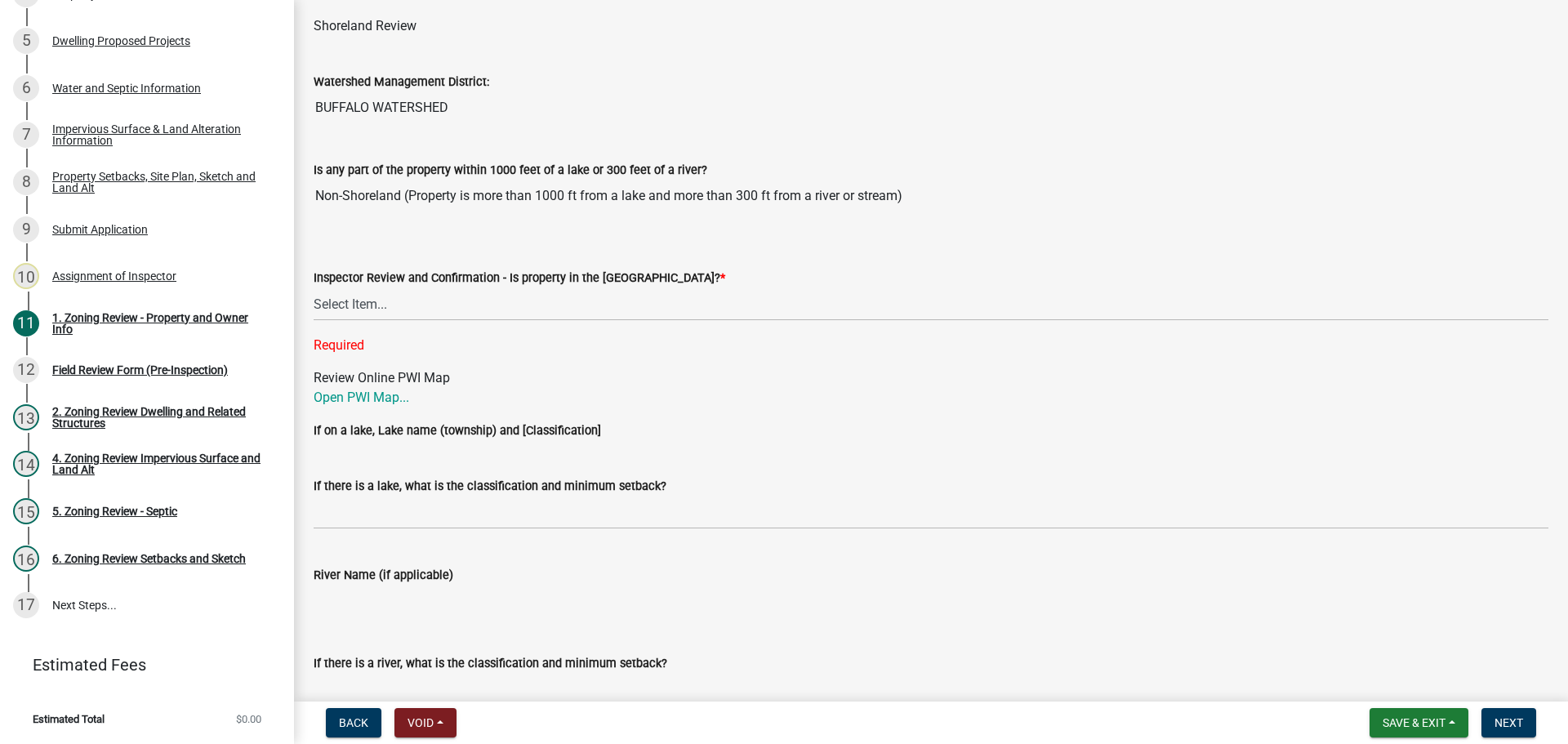
click at [427, 274] on label "Inspector Review and Confirmation - Is property in the [GEOGRAPHIC_DATA]? *" at bounding box center [520, 278] width 412 height 12
click at [427, 287] on select "Select Item... Within [GEOGRAPHIC_DATA] (SD) Not in [GEOGRAPHIC_DATA] (NOTSL)" at bounding box center [931, 304] width 1235 height 34
click at [374, 396] on link "Open PWI Map..." at bounding box center [362, 396] width 96 height 15
click at [359, 307] on select "Select Item... Within [GEOGRAPHIC_DATA] (SD) Not in [GEOGRAPHIC_DATA] (NOTSL)" at bounding box center [931, 304] width 1235 height 34
click at [314, 288] on select "Select Item... Within [GEOGRAPHIC_DATA] (SD) Not in [GEOGRAPHIC_DATA] (NOTSL)" at bounding box center [931, 304] width 1235 height 34
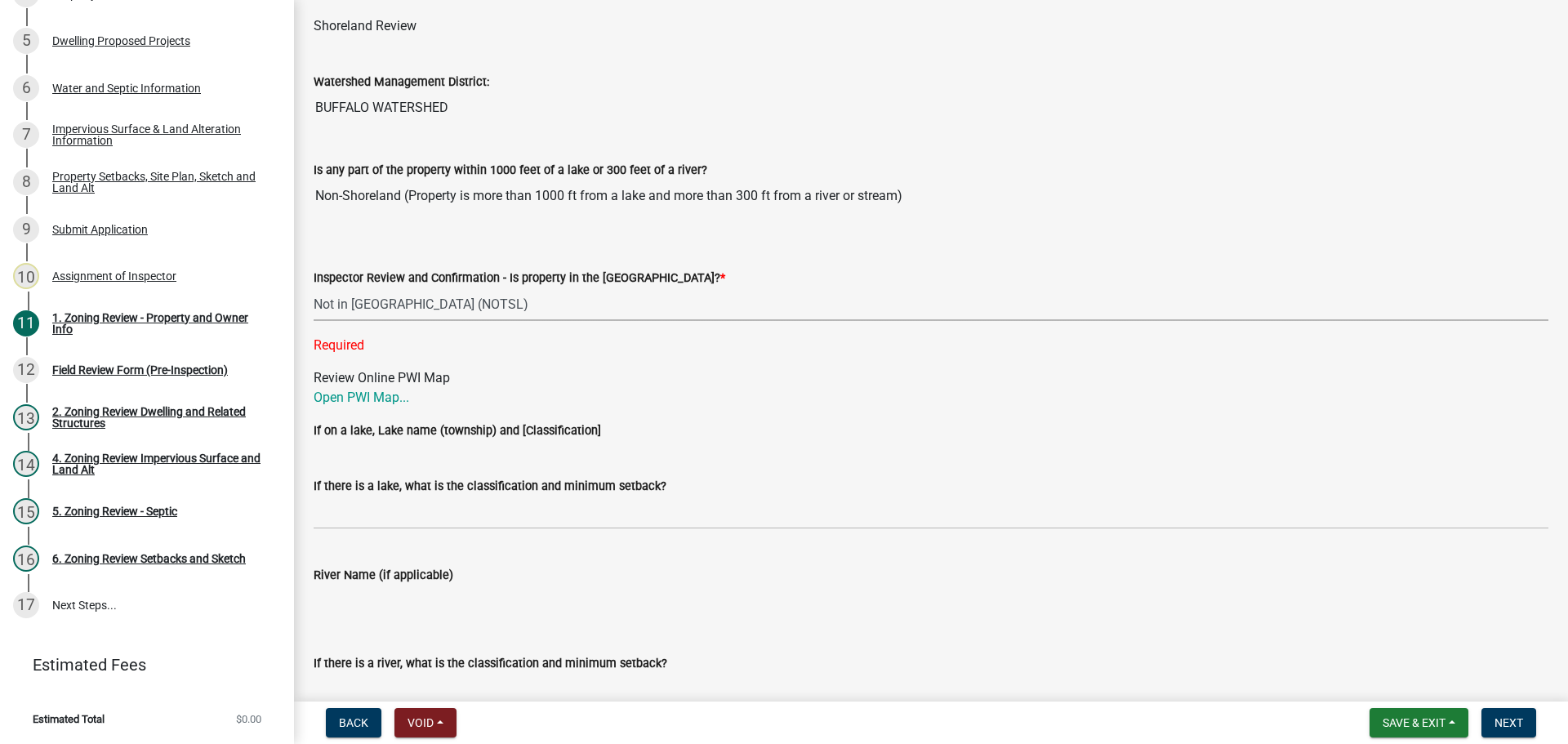
select select "e1f6b8d3-daec-4023-803a-68e50f8a9a47"
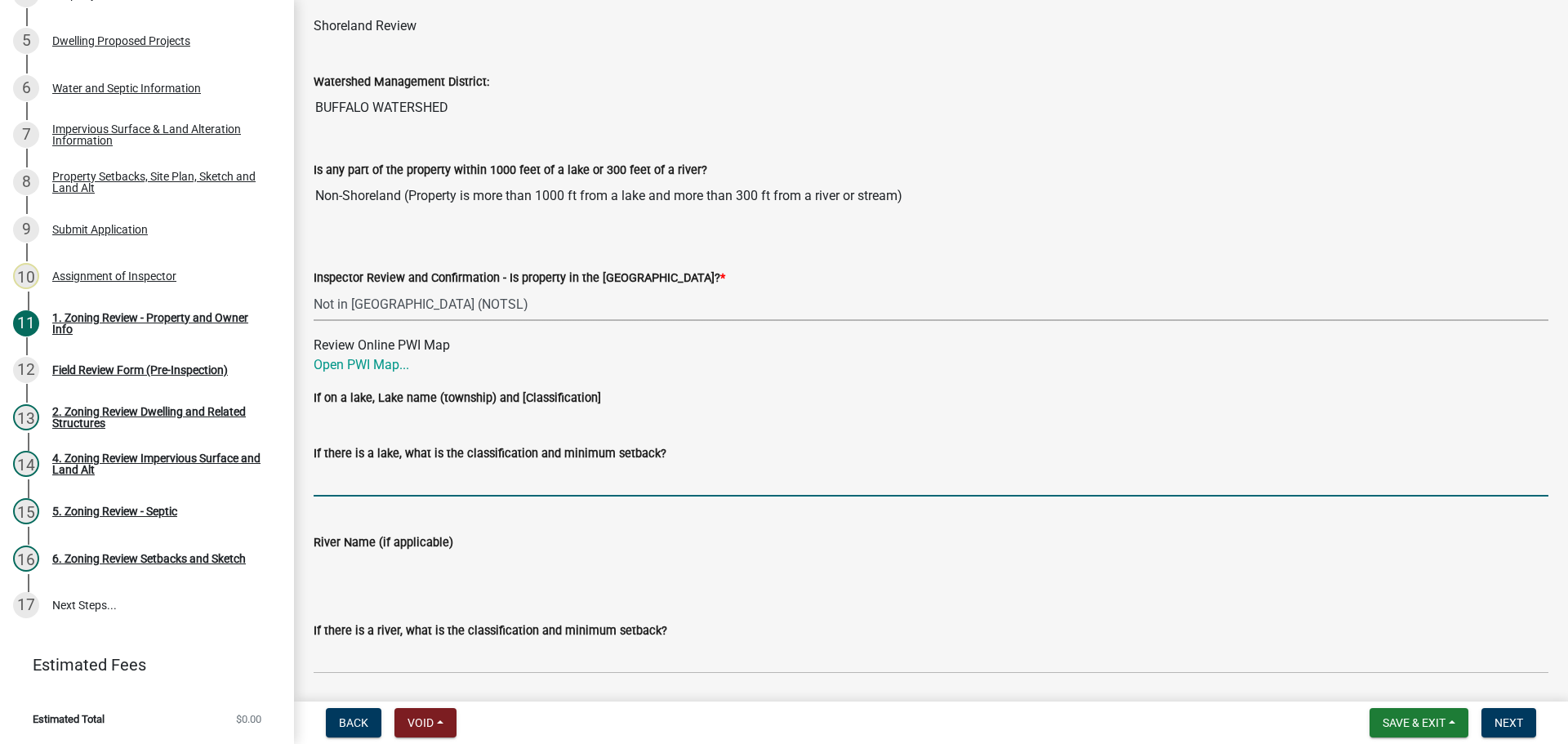
click at [388, 490] on input "If there is a lake, what is the classification and minimum setback?" at bounding box center [931, 480] width 1235 height 34
type input "N/A"
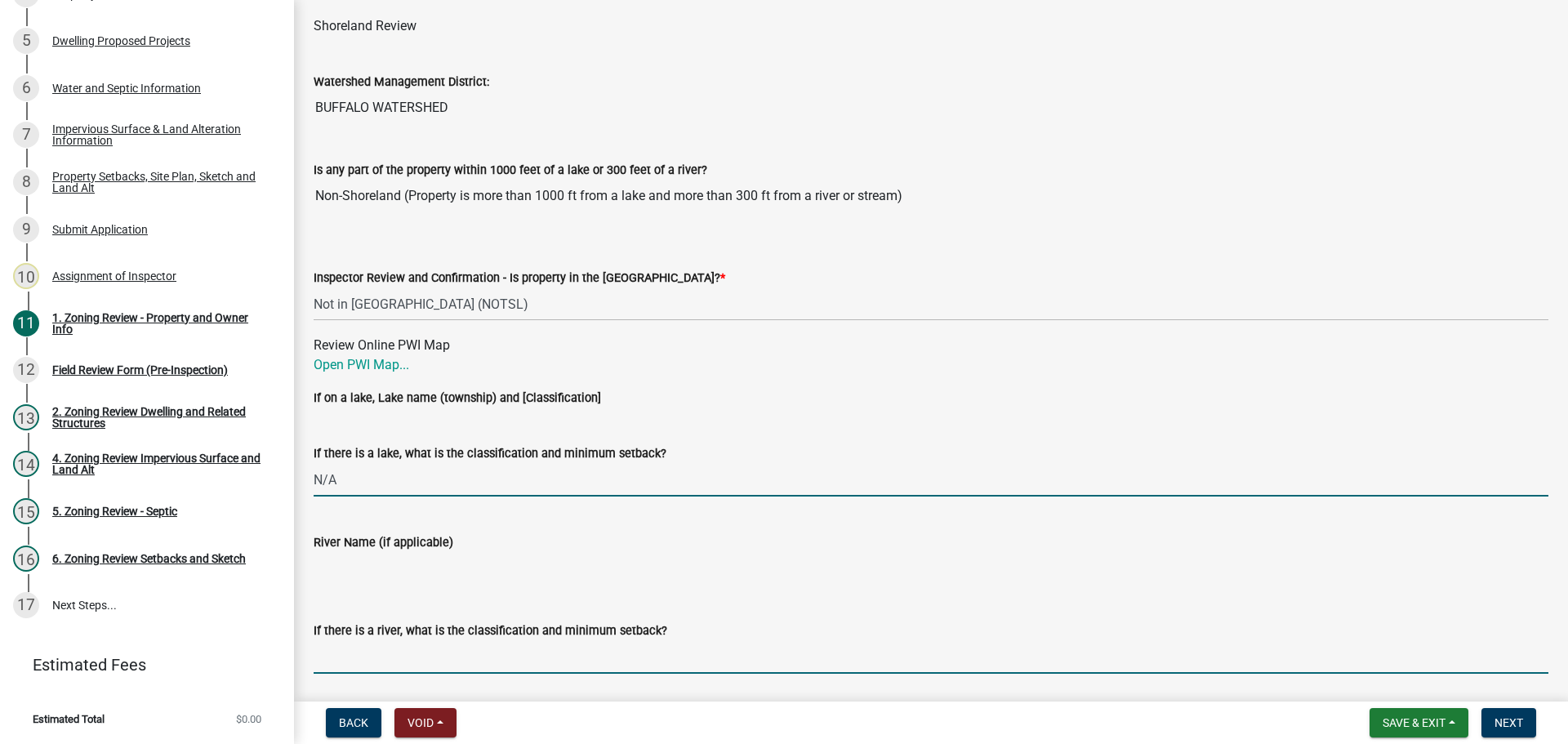
click at [396, 653] on input "If there is a river, what is the classification and minimum setback?" at bounding box center [931, 657] width 1235 height 34
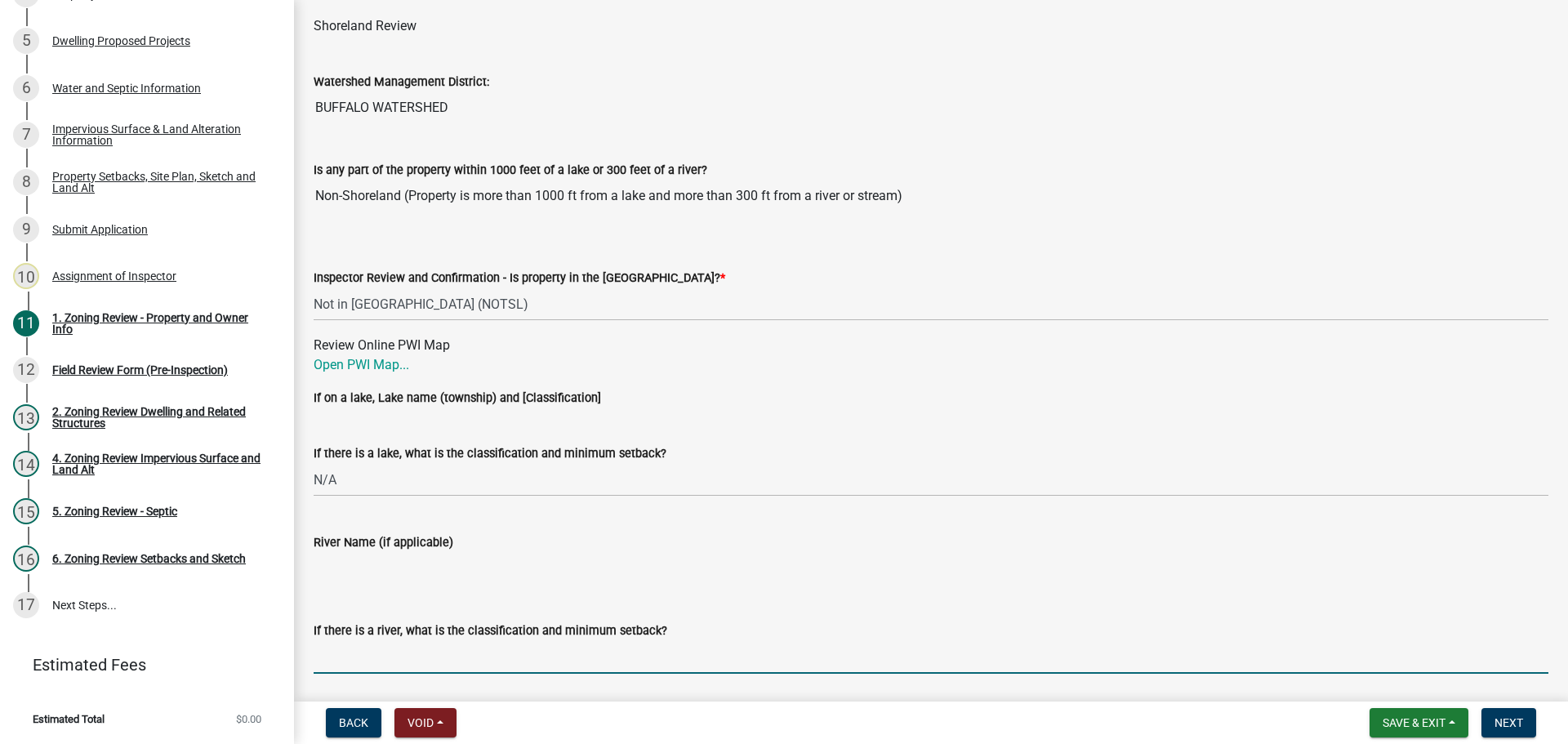
type input "N/A"
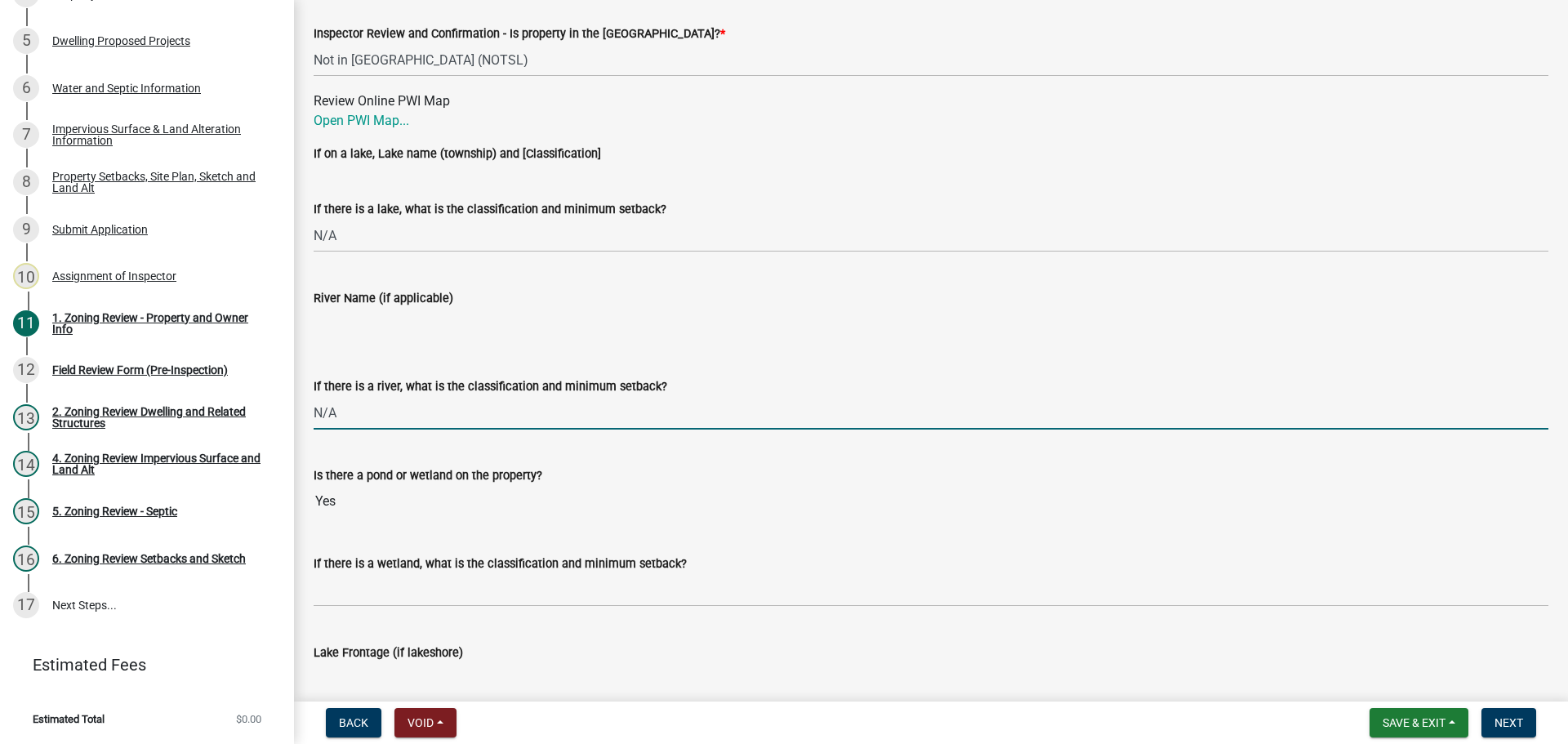
scroll to position [2694, 0]
click at [387, 610] on wm-data-entity-input "If there is a wetland, what is the classification and minimum setback?" at bounding box center [931, 574] width 1235 height 89
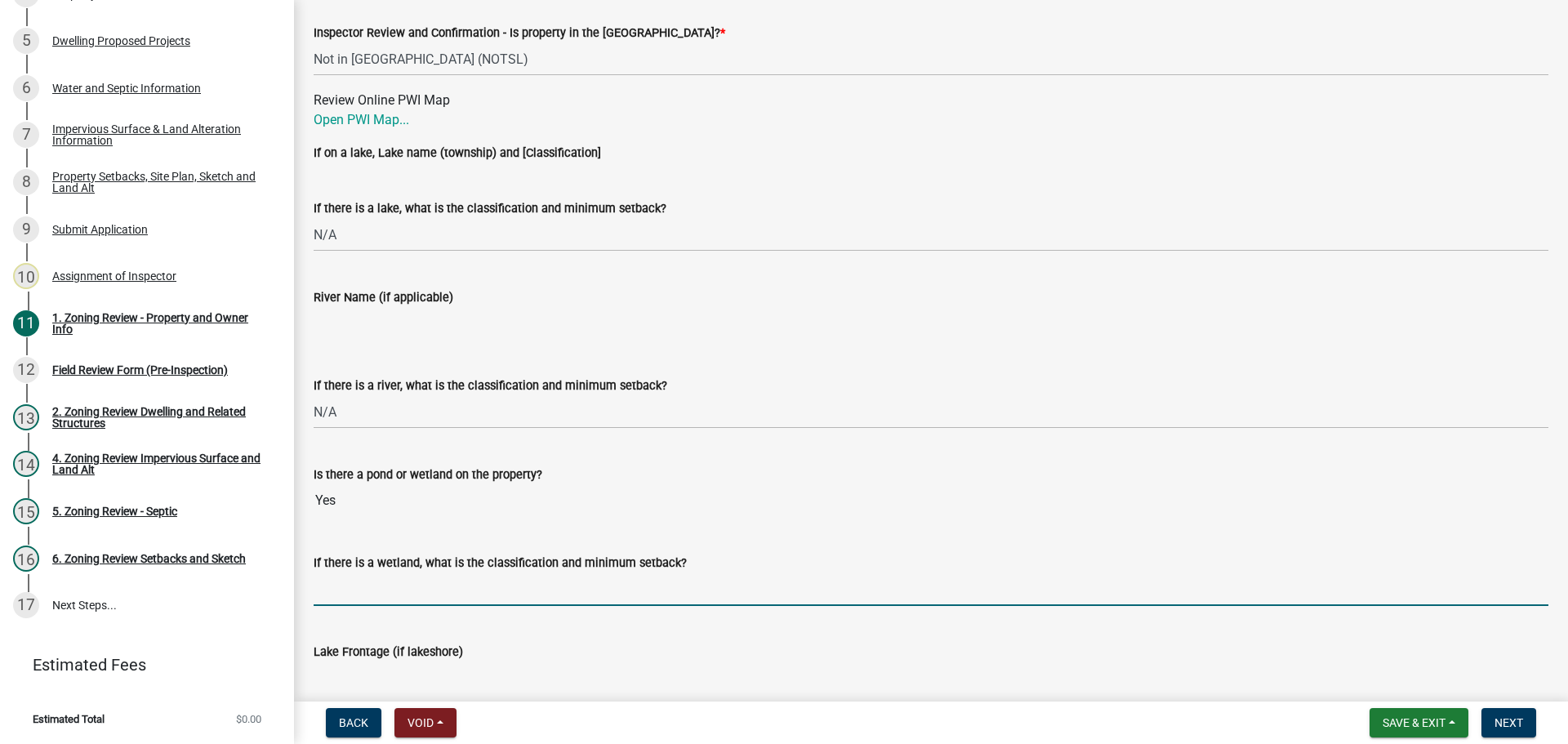
click at [383, 594] on input "If there is a wetland, what is the classification and minimum setback?" at bounding box center [931, 589] width 1235 height 34
click at [530, 587] on input "If there is a wetland, what is the classification and minimum setback?" at bounding box center [931, 589] width 1235 height 34
type input "not protected wetland, may build up to but not in the wetland"
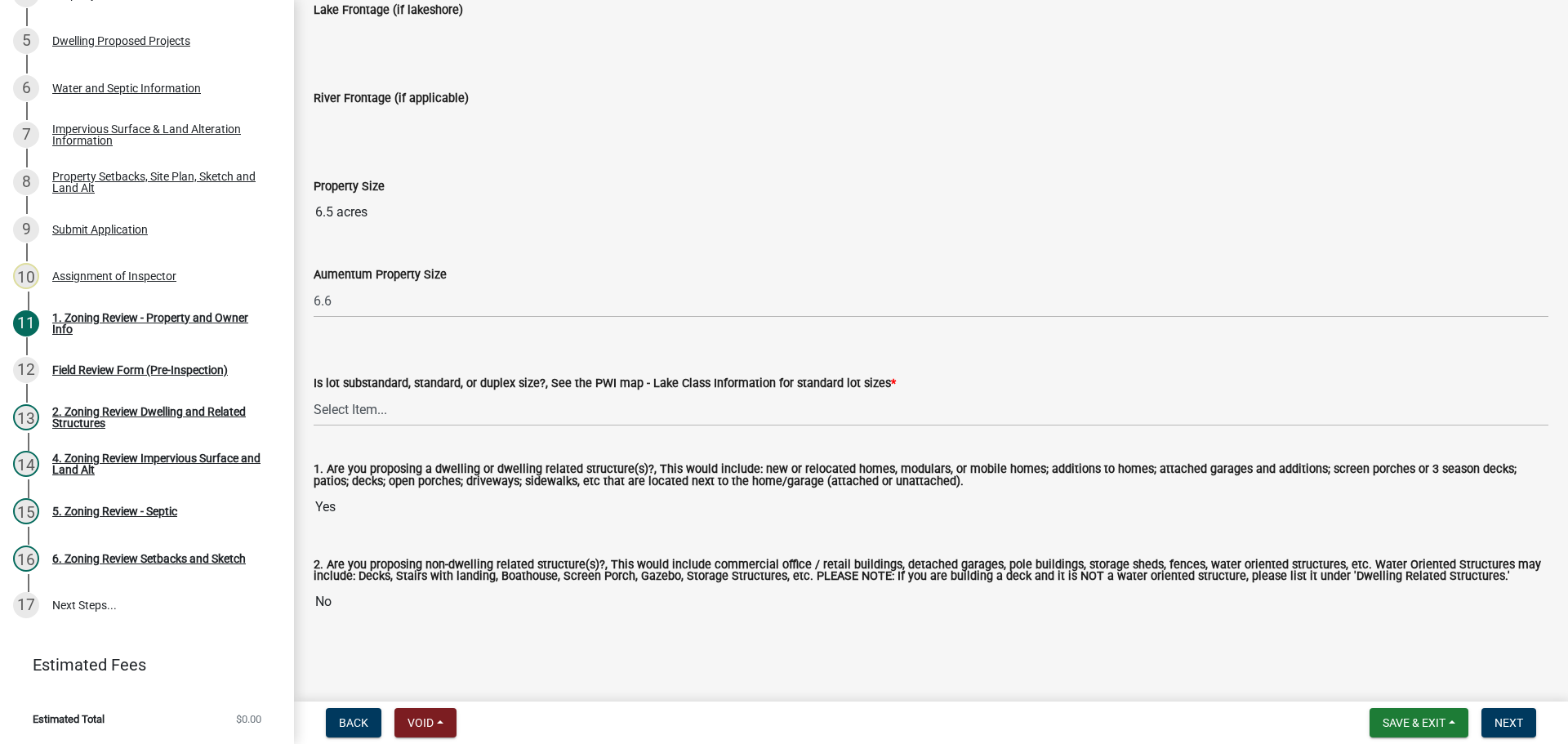
scroll to position [3338, 0]
click at [437, 412] on select "Select Item... Non-Riparian and not back lot Substandard Non-Riparian Backlot S…" at bounding box center [931, 410] width 1235 height 34
click at [314, 393] on select "Select Item... Non-Riparian and not back lot Substandard Non-Riparian Backlot S…" at bounding box center [931, 410] width 1235 height 34
select select "d94a228a-13b2-461d-ba2b-a9964ed903a2"
click at [1507, 724] on span "Next" at bounding box center [1509, 722] width 28 height 13
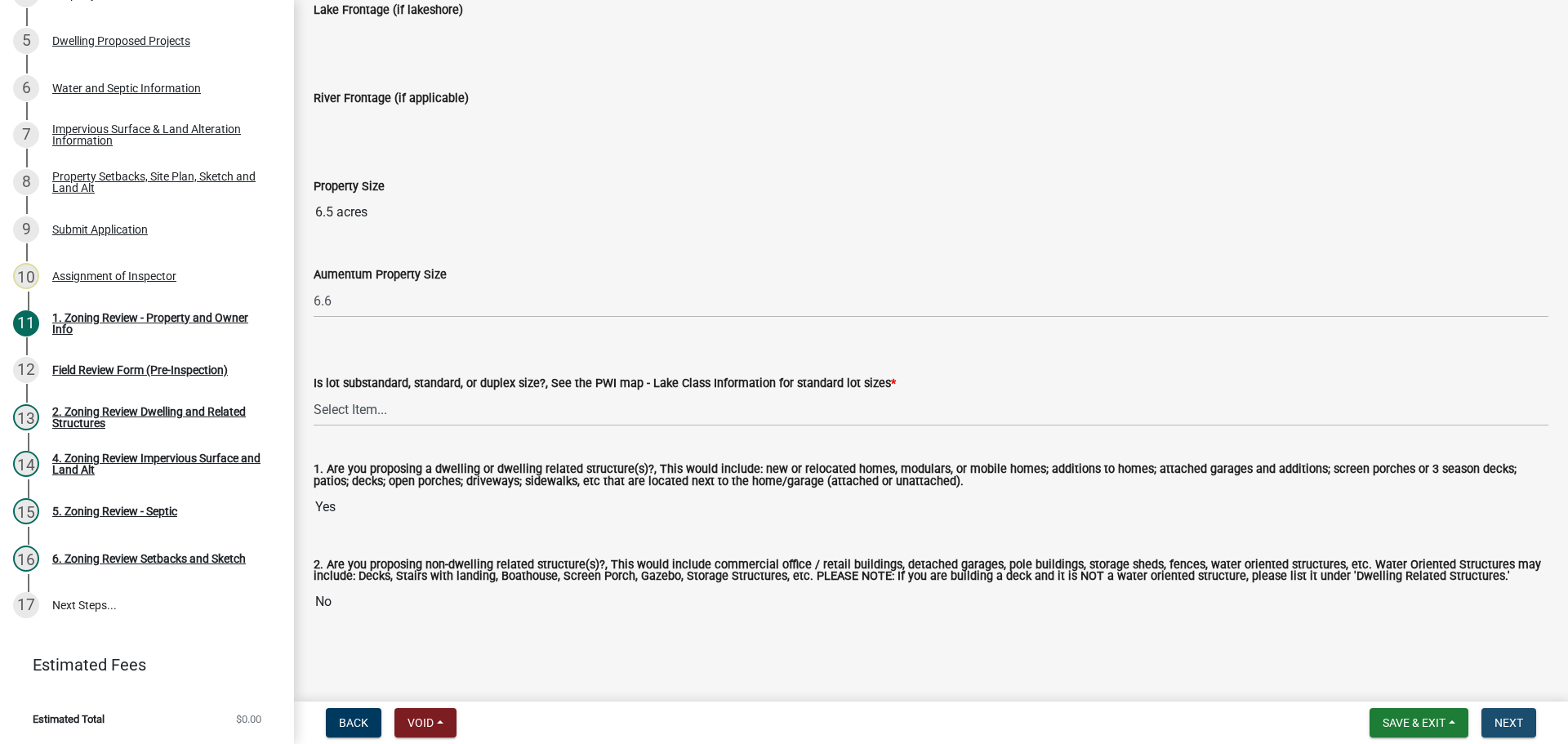
scroll to position [0, 0]
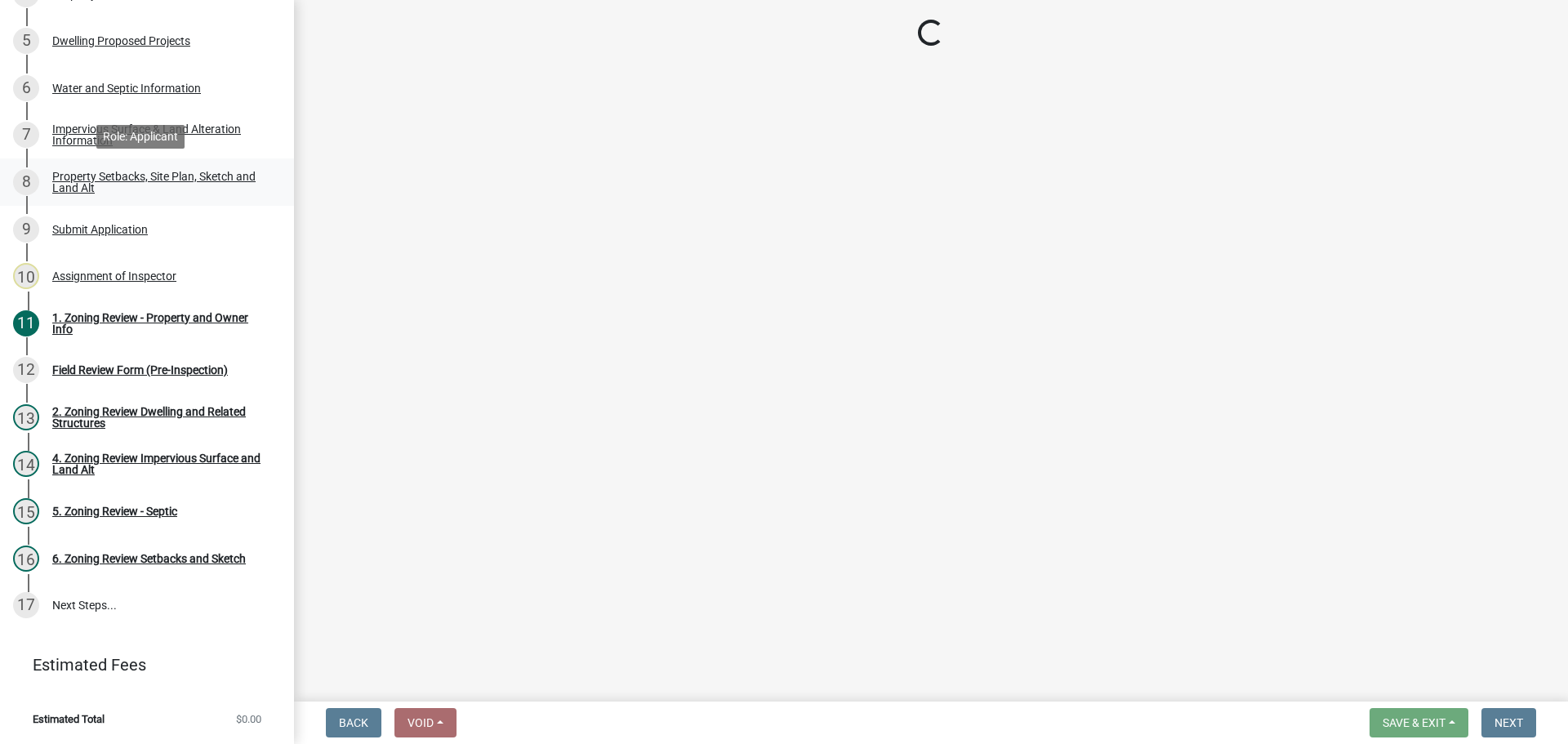
click at [103, 179] on div "Property Setbacks, Site Plan, Sketch and Land Alt" at bounding box center [160, 182] width 216 height 23
click at [142, 370] on div "Field Review Form (Pre-Inspection)" at bounding box center [140, 370] width 176 height 12
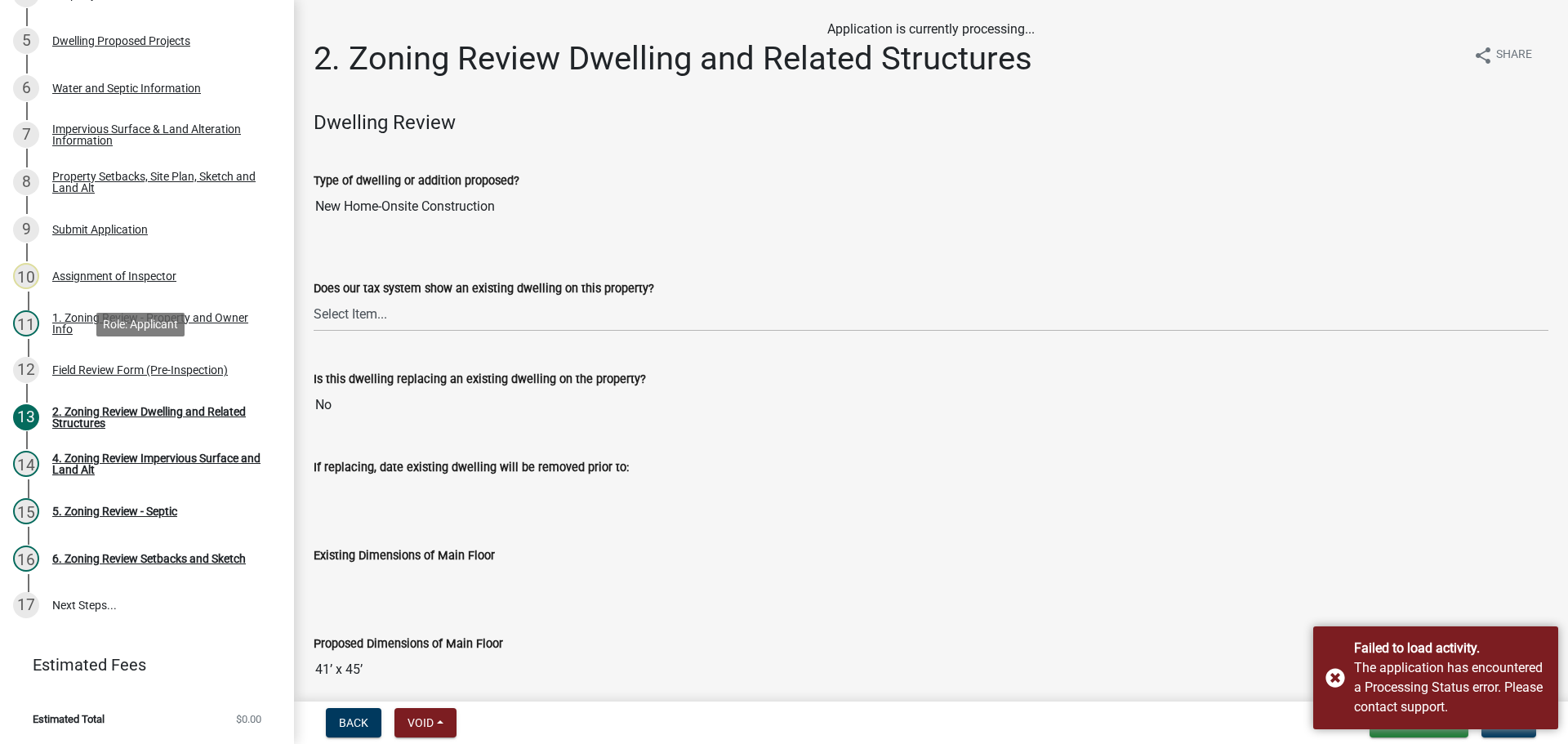
click at [142, 370] on div "Field Review Form (Pre-Inspection)" at bounding box center [140, 370] width 176 height 12
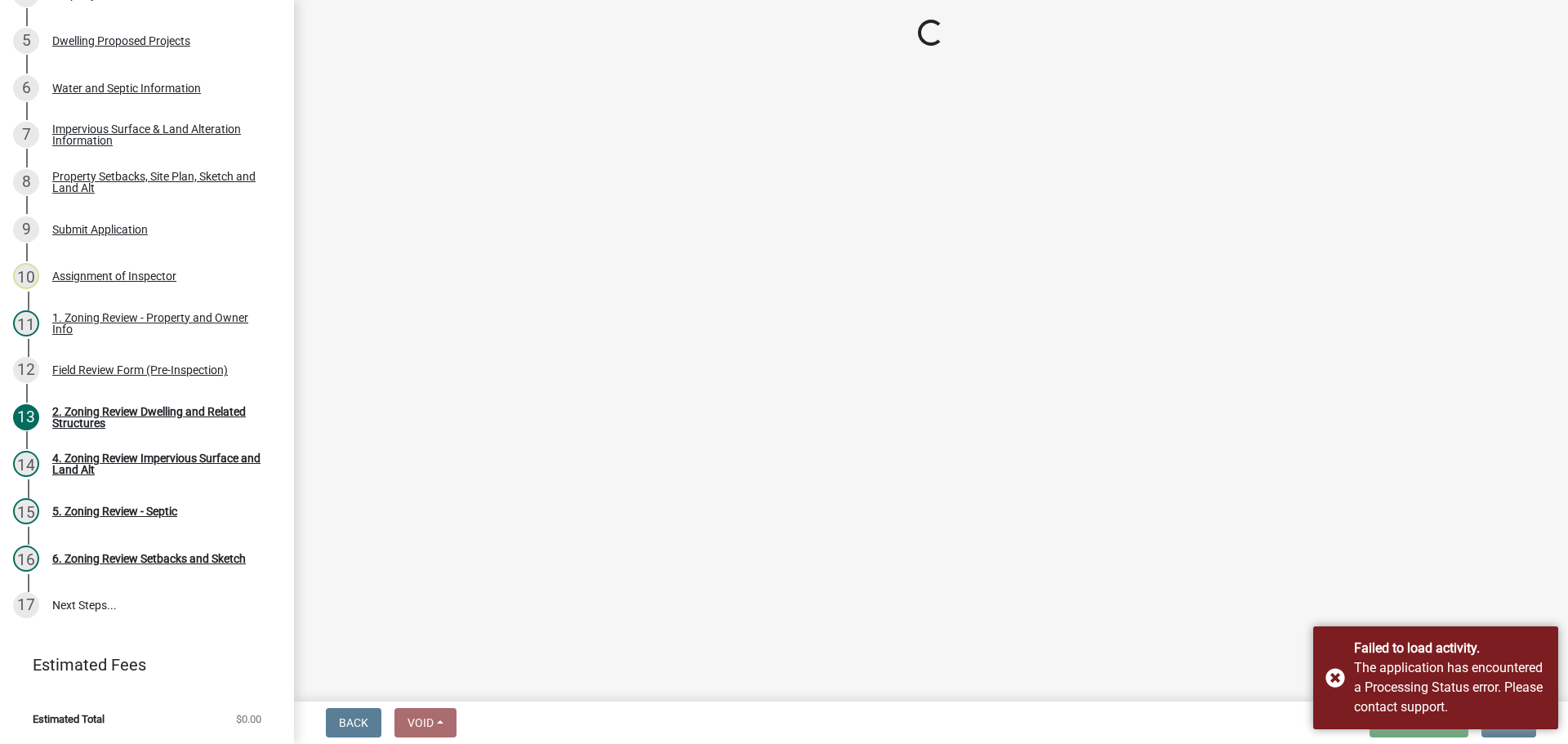
select select "d89fbfa0-1150-4954-b91c-9d482c9530a3"
select select "fd58f24c-a096-4195-863e-b494ea1fd324"
select select "12f785fb-c378-4b18-841c-21c73dc99083"
select select "12da6293-5841-4f5c-bd92-3658833964cd"
select select "27b2a8b4-abf6-463e-8c0c-7c5d2b4fe26f"
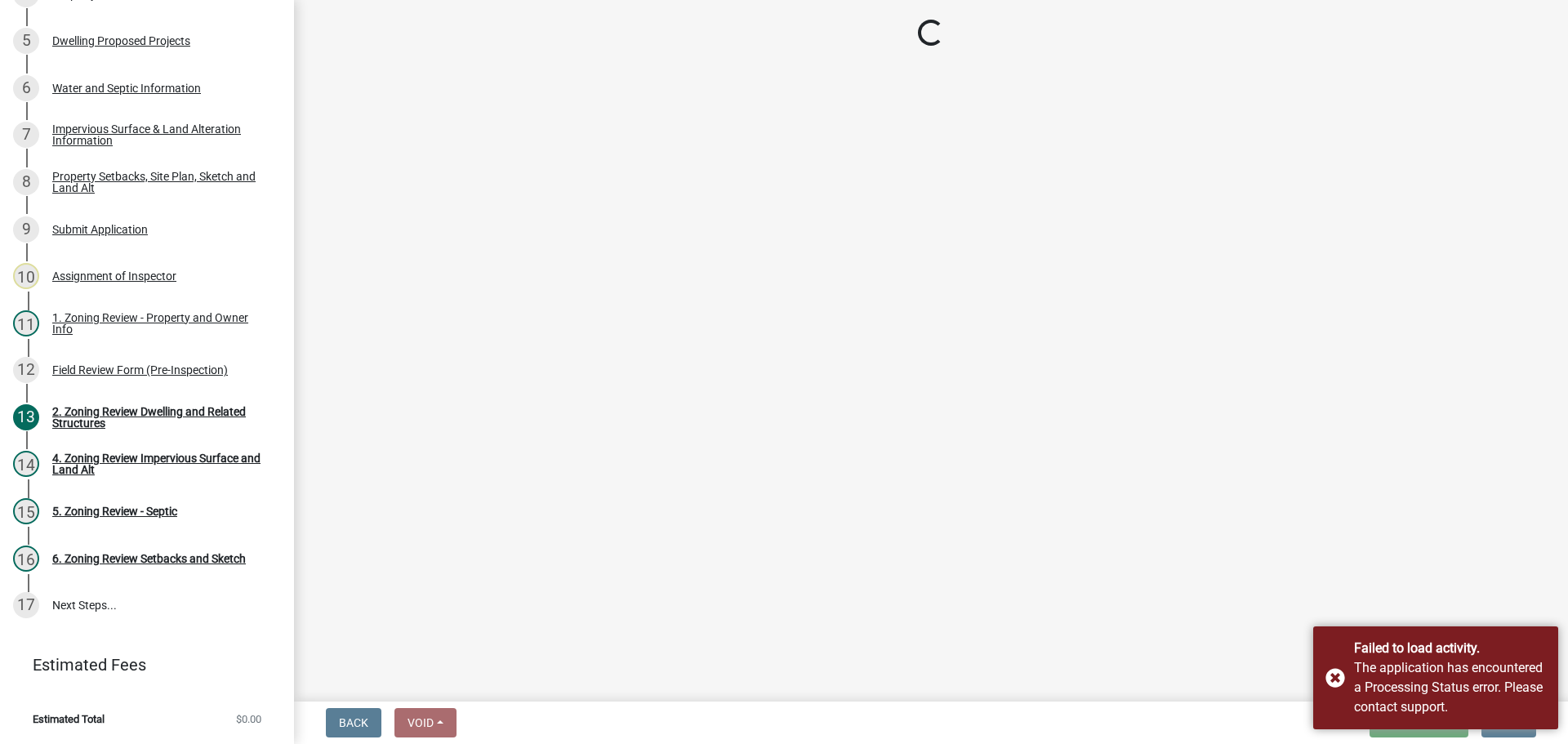
select select "28f6c7b2-2b88-4425-ae15-f67110f778a7"
select select "d61e3758-d187-40af-a435-5e09c3f3d509"
select select "c8b8ea71-7088-4e87-a493-7bc88cc2835b"
select select "a4ce8fad-3c47-4e2b-9375-28a8f2ee630b"
select select "19d13e65-c93d-443e-910a-7a17299544cc"
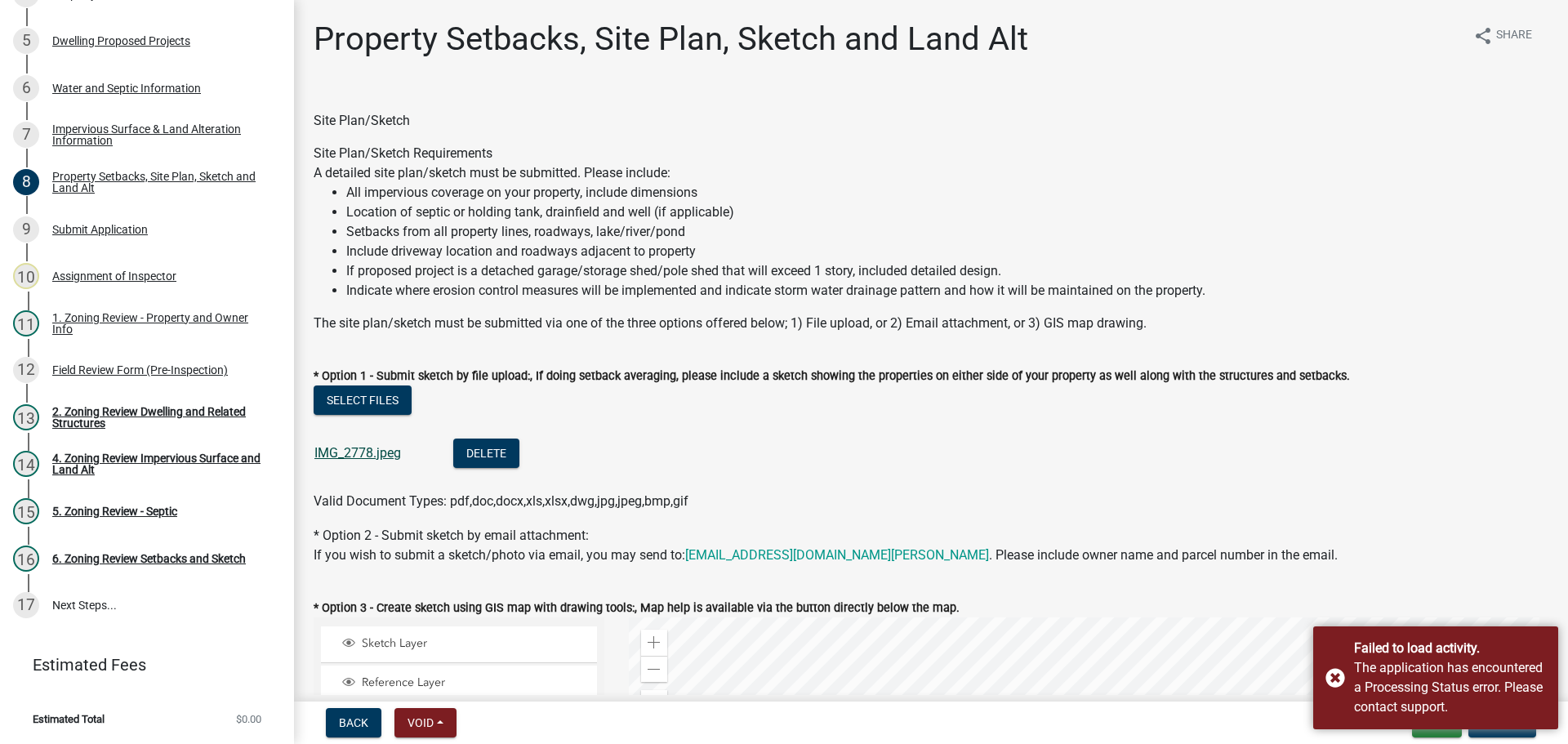
click at [370, 448] on link "IMG_2778.jpeg" at bounding box center [357, 452] width 87 height 15
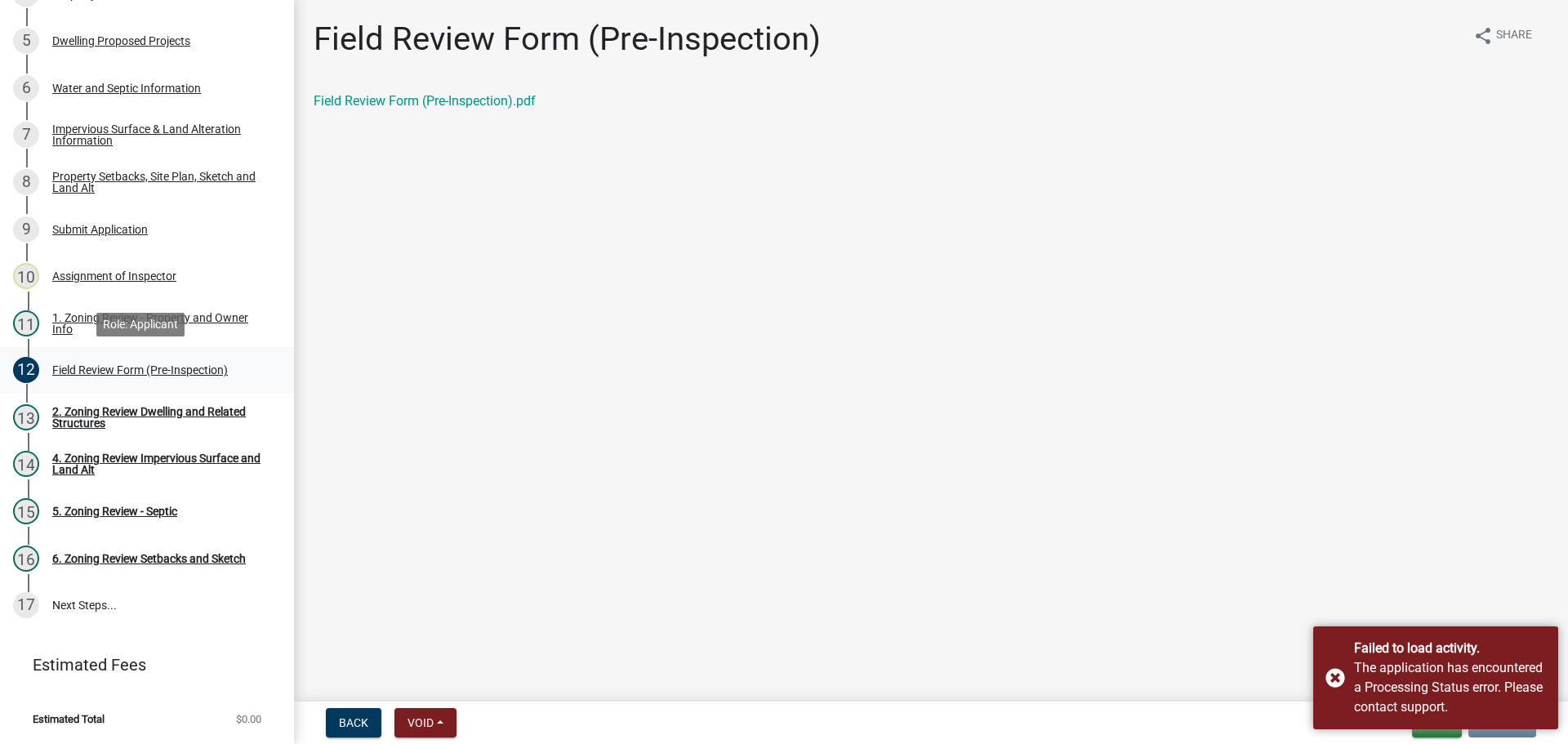
click at [105, 365] on div "Field Review Form (Pre-Inspection)" at bounding box center [140, 370] width 176 height 12
click at [385, 99] on link "Field Review Form (Pre-Inspection).pdf" at bounding box center [425, 100] width 222 height 15
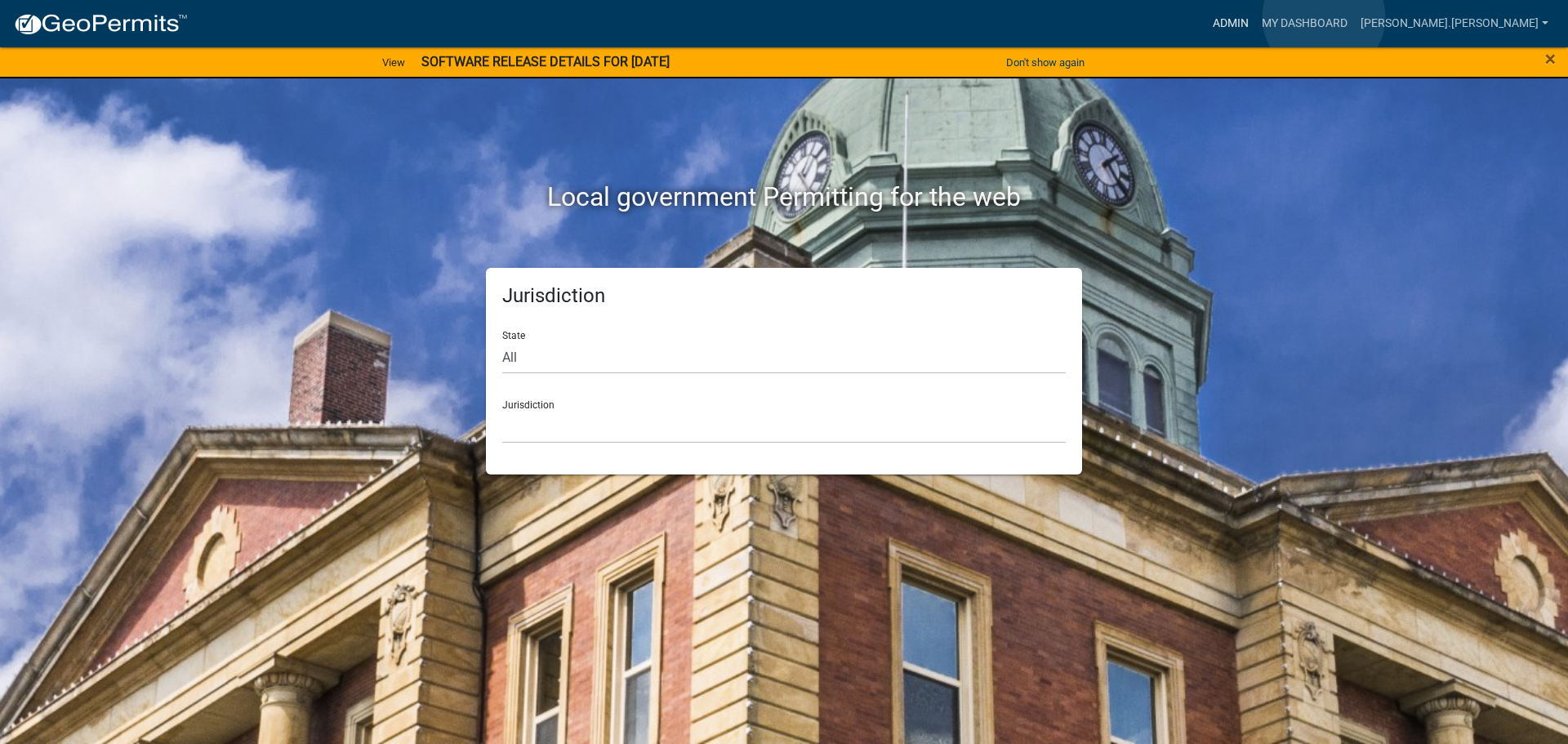
click at [1255, 17] on link "Admin" at bounding box center [1230, 23] width 49 height 31
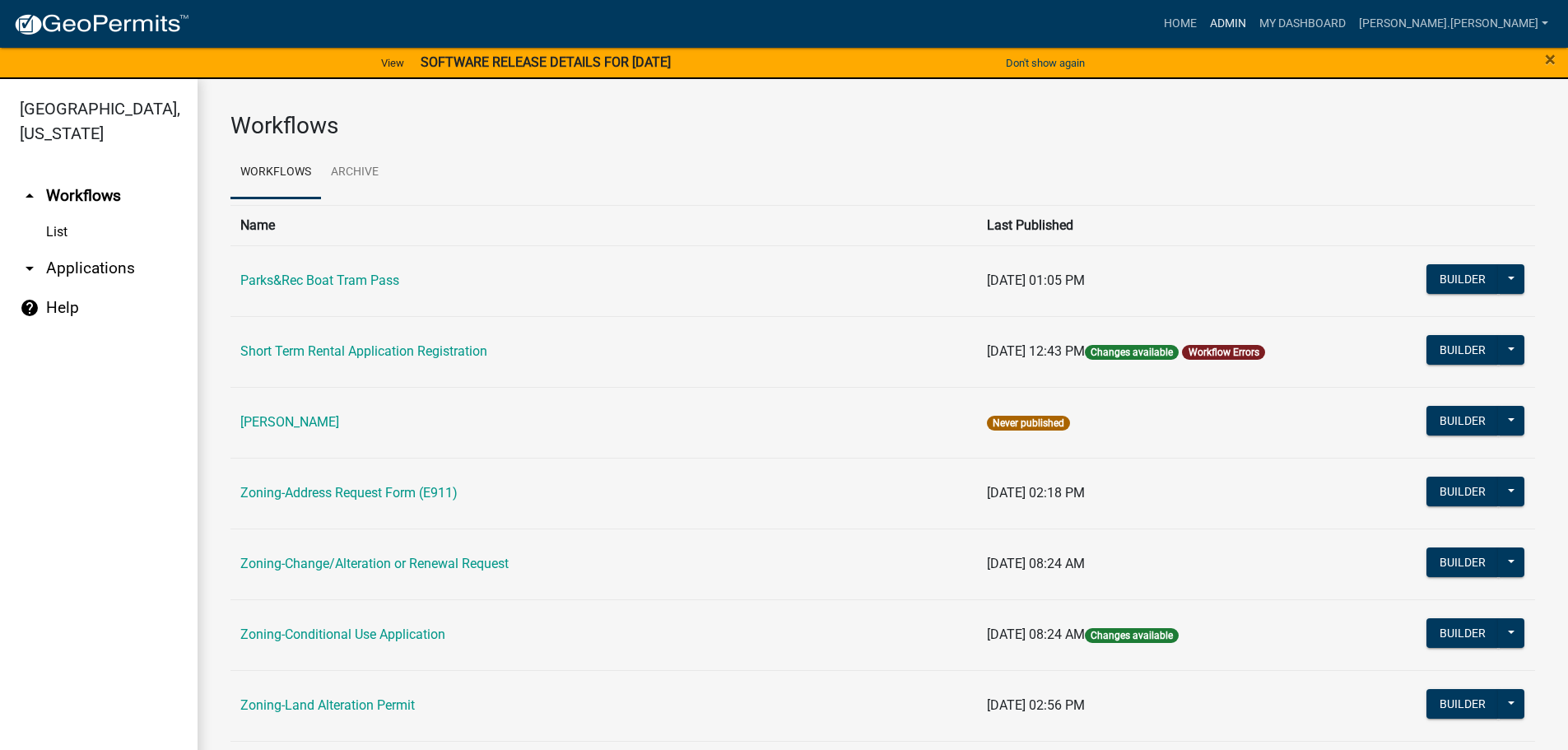
click at [1252, 15] on link "Admin" at bounding box center [1227, 23] width 49 height 31
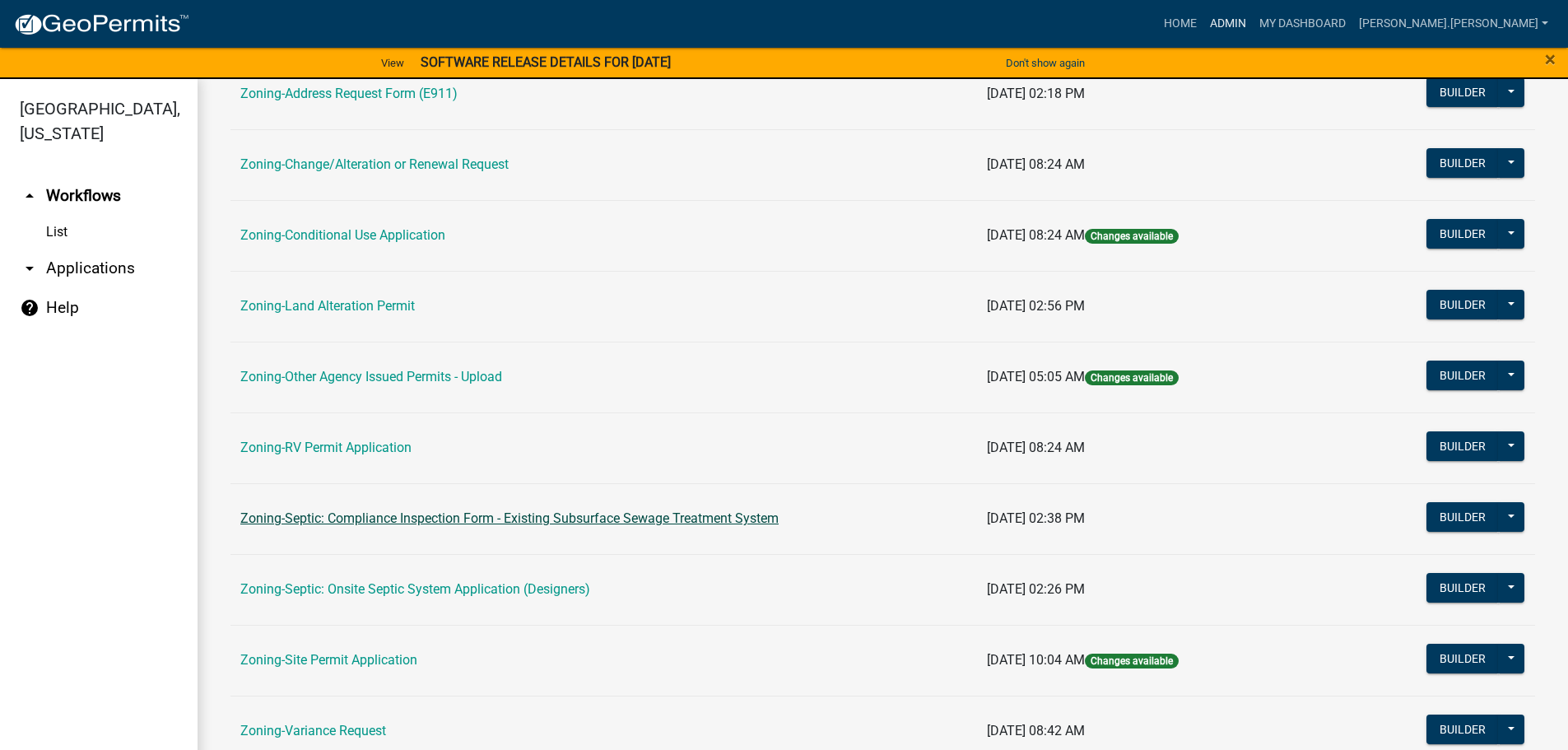
scroll to position [493, 0]
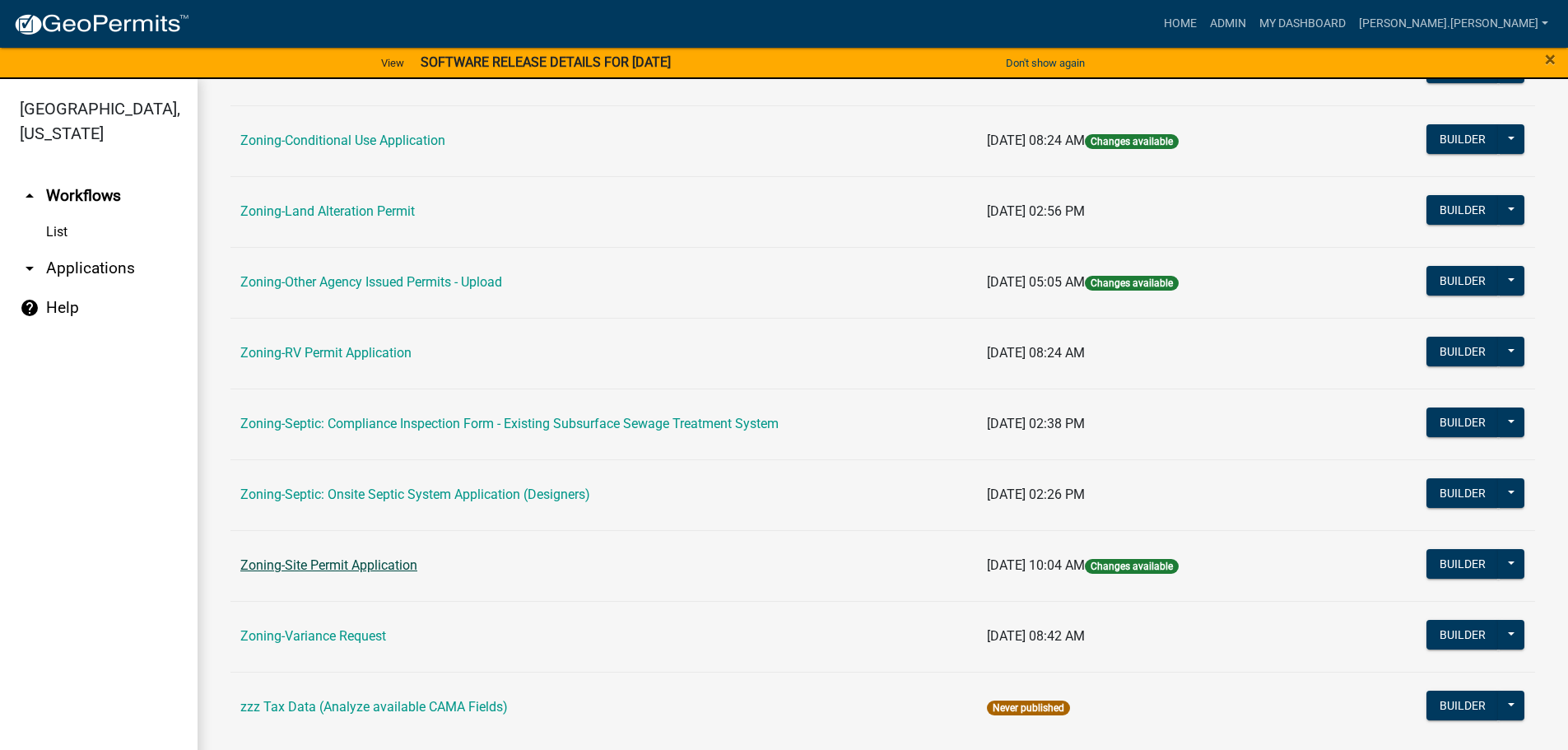
click at [325, 568] on link "Zoning-Site Permit Application" at bounding box center [329, 564] width 177 height 15
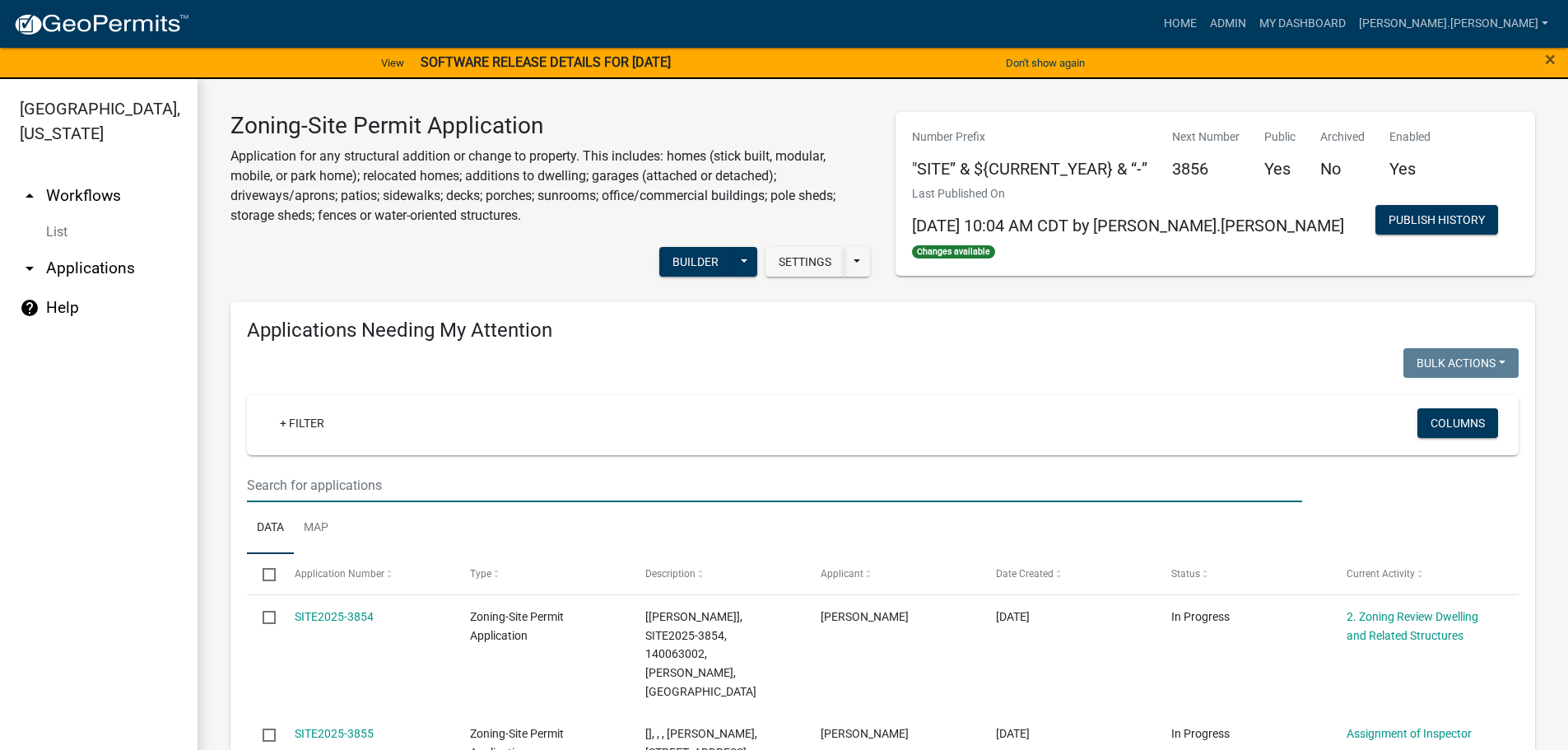
click at [364, 477] on input "text" at bounding box center [774, 485] width 1055 height 34
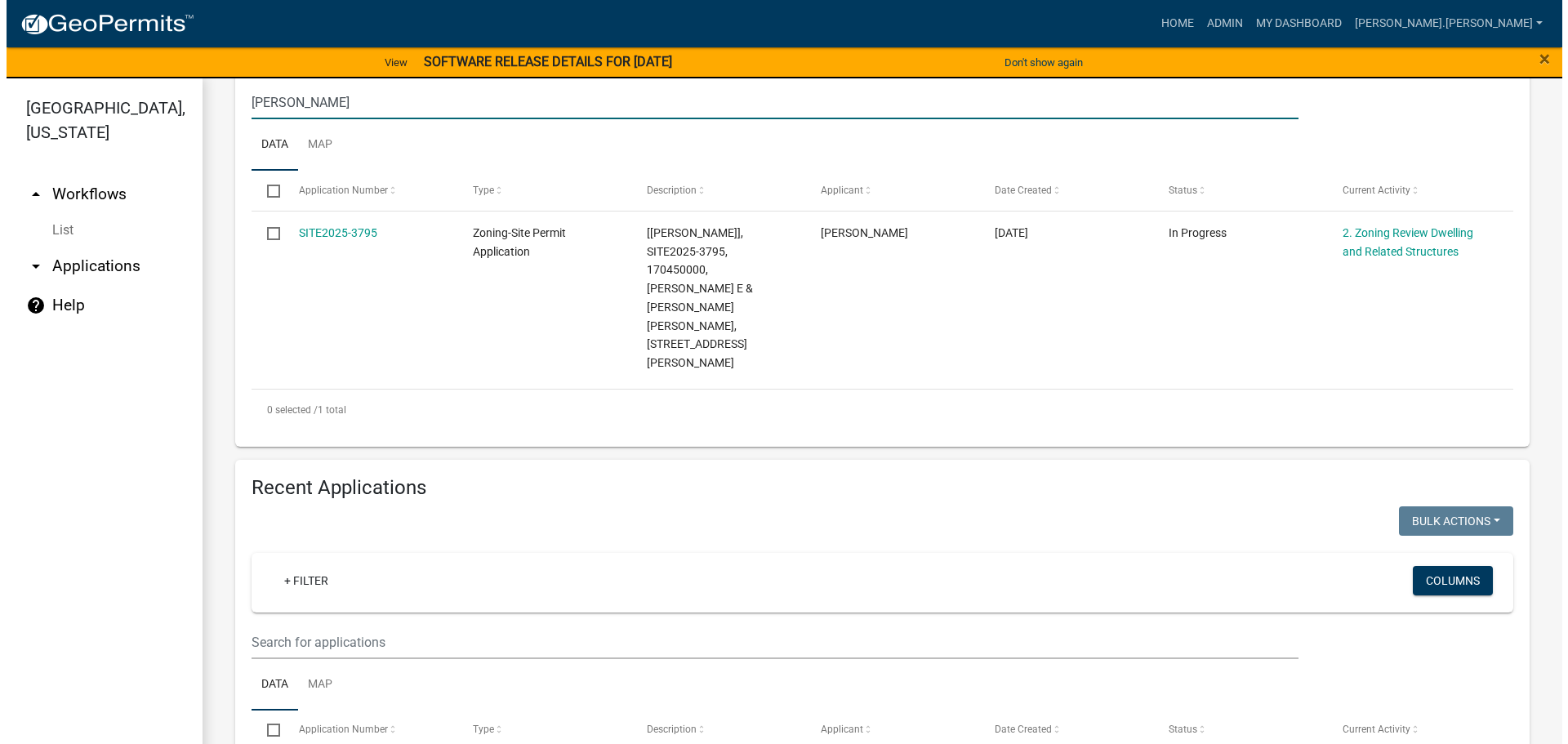
scroll to position [285, 0]
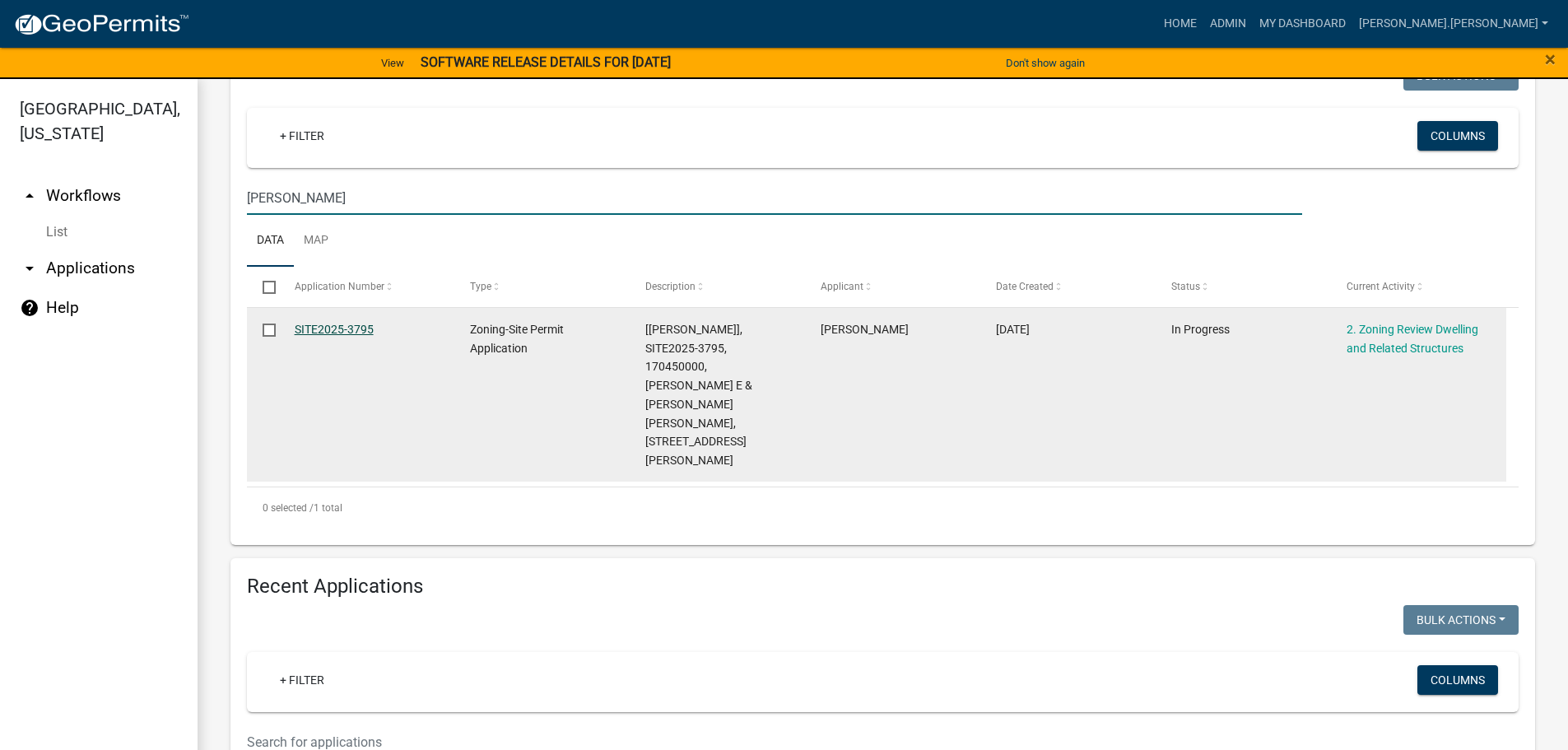
type input "gramer"
click at [337, 333] on link "SITE2025-3795" at bounding box center [334, 329] width 79 height 13
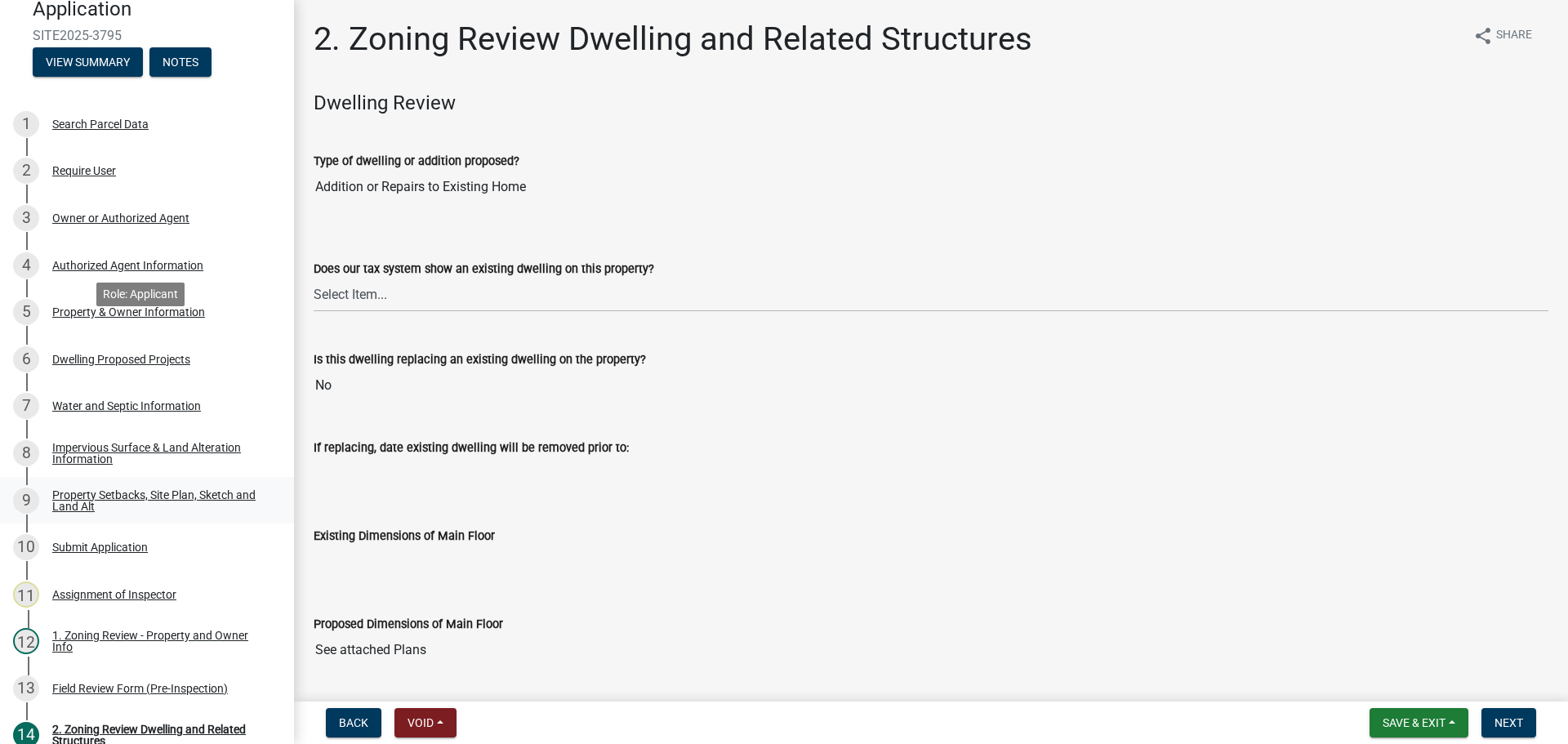
scroll to position [245, 0]
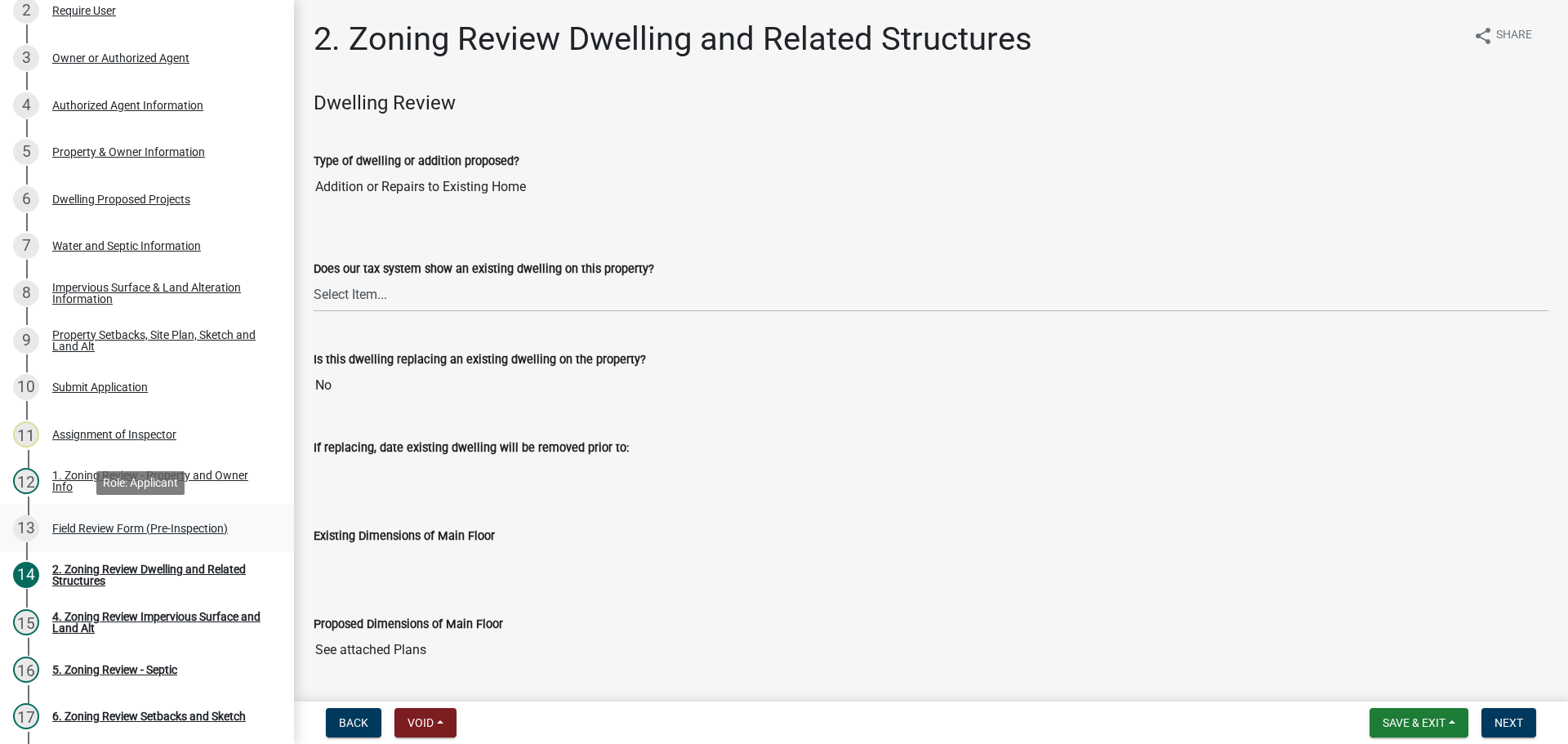
click at [163, 525] on div "Field Review Form (Pre-Inspection)" at bounding box center [140, 528] width 176 height 12
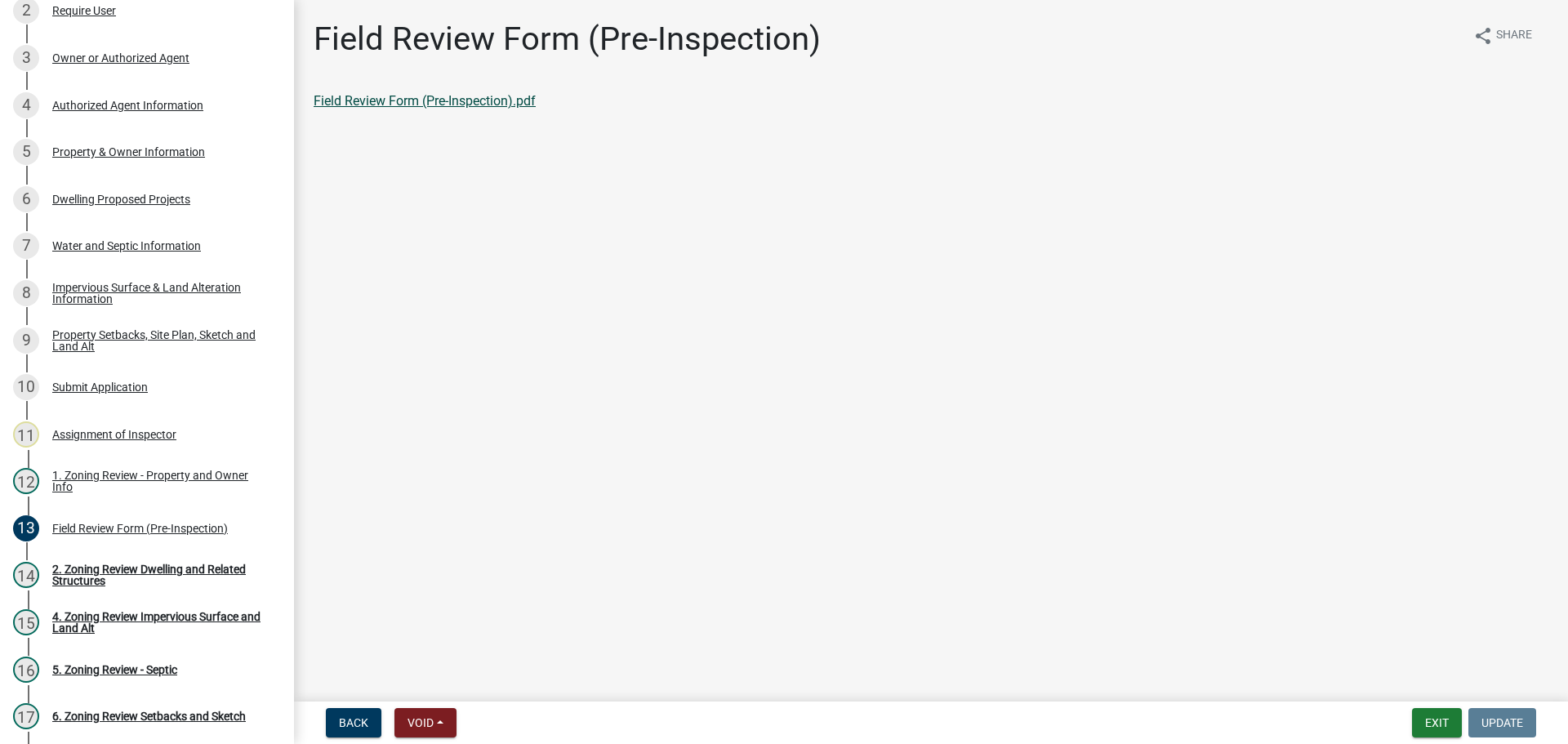
click at [491, 98] on link "Field Review Form (Pre-Inspection).pdf" at bounding box center [425, 100] width 222 height 15
